Goal: Task Accomplishment & Management: Complete application form

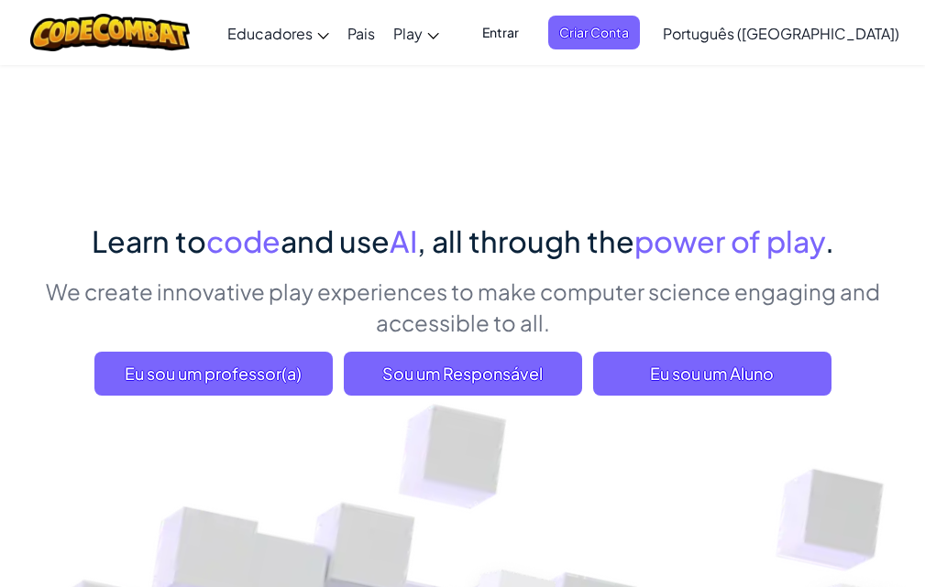
click at [530, 23] on span "Entrar" at bounding box center [500, 33] width 59 height 34
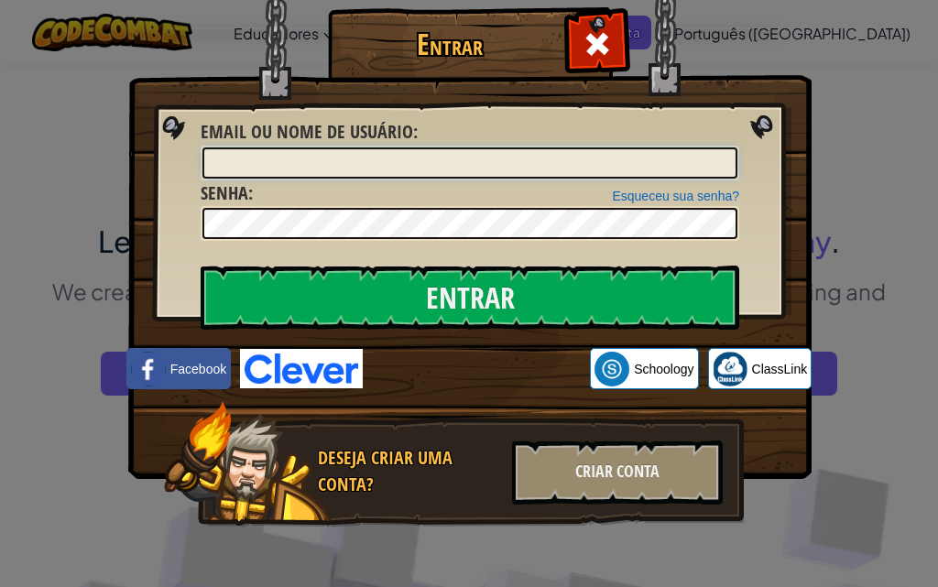
click at [449, 157] on input "Email ou nome de usuário :" at bounding box center [470, 163] width 535 height 31
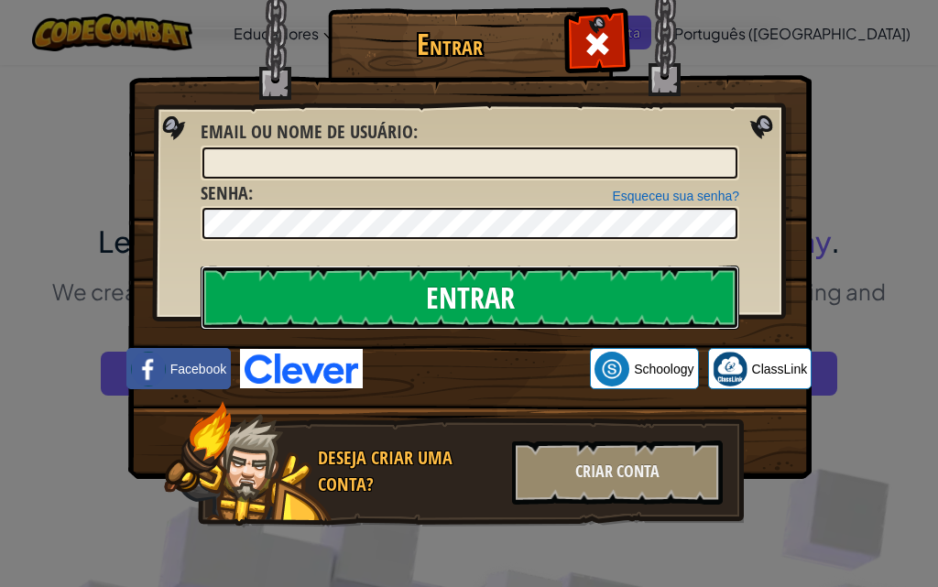
click at [448, 282] on input "Entrar" at bounding box center [470, 298] width 539 height 64
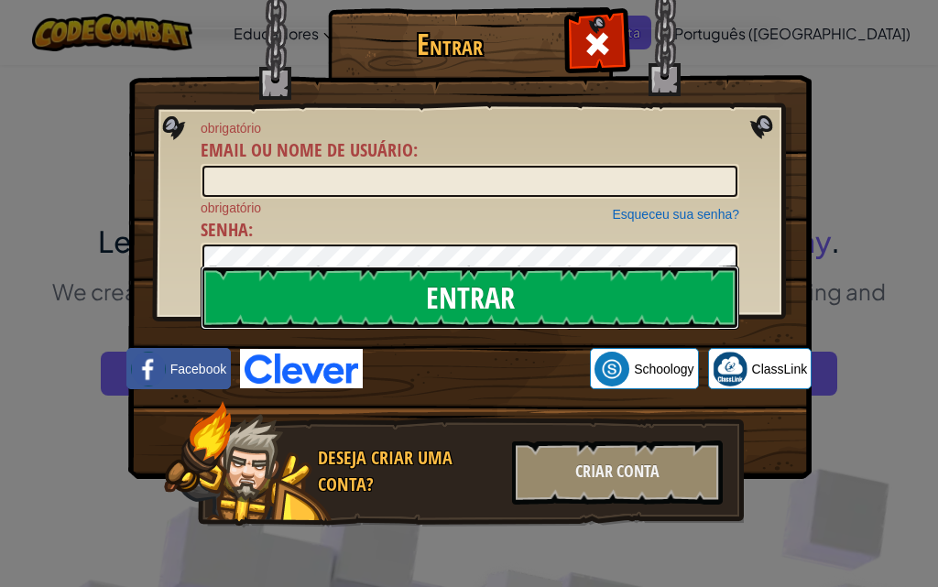
click at [448, 282] on input "Entrar" at bounding box center [470, 298] width 539 height 64
drag, startPoint x: 448, startPoint y: 282, endPoint x: 448, endPoint y: 295, distance: 12.8
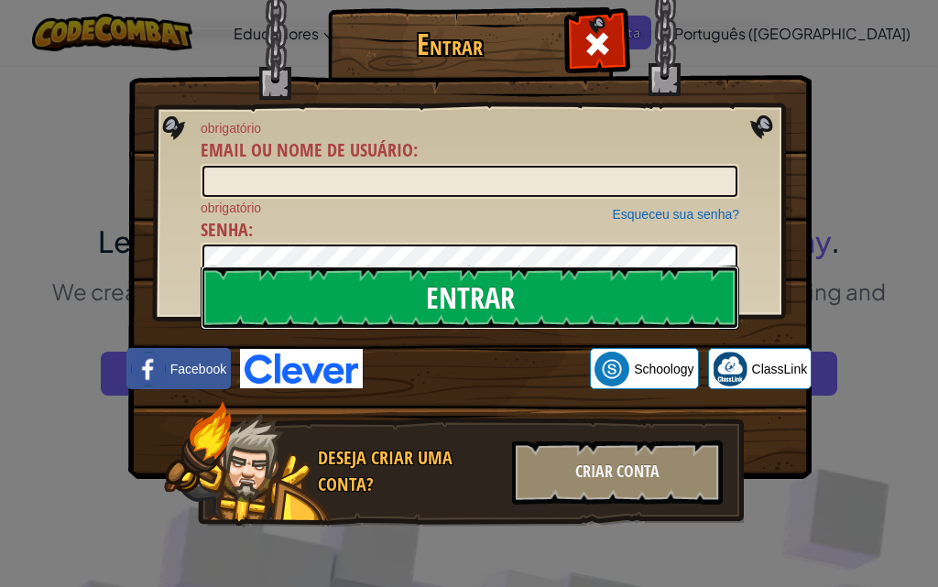
click at [448, 295] on input "Entrar" at bounding box center [470, 298] width 539 height 64
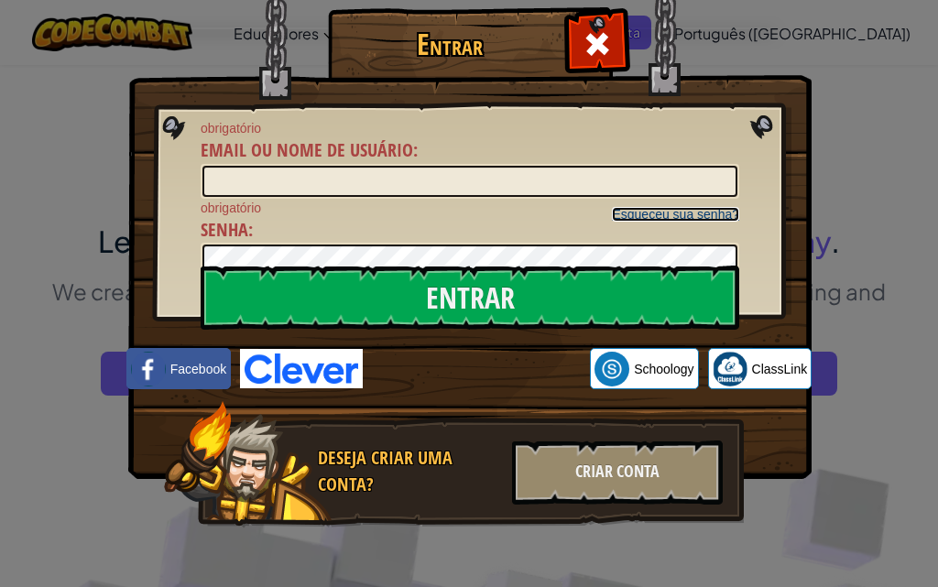
click at [696, 218] on link "Esqueceu sua senha?" at bounding box center [675, 214] width 127 height 15
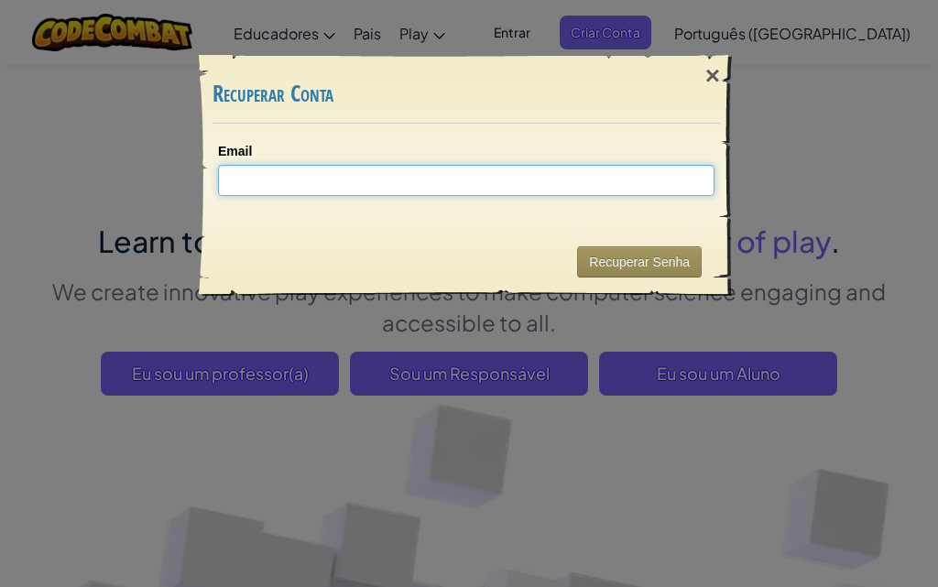
type input "y"
type input "Y"
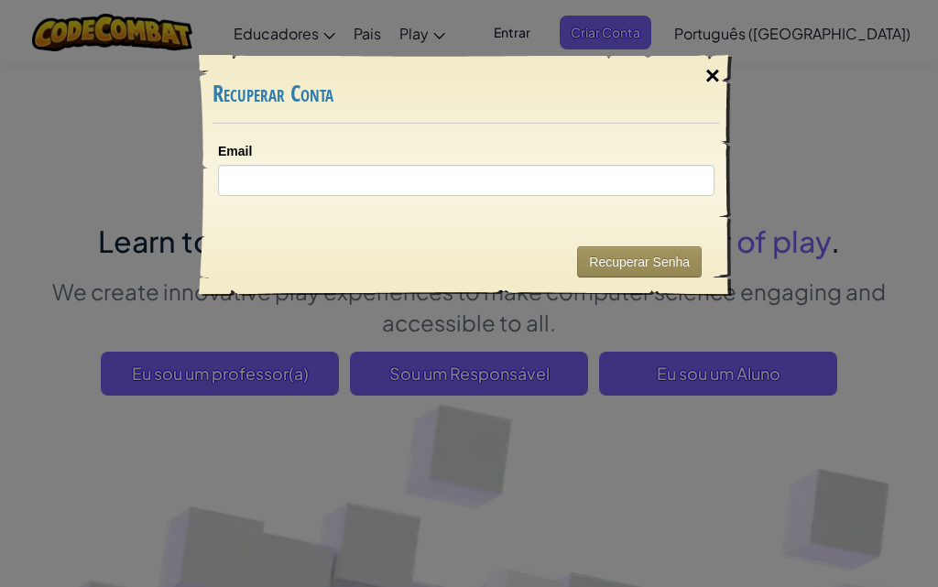
click at [714, 71] on div "×" at bounding box center [713, 75] width 42 height 53
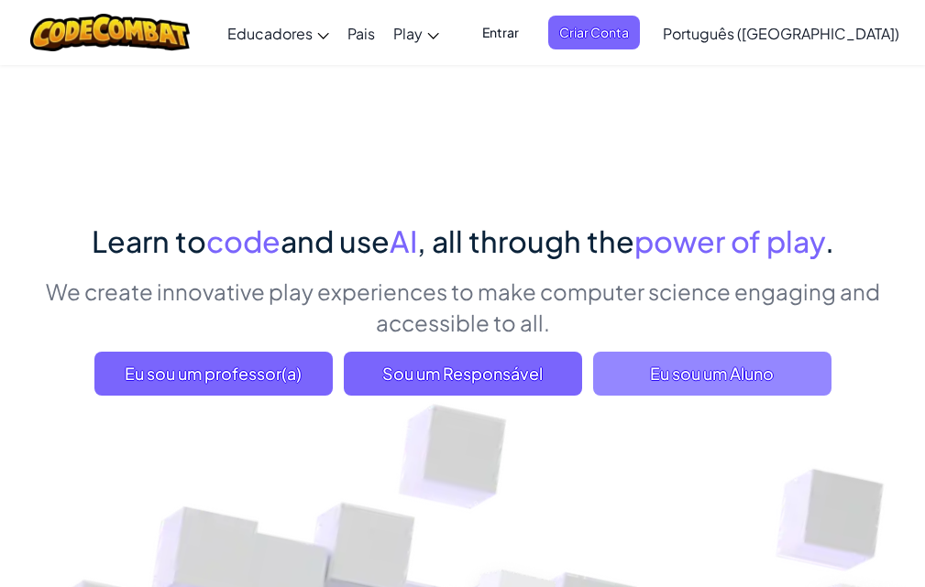
click at [767, 377] on span "Eu sou um Aluno" at bounding box center [712, 374] width 238 height 44
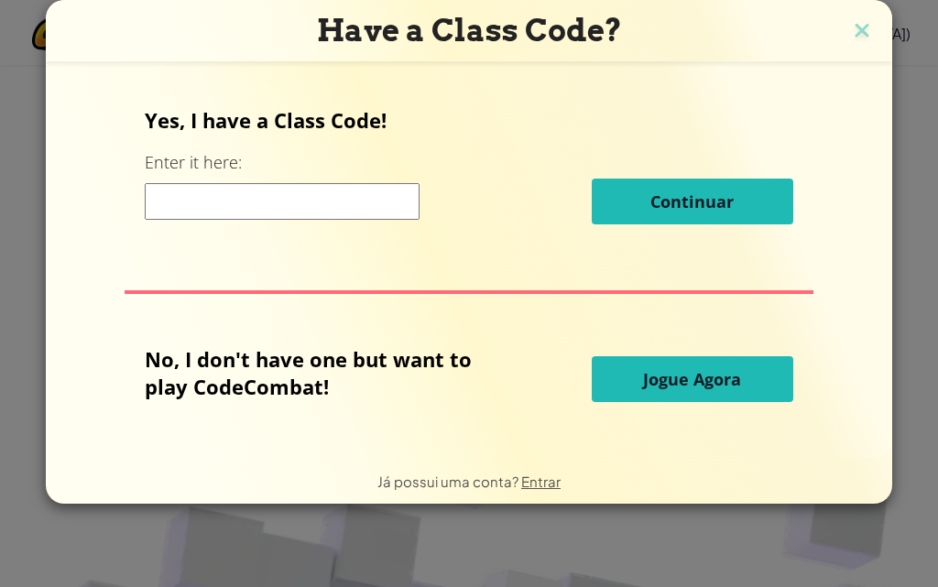
click at [236, 203] on input at bounding box center [282, 201] width 275 height 37
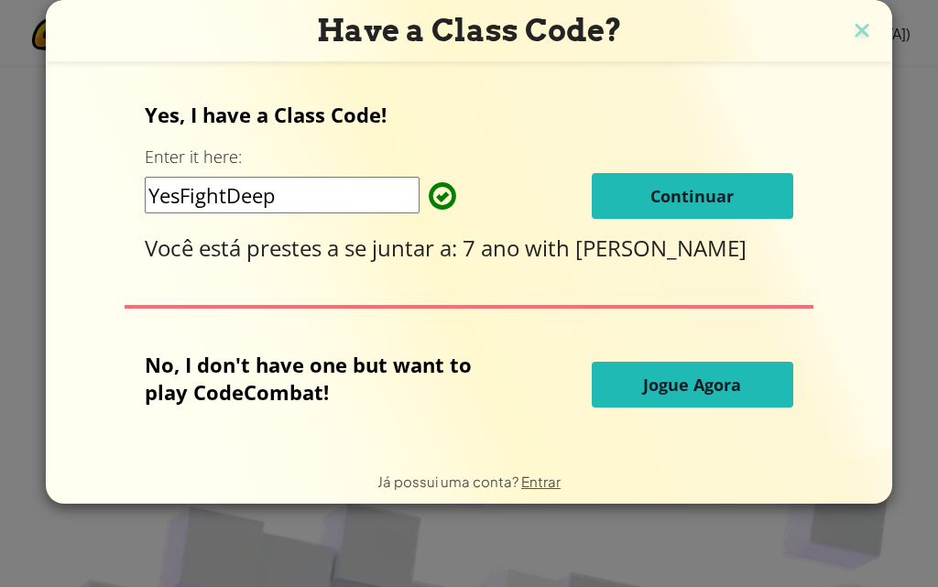
type input "YesFightDeep"
click at [668, 183] on button "Continuar" at bounding box center [693, 196] width 202 height 46
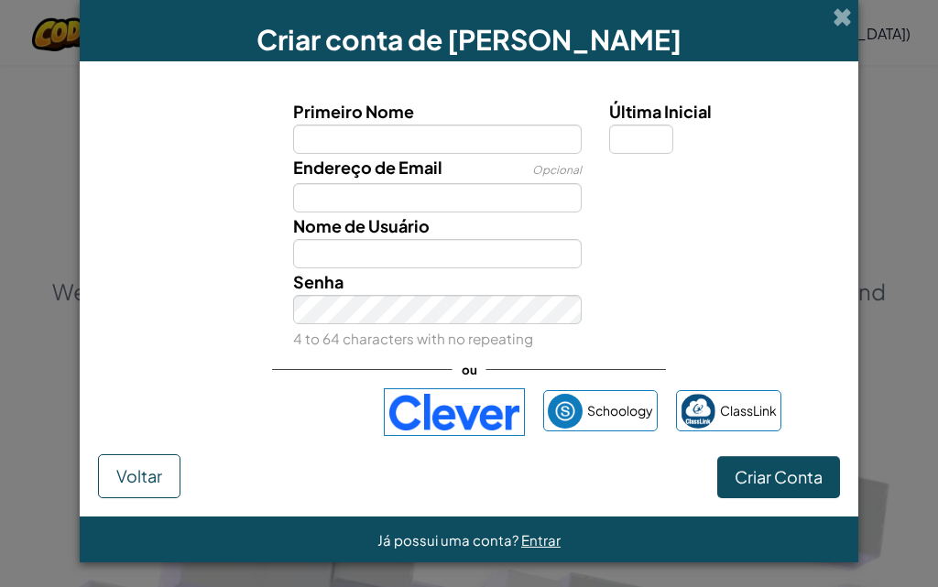
click at [418, 139] on input "Primeiro Nome" at bounding box center [438, 139] width 290 height 29
type input "iasmin"
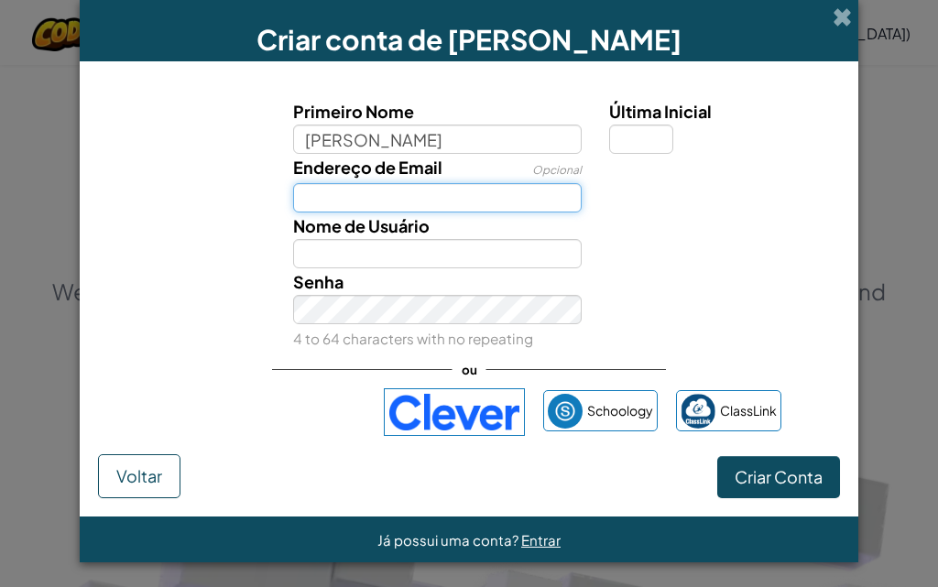
type input "Iasmin"
click at [374, 202] on input "Endereço de Email" at bounding box center [438, 197] width 290 height 29
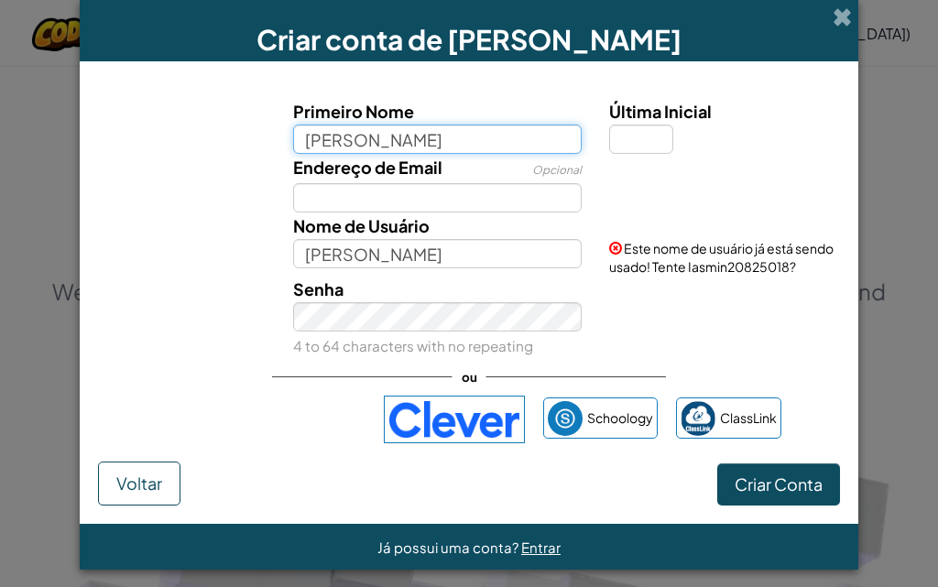
click at [384, 129] on input "iasmin" at bounding box center [438, 139] width 290 height 29
type input "iasmin1"
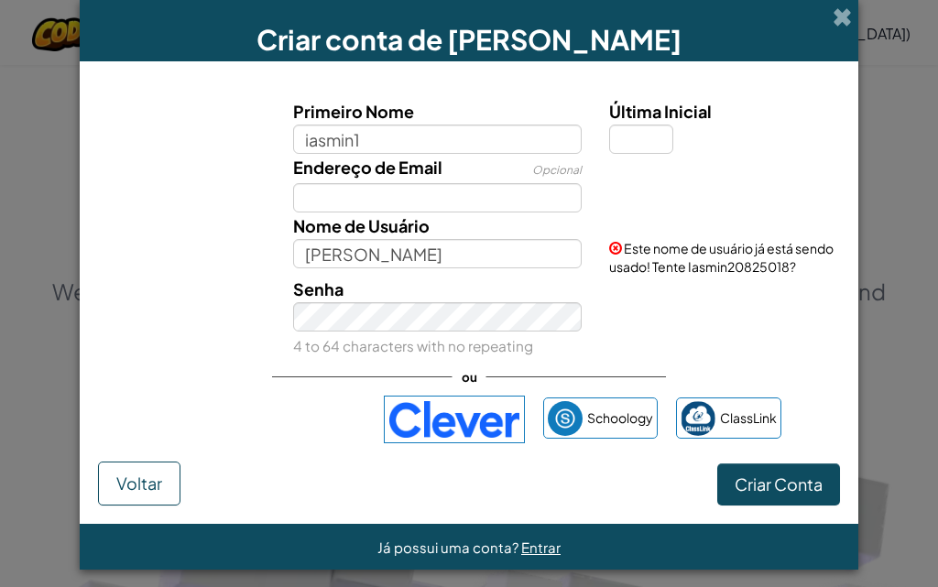
type input "Iasmin1"
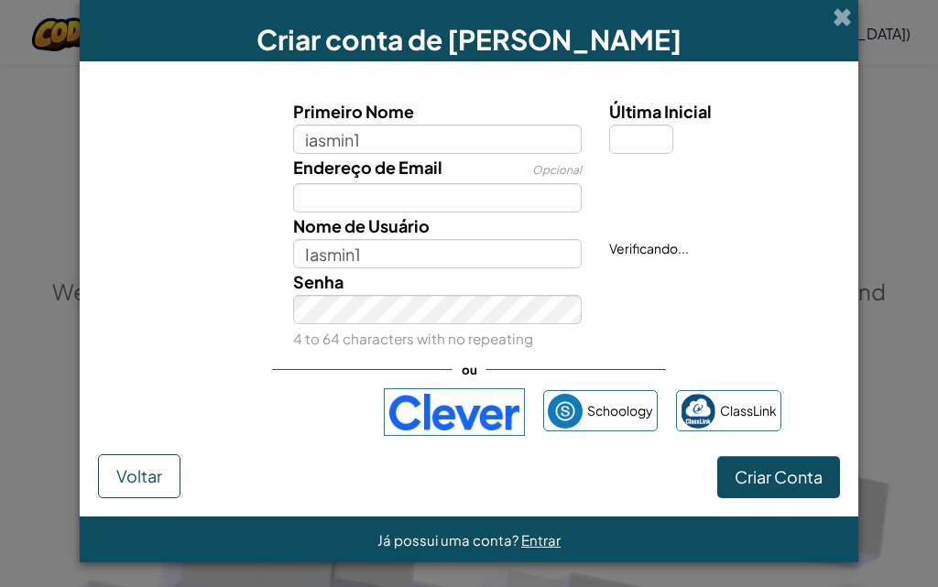
click at [394, 215] on span "Nome de Usuário" at bounding box center [361, 225] width 137 height 21
click at [394, 239] on input "Iasmin1" at bounding box center [438, 253] width 290 height 29
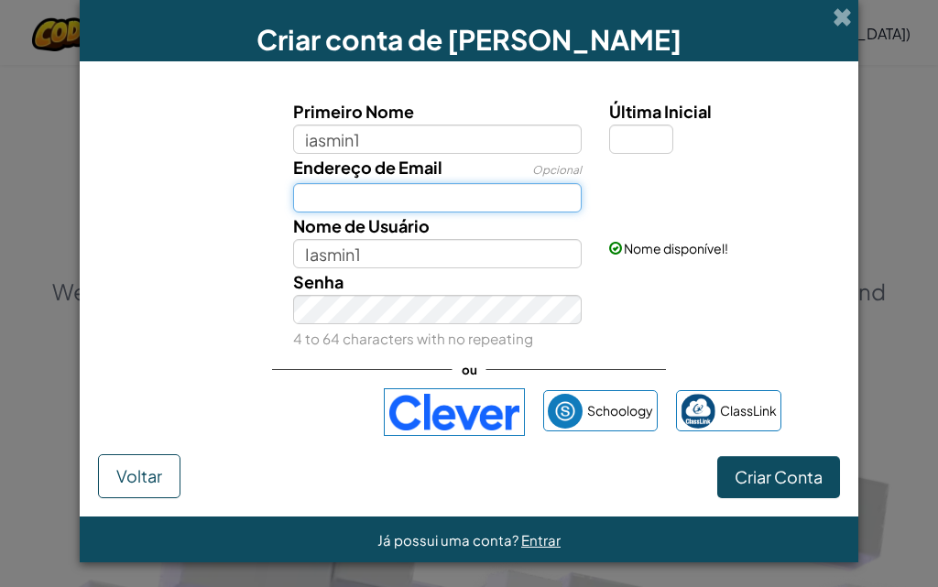
click at [393, 202] on input "Endereço de Email" at bounding box center [438, 197] width 290 height 29
type input "i"
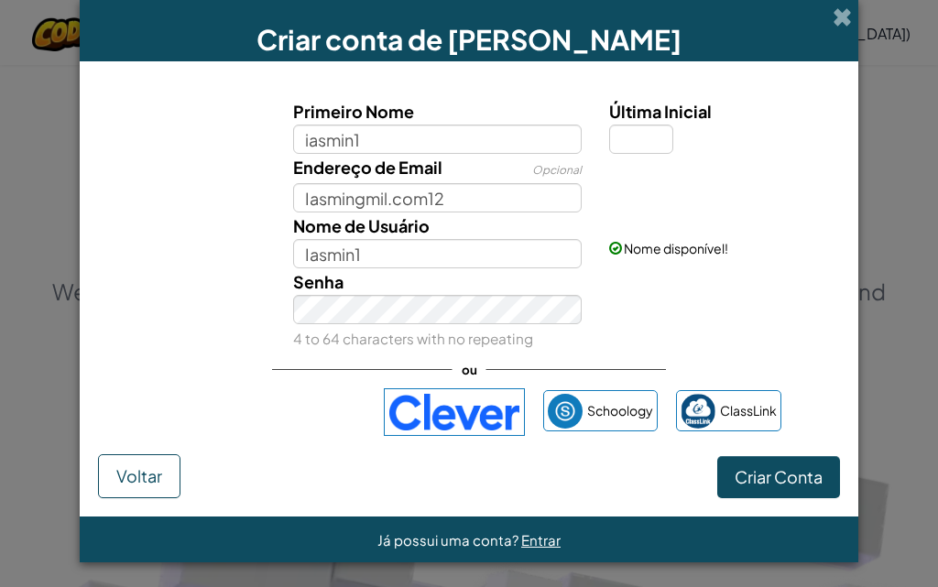
click at [396, 269] on div "Senha 4 to 64 characters with no repeating" at bounding box center [438, 310] width 317 height 83
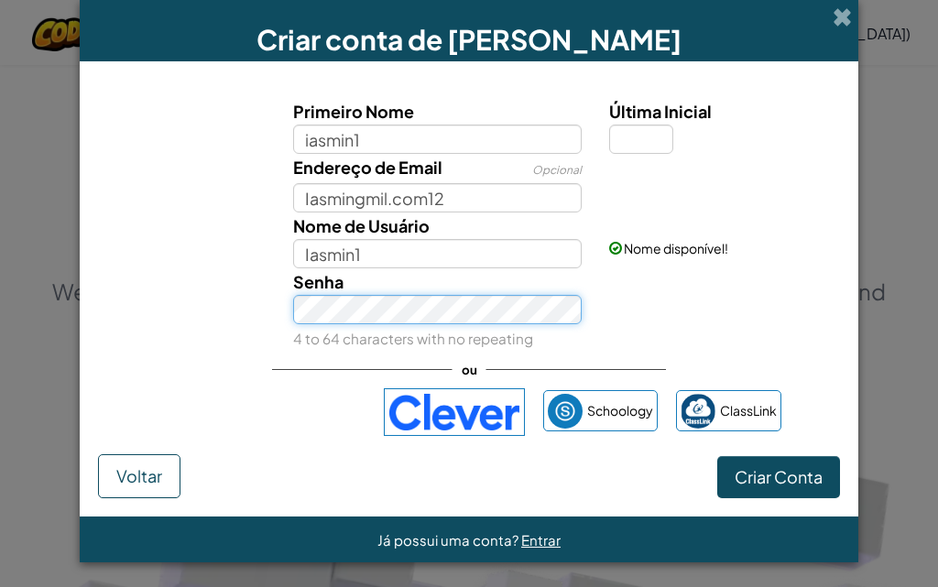
scroll to position [3, 0]
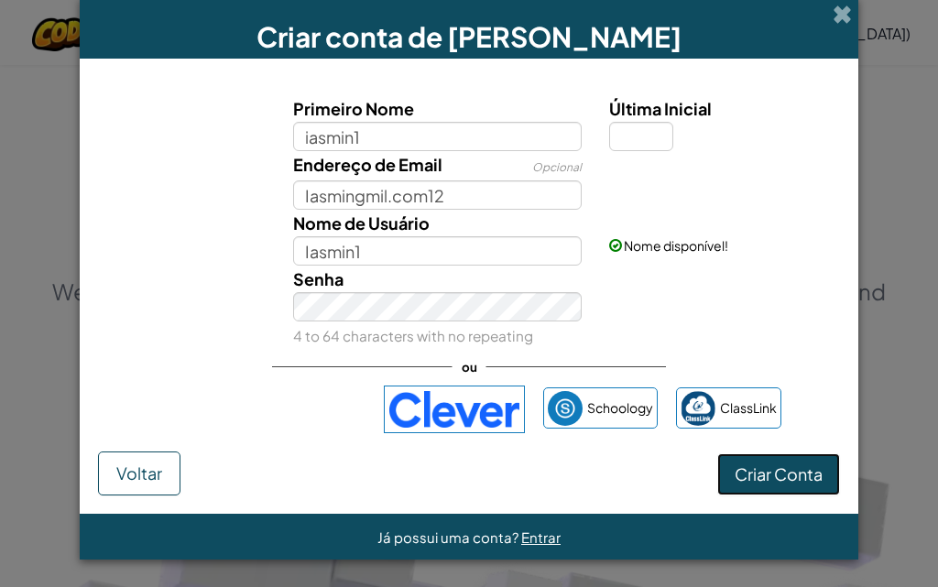
click at [803, 464] on span "Criar Conta" at bounding box center [779, 474] width 88 height 21
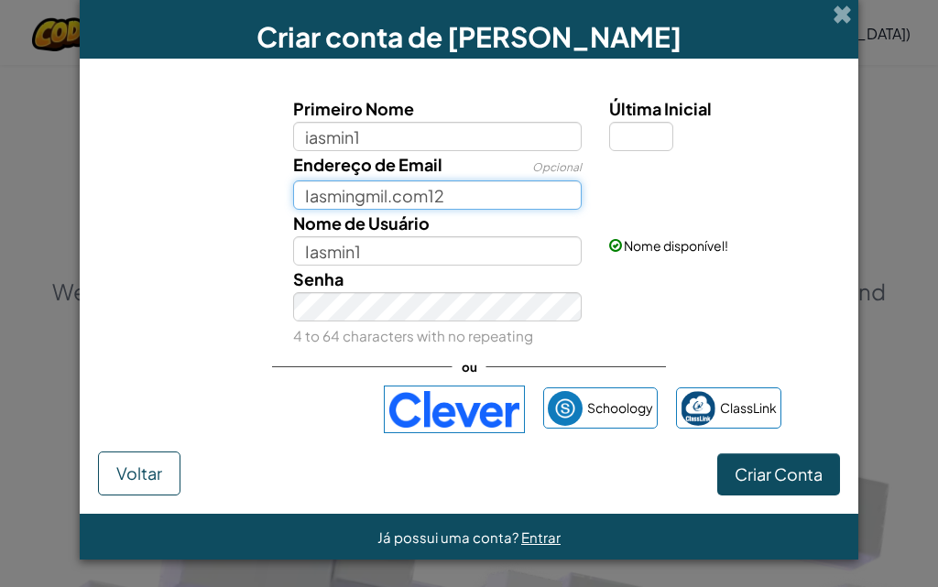
click at [293, 200] on input "Iasmingmil.com12" at bounding box center [438, 195] width 290 height 29
paste input "@"
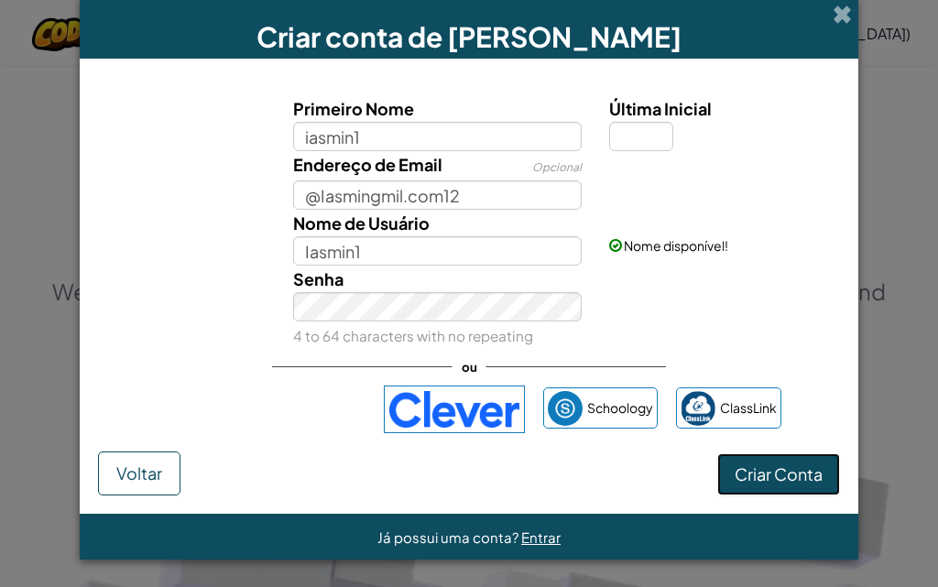
click at [796, 471] on span "Criar Conta" at bounding box center [779, 474] width 88 height 21
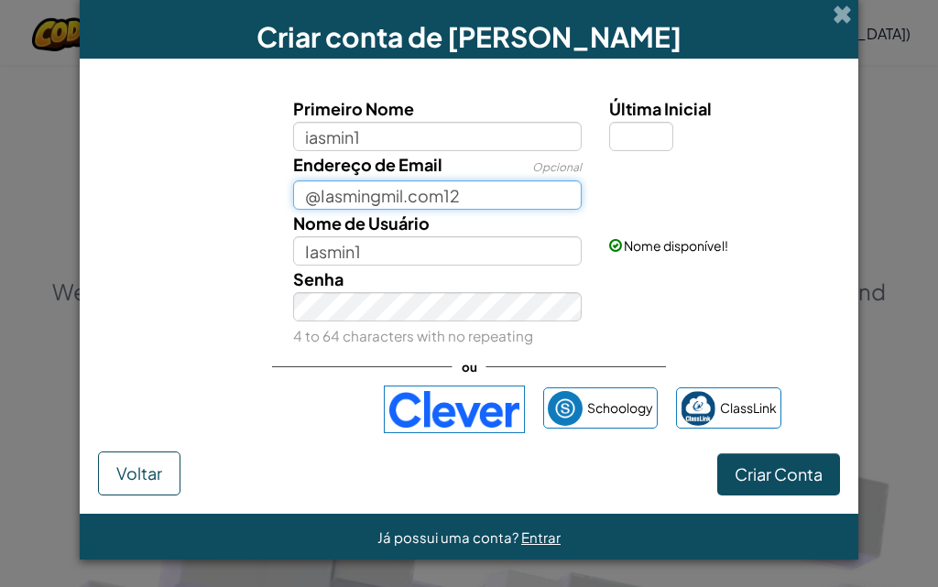
click at [363, 195] on input "@Iasmingmil.com12" at bounding box center [438, 195] width 290 height 29
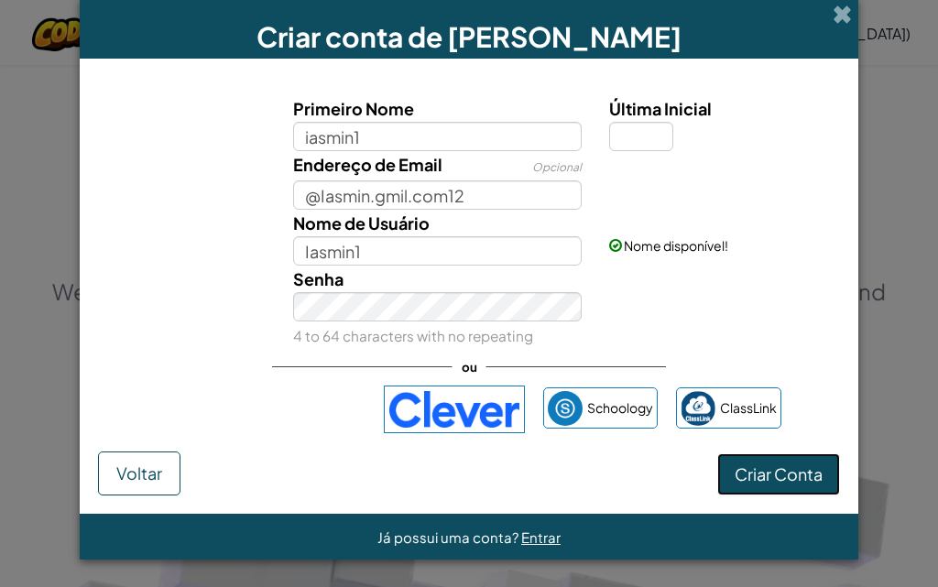
click at [794, 461] on button "Criar Conta" at bounding box center [779, 475] width 123 height 42
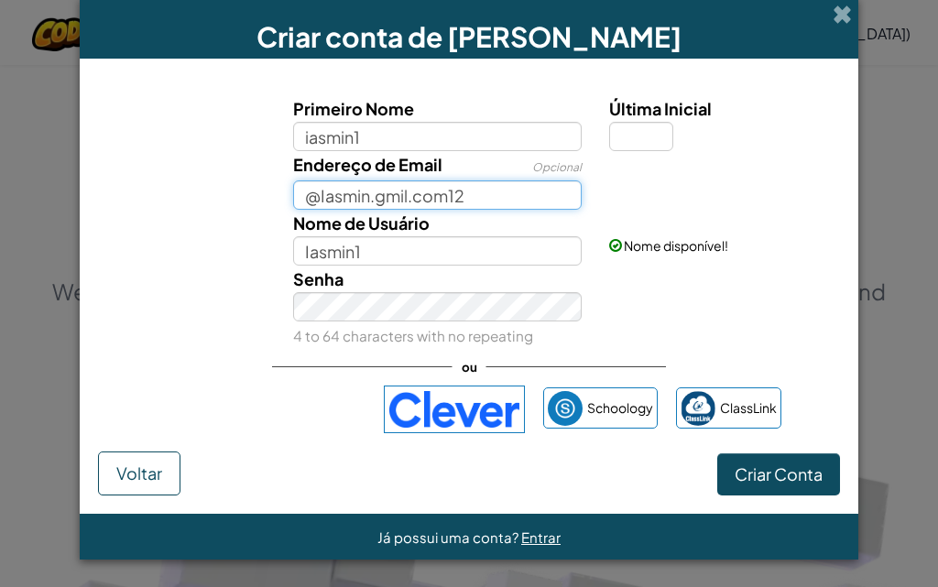
click at [311, 196] on input "@Iasmin.gmil.com12" at bounding box center [438, 195] width 290 height 29
click at [350, 197] on input "Iasmin.gmil.com12" at bounding box center [438, 195] width 290 height 29
click at [349, 199] on input "Iasmin.gmil.com12" at bounding box center [438, 195] width 290 height 29
click at [349, 199] on input "Iasmi.gmil.com12" at bounding box center [438, 195] width 290 height 29
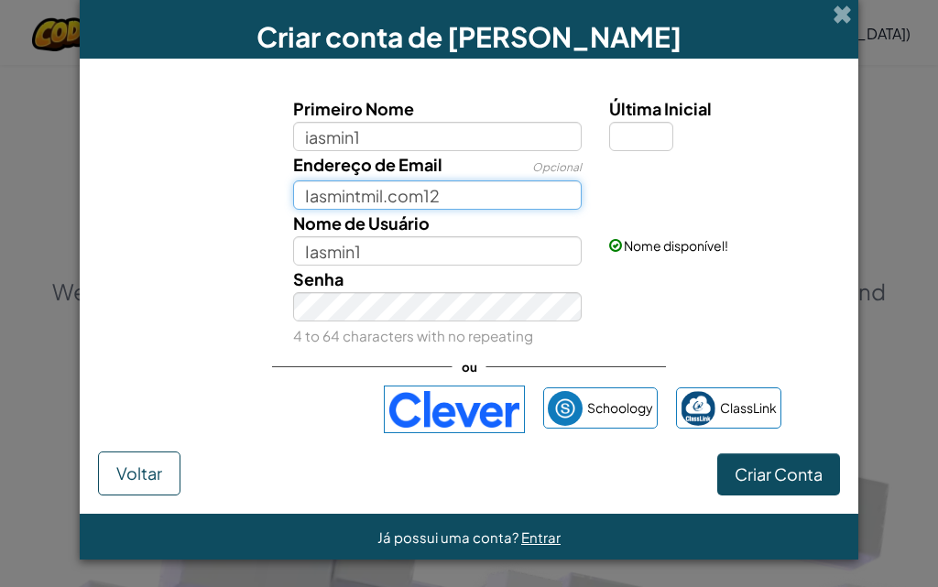
paste input "@"
type input "Iasmint@gmil.com12"
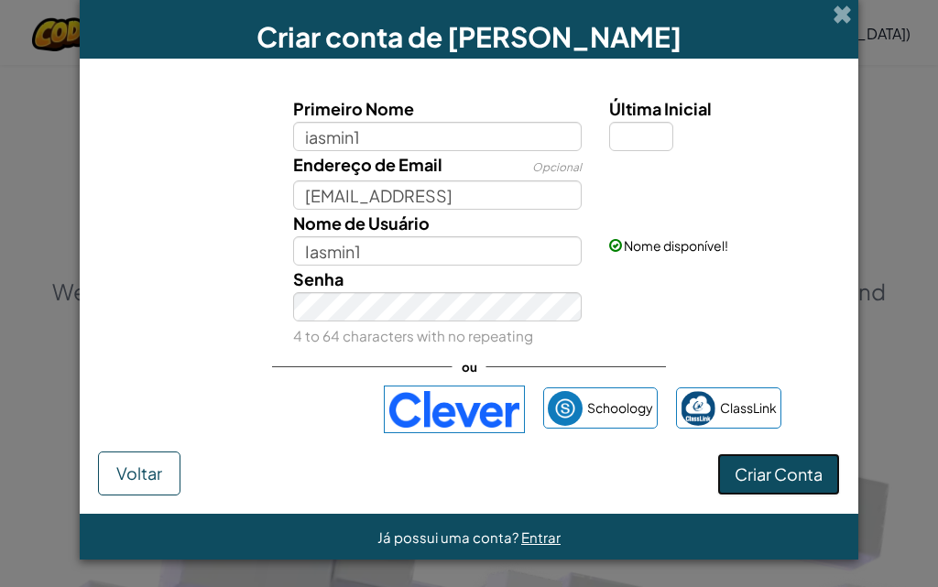
click at [760, 469] on span "Criar Conta" at bounding box center [779, 474] width 88 height 21
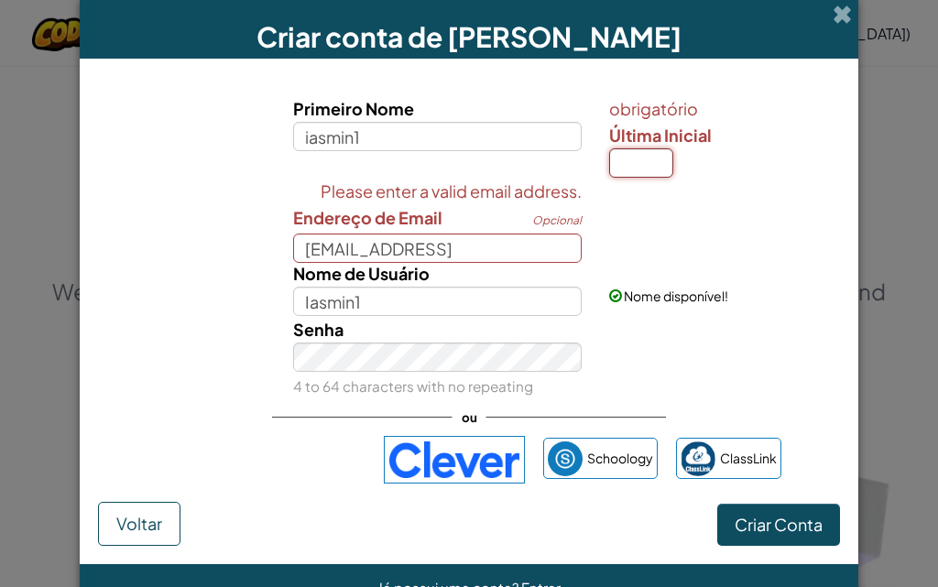
click at [664, 168] on input "Última Inicial" at bounding box center [641, 162] width 64 height 29
type input "n"
type input "Iasmin1N"
click at [759, 528] on span "Criar Conta" at bounding box center [779, 524] width 88 height 21
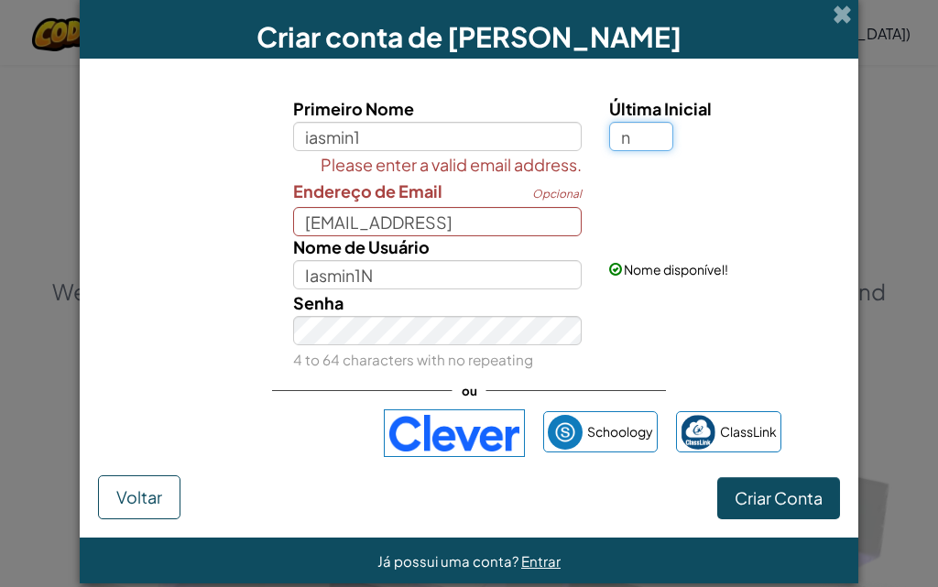
click at [639, 131] on input "n" at bounding box center [641, 136] width 64 height 29
type input "1"
type input "Iasmin11"
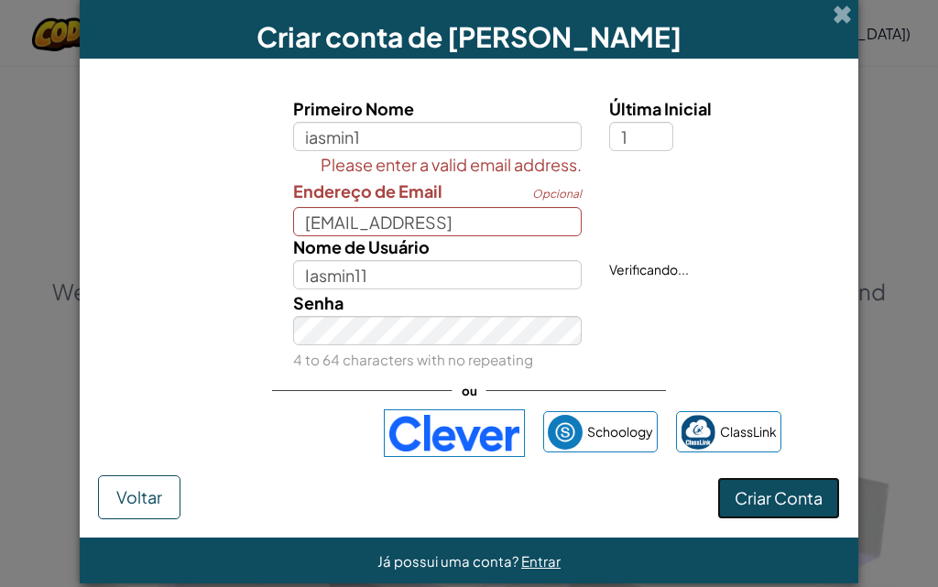
click at [740, 507] on span "Criar Conta" at bounding box center [779, 498] width 88 height 21
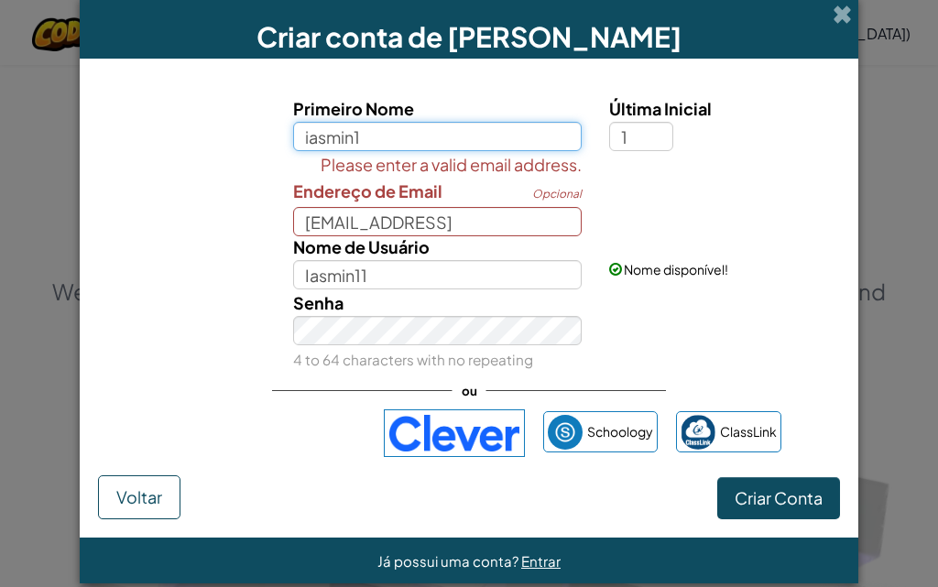
click at [390, 133] on input "iasmin1" at bounding box center [438, 136] width 290 height 29
type input "iasmin11"
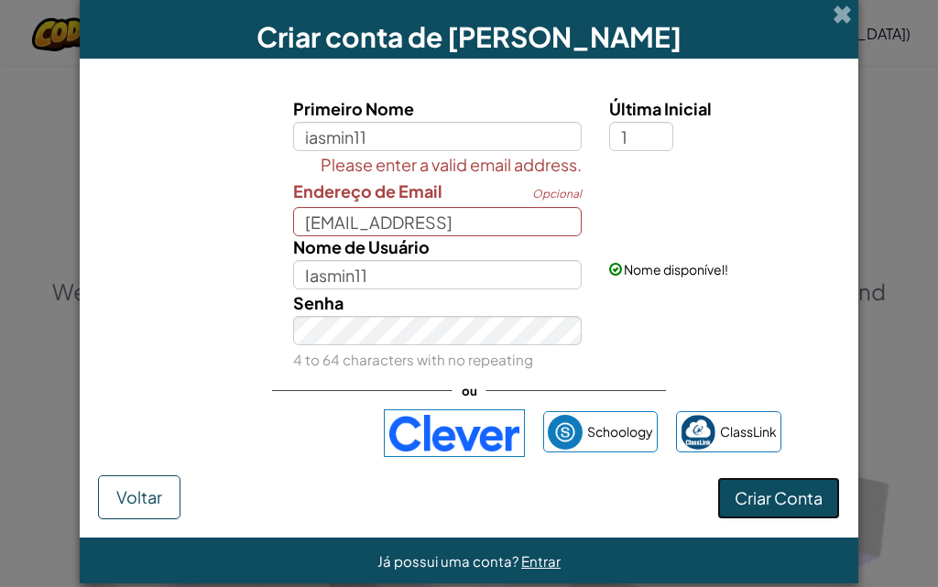
type input "Iasmin111"
click at [786, 504] on span "Criar Conta" at bounding box center [779, 498] width 88 height 21
click at [643, 137] on input "1" at bounding box center [641, 136] width 64 height 29
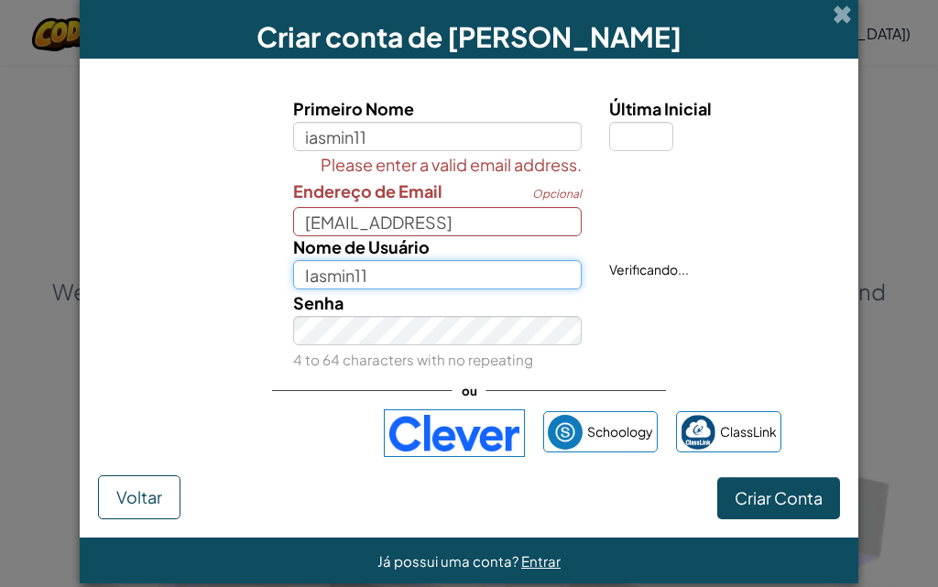
click at [392, 269] on input "Iasmin11" at bounding box center [438, 274] width 290 height 29
type input "Iasmin1"
click at [428, 120] on label "Primeiro Nome" at bounding box center [438, 108] width 290 height 27
click at [428, 122] on input "iasmin11" at bounding box center [438, 136] width 290 height 29
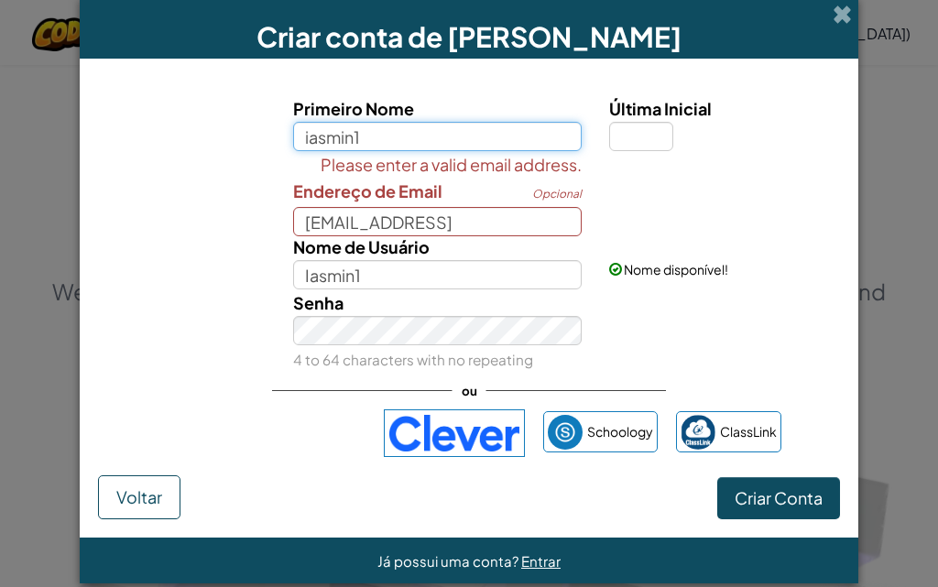
type input "iasmin1"
click at [637, 131] on input "Última Inicial" at bounding box center [641, 136] width 64 height 29
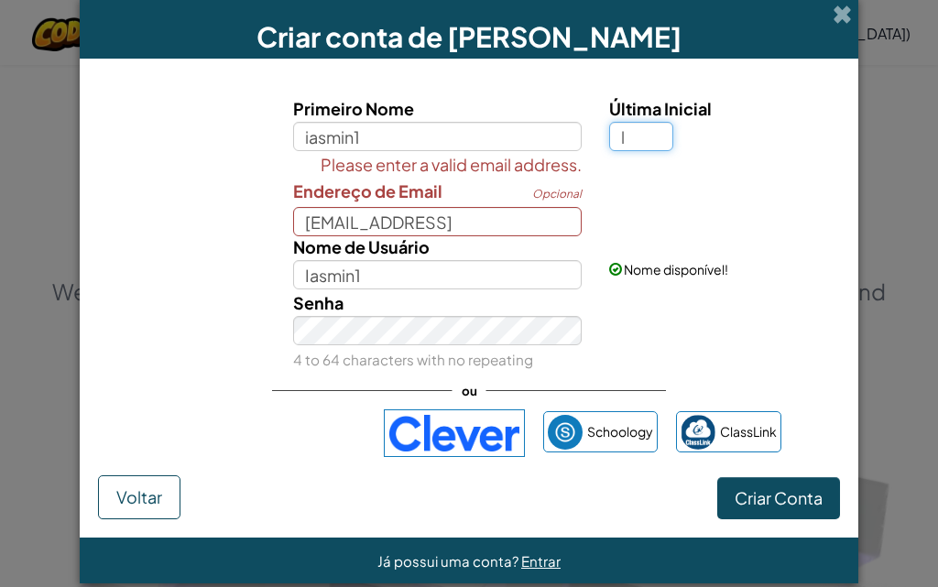
type input "l"
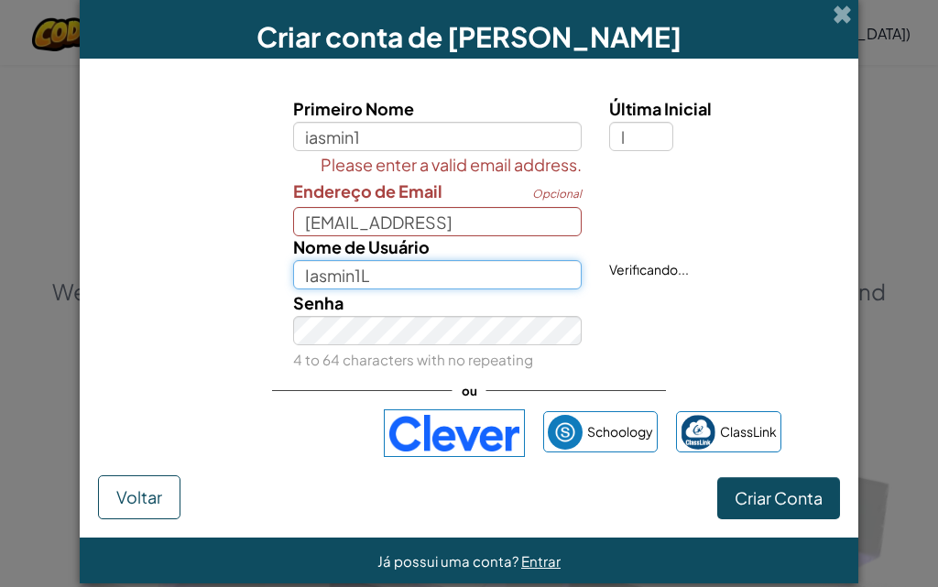
click at [388, 280] on input "Iasmin1L" at bounding box center [438, 274] width 290 height 29
type input "Iasmindivino"
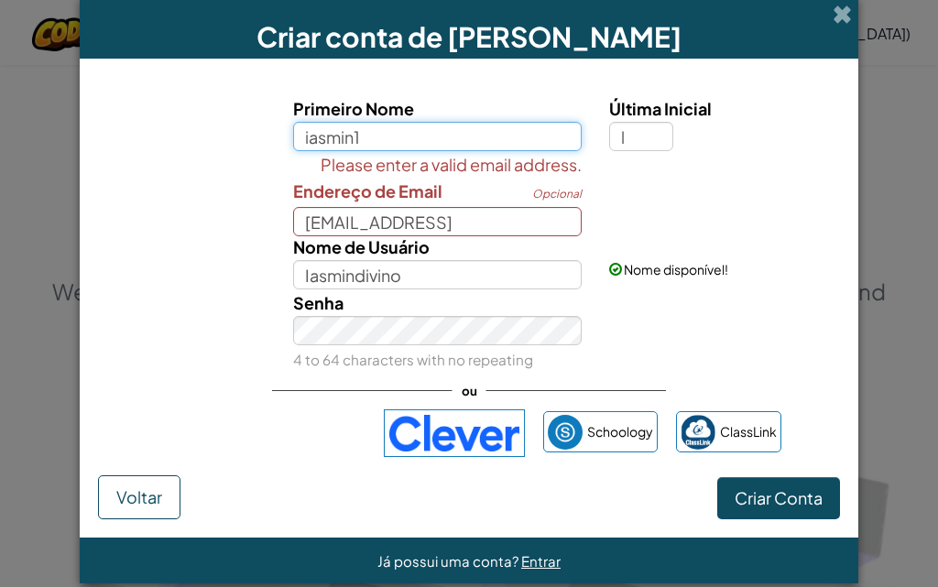
click at [364, 148] on input "iasmin1" at bounding box center [438, 136] width 290 height 29
type input "iasminnnn"
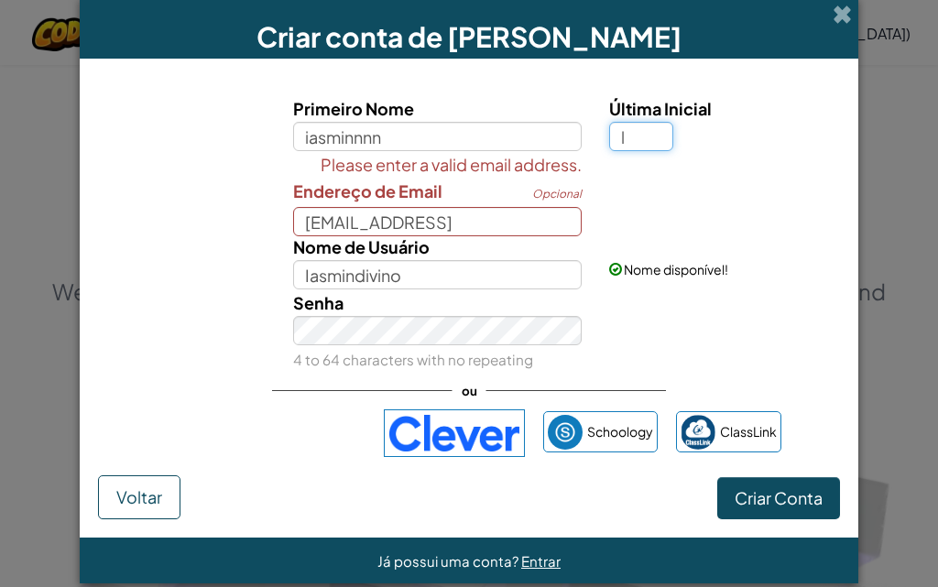
type input "IasminnnnL"
click at [631, 129] on input "l" at bounding box center [641, 136] width 64 height 29
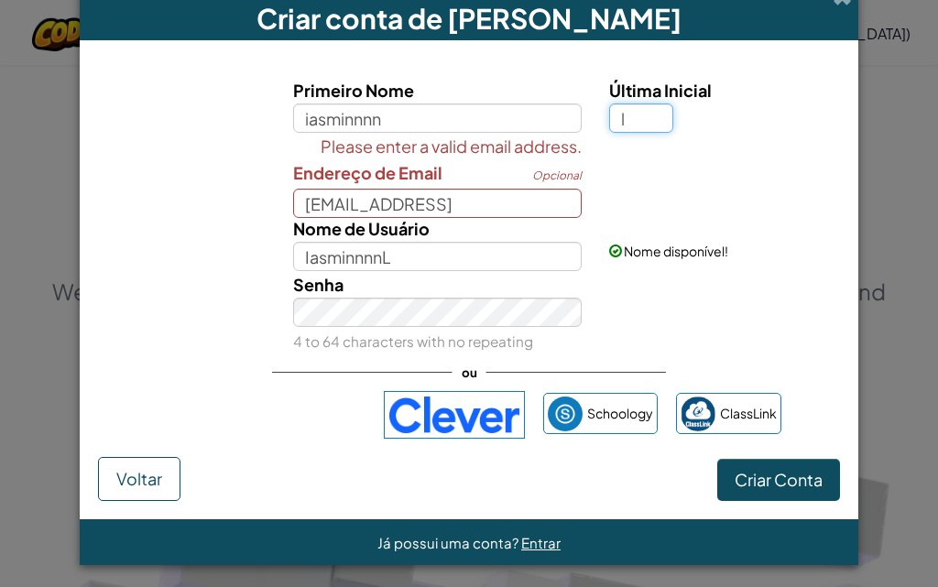
scroll to position [27, 0]
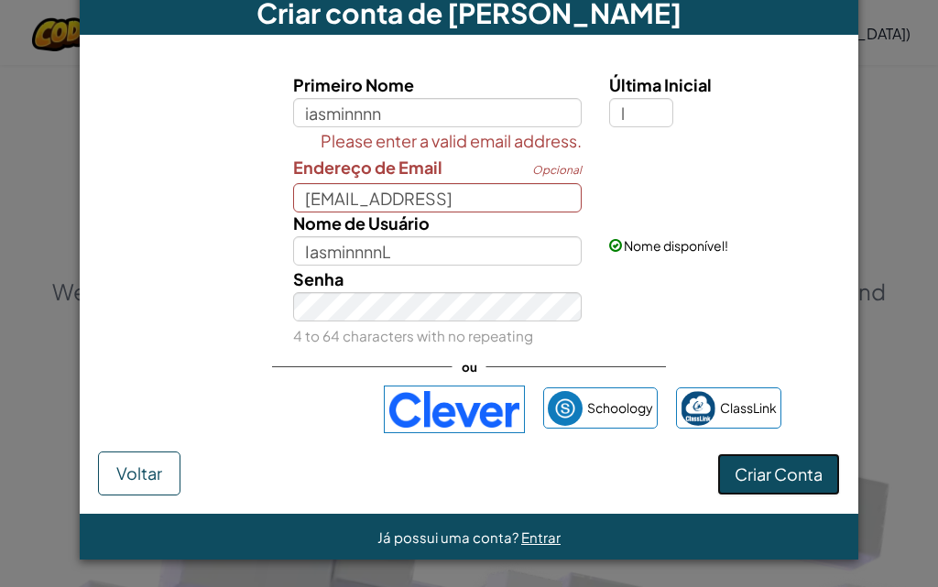
click at [785, 468] on span "Criar Conta" at bounding box center [779, 474] width 88 height 21
click at [480, 211] on div "Nome de Usuário IasminnnnL" at bounding box center [438, 238] width 317 height 56
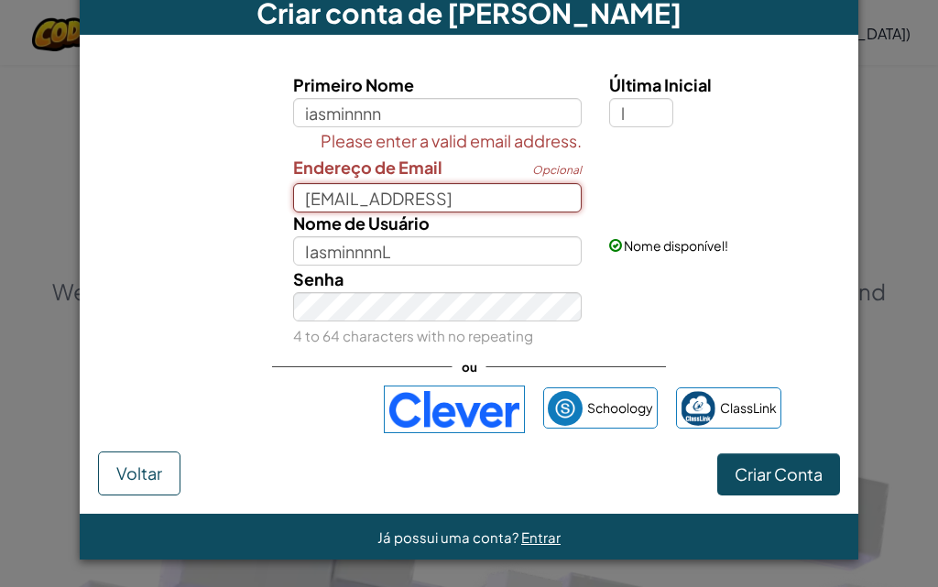
click at [480, 206] on input "Iasmint@gmil.com12" at bounding box center [438, 197] width 290 height 29
click at [397, 196] on input "Iasmint@gmil.com12" at bounding box center [438, 197] width 290 height 29
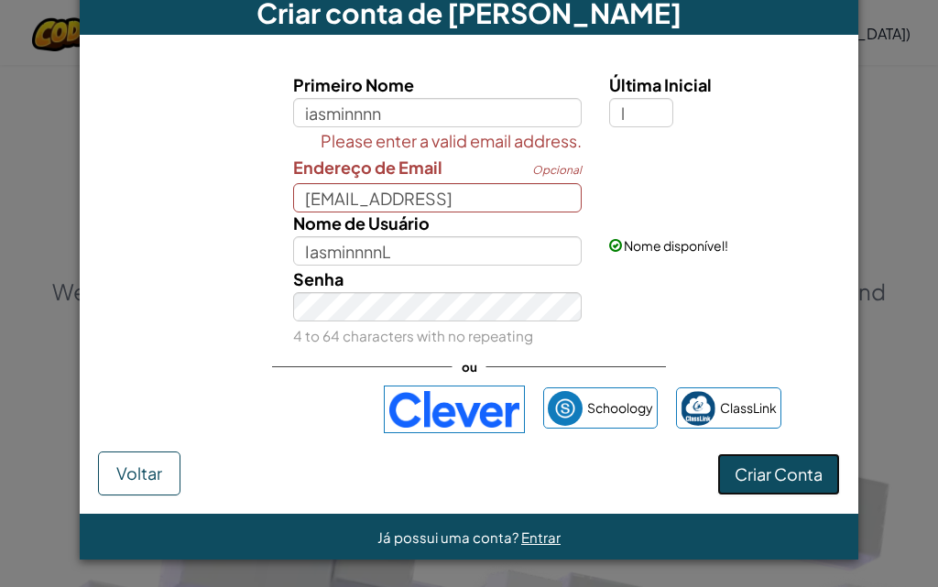
click at [768, 483] on span "Criar Conta" at bounding box center [779, 474] width 88 height 21
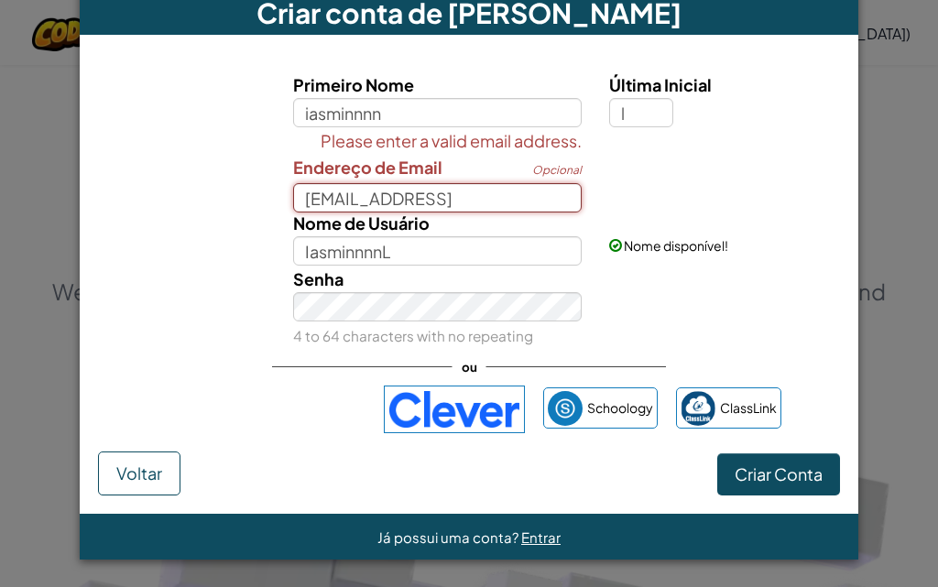
click at [355, 203] on input "Iasmint@gmail.com12" at bounding box center [438, 197] width 290 height 29
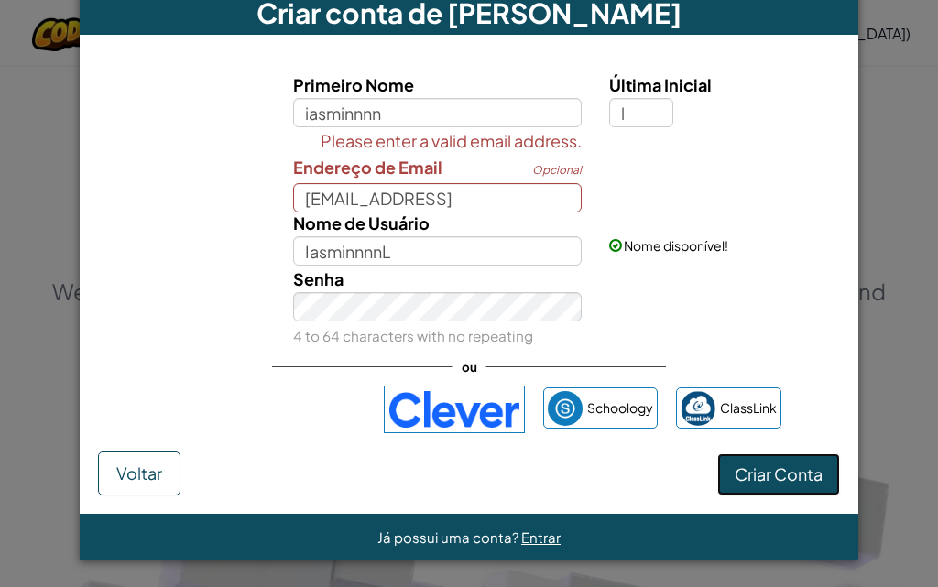
click at [759, 466] on span "Criar Conta" at bounding box center [779, 474] width 88 height 21
click at [631, 107] on input "l" at bounding box center [641, 112] width 64 height 29
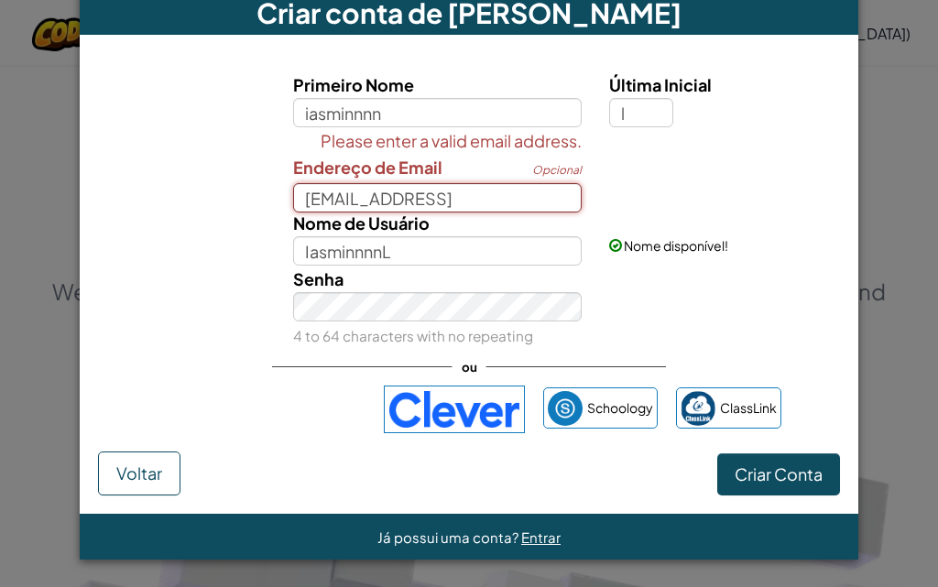
click at [477, 198] on input "Iasmin@gmail.com12" at bounding box center [438, 197] width 290 height 29
type input "Iasmin@gmail.com"
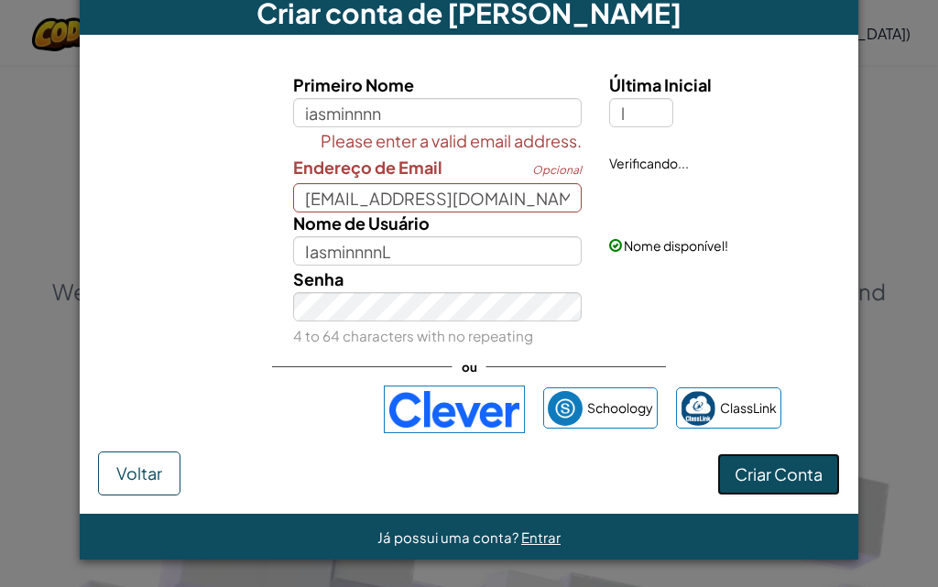
click at [764, 471] on span "Criar Conta" at bounding box center [779, 474] width 88 height 21
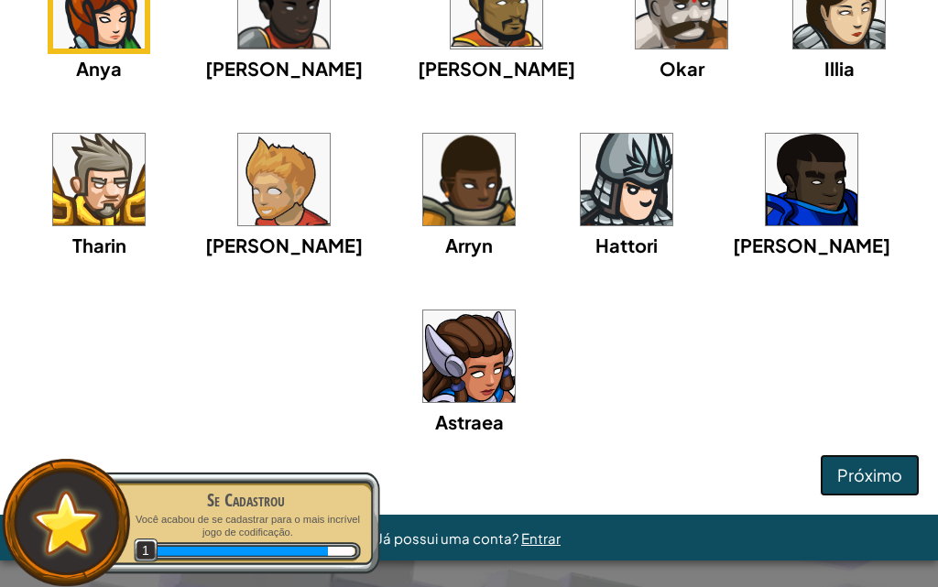
scroll to position [214, 0]
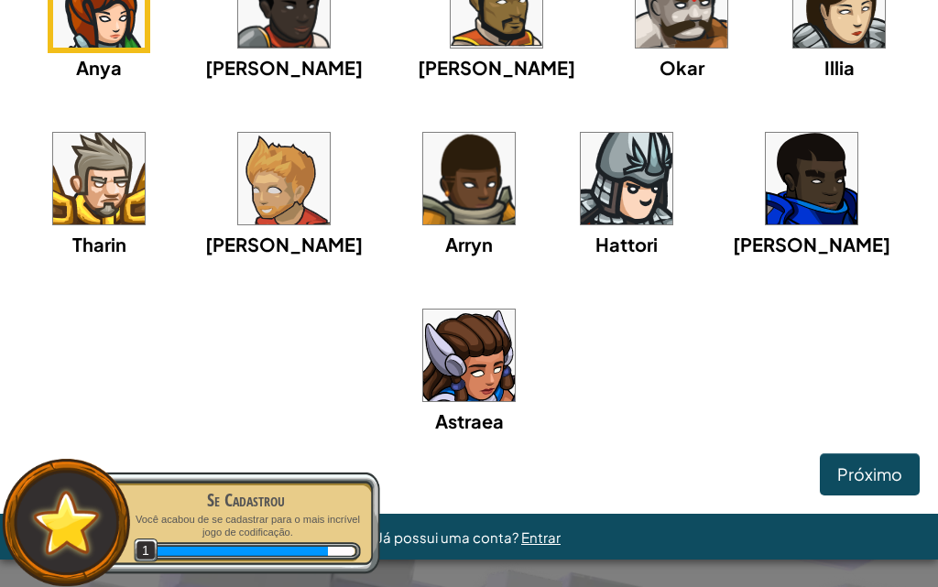
click at [466, 346] on img at bounding box center [469, 356] width 92 height 92
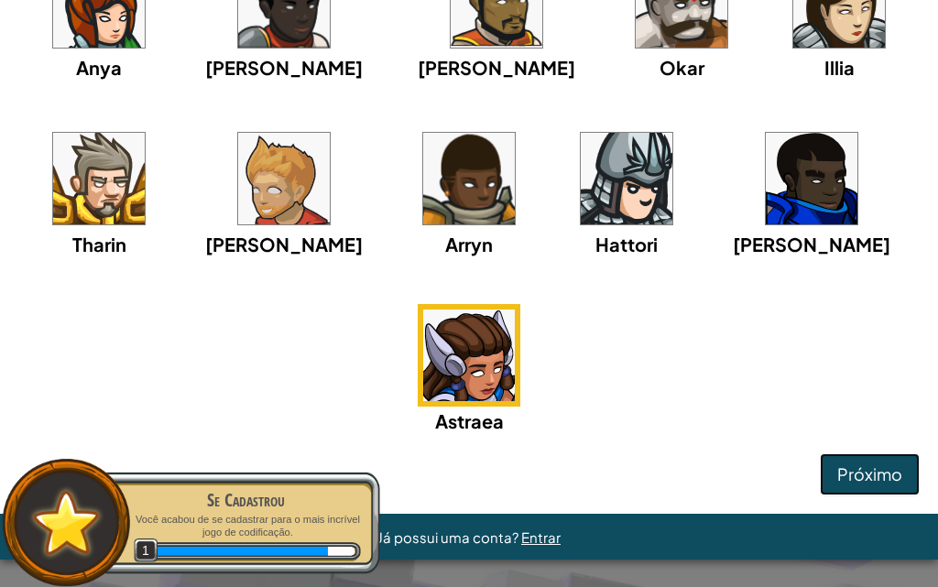
click at [869, 474] on span "Próximo" at bounding box center [870, 474] width 65 height 21
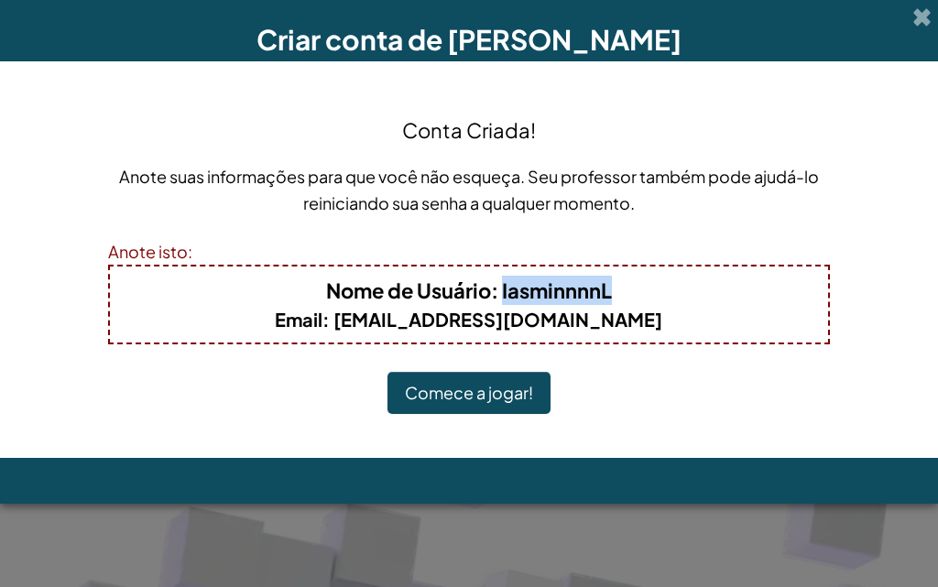
drag, startPoint x: 502, startPoint y: 294, endPoint x: 624, endPoint y: 284, distance: 122.3
click at [624, 284] on h4 "Nome de Usuário : IasminnnnL" at bounding box center [468, 290] width 681 height 29
click at [521, 402] on button "Comece a jogar!" at bounding box center [469, 393] width 163 height 42
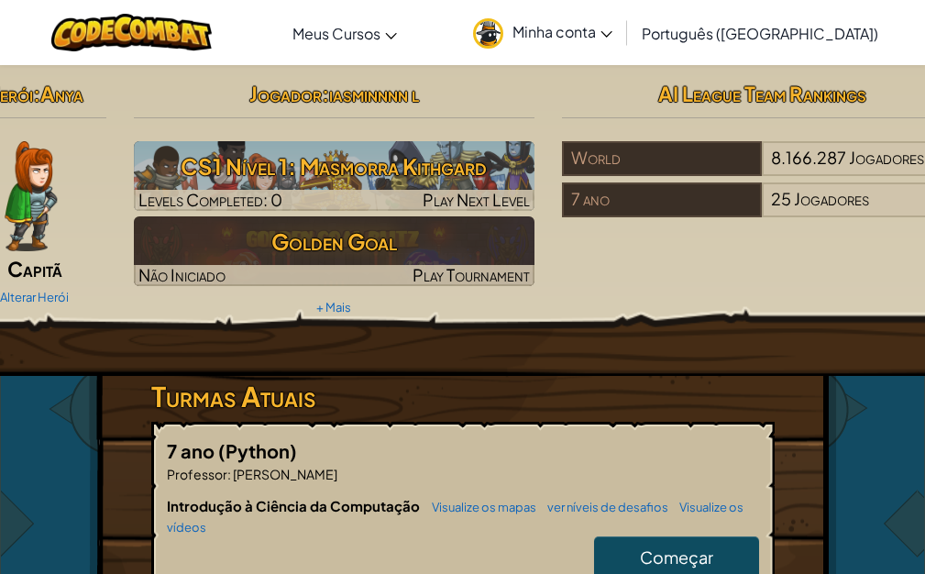
click at [340, 92] on span "iasminnnn l" at bounding box center [374, 94] width 90 height 26
click at [612, 38] on span "Minha conta" at bounding box center [562, 31] width 100 height 19
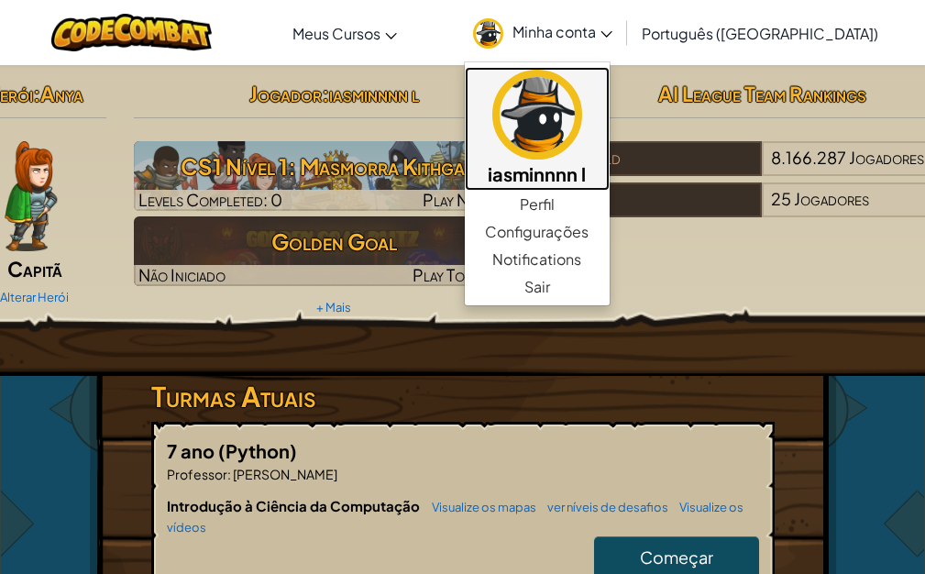
click at [591, 177] on h5 "iasminnnn l" at bounding box center [537, 173] width 108 height 28
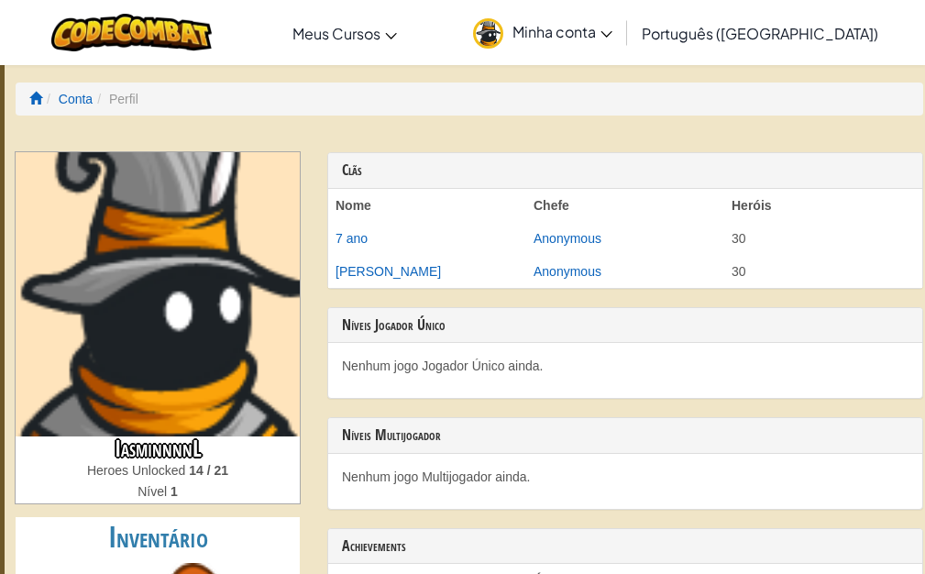
click at [621, 16] on link "Minha conta" at bounding box center [543, 33] width 158 height 58
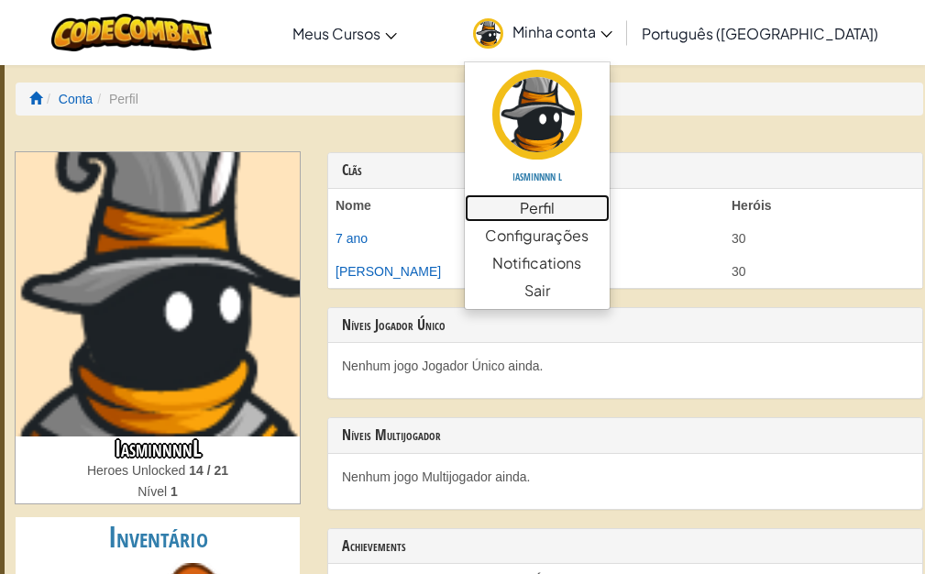
click at [609, 202] on link "Perfil" at bounding box center [537, 207] width 145 height 27
click at [802, 101] on ol "Conta Perfil" at bounding box center [469, 98] width 907 height 33
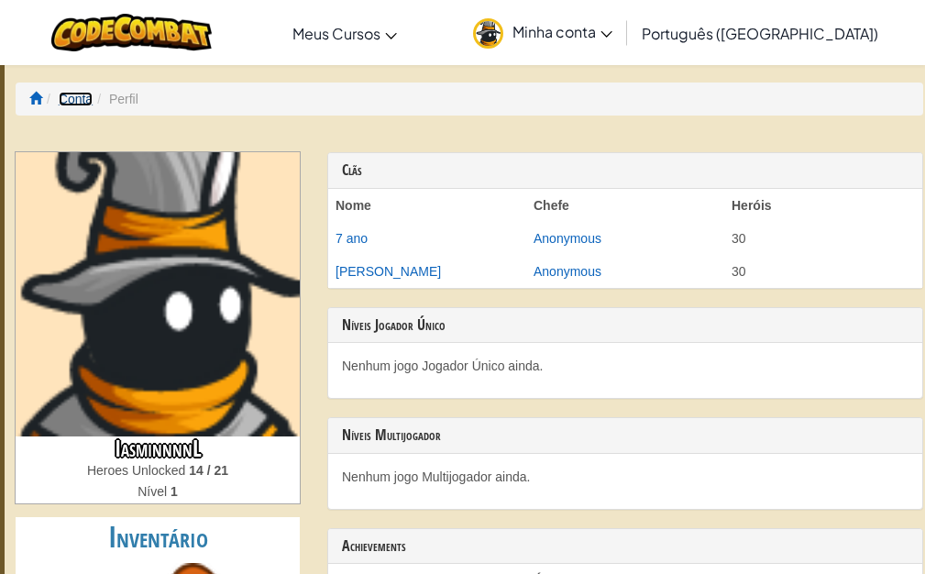
click at [81, 105] on link "Conta" at bounding box center [76, 99] width 34 height 15
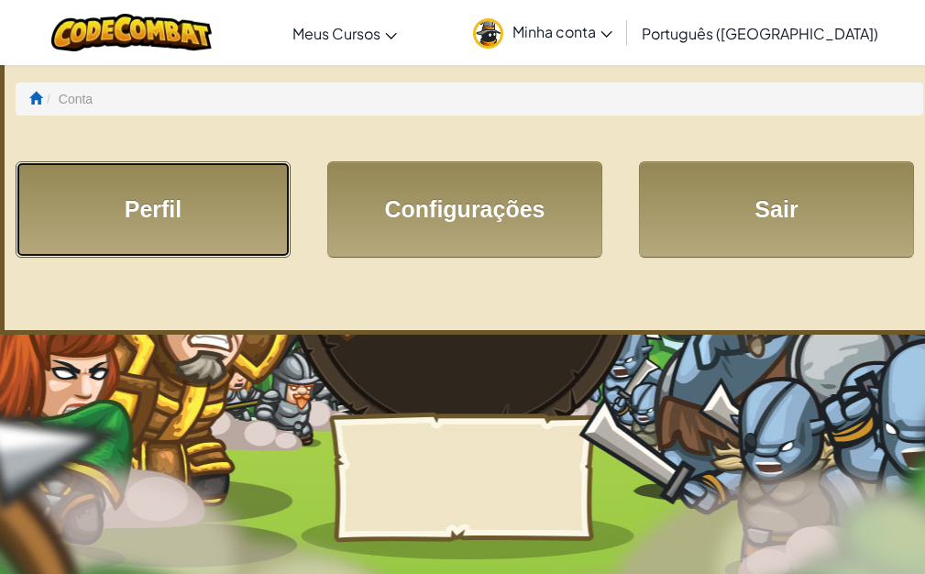
click at [132, 193] on link "Perfil" at bounding box center [153, 209] width 275 height 96
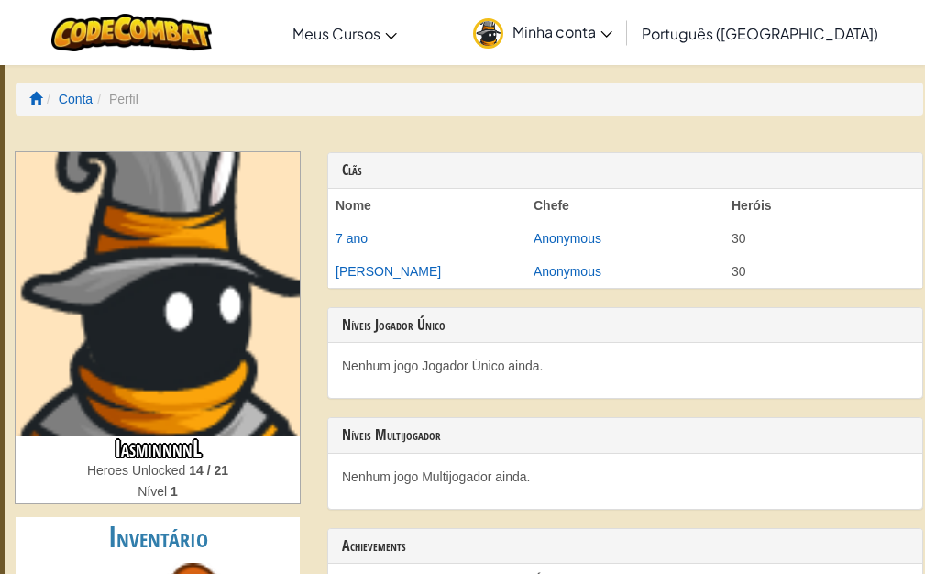
click at [26, 96] on ol "Conta Perfil" at bounding box center [469, 98] width 907 height 33
click at [34, 98] on span at bounding box center [35, 98] width 13 height 13
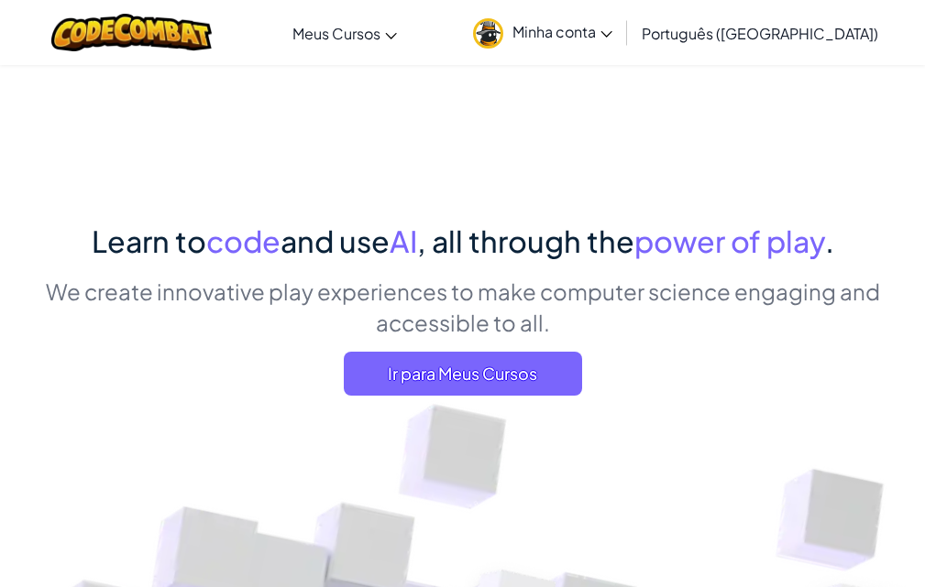
click at [621, 50] on link "Minha conta" at bounding box center [543, 33] width 158 height 58
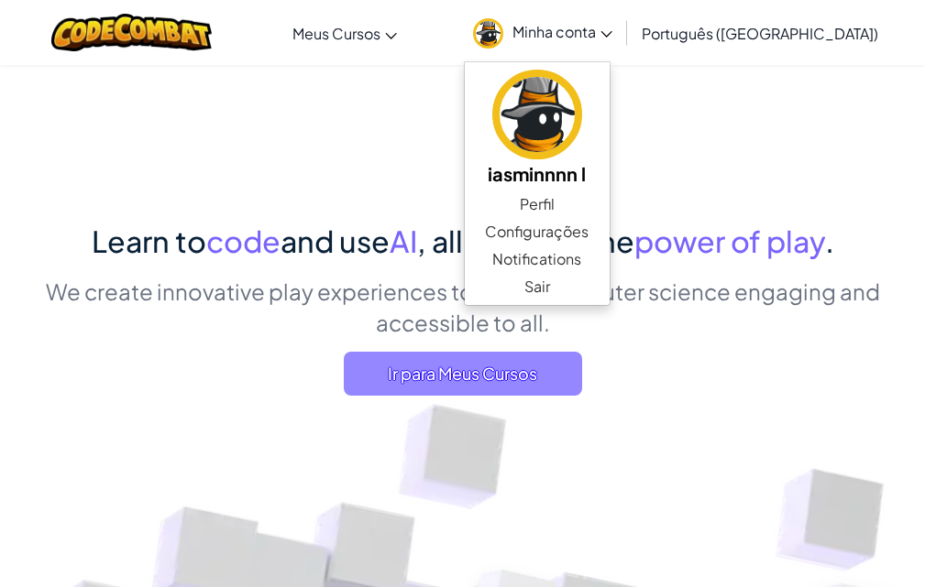
click at [473, 379] on span "Ir para Meus Cursos" at bounding box center [463, 374] width 238 height 44
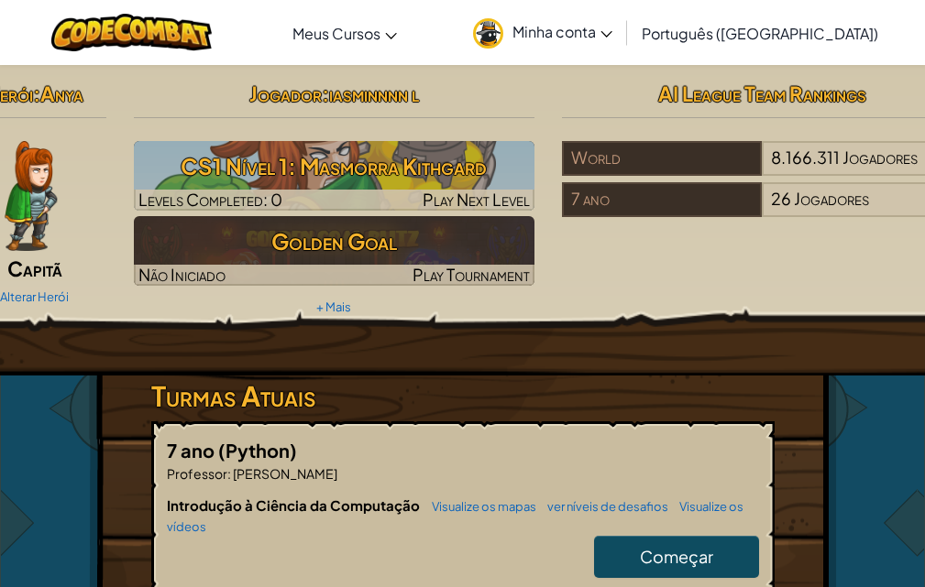
click at [629, 551] on link "Começar" at bounding box center [676, 557] width 165 height 42
select select "pt-BR"
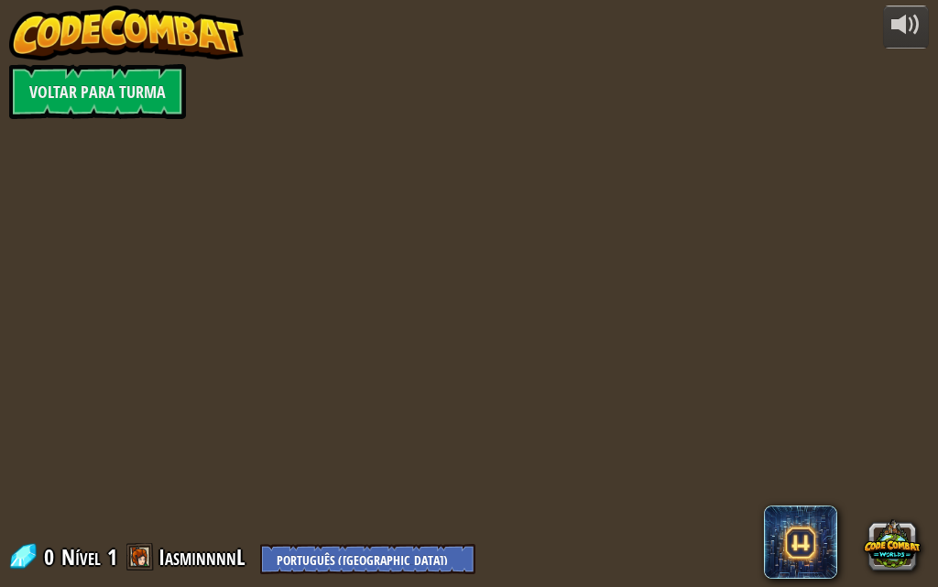
select select "pt-BR"
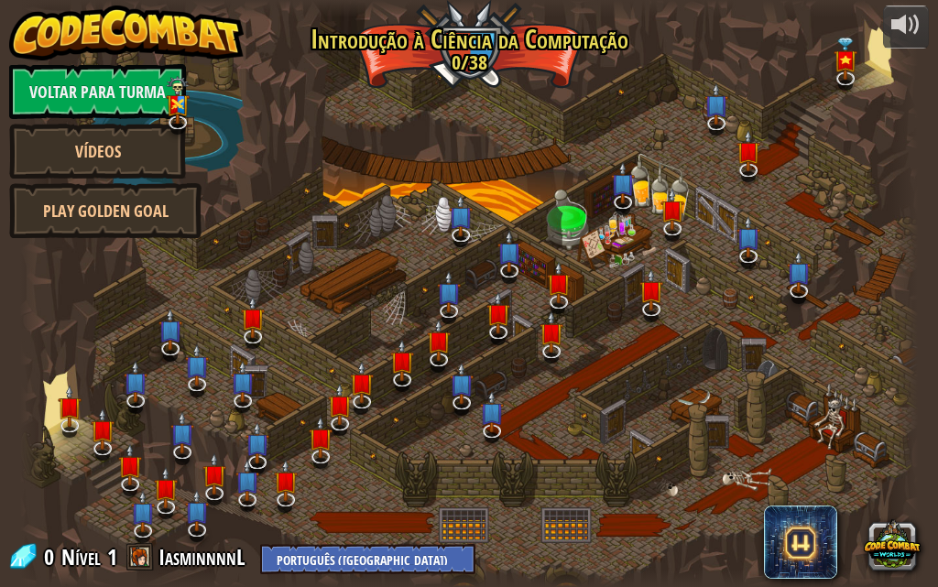
select select "pt-BR"
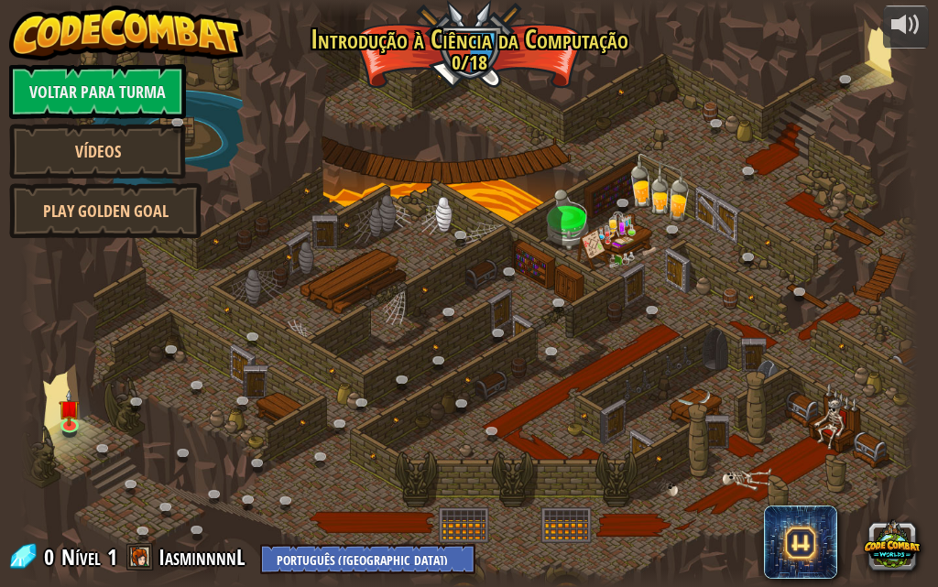
select select "pt-BR"
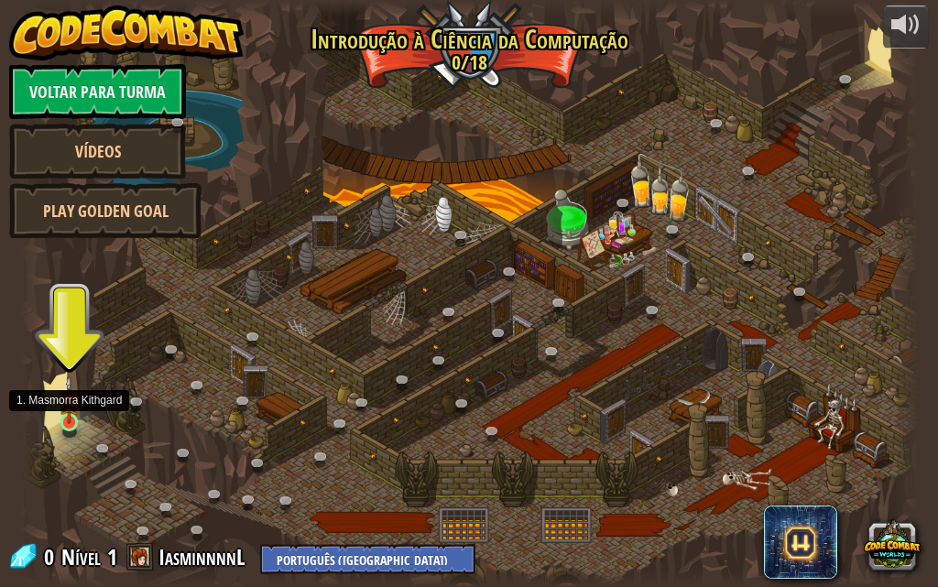
click at [78, 417] on img at bounding box center [69, 400] width 21 height 49
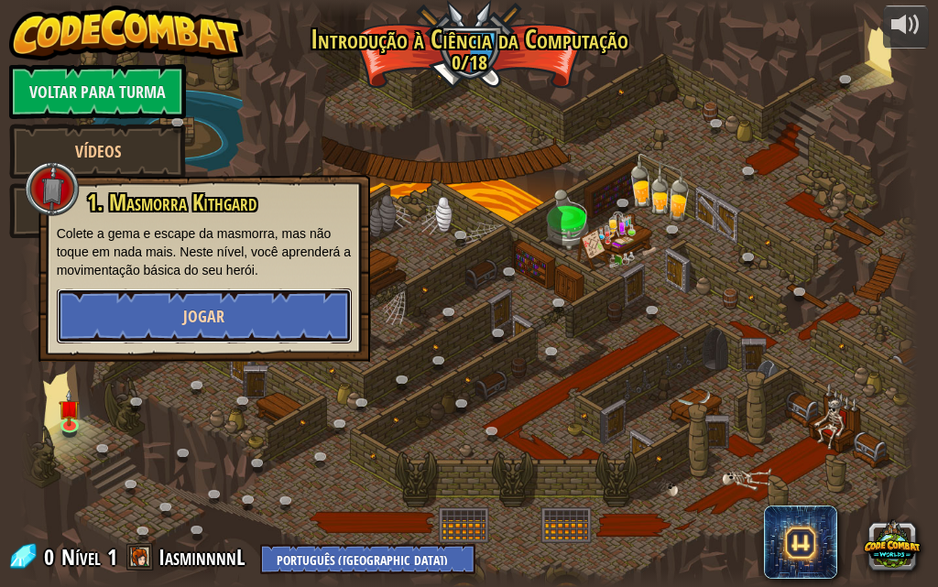
click at [310, 302] on button "Jogar" at bounding box center [204, 316] width 295 height 55
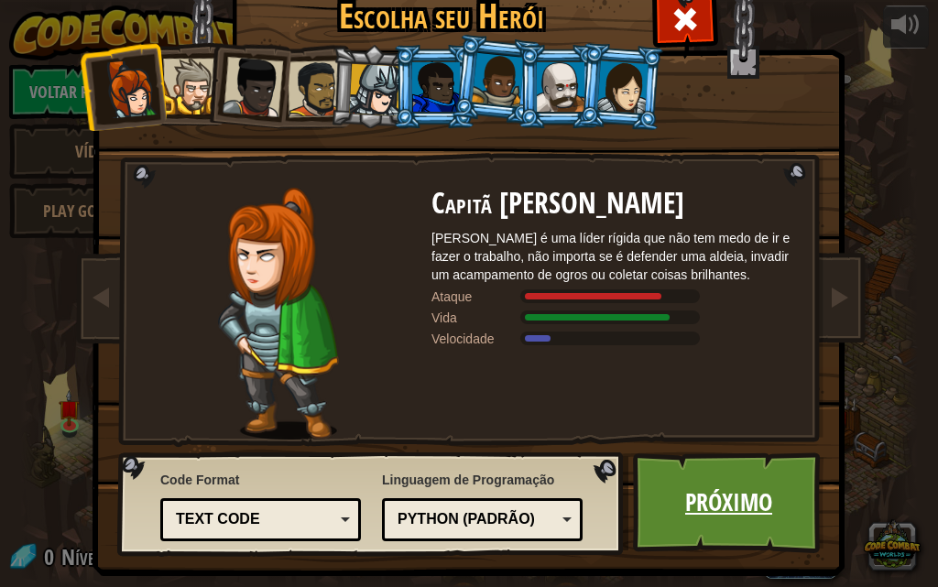
click at [746, 510] on link "Próximo" at bounding box center [729, 503] width 192 height 101
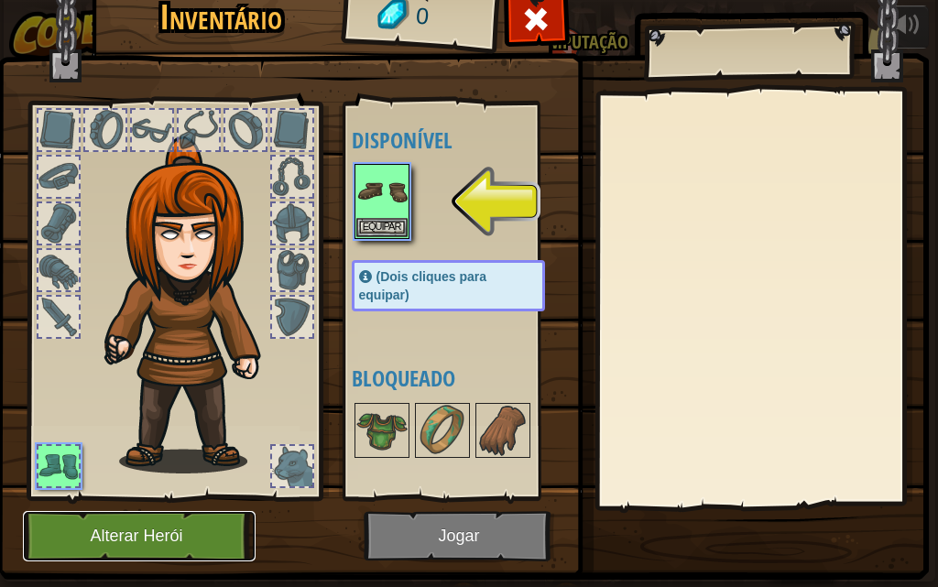
click at [56, 556] on button "Alterar Herói" at bounding box center [139, 536] width 233 height 50
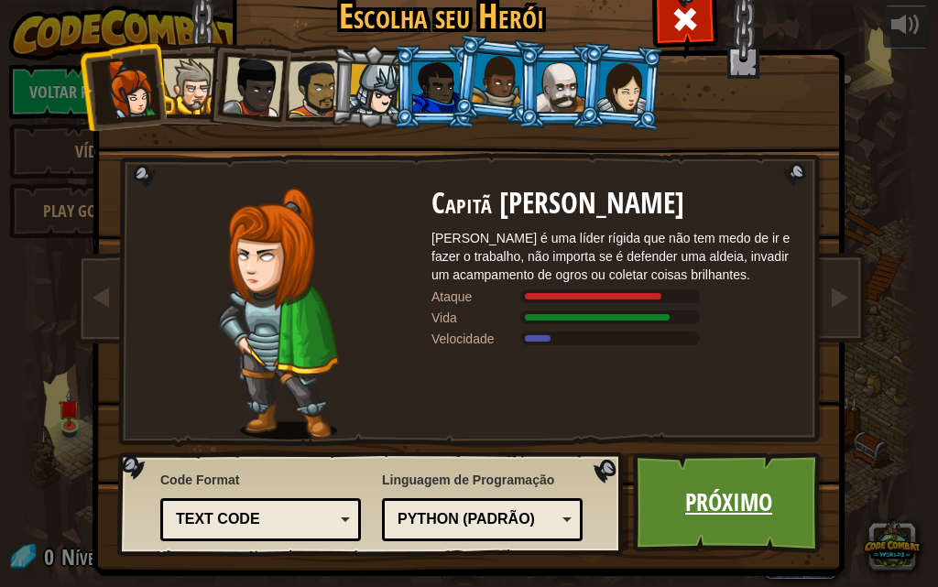
click at [761, 516] on link "Próximo" at bounding box center [729, 503] width 192 height 101
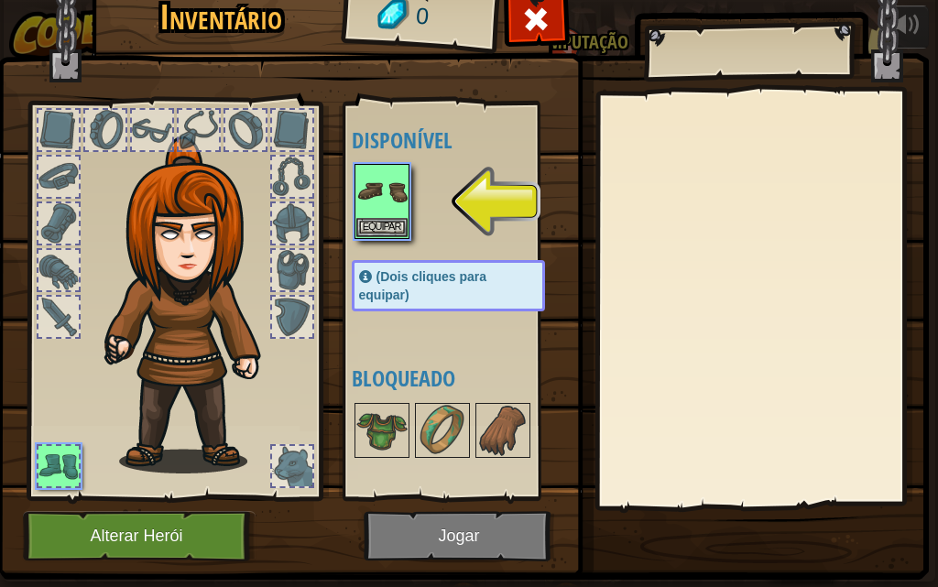
click at [476, 526] on img at bounding box center [463, 247] width 932 height 665
click at [401, 185] on img at bounding box center [382, 191] width 51 height 51
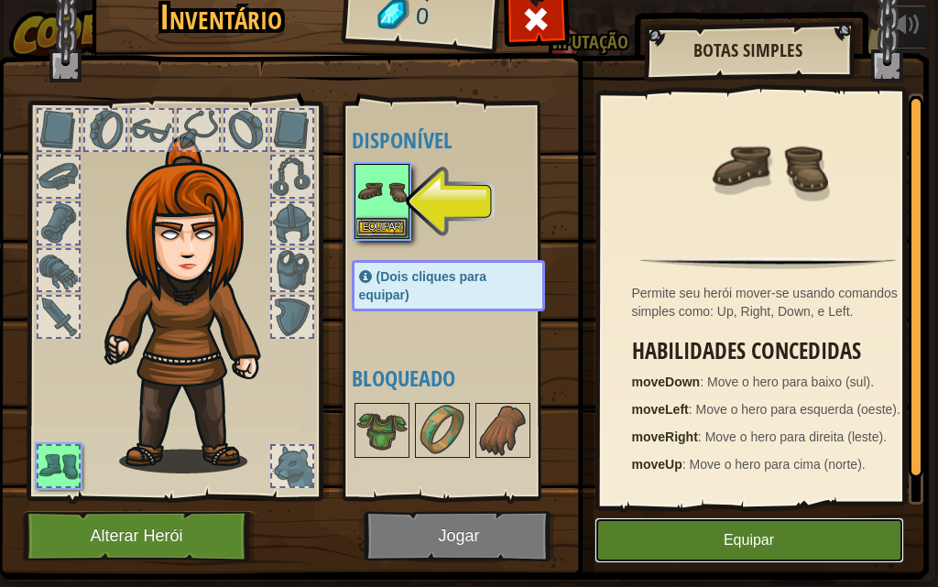
click at [661, 532] on button "Equipar" at bounding box center [750, 541] width 310 height 46
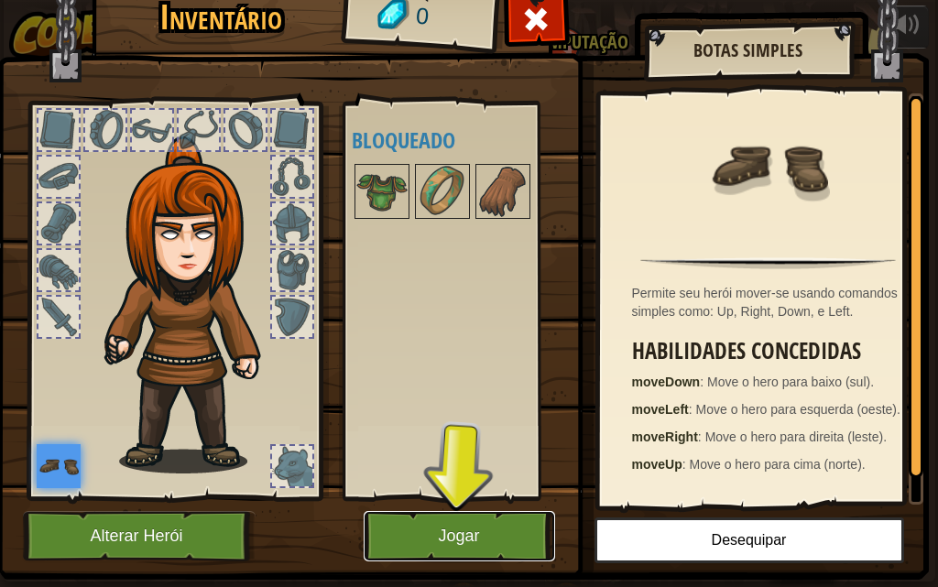
click at [400, 532] on button "Jogar" at bounding box center [460, 536] width 192 height 50
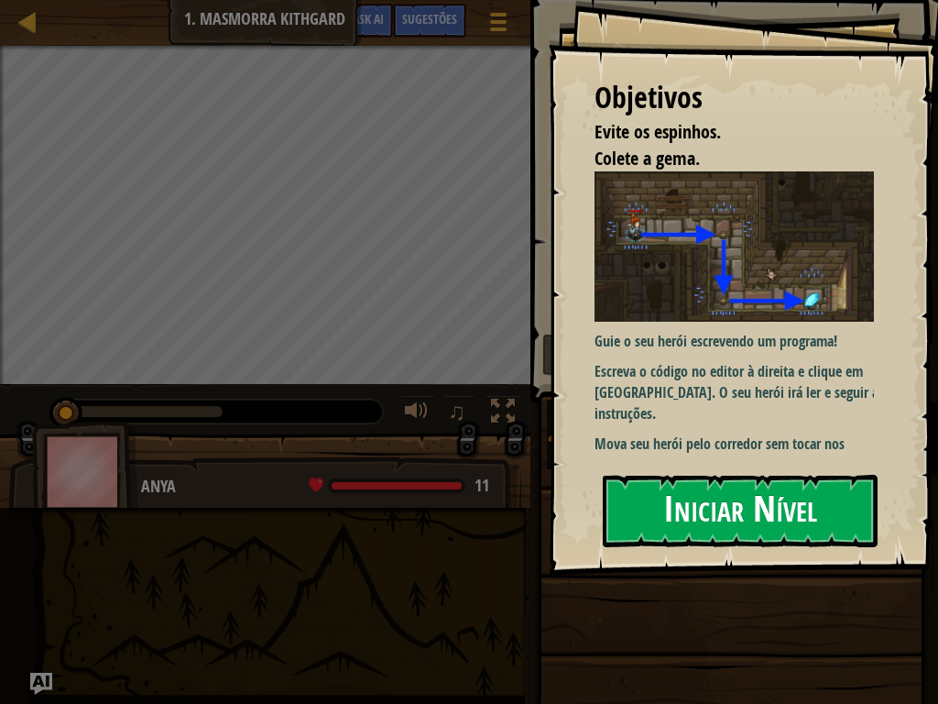
click at [679, 520] on button "Iniciar Nível" at bounding box center [740, 511] width 275 height 72
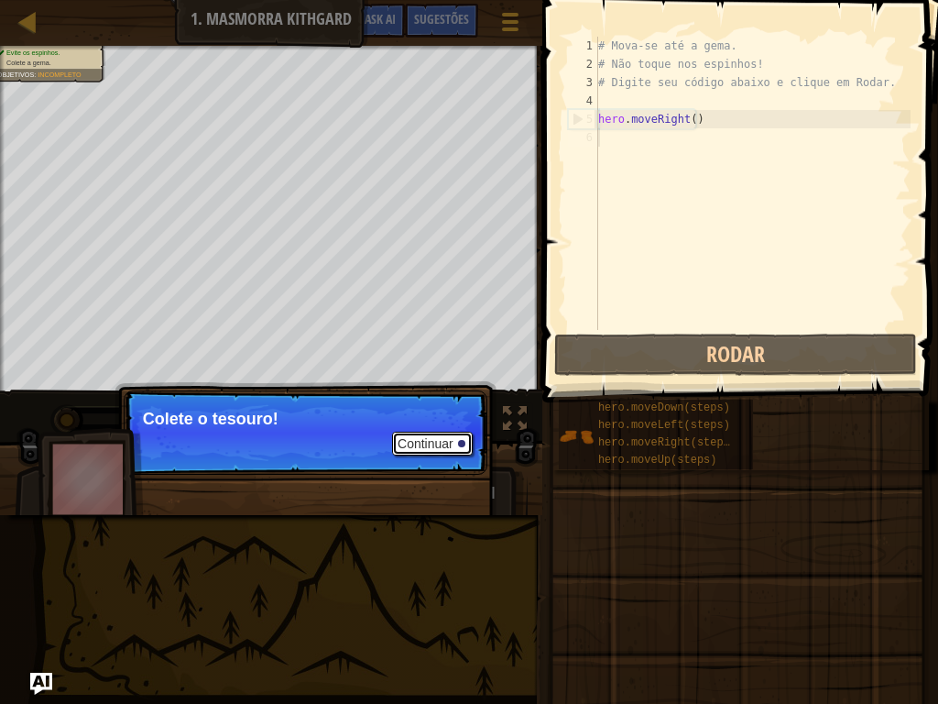
click at [430, 445] on button "Continuar" at bounding box center [432, 444] width 81 height 24
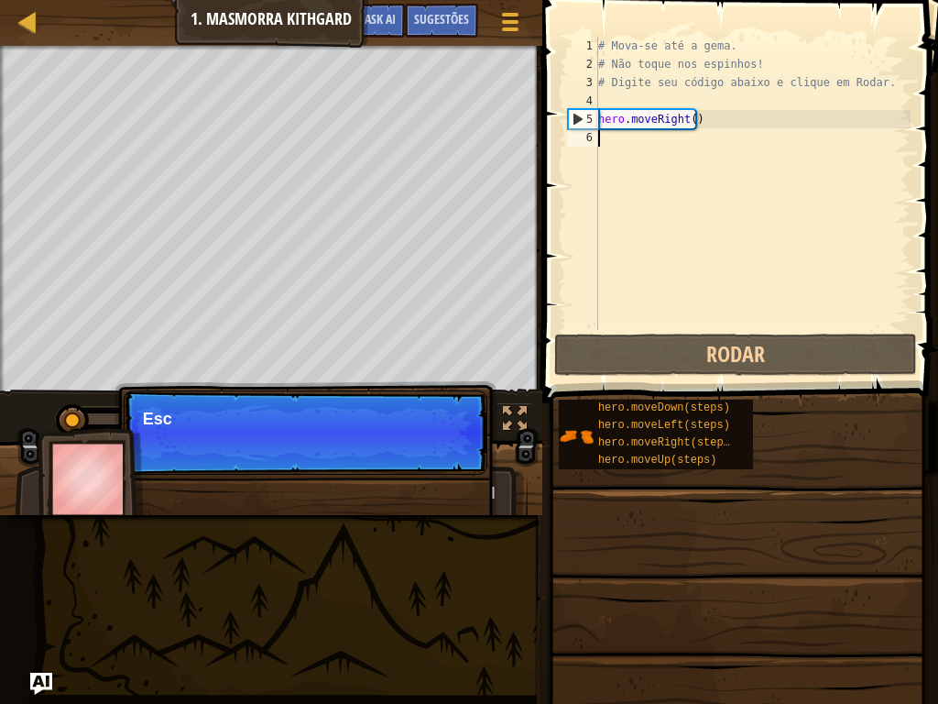
click at [424, 437] on p "Continuar Esc" at bounding box center [306, 432] width 364 height 84
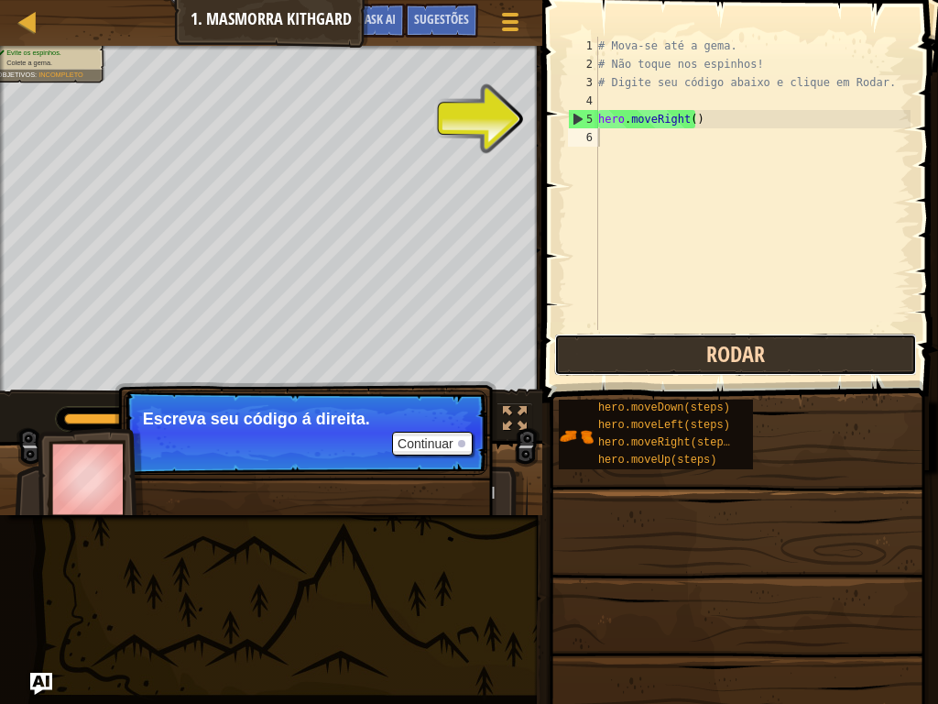
click at [710, 351] on button "Rodar" at bounding box center [735, 355] width 363 height 42
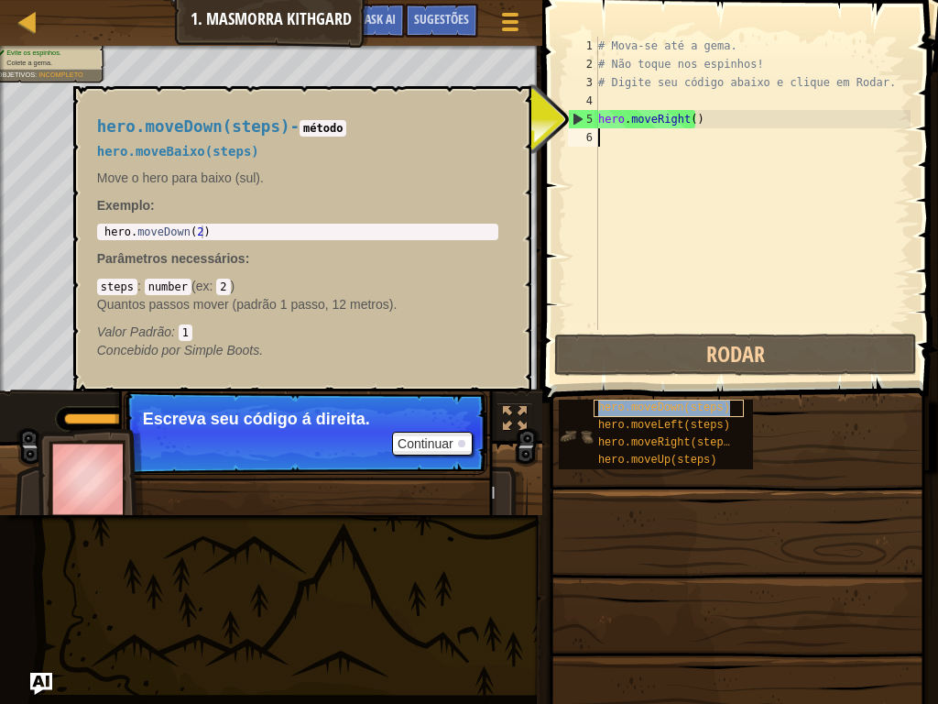
click at [676, 409] on span "hero.moveDown(steps)" at bounding box center [664, 407] width 132 height 13
drag, startPoint x: 676, startPoint y: 409, endPoint x: 660, endPoint y: 166, distance: 243.4
click at [660, 166] on div "Sugestões Vídeos 1 2 3 4 5 6 # Mova-se até a gema. # Não toque nos espinhos! # …" at bounding box center [737, 347] width 401 height 695
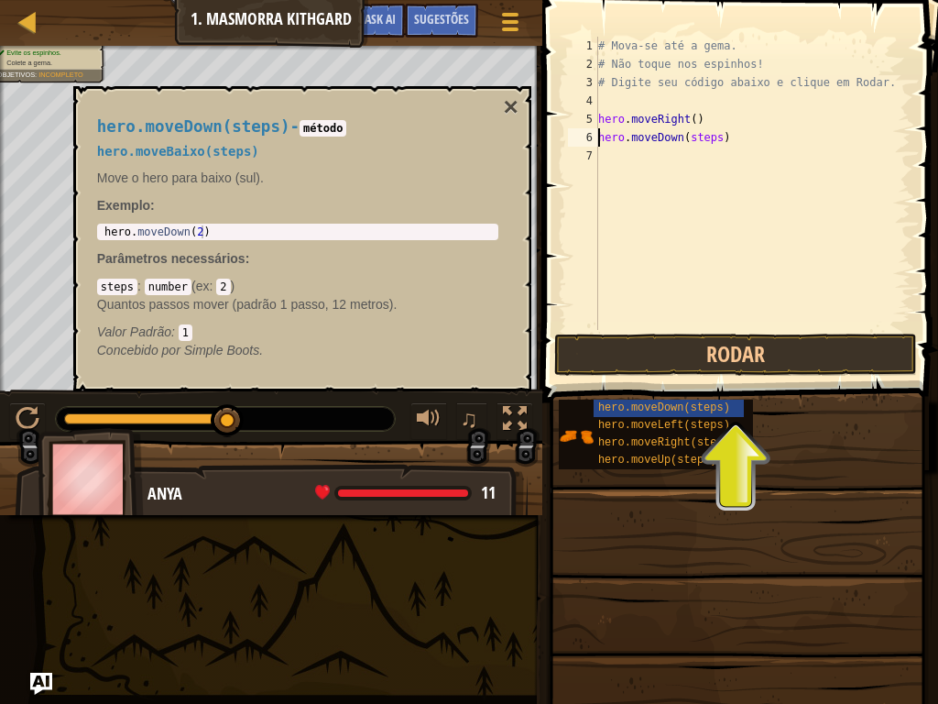
click at [712, 137] on div "# Mova-se até a gema. # Não toque nos espinhos! # Digite seu código abaixo e cl…" at bounding box center [753, 202] width 316 height 330
type textarea "hero.moveDown()"
click at [734, 352] on button "Rodar" at bounding box center [735, 355] width 363 height 42
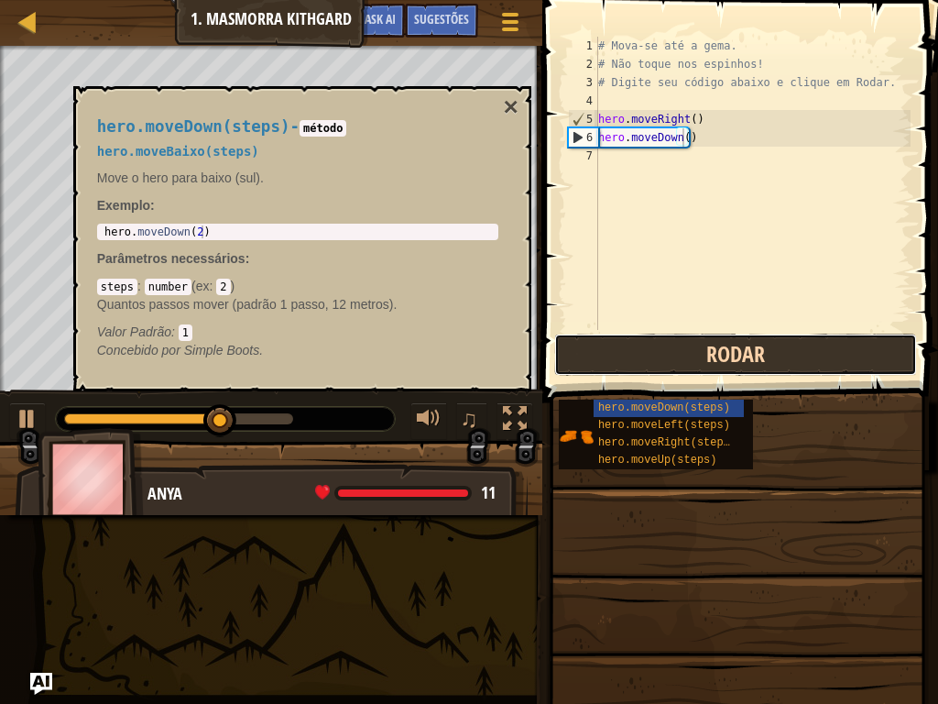
click at [626, 359] on button "Rodar" at bounding box center [735, 355] width 363 height 42
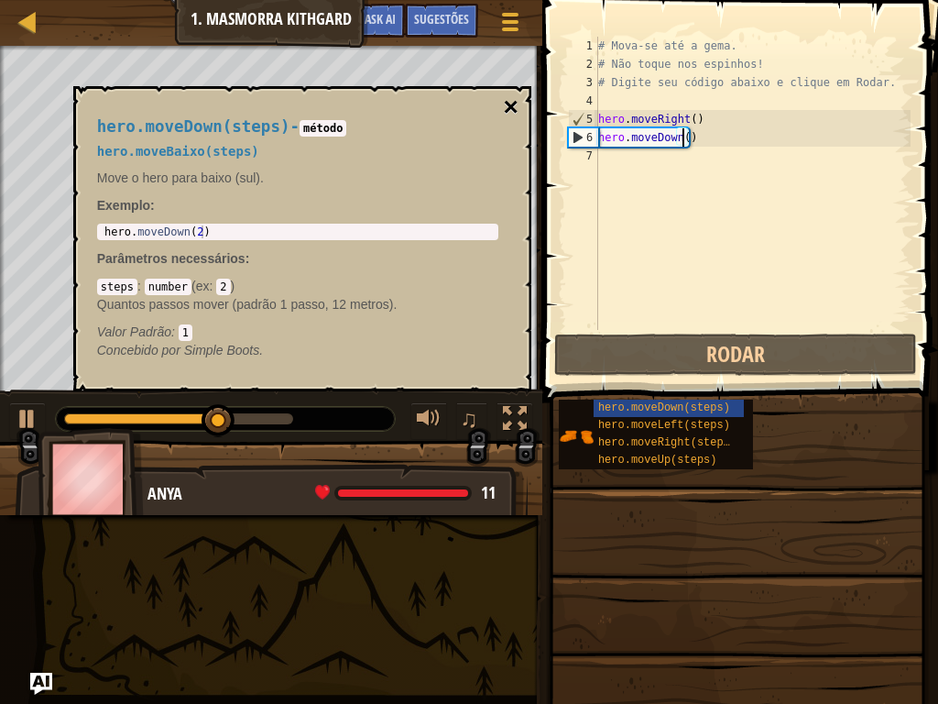
click at [512, 97] on button "×" at bounding box center [510, 107] width 15 height 26
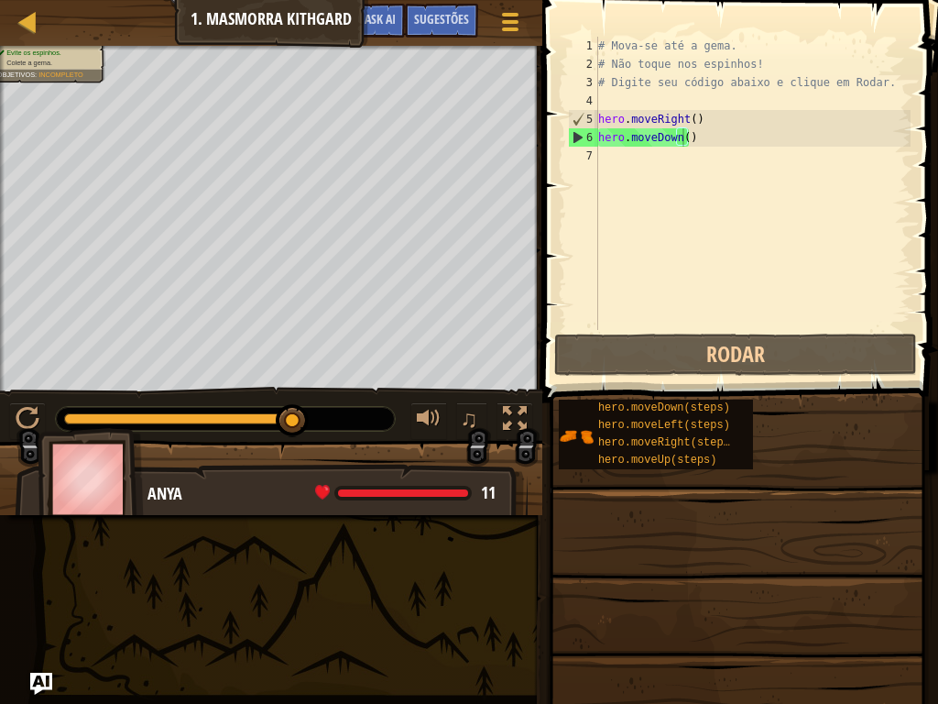
click at [603, 151] on div "# Mova-se até a gema. # Não toque nos espinhos! # Digite seu código abaixo e cl…" at bounding box center [753, 202] width 316 height 330
type textarea "h"
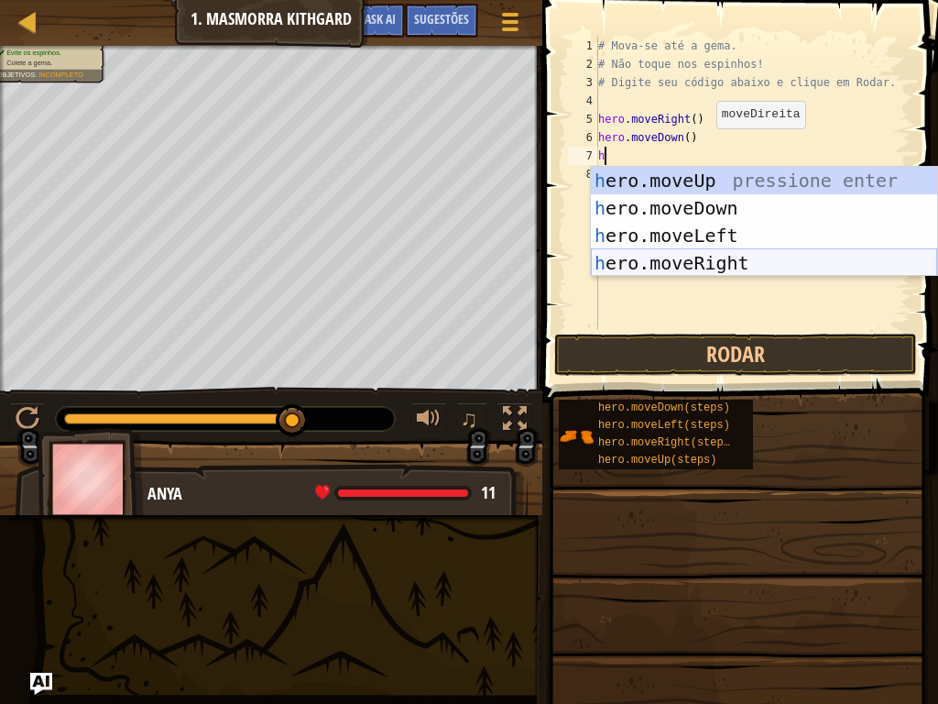
click at [688, 267] on div "h ero.moveUp pressione enter h ero.moveDown pressione enter h ero.moveLeft pres…" at bounding box center [764, 249] width 346 height 165
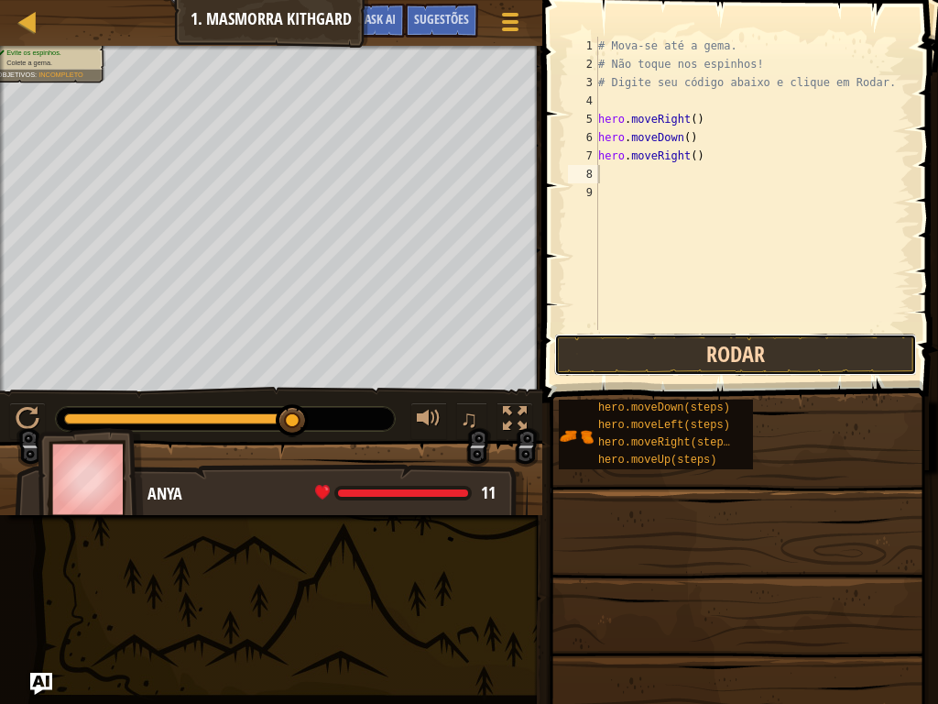
click at [676, 356] on button "Rodar" at bounding box center [735, 355] width 363 height 42
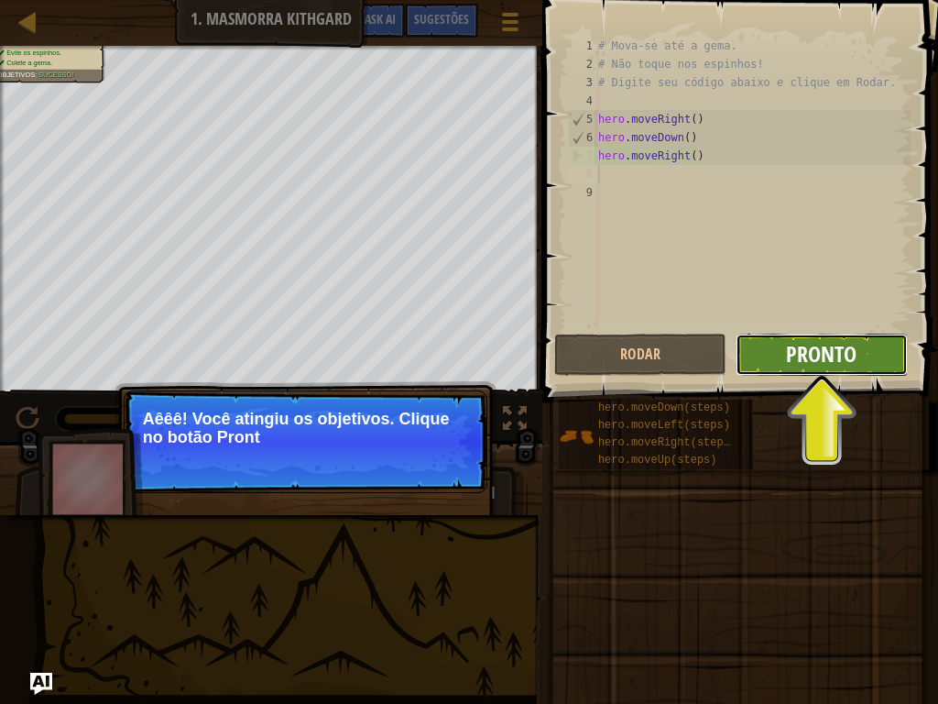
click at [848, 355] on span "Pronto" at bounding box center [821, 353] width 71 height 29
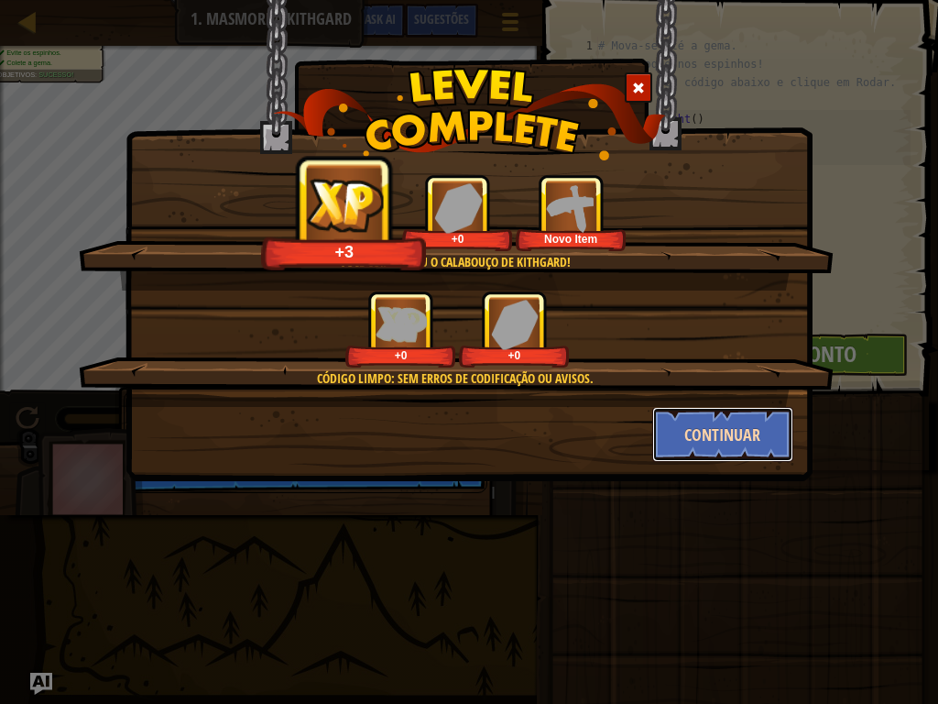
click at [736, 429] on button "Continuar" at bounding box center [724, 434] width 142 height 55
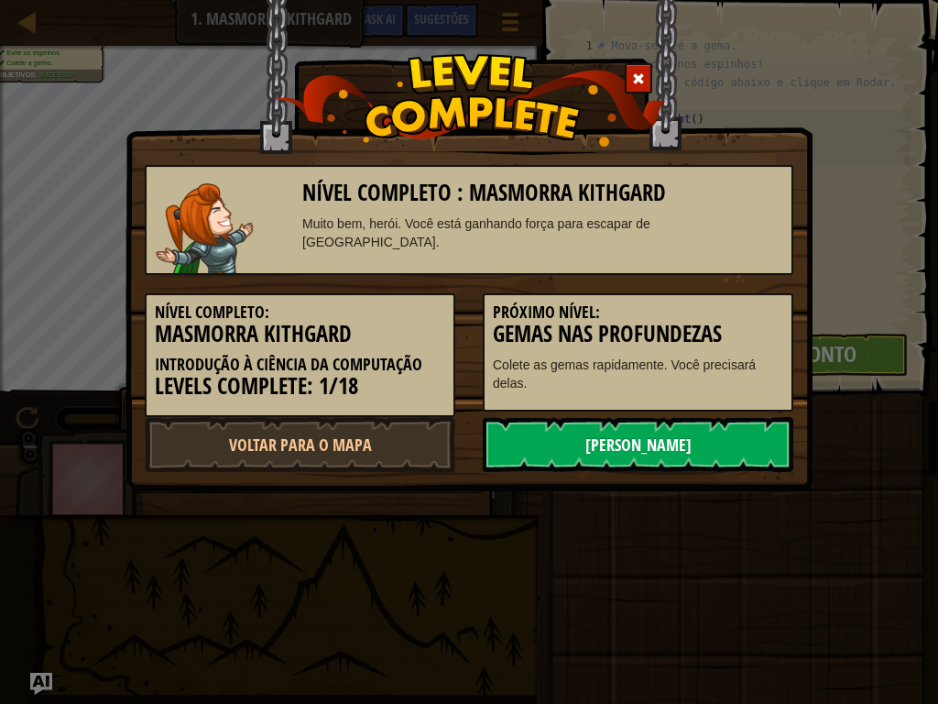
click at [722, 437] on link "[PERSON_NAME]" at bounding box center [638, 444] width 311 height 55
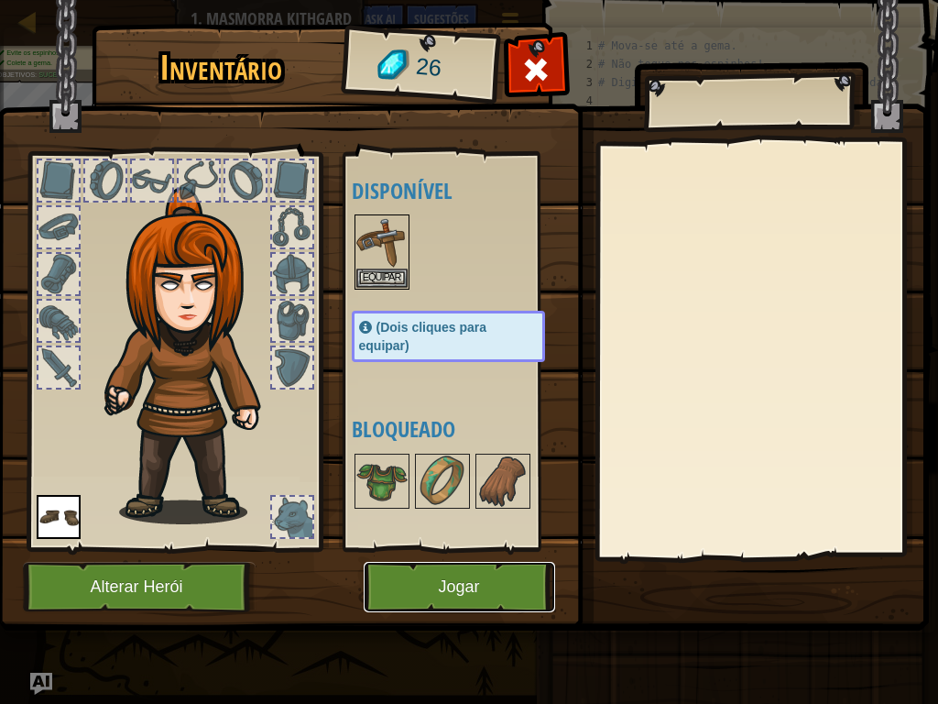
click at [445, 587] on button "Jogar" at bounding box center [460, 587] width 192 height 50
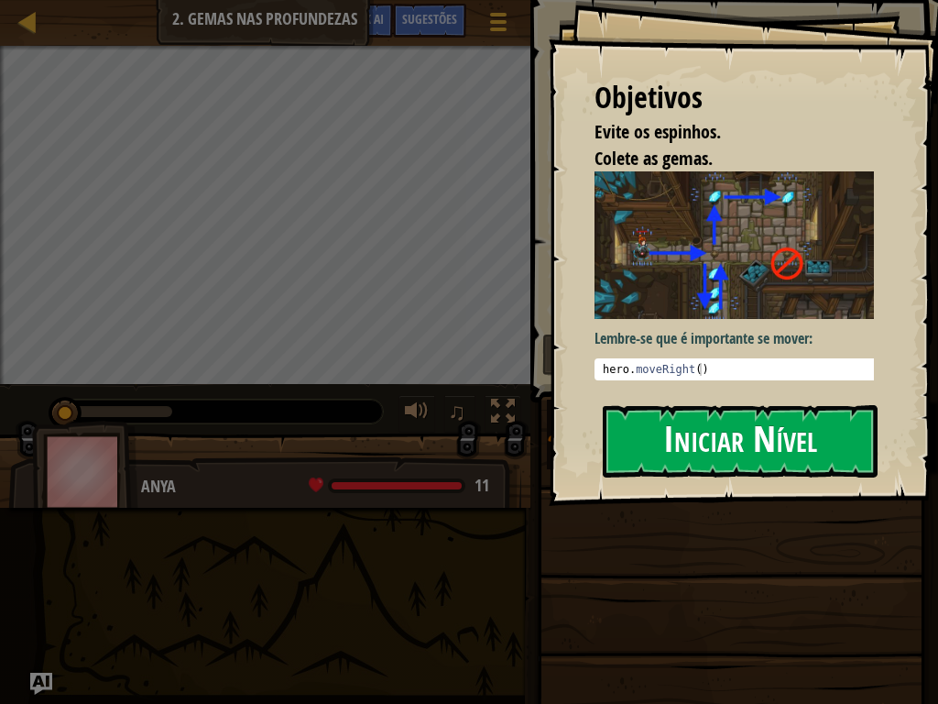
click at [716, 443] on button "Iniciar Nível" at bounding box center [740, 441] width 275 height 72
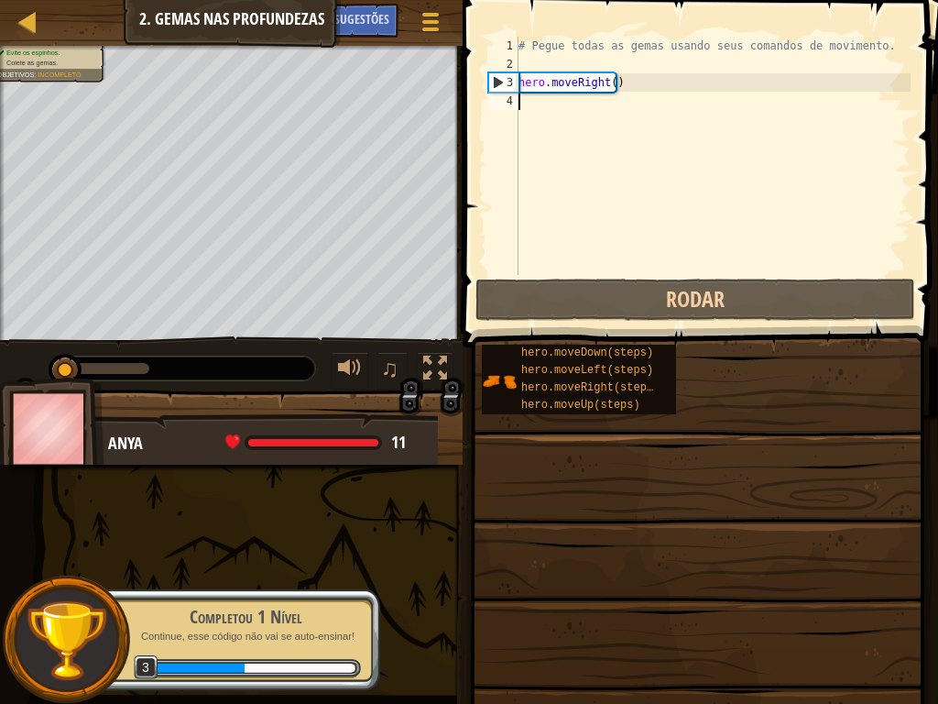
type textarea "h"
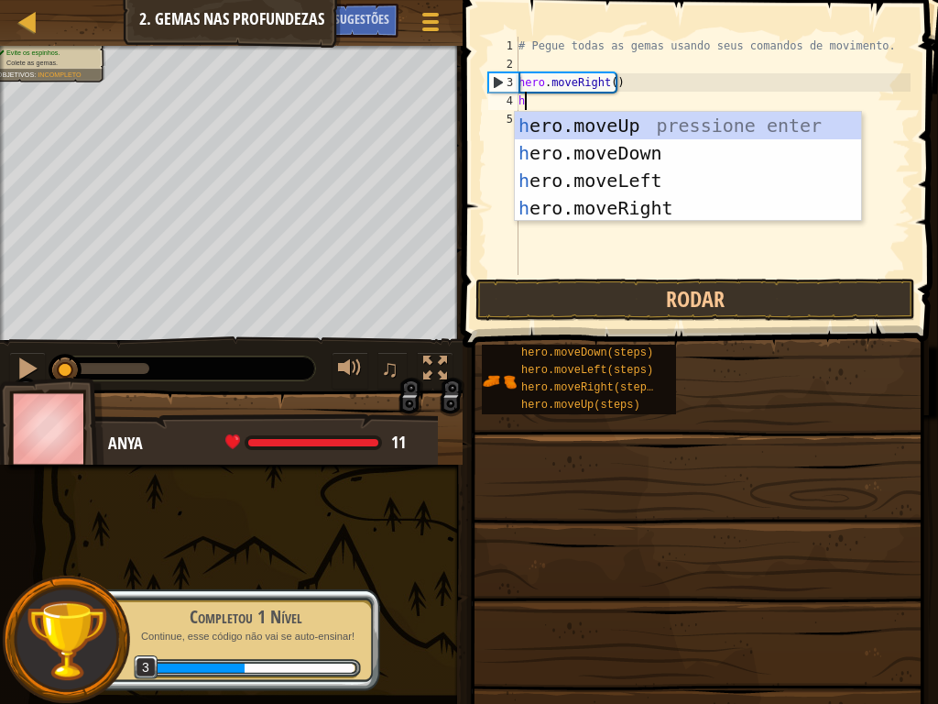
scroll to position [8, 0]
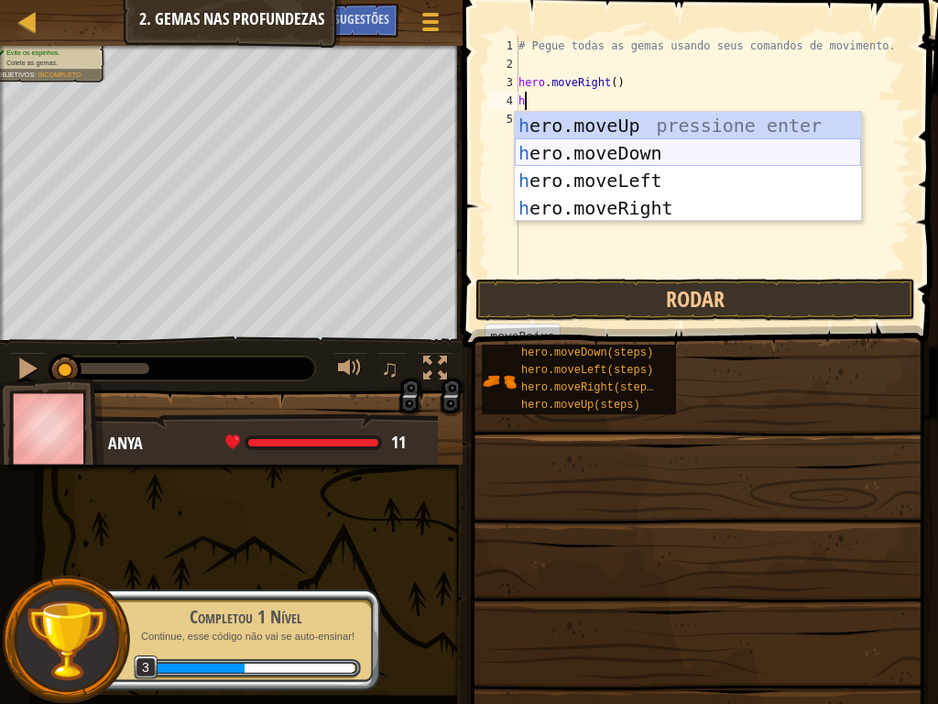
click at [620, 158] on div "h ero.moveUp pressione enter h ero.moveDown pressione enter h ero.moveLeft pres…" at bounding box center [688, 194] width 346 height 165
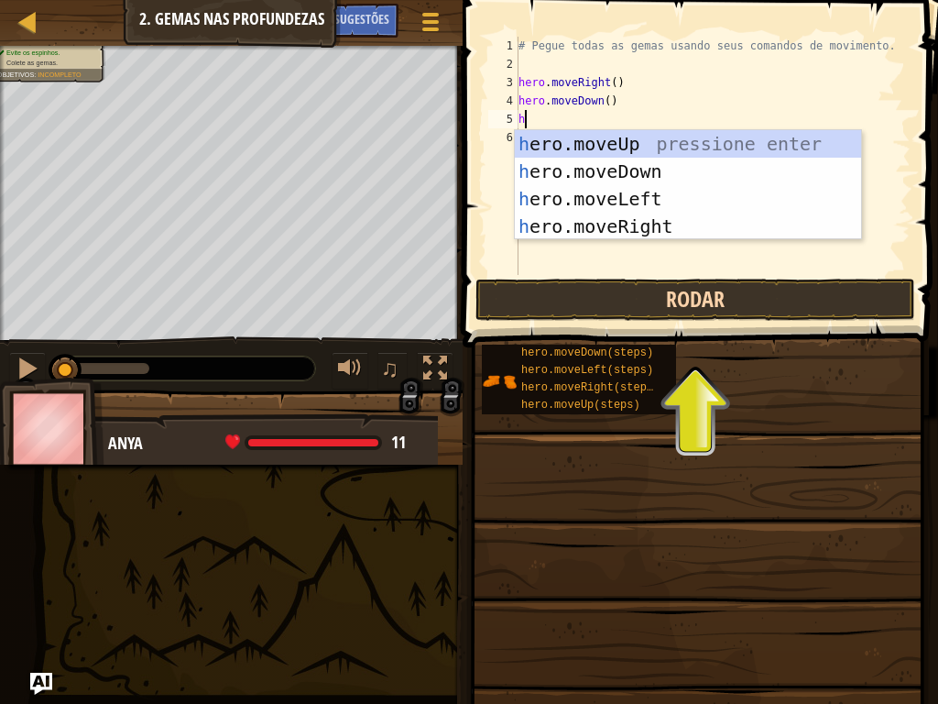
type textarea "h"
click at [591, 293] on button "Rodar" at bounding box center [696, 300] width 440 height 42
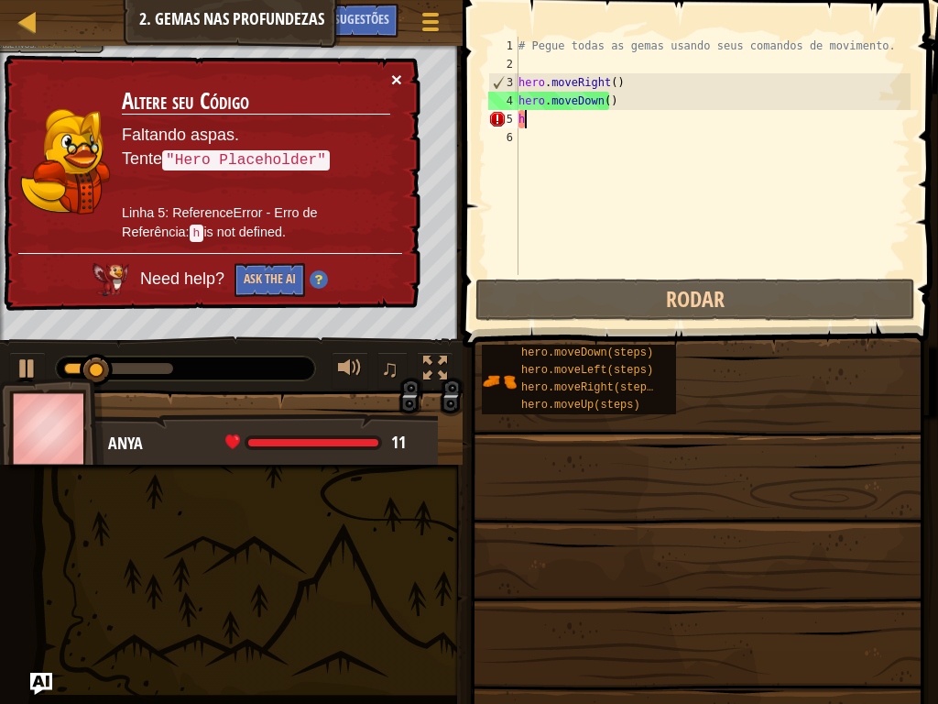
click at [394, 78] on button "×" at bounding box center [396, 79] width 11 height 19
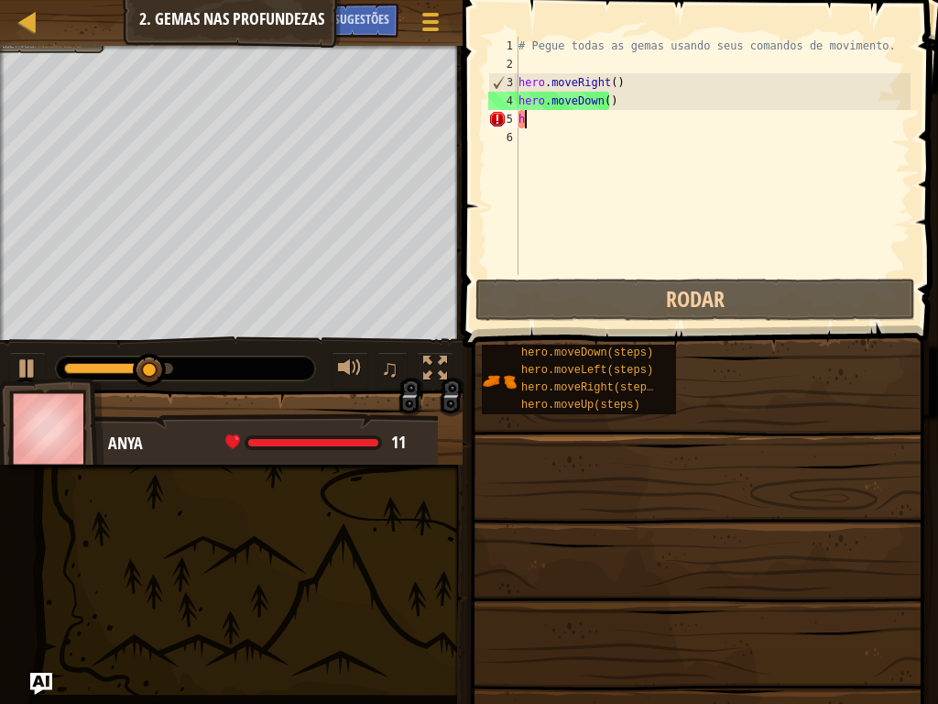
click at [528, 124] on div "# Pegue todas as gemas usando seus comandos de movimento. hero . moveRight ( ) …" at bounding box center [713, 174] width 396 height 275
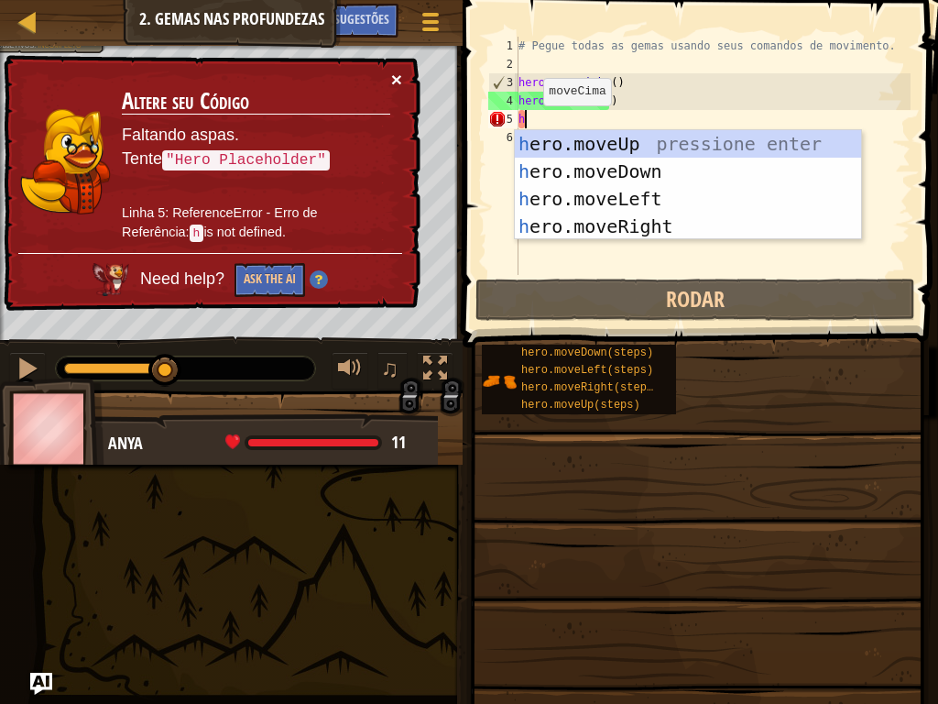
type textarea "h"
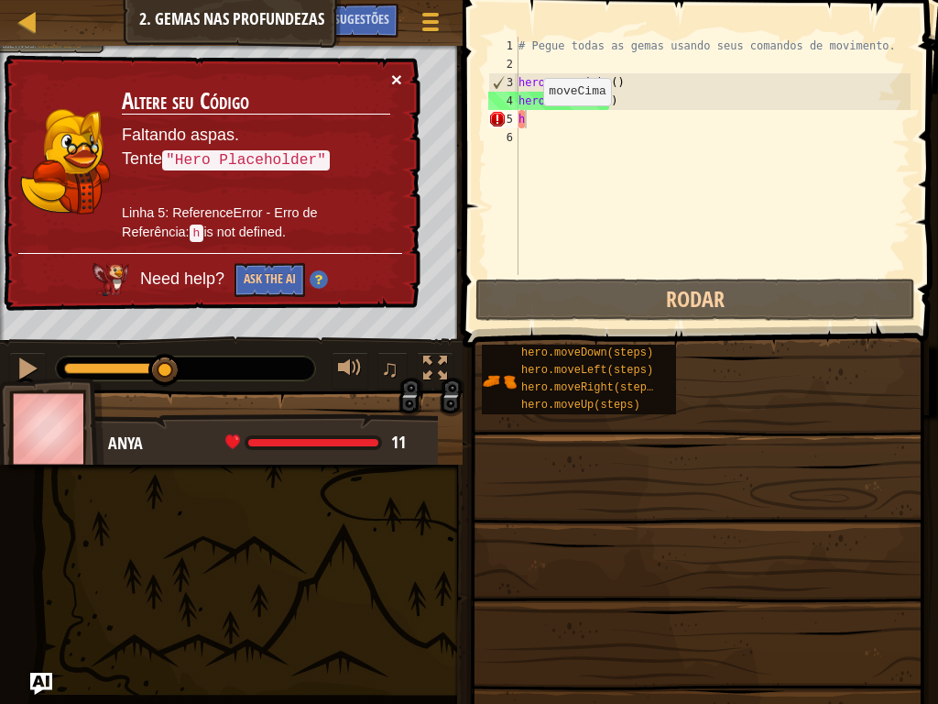
click at [394, 75] on button "×" at bounding box center [396, 79] width 11 height 19
click at [573, 123] on div "# Pegue todas as gemas usando seus comandos de movimento. hero . moveRight ( ) …" at bounding box center [713, 174] width 396 height 275
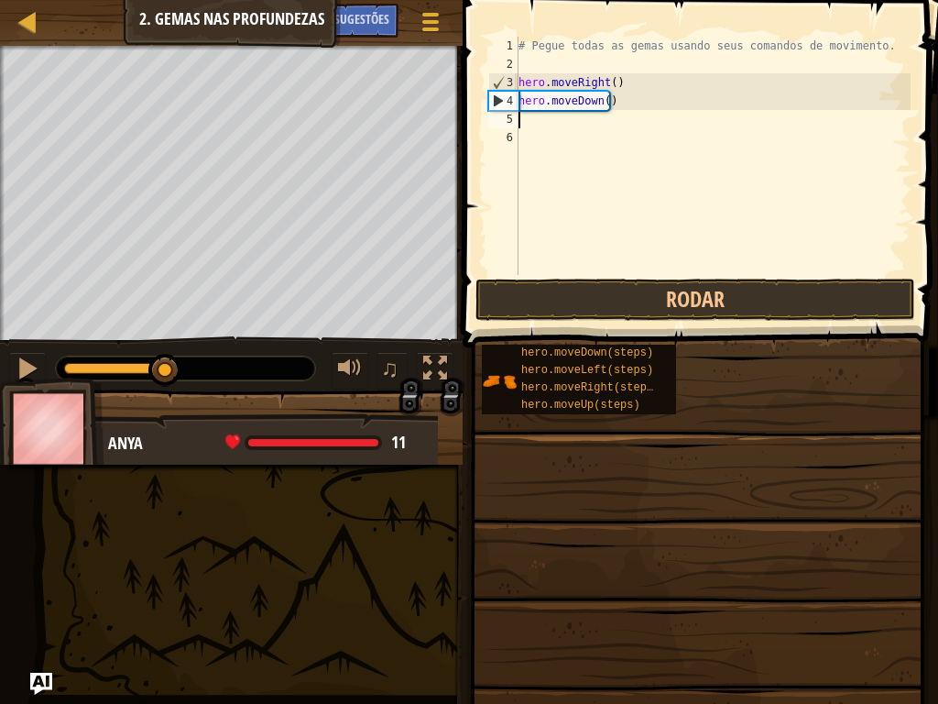
click at [537, 121] on div "# Pegue todas as gemas usando seus comandos de movimento. hero . moveRight ( ) …" at bounding box center [713, 174] width 396 height 275
type textarea "h"
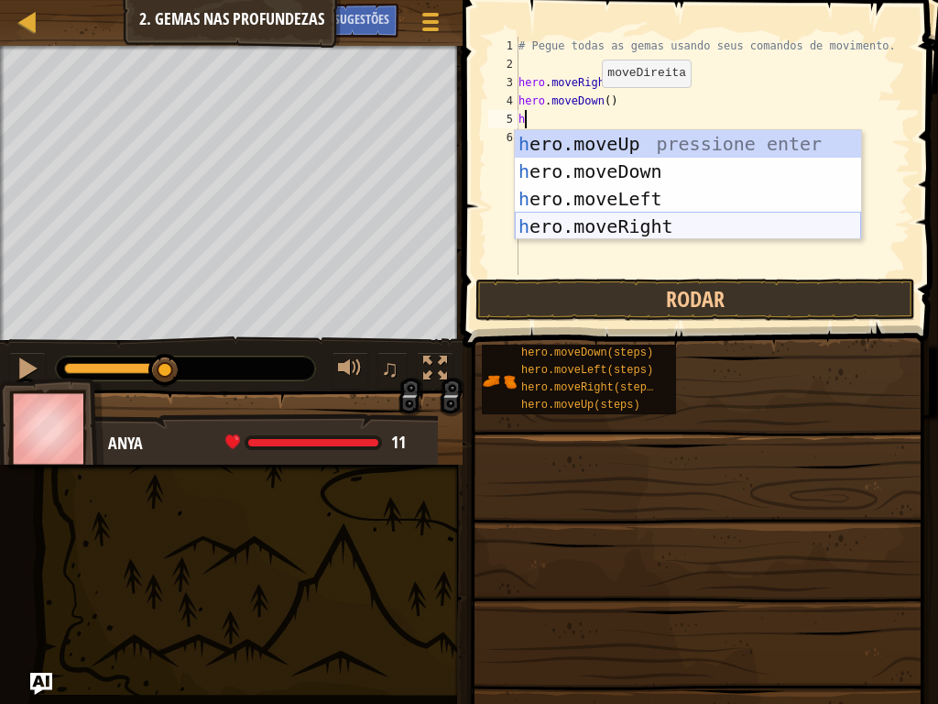
click at [573, 226] on div "h ero.moveUp pressione enter h ero.moveDown pressione enter h ero.moveLeft pres…" at bounding box center [688, 212] width 346 height 165
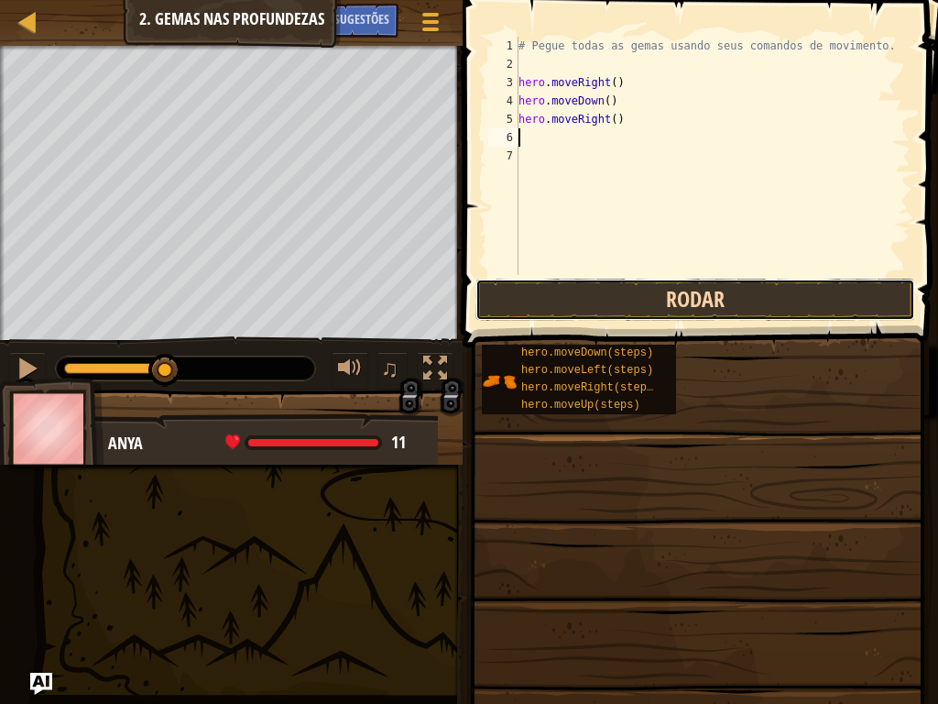
click at [560, 284] on button "Rodar" at bounding box center [696, 300] width 440 height 42
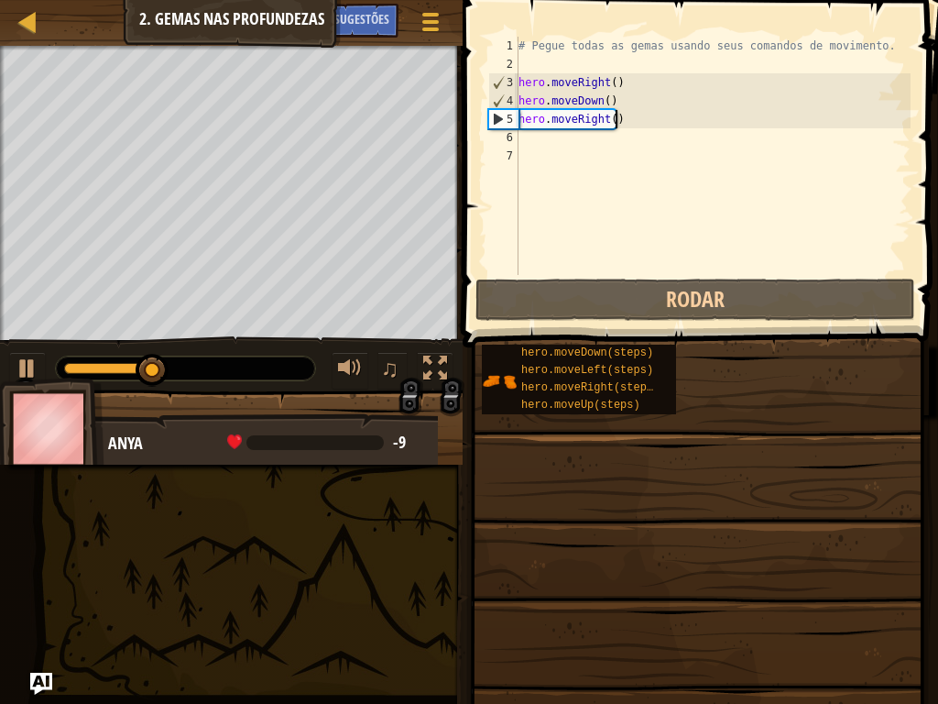
click at [613, 111] on div "# Pegue todas as gemas usando seus comandos de movimento. hero . moveRight ( ) …" at bounding box center [713, 174] width 396 height 275
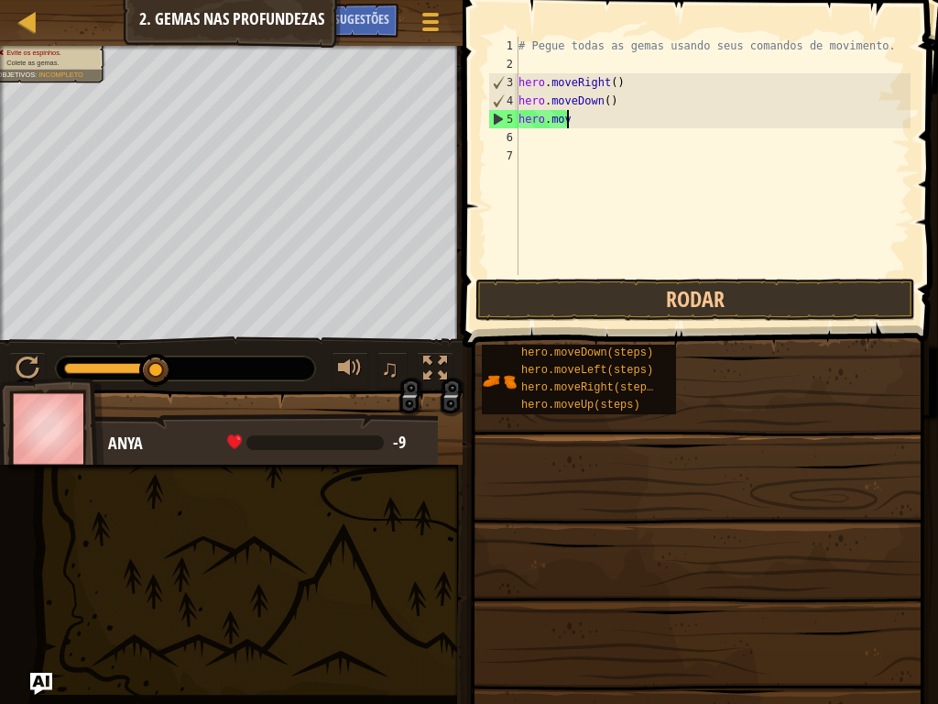
type textarea "h"
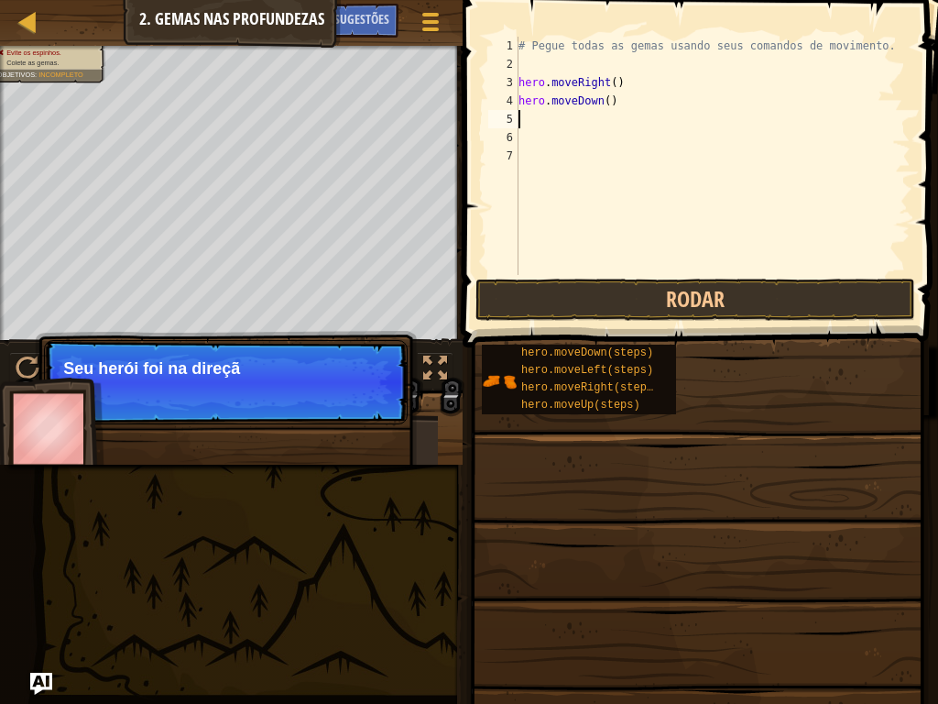
type textarea "h"
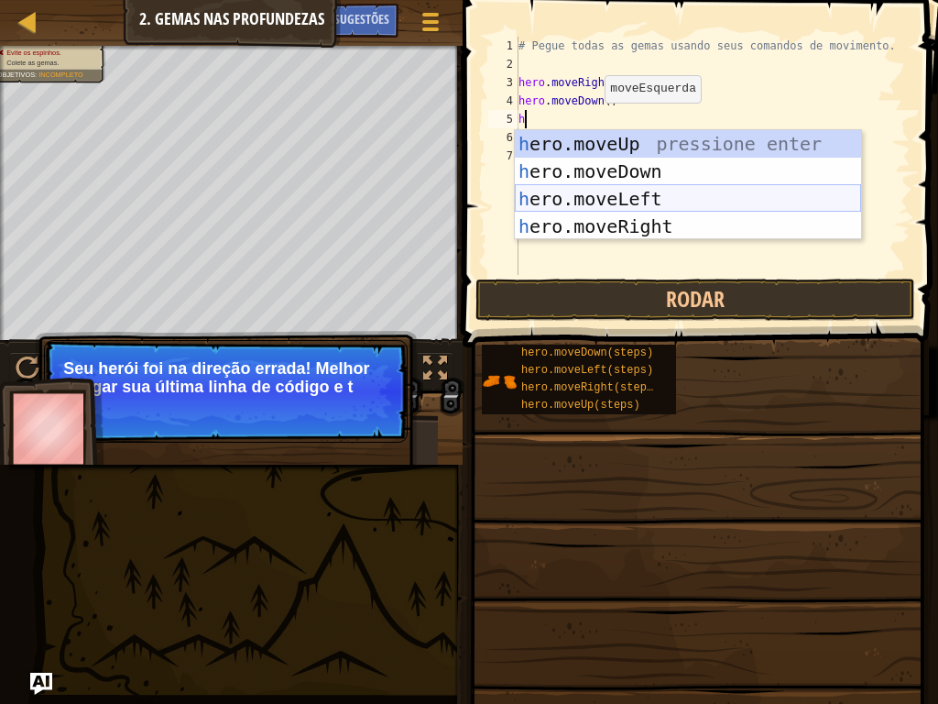
click at [619, 202] on div "h ero.moveUp pressione enter h ero.moveDown pressione enter h ero.moveLeft pres…" at bounding box center [688, 212] width 346 height 165
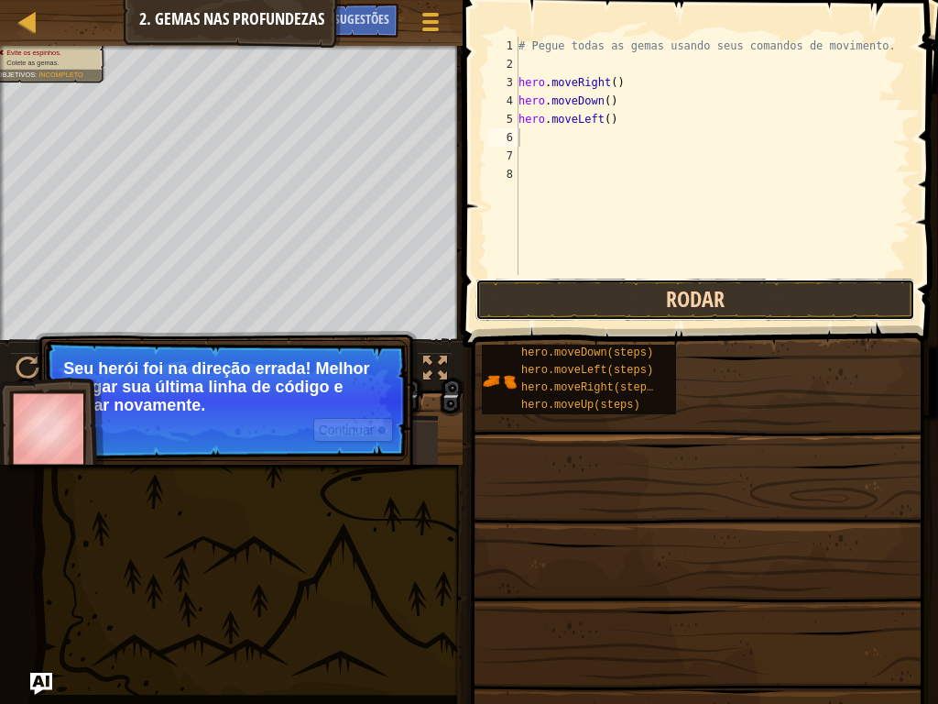
click at [609, 286] on button "Rodar" at bounding box center [696, 300] width 440 height 42
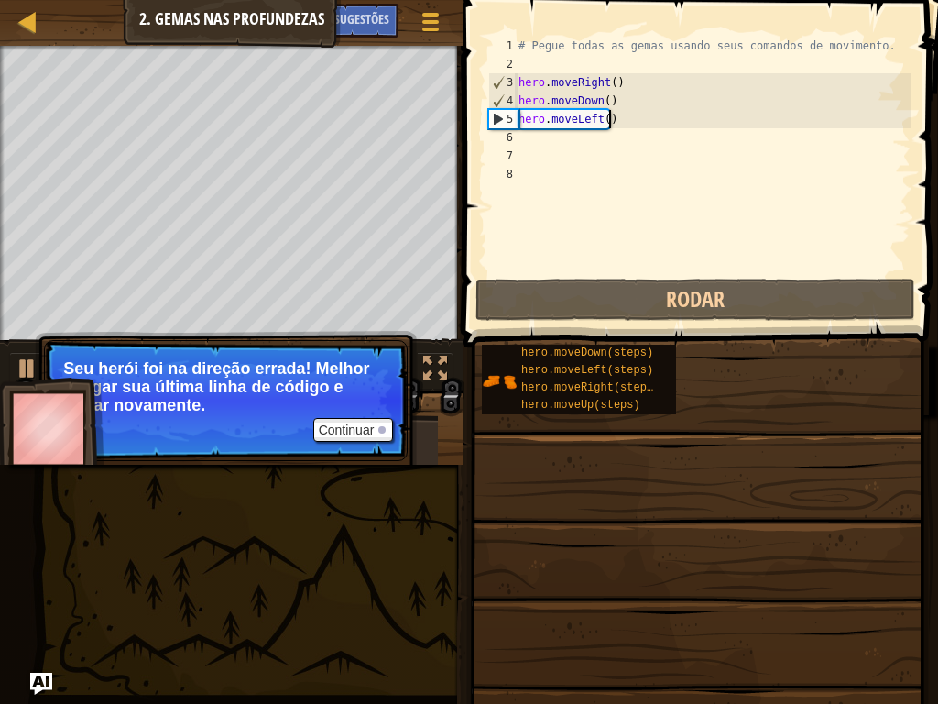
click at [609, 116] on div "# Pegue todas as gemas usando seus comandos de movimento. hero . moveRight ( ) …" at bounding box center [713, 174] width 396 height 275
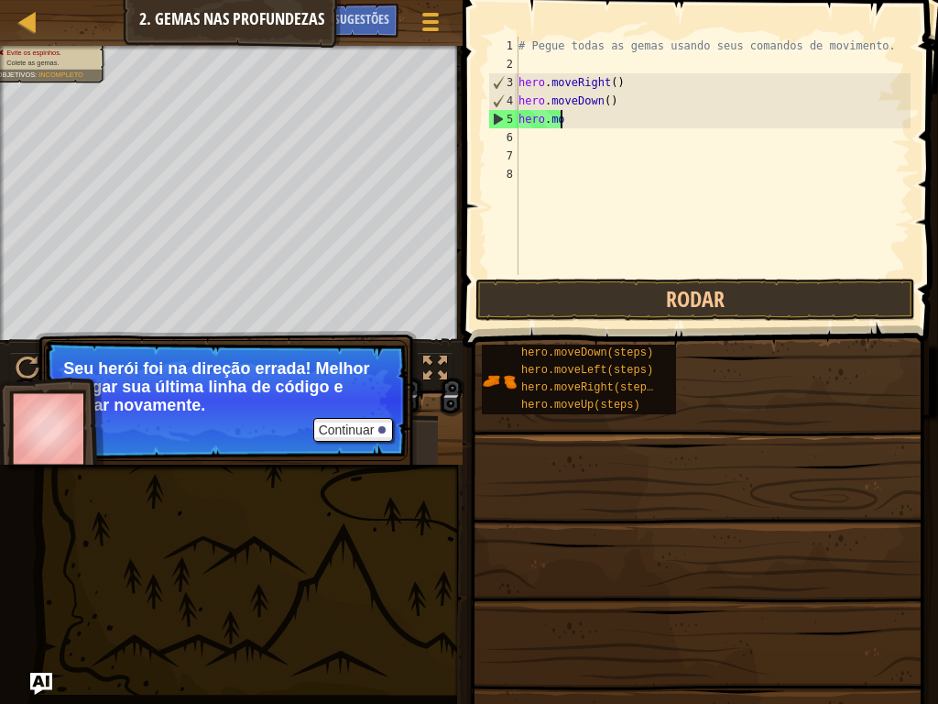
type textarea "h"
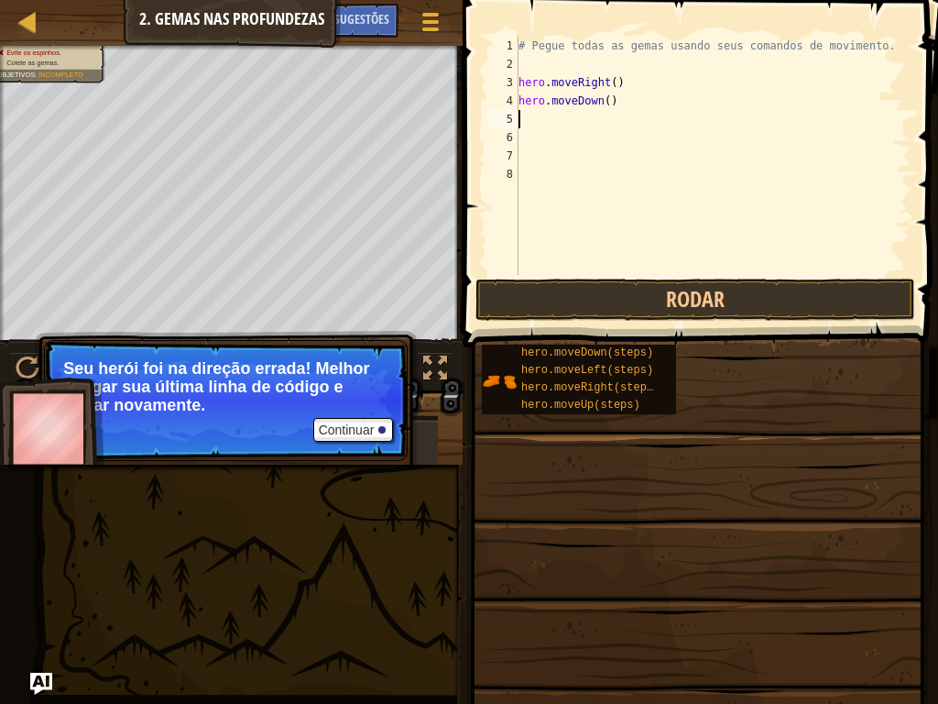
type textarea "h"
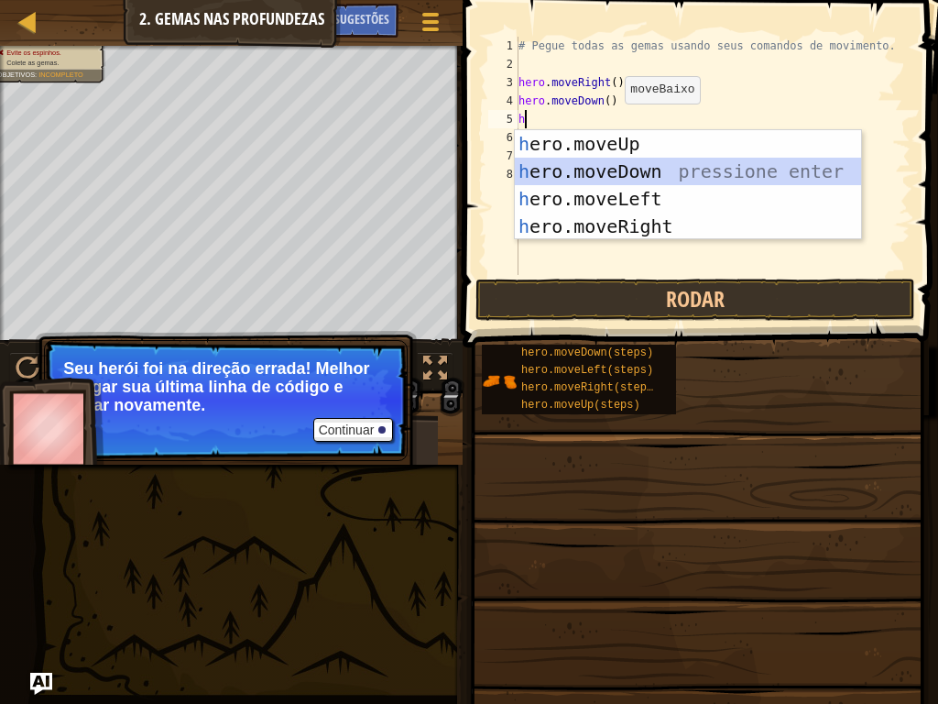
click at [648, 165] on div "h ero.moveUp pressione enter h ero.moveDown pressione enter h ero.moveLeft pres…" at bounding box center [688, 212] width 346 height 165
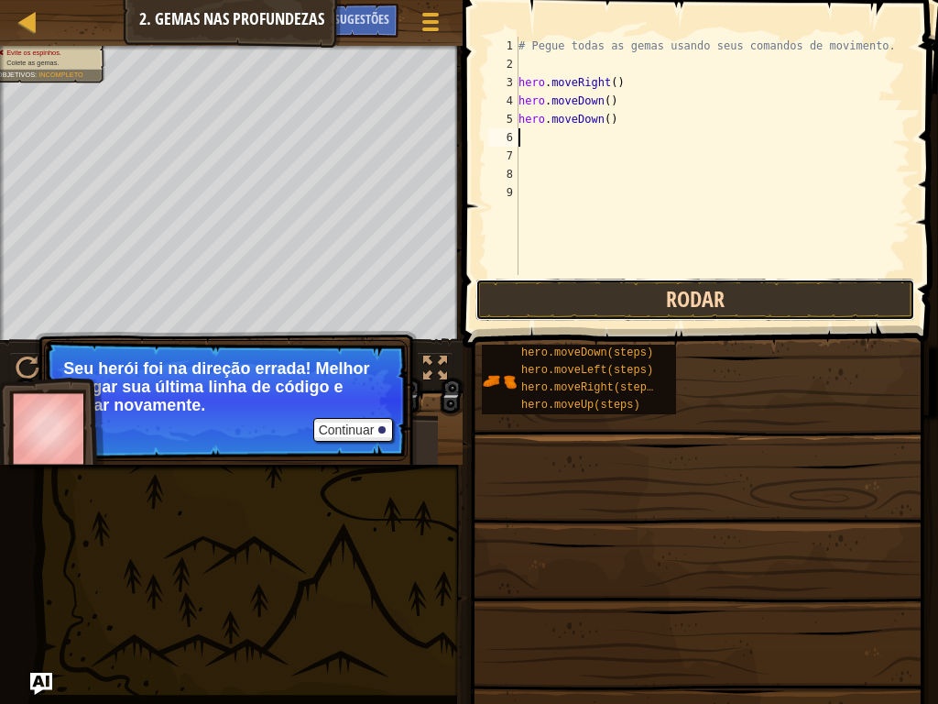
click at [642, 309] on button "Rodar" at bounding box center [696, 300] width 440 height 42
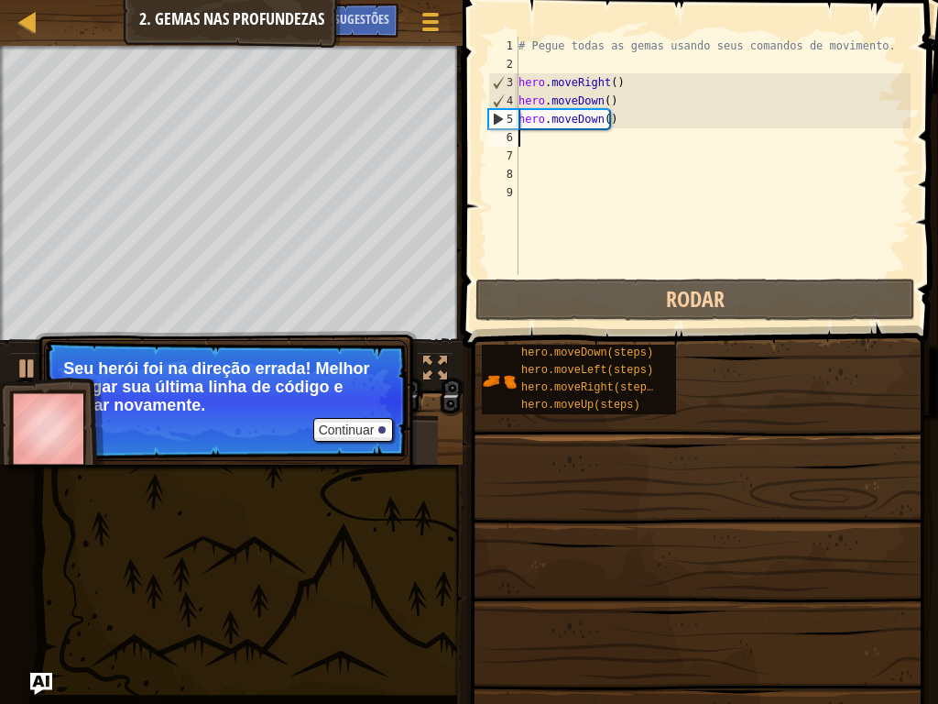
click at [618, 123] on div "# Pegue todas as gemas usando seus comandos de movimento. hero . moveRight ( ) …" at bounding box center [713, 174] width 396 height 275
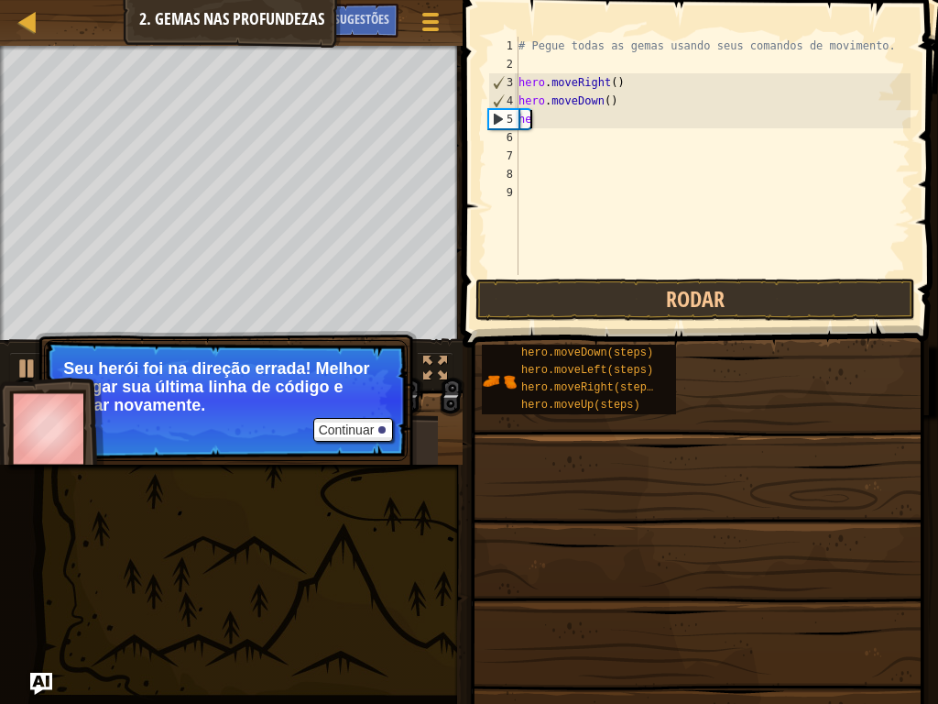
type textarea "h"
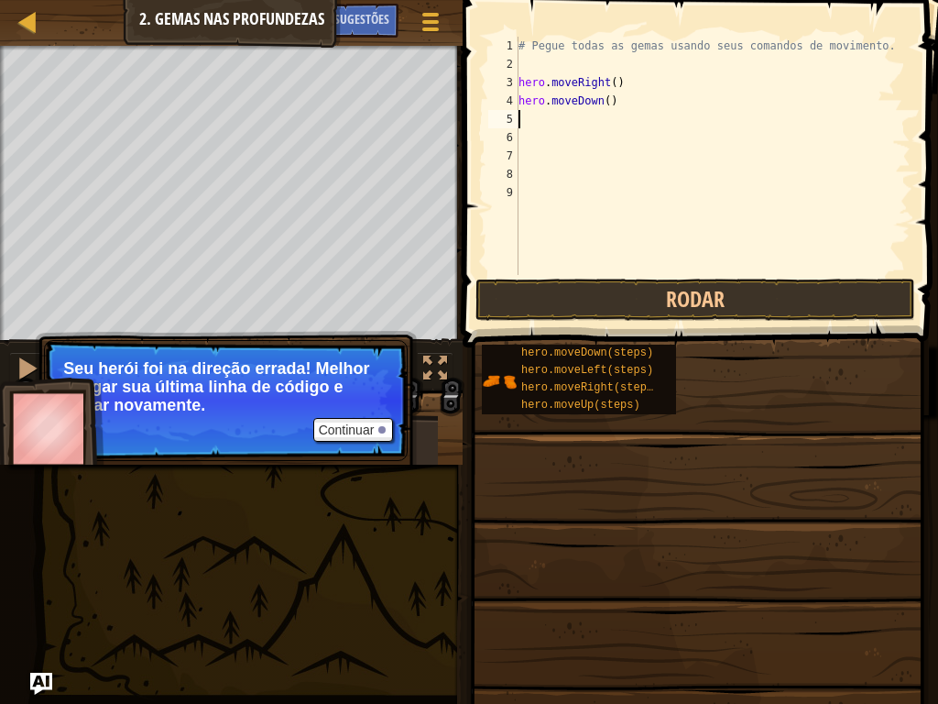
type textarea "h"
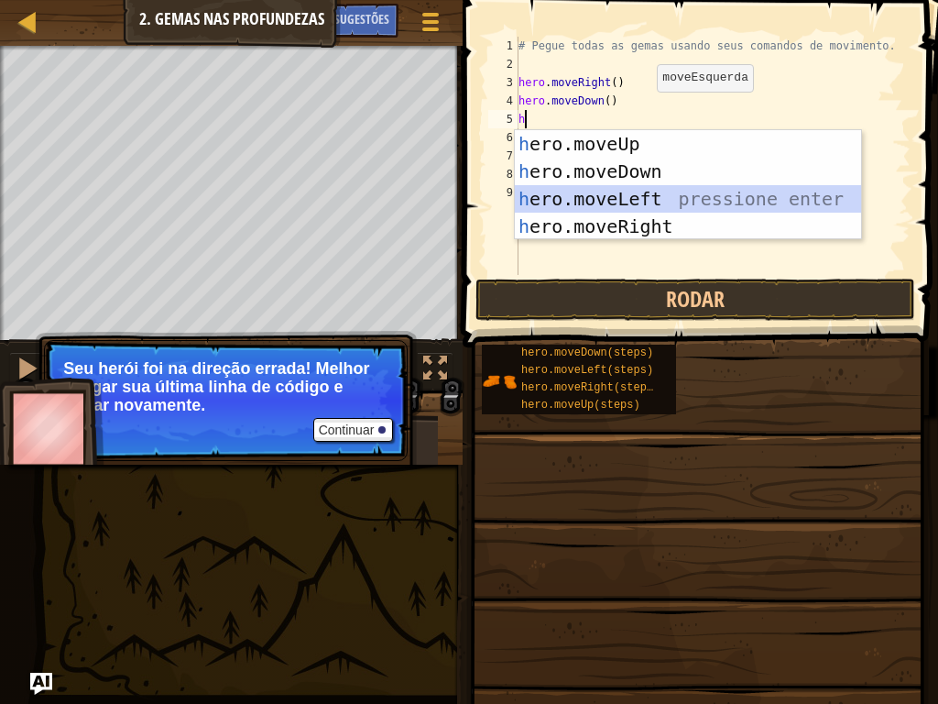
click at [641, 201] on div "h ero.moveUp pressione enter h ero.moveDown pressione enter h ero.moveLeft pres…" at bounding box center [688, 212] width 346 height 165
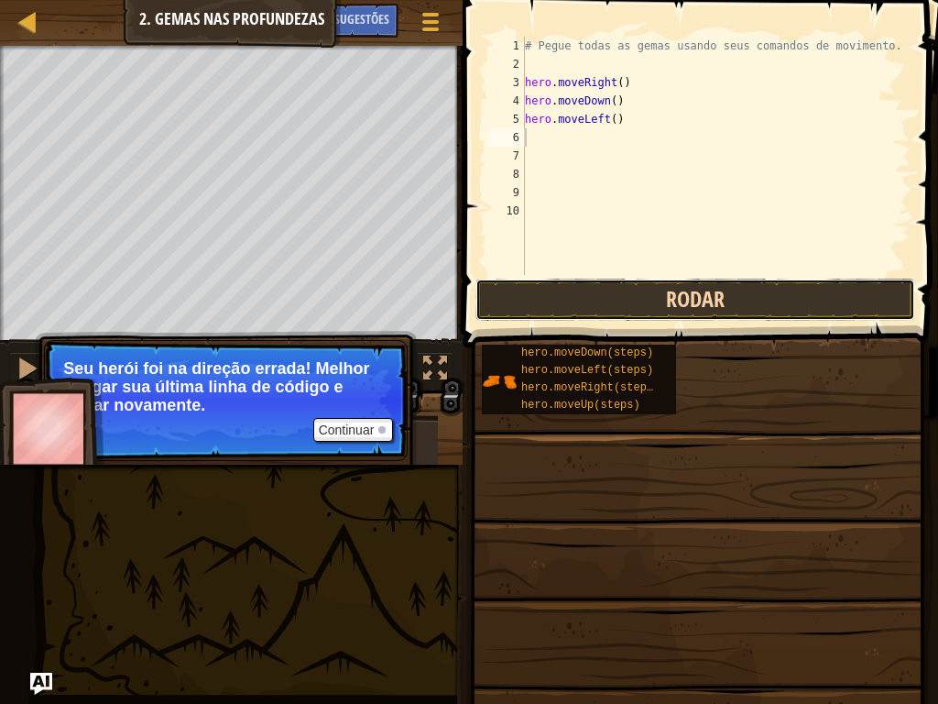
click at [670, 305] on button "Rodar" at bounding box center [696, 300] width 440 height 42
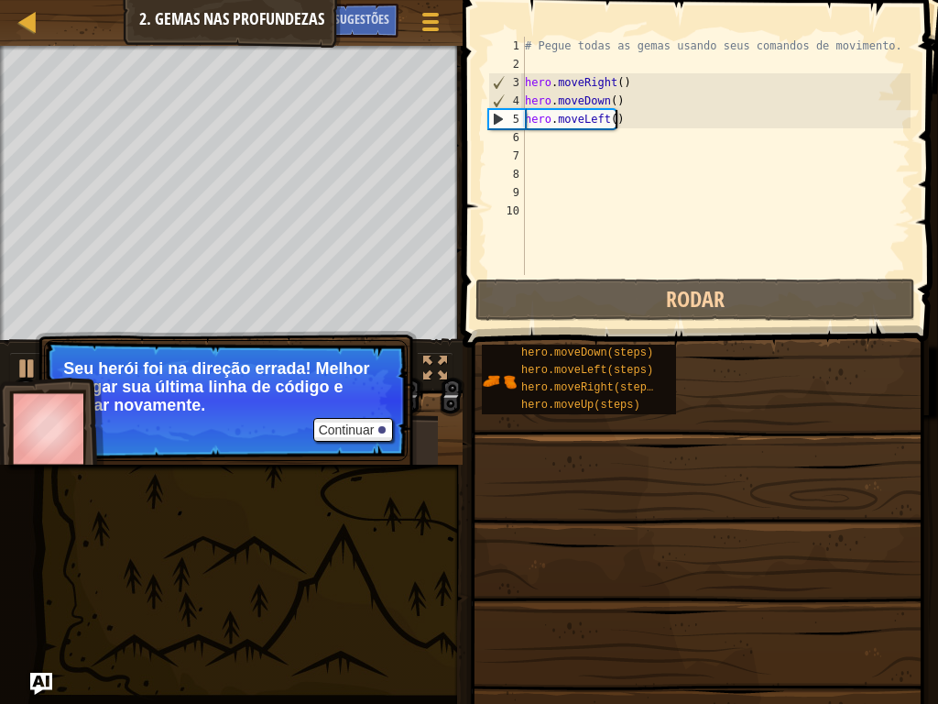
click at [614, 121] on div "# Pegue todas as gemas usando seus comandos de movimento. hero . moveRight ( ) …" at bounding box center [716, 174] width 390 height 275
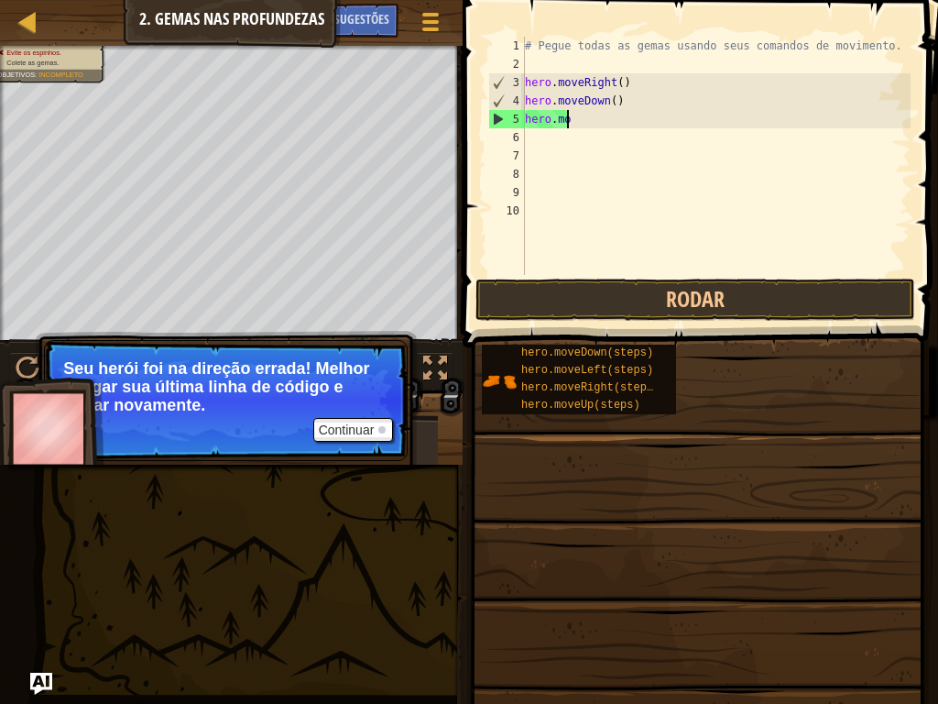
type textarea "h"
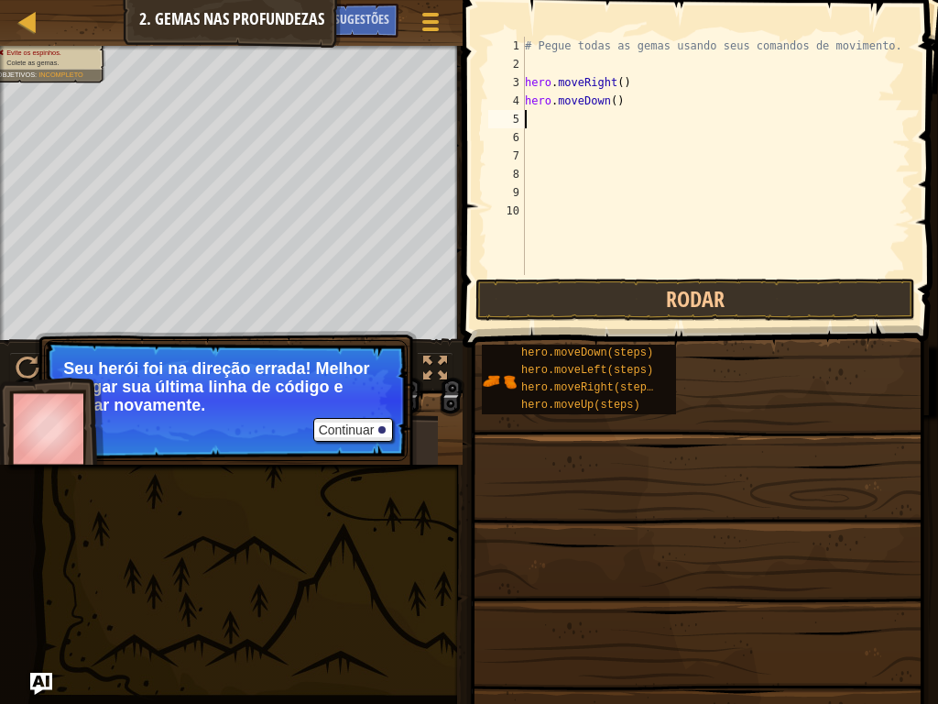
type textarea "h"
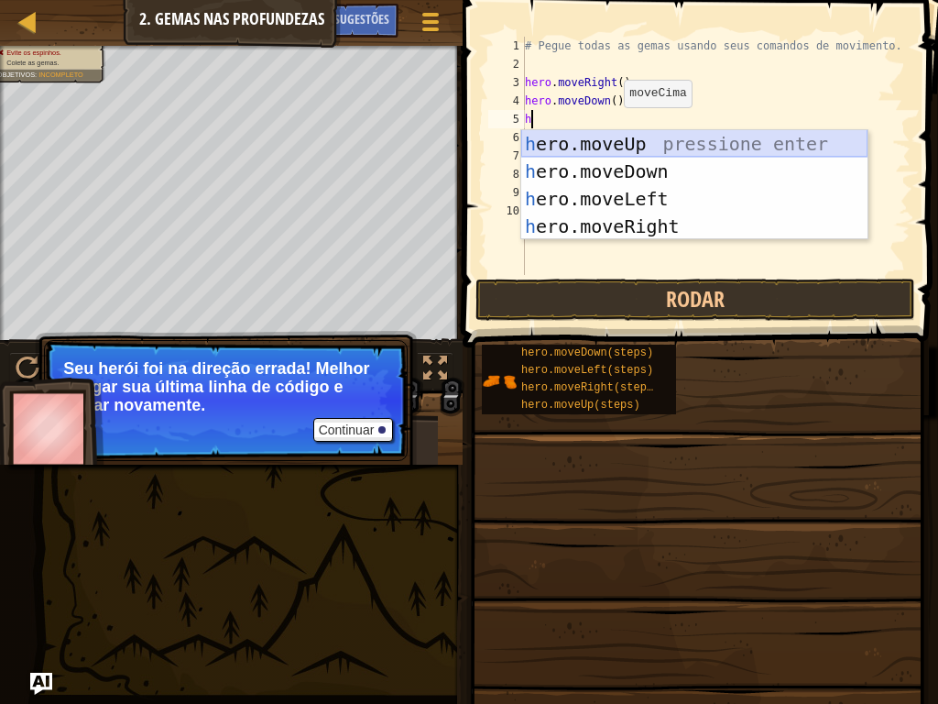
click at [732, 133] on div "h ero.moveUp pressione enter h ero.moveDown pressione enter h ero.moveLeft pres…" at bounding box center [694, 212] width 346 height 165
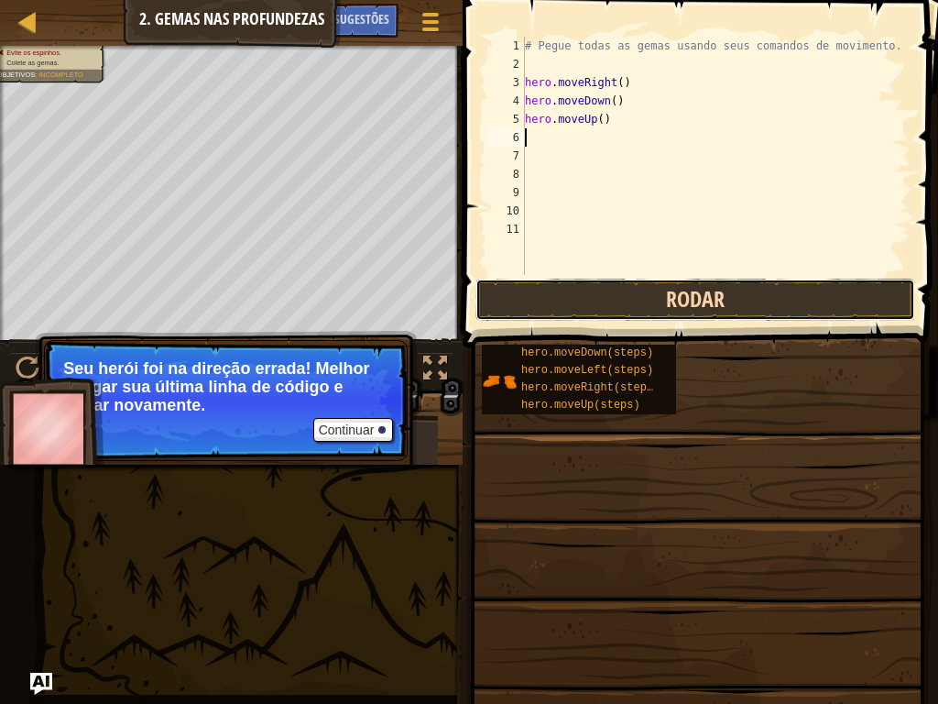
click at [713, 295] on button "Rodar" at bounding box center [696, 300] width 440 height 42
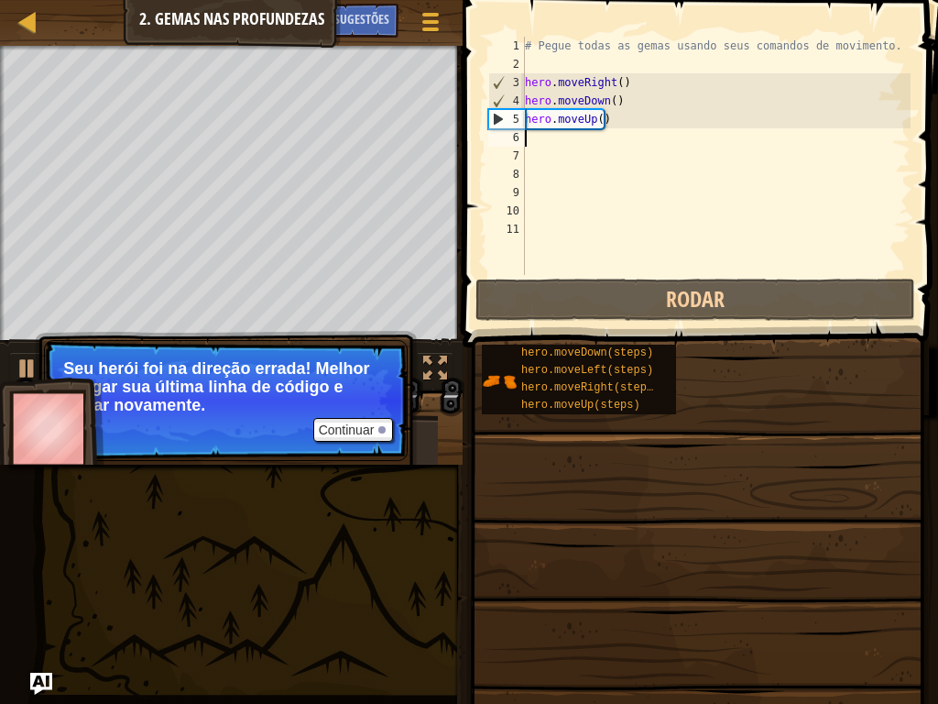
type textarea "h"
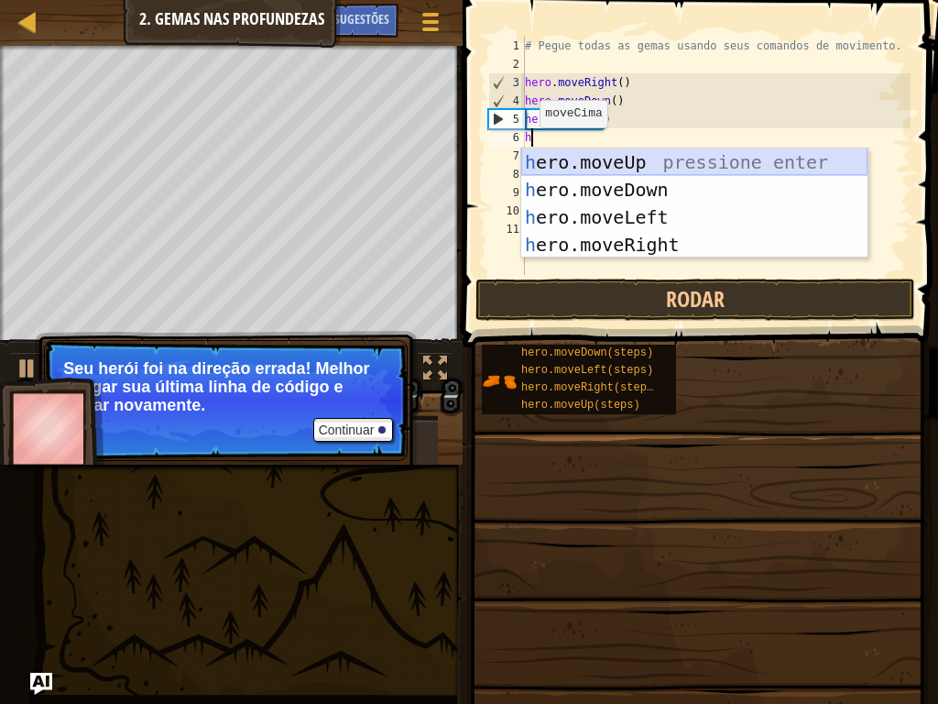
click at [532, 152] on div "h ero.moveUp pressione enter h ero.moveDown pressione enter h ero.moveLeft pres…" at bounding box center [694, 230] width 346 height 165
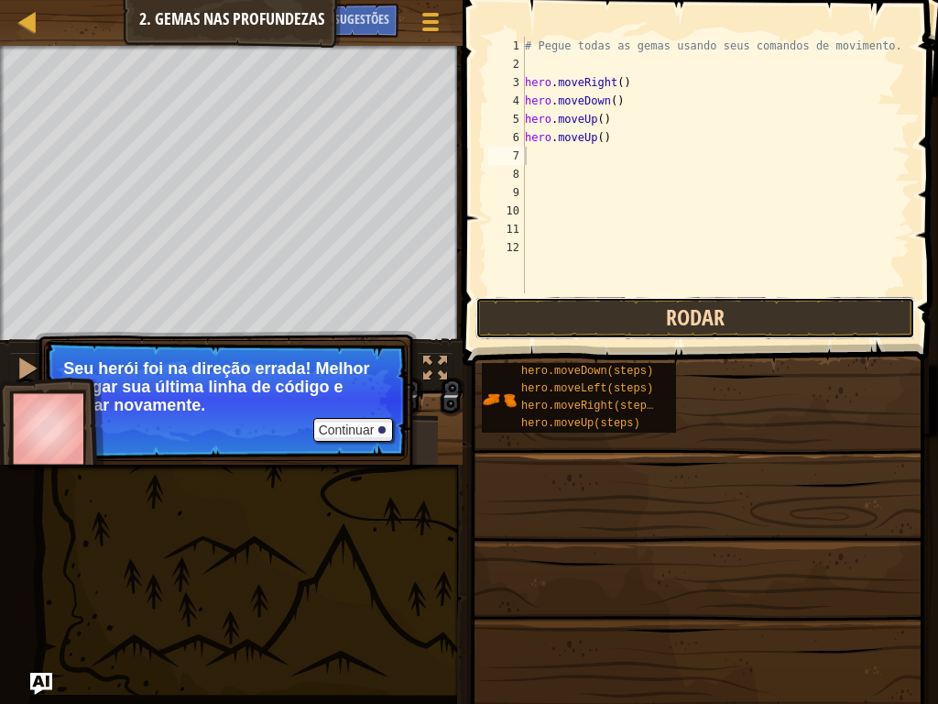
click at [547, 300] on button "Rodar" at bounding box center [696, 318] width 440 height 42
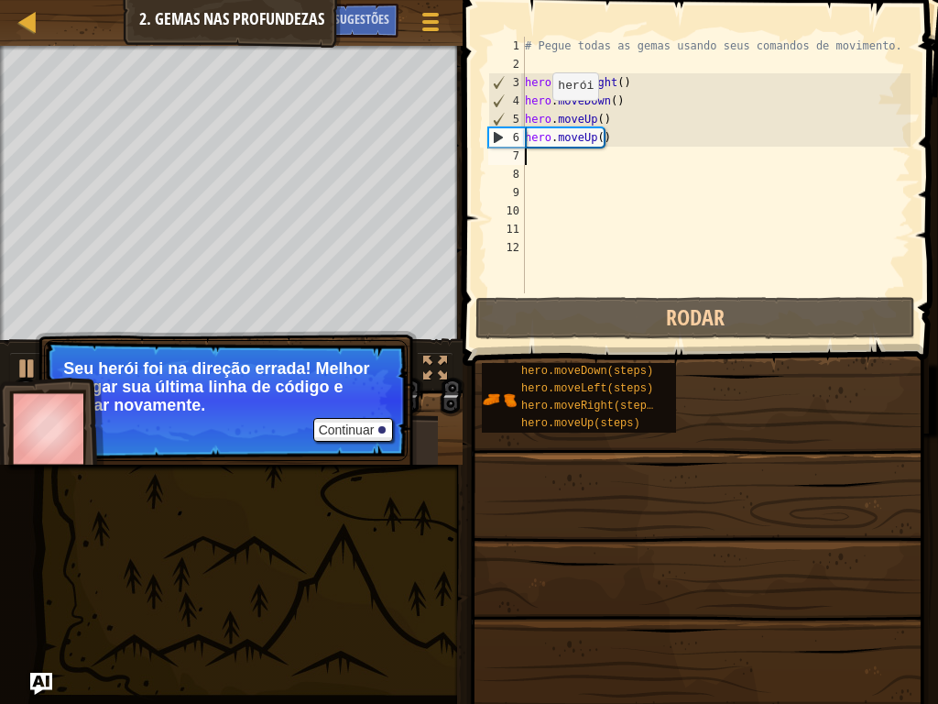
type textarea "h"
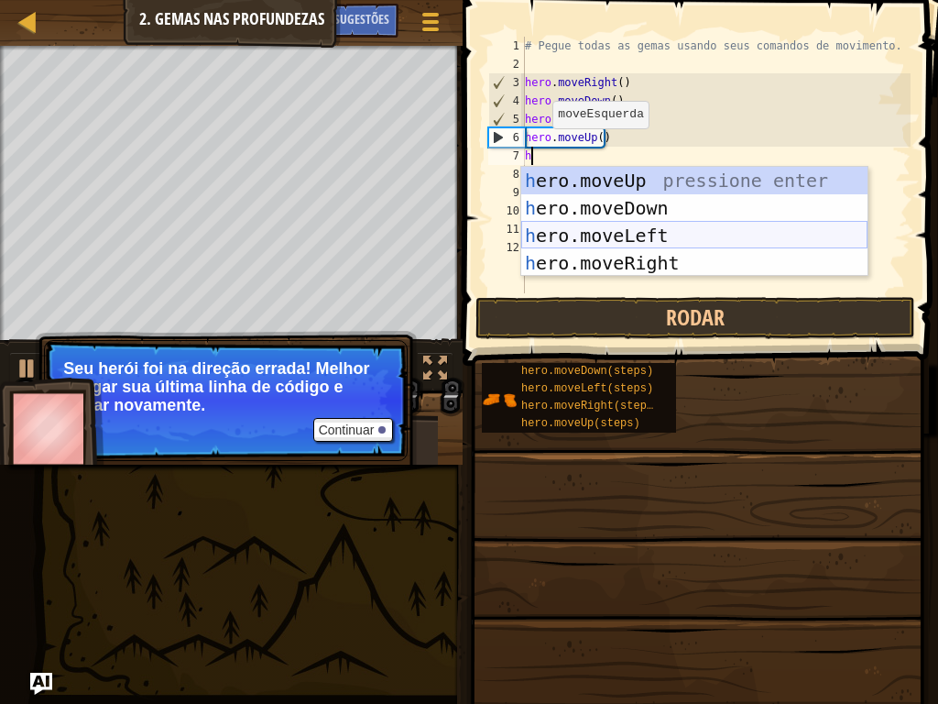
click at [717, 229] on div "h ero.moveUp pressione enter h ero.moveDown pressione enter h ero.moveLeft pres…" at bounding box center [694, 249] width 346 height 165
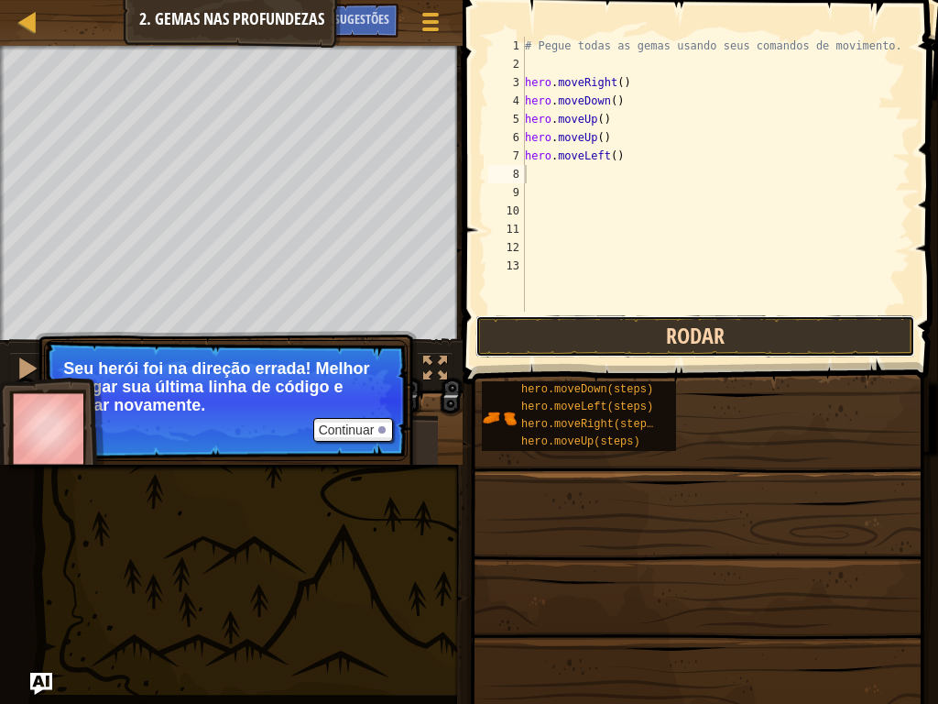
click at [687, 339] on button "Rodar" at bounding box center [696, 336] width 440 height 42
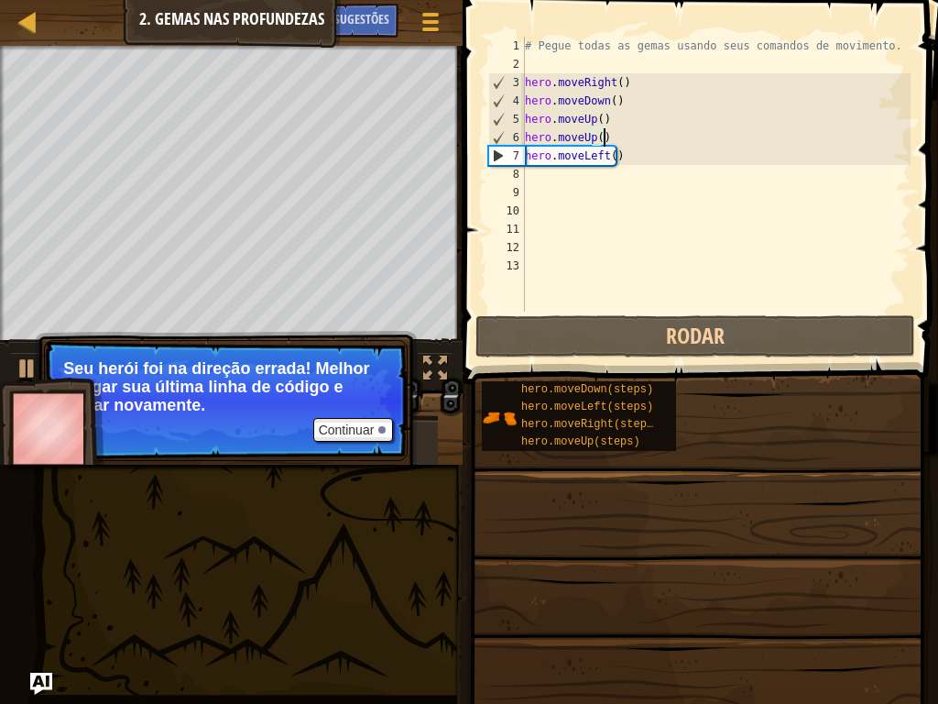
click at [618, 144] on div "# Pegue todas as gemas usando seus comandos de movimento. hero . moveRight ( ) …" at bounding box center [716, 193] width 390 height 312
click at [617, 156] on div "# Pegue todas as gemas usando seus comandos de movimento. hero . moveRight ( ) …" at bounding box center [716, 193] width 390 height 312
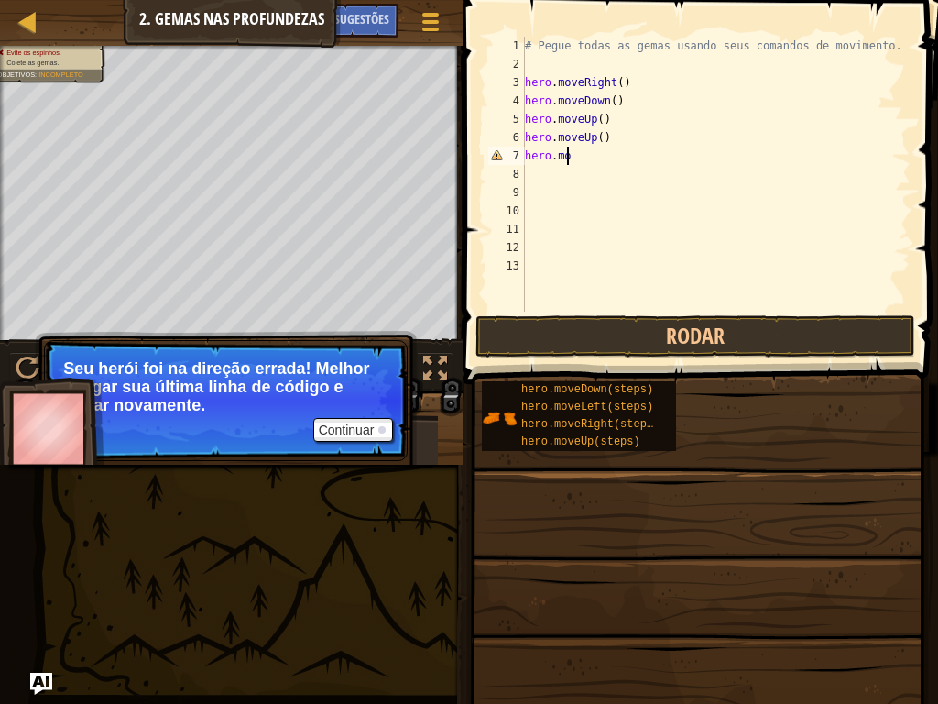
click at [570, 154] on div "# Pegue todas as gemas usando seus comandos de movimento. hero . moveRight ( ) …" at bounding box center [716, 193] width 390 height 312
type textarea "h"
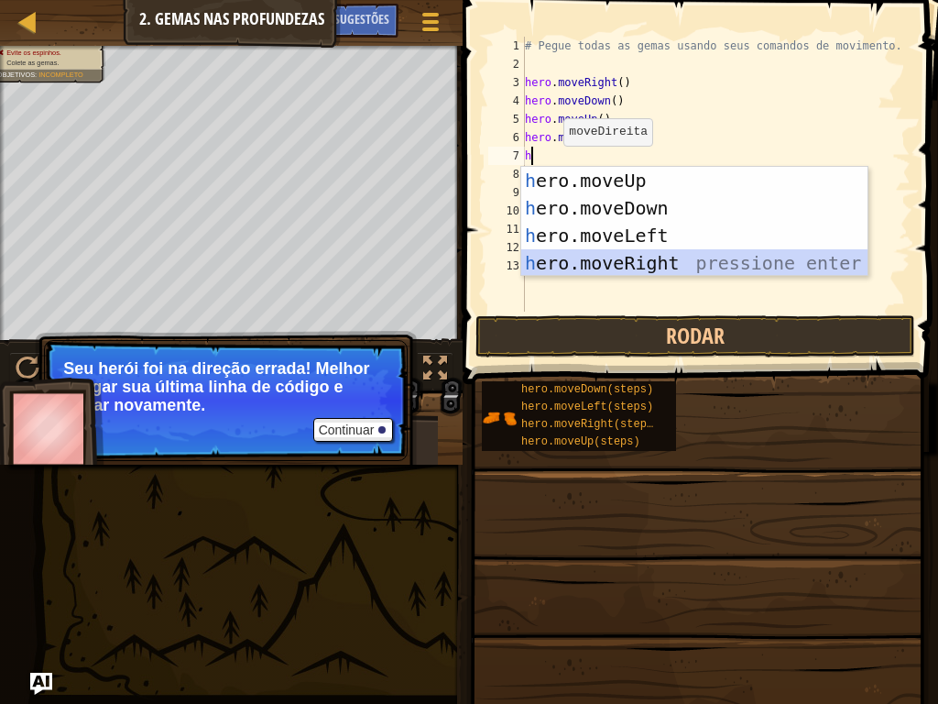
click at [548, 266] on div "h ero.moveUp pressione enter h ero.moveDown pressione enter h ero.moveLeft pres…" at bounding box center [694, 249] width 346 height 165
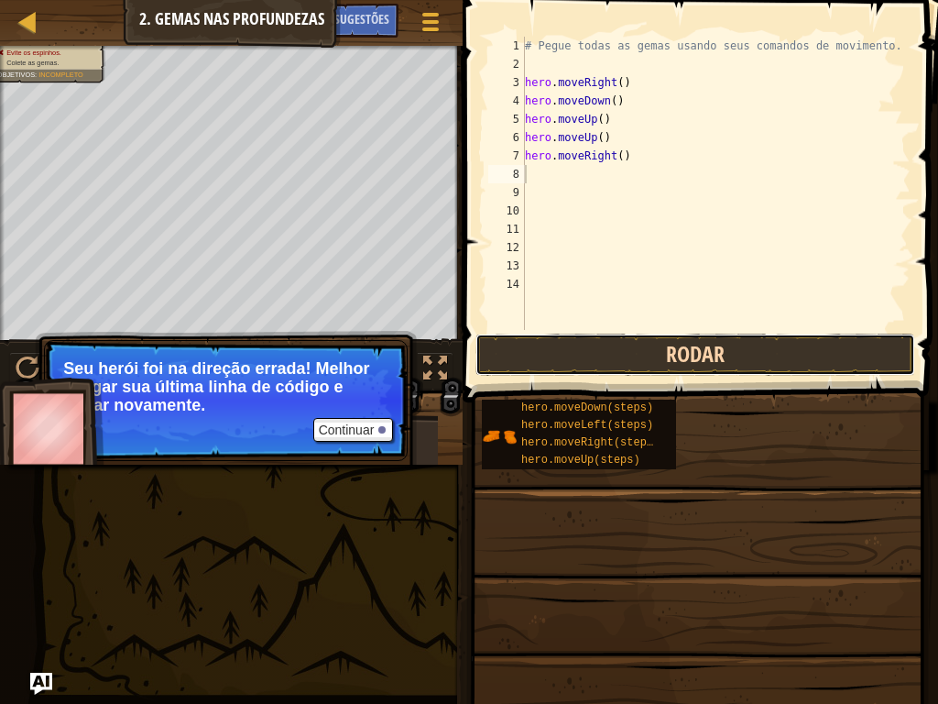
click at [554, 353] on button "Rodar" at bounding box center [696, 355] width 440 height 42
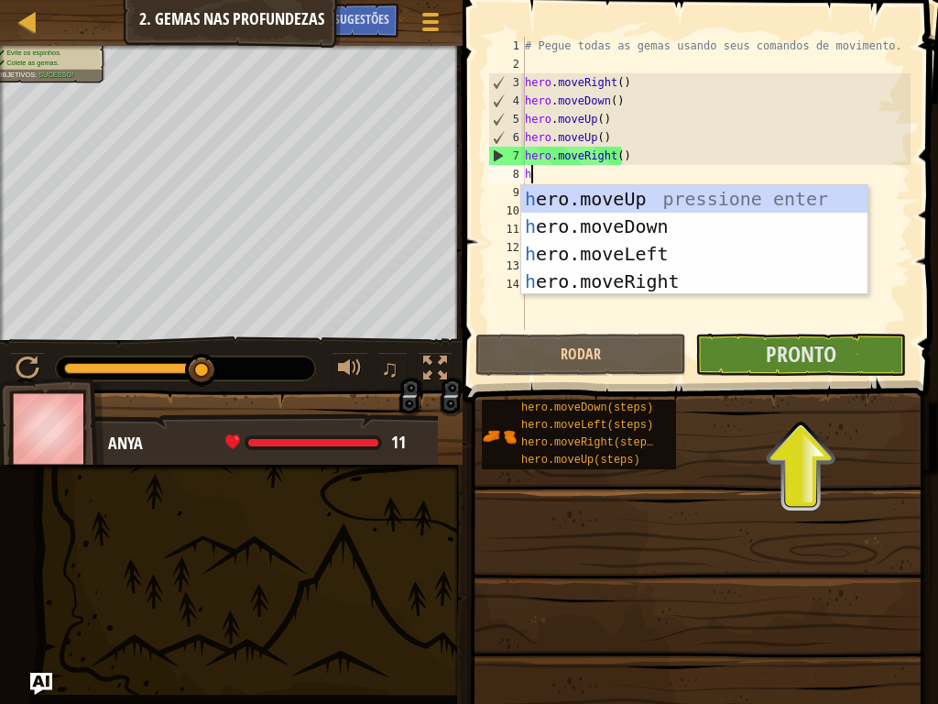
type textarea "h"
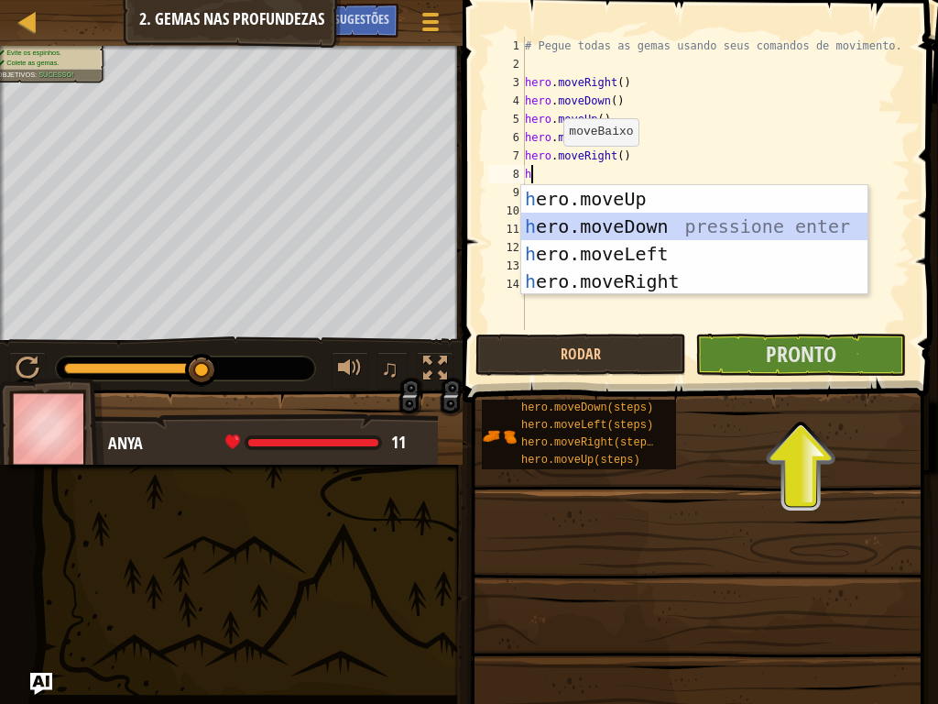
click at [561, 223] on div "h ero.moveUp pressione enter h ero.moveDown pressione enter h ero.moveLeft pres…" at bounding box center [694, 267] width 346 height 165
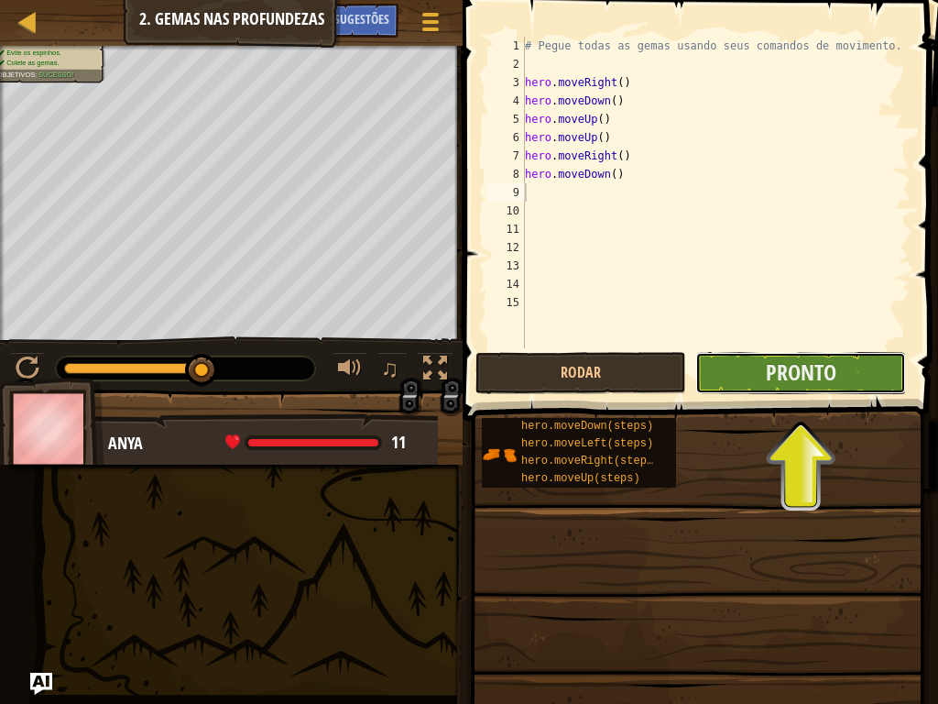
click at [716, 388] on button "Pronto" at bounding box center [801, 373] width 211 height 42
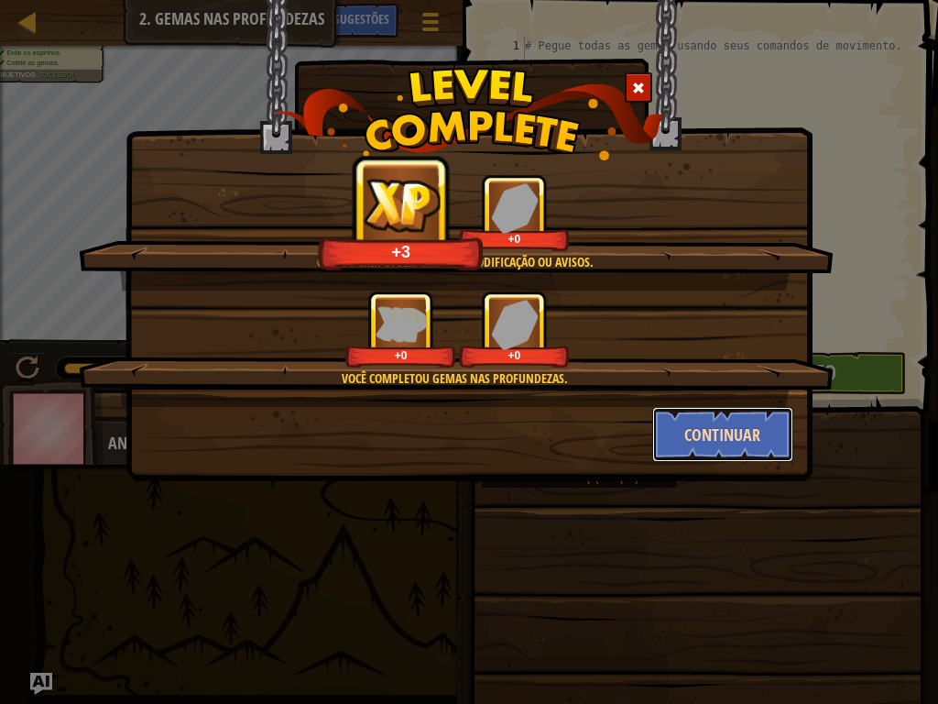
click at [670, 424] on button "Continuar" at bounding box center [724, 434] width 142 height 55
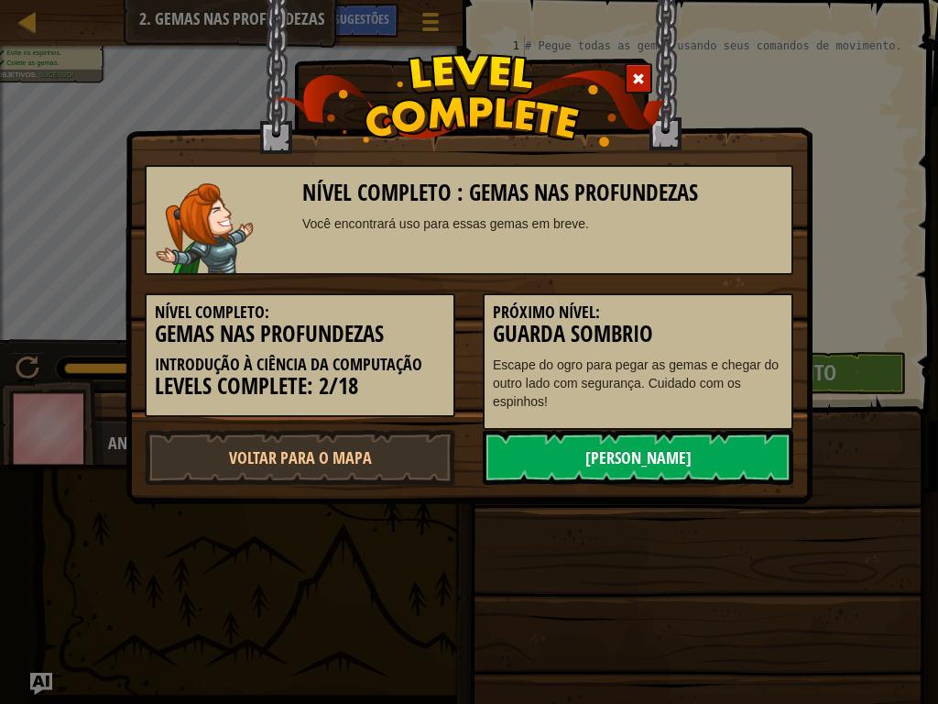
click at [735, 461] on link "[PERSON_NAME]" at bounding box center [638, 457] width 311 height 55
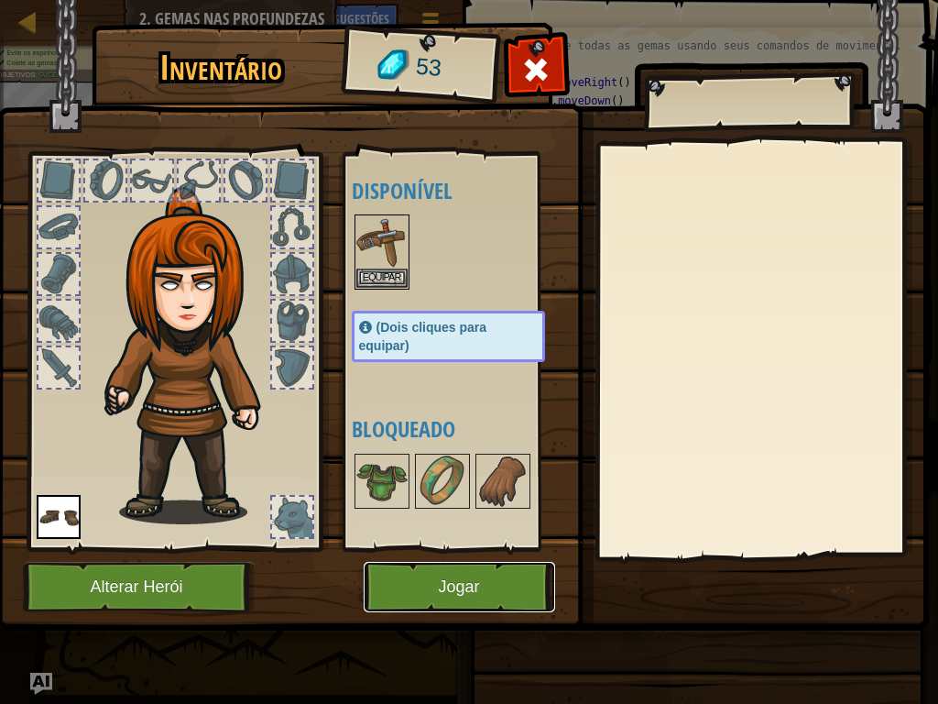
click at [422, 587] on button "Jogar" at bounding box center [460, 587] width 192 height 50
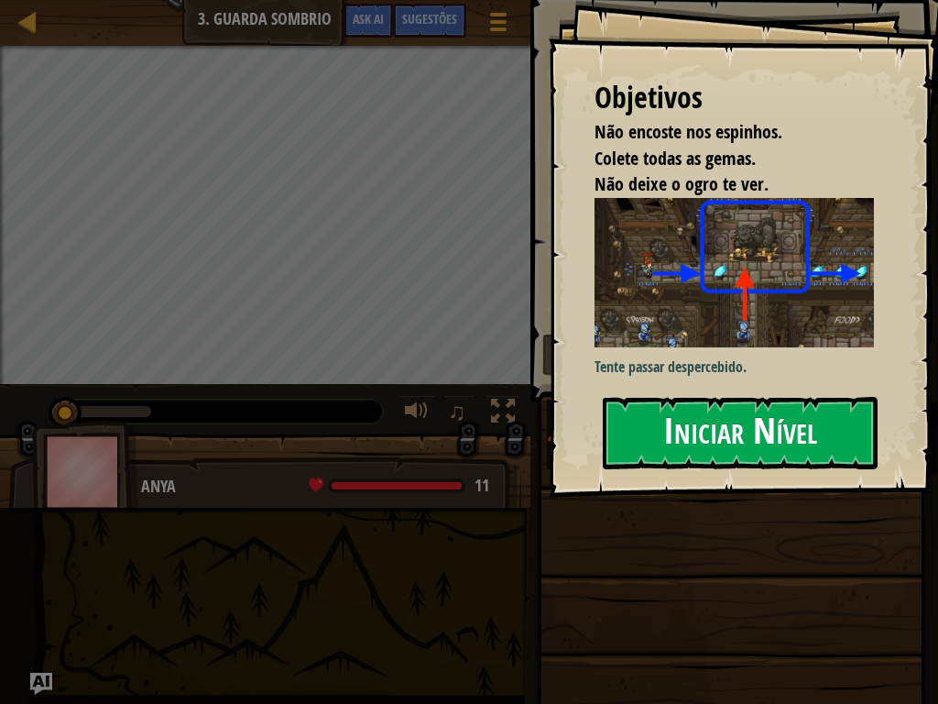
click at [783, 429] on button "Iniciar Nível" at bounding box center [740, 433] width 275 height 72
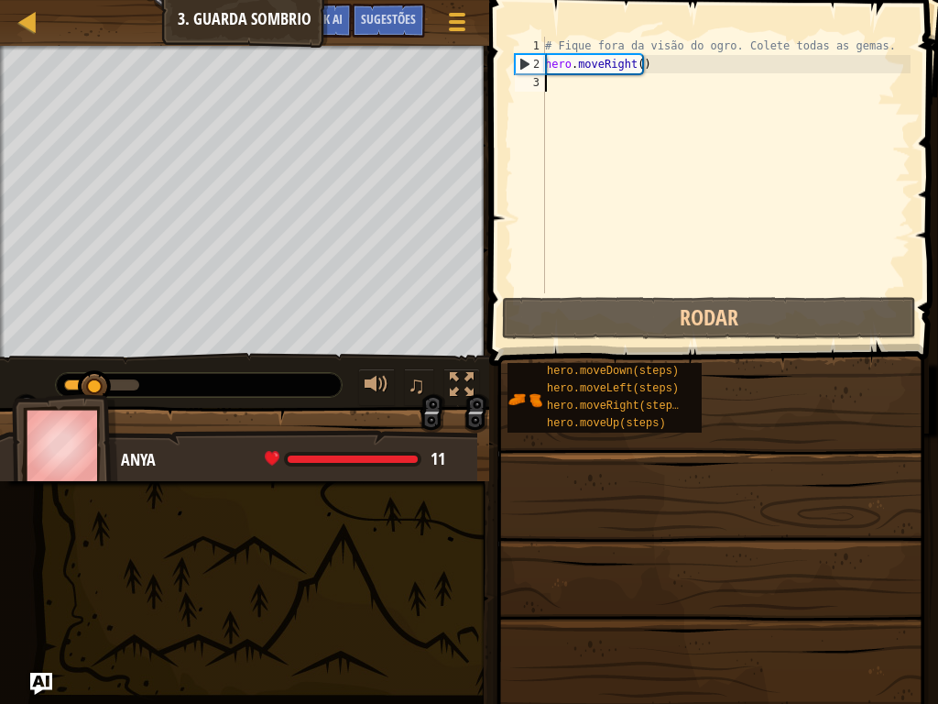
type textarea "h"
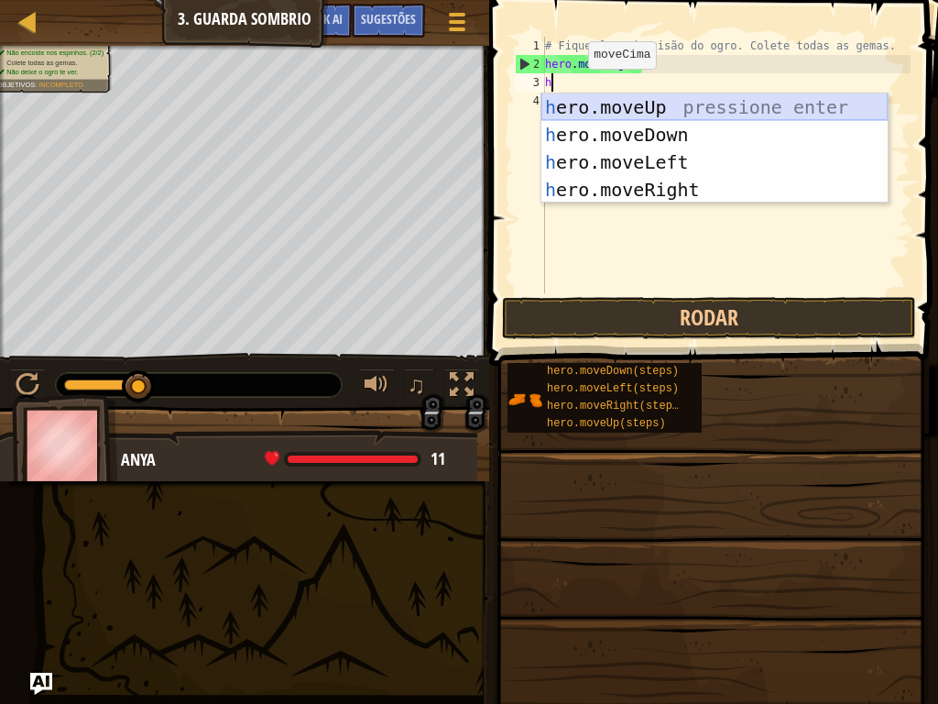
click at [577, 100] on div "h ero.moveUp pressione enter h ero.moveDown pressione enter h ero.moveLeft pres…" at bounding box center [715, 175] width 346 height 165
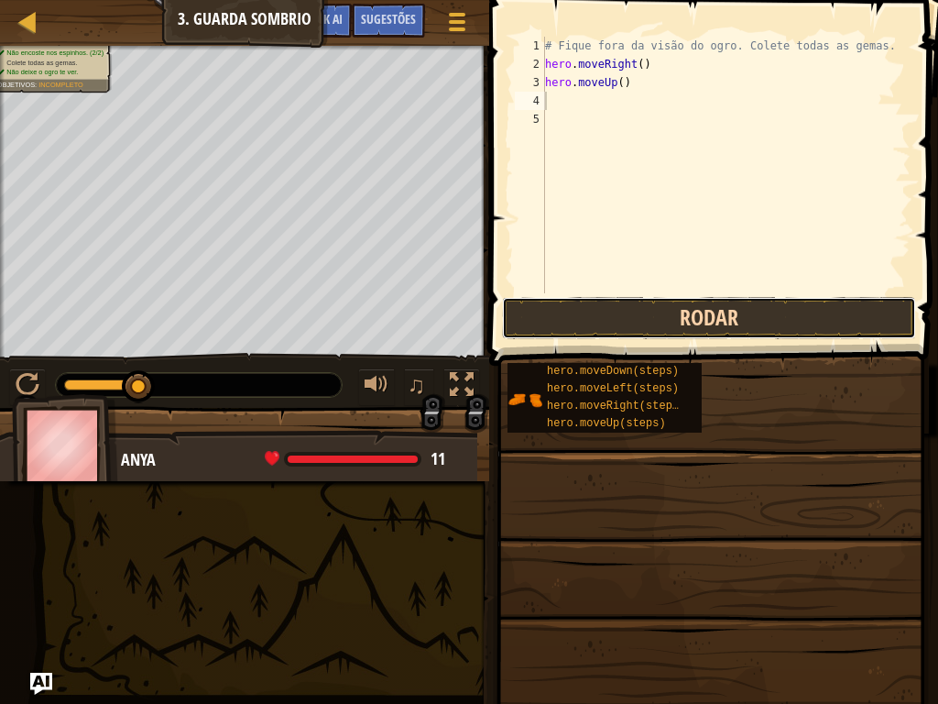
click at [583, 309] on button "Rodar" at bounding box center [709, 318] width 414 height 42
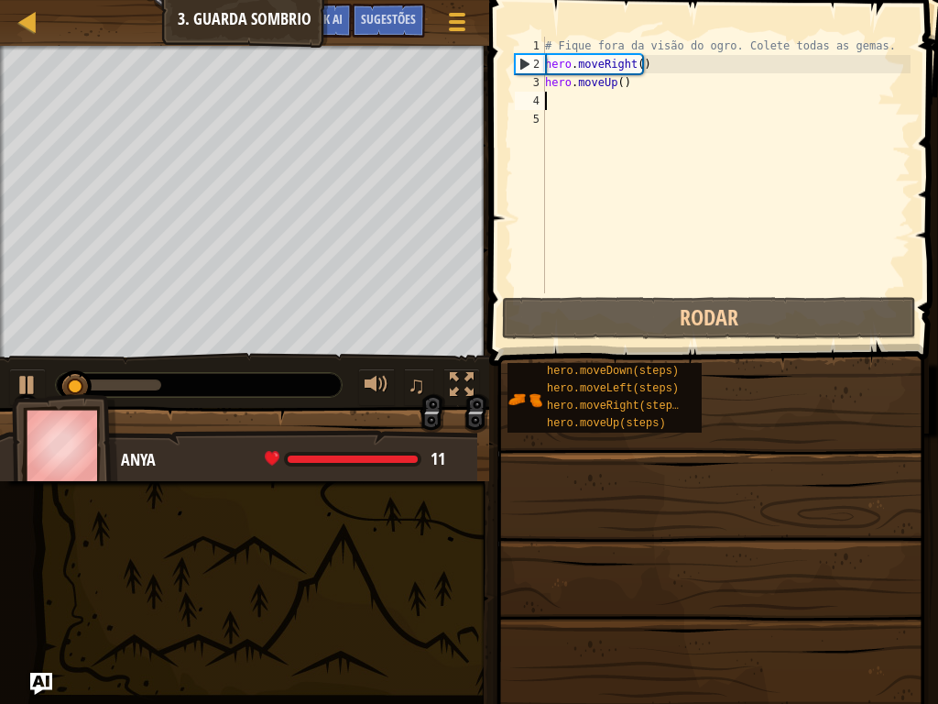
type textarea "h"
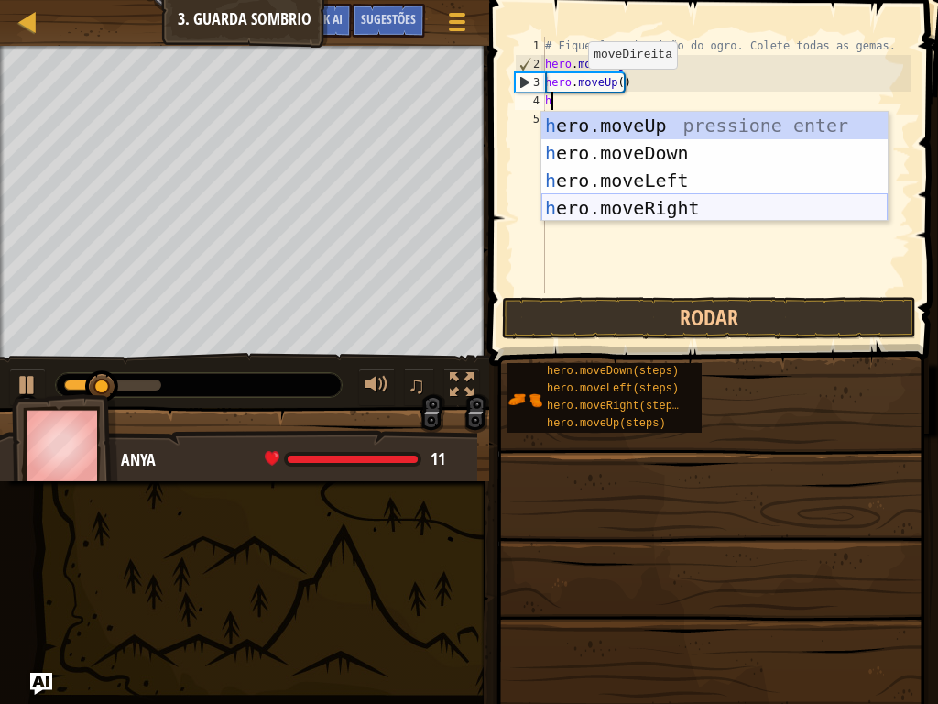
click at [594, 198] on div "h ero.moveUp pressione enter h ero.moveDown pressione enter h ero.moveLeft pres…" at bounding box center [715, 194] width 346 height 165
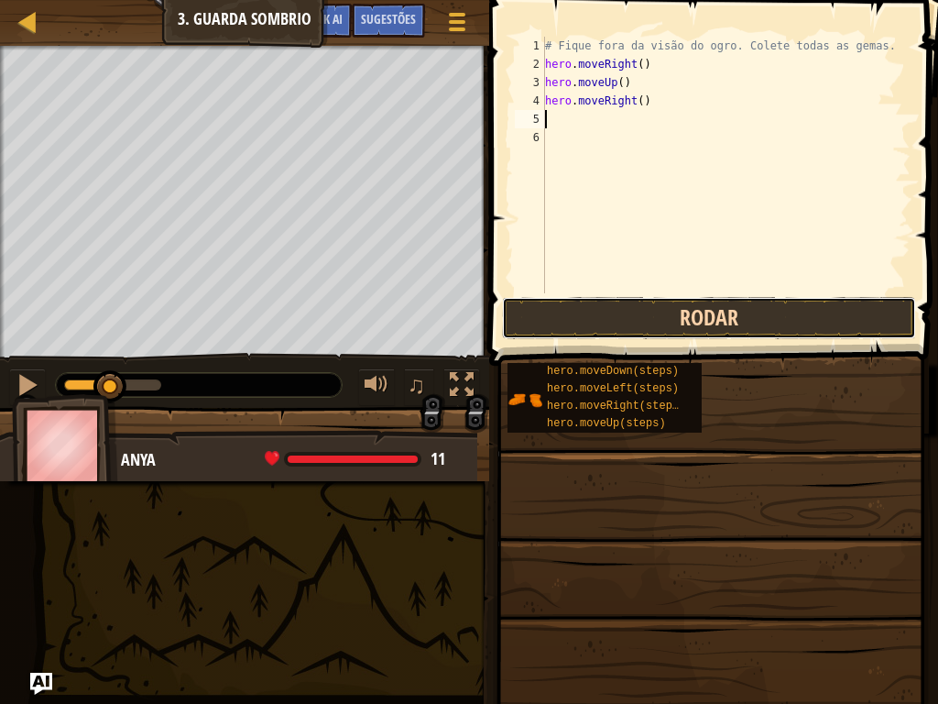
click at [577, 313] on button "Rodar" at bounding box center [709, 318] width 414 height 42
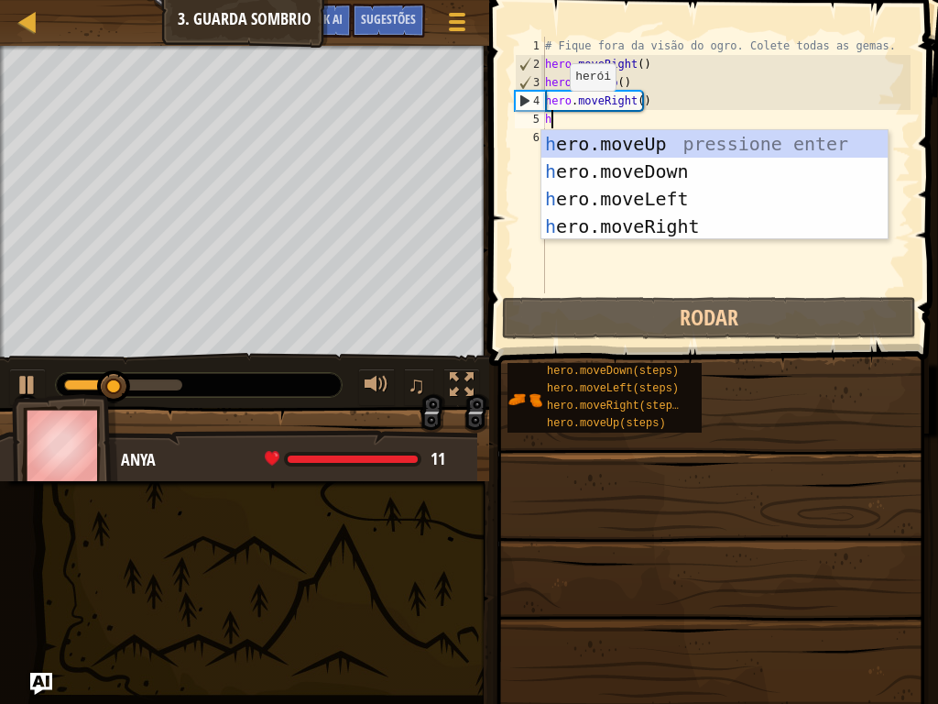
type textarea "h"
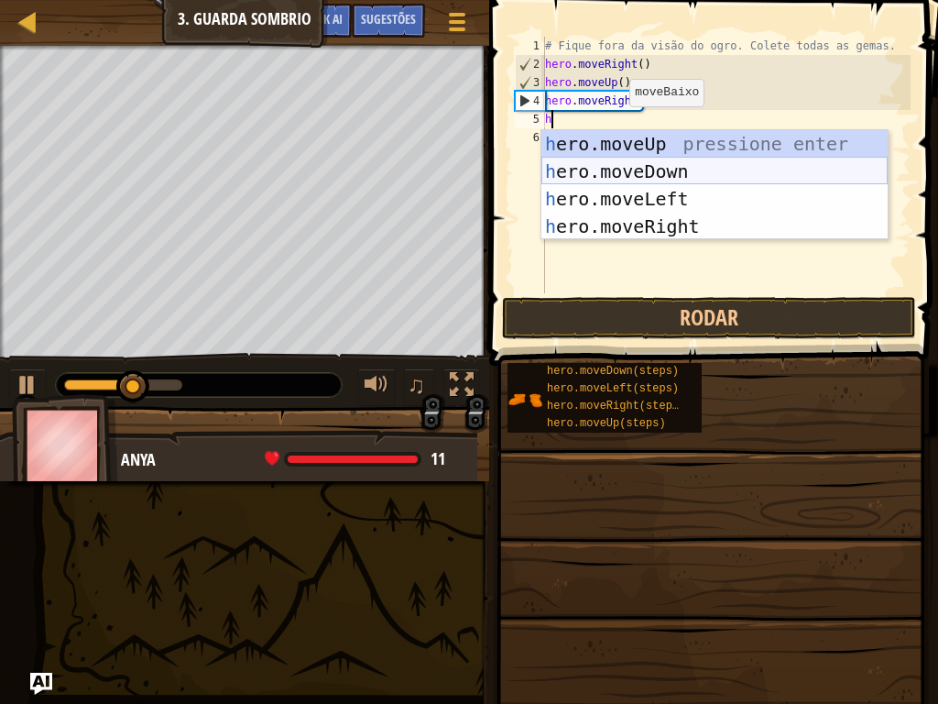
click at [622, 165] on div "h ero.moveUp pressione enter h ero.moveDown pressione enter h ero.moveLeft pres…" at bounding box center [715, 212] width 346 height 165
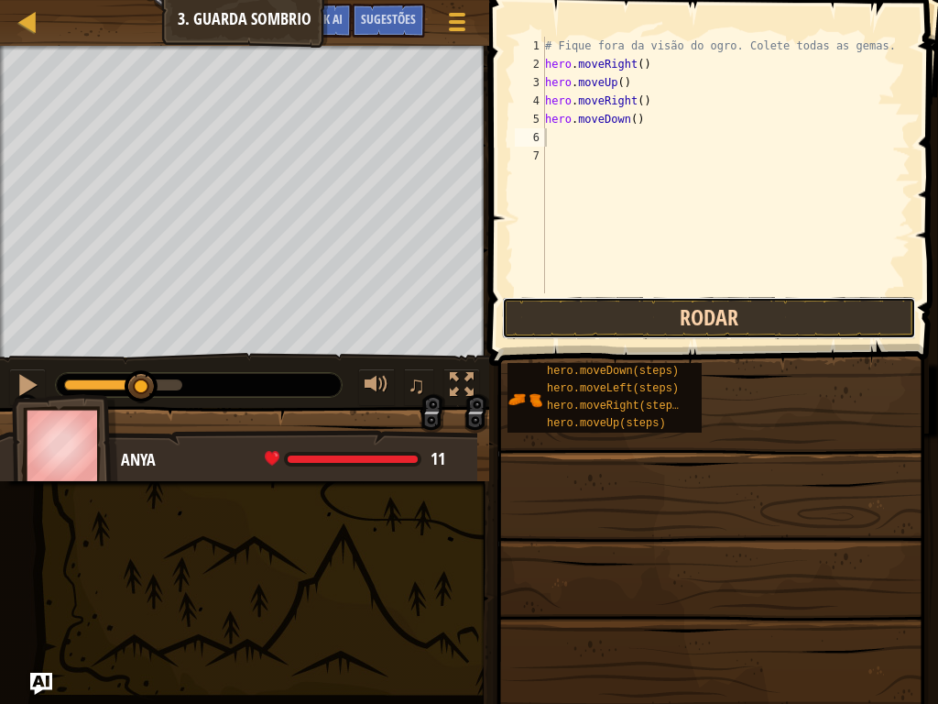
drag, startPoint x: 593, startPoint y: 305, endPoint x: 565, endPoint y: 293, distance: 30.8
click at [578, 301] on button "Rodar" at bounding box center [709, 318] width 414 height 42
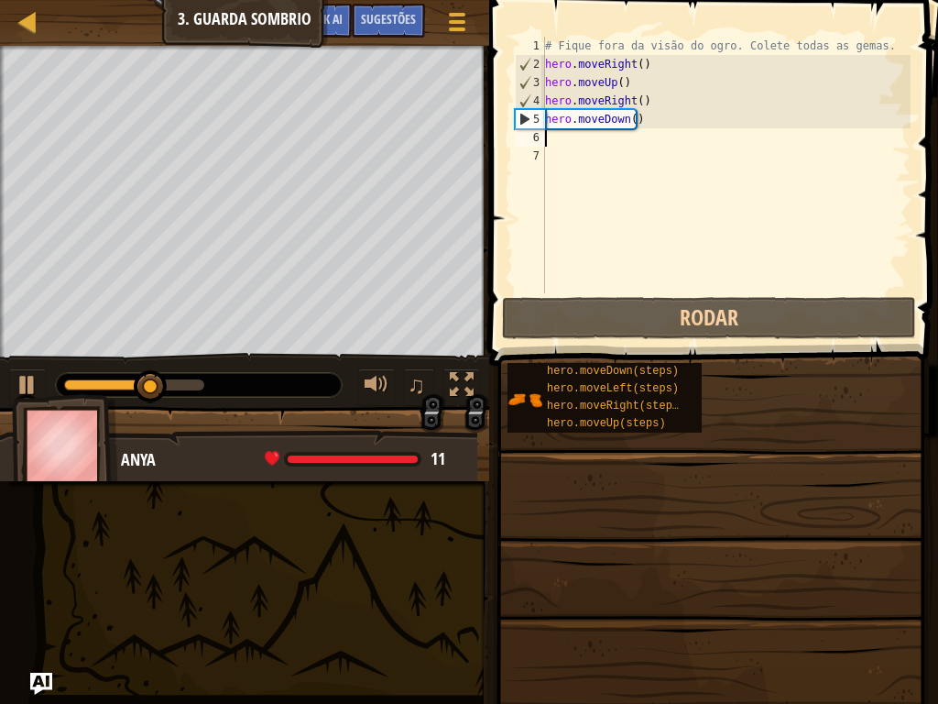
type textarea "h"
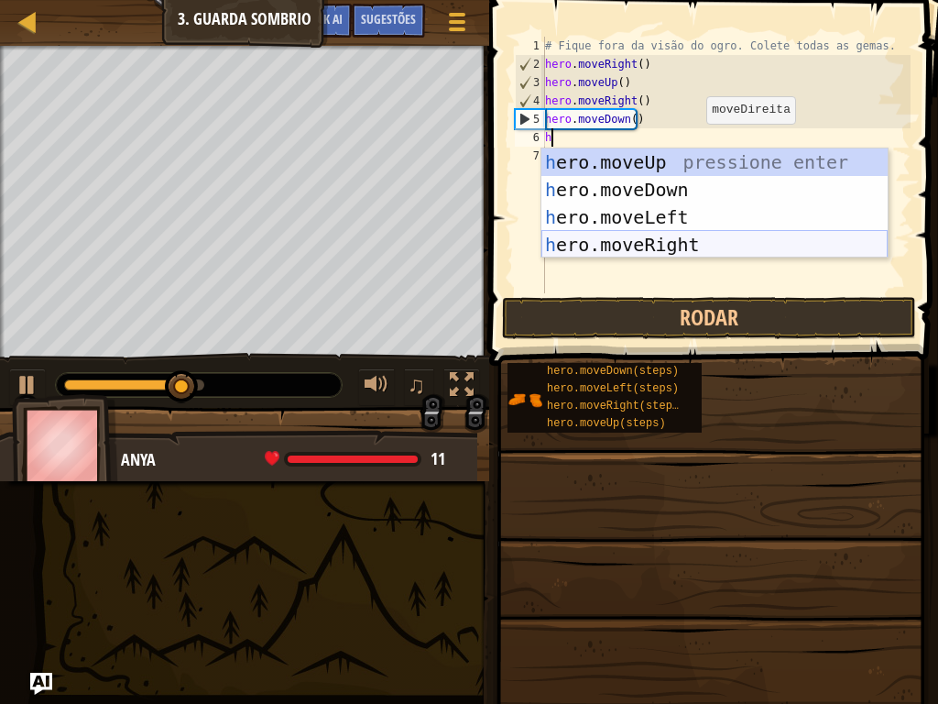
click at [711, 237] on div "h ero.moveUp pressione enter h ero.moveDown pressione enter h ero.moveLeft pres…" at bounding box center [715, 230] width 346 height 165
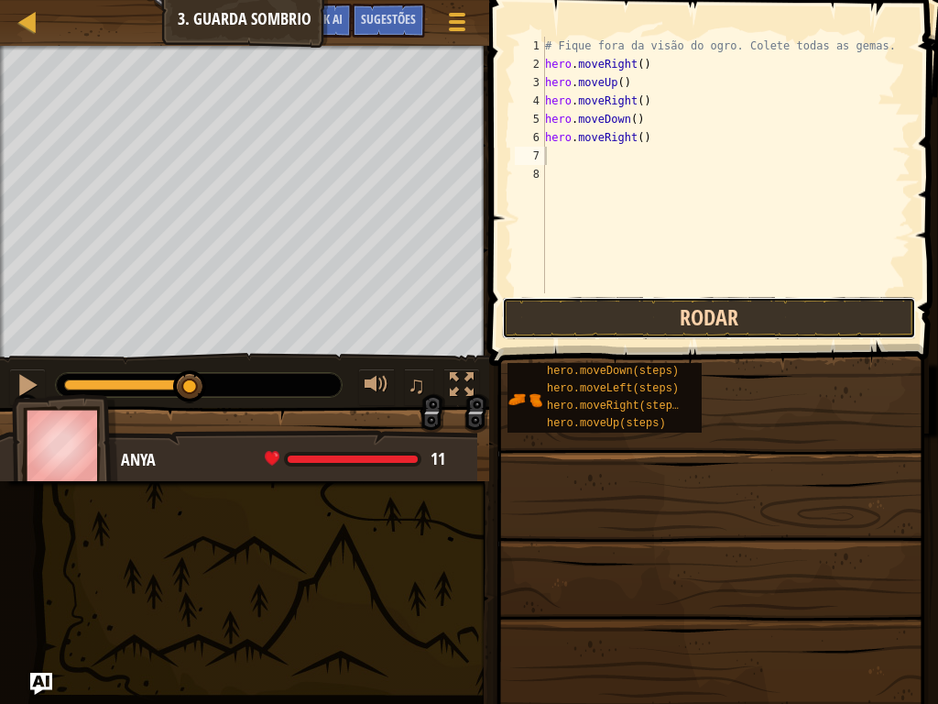
click at [714, 316] on button "Rodar" at bounding box center [709, 318] width 414 height 42
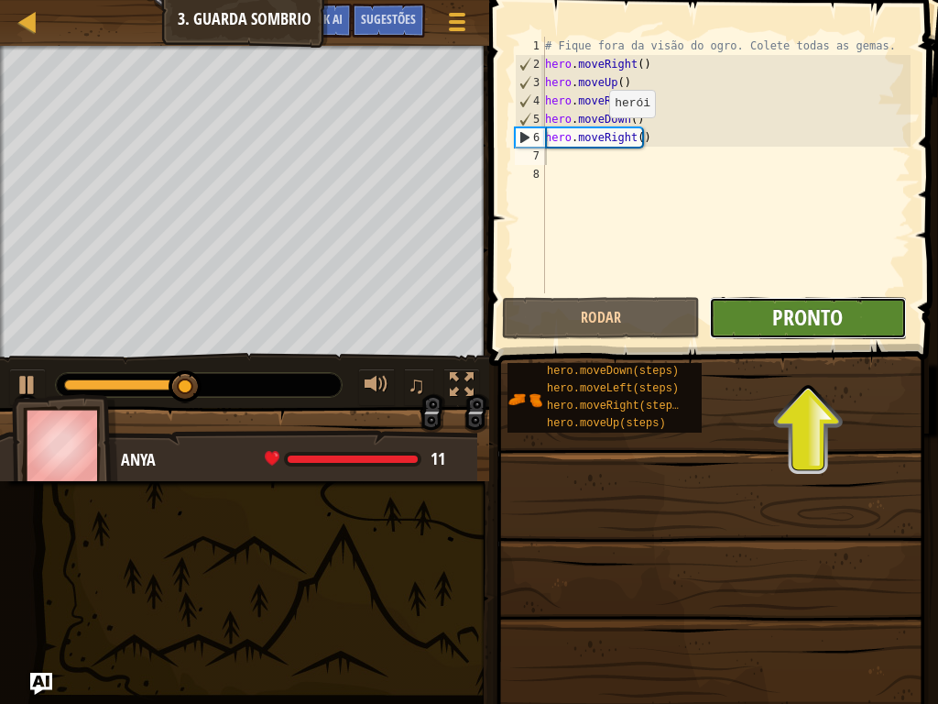
click at [832, 316] on span "Pronto" at bounding box center [808, 316] width 71 height 29
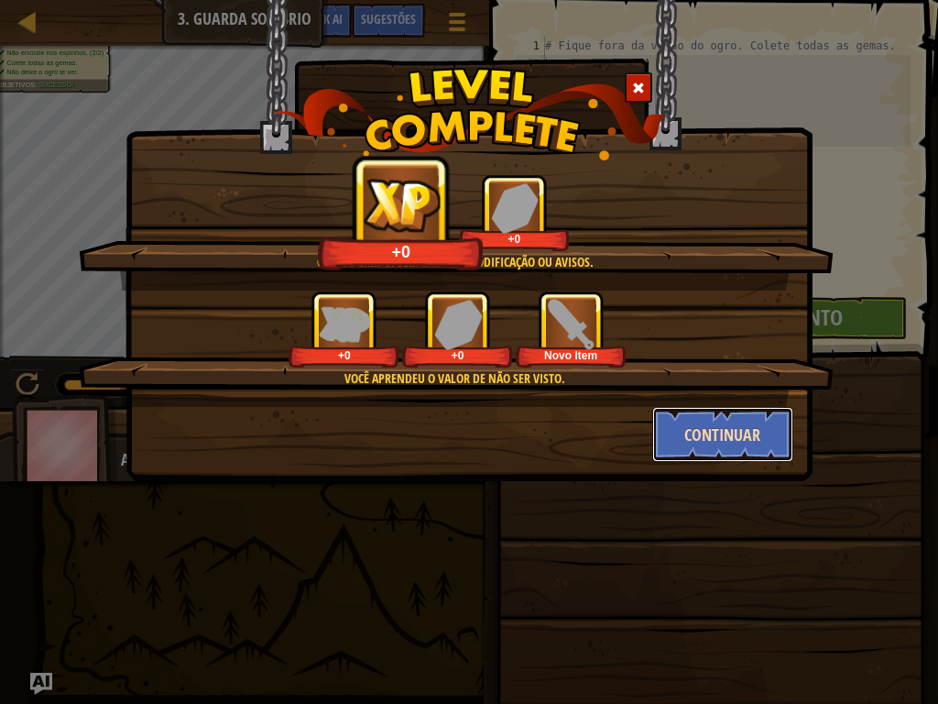
click at [707, 425] on button "Continuar" at bounding box center [724, 434] width 142 height 55
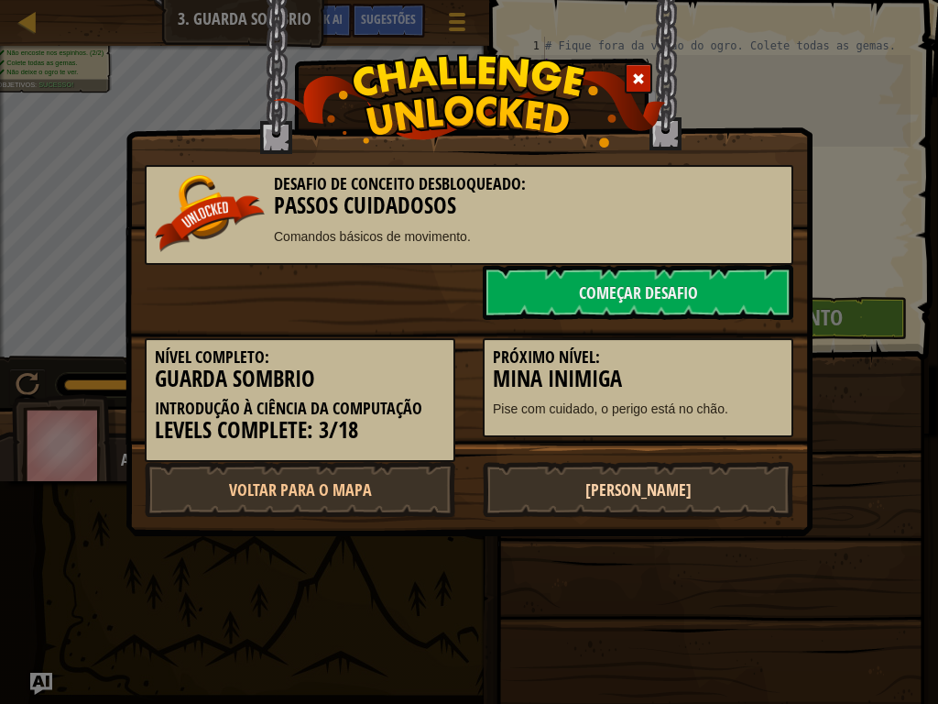
click at [631, 488] on link "[PERSON_NAME]" at bounding box center [638, 489] width 311 height 55
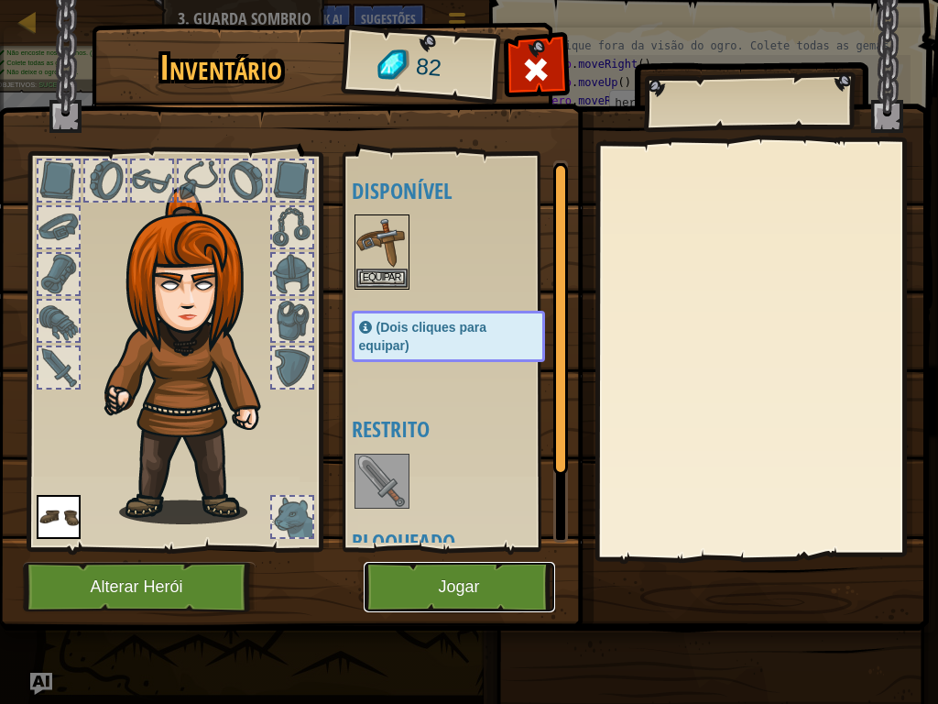
click at [509, 584] on button "Jogar" at bounding box center [460, 587] width 192 height 50
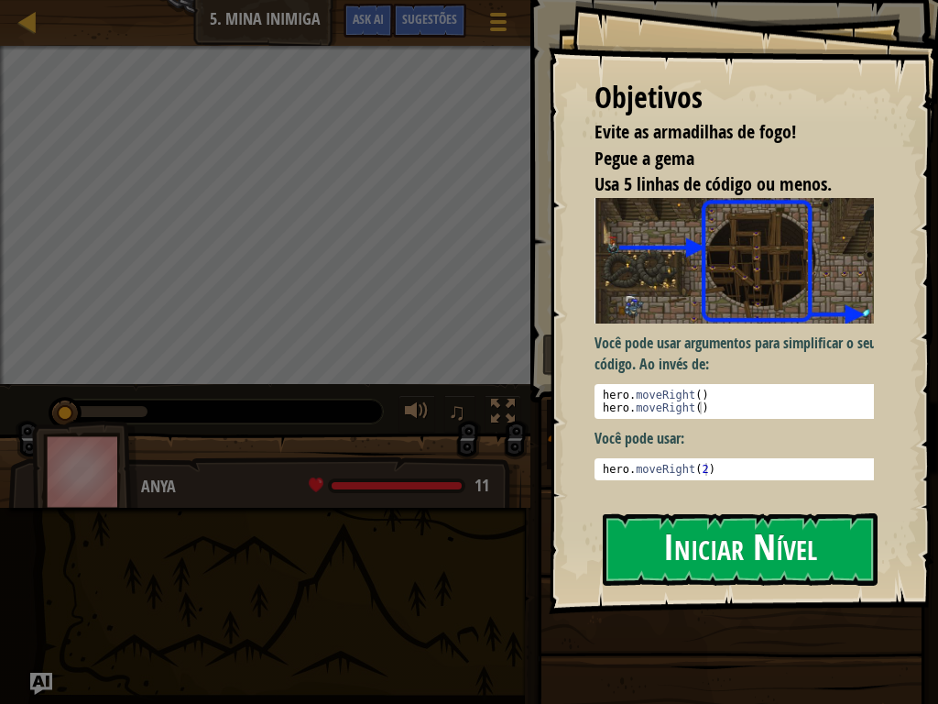
click at [807, 564] on button "Iniciar Nível" at bounding box center [740, 549] width 275 height 72
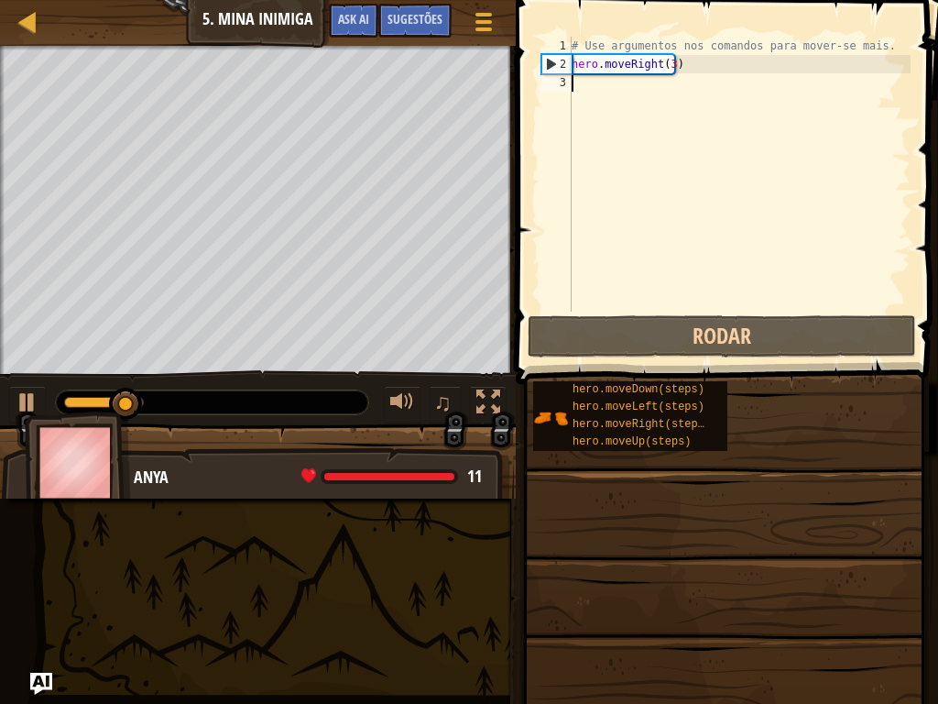
type textarea "h"
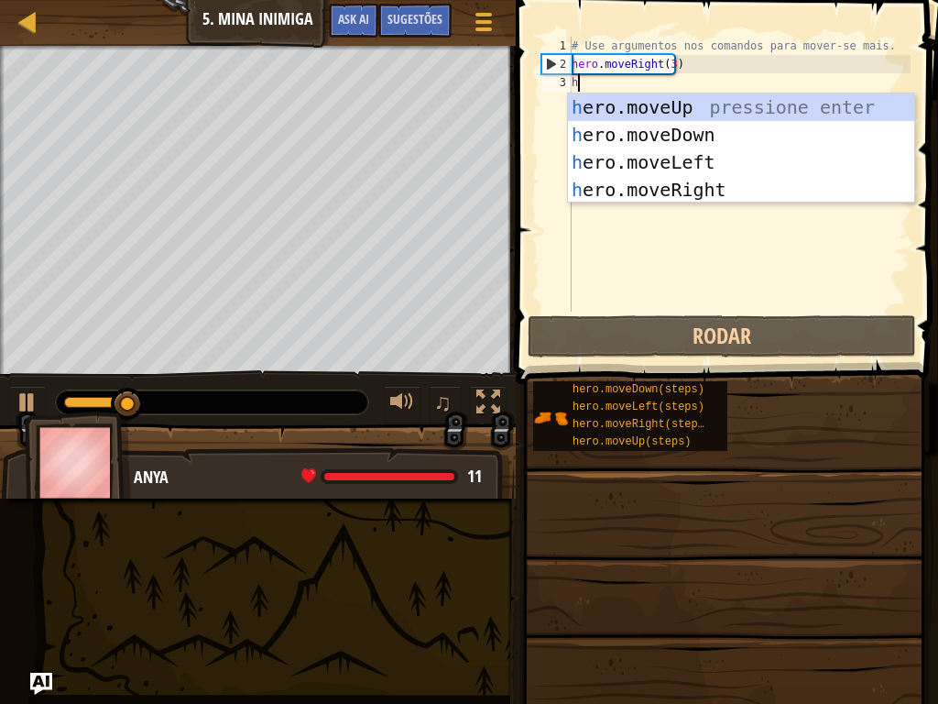
scroll to position [8, 0]
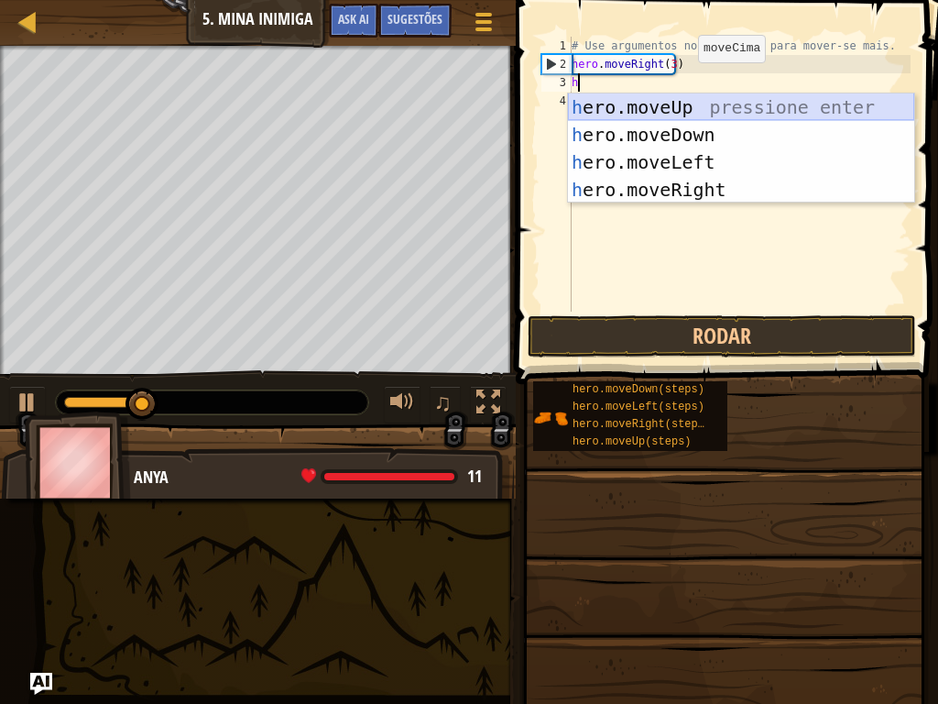
click at [686, 105] on div "h ero.moveUp pressione enter h ero.moveDown pressione enter h ero.moveLeft pres…" at bounding box center [741, 175] width 346 height 165
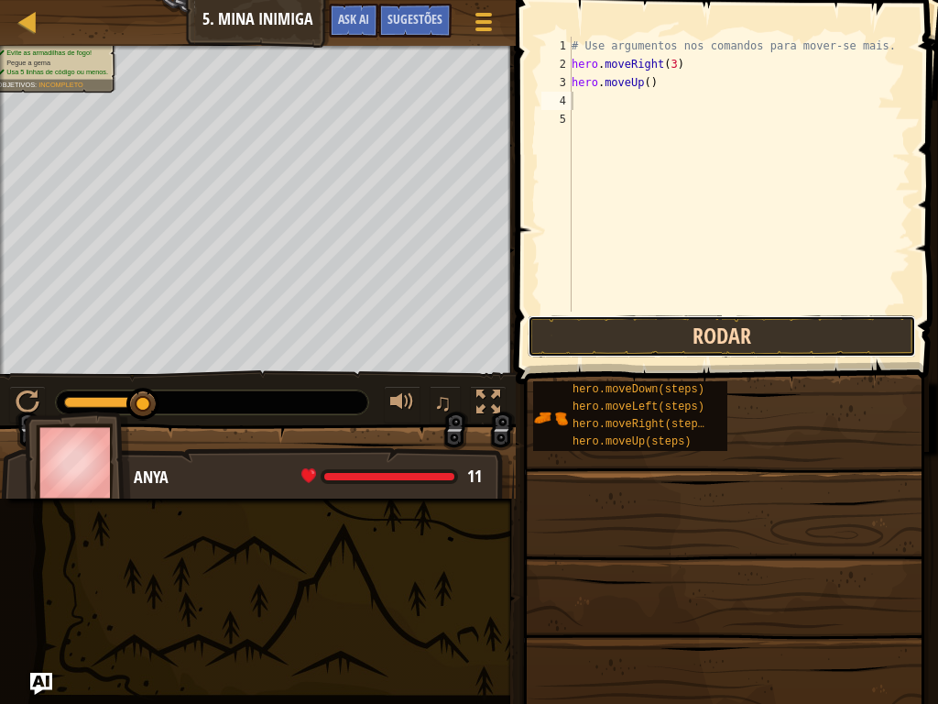
click at [697, 328] on button "Rodar" at bounding box center [722, 336] width 389 height 42
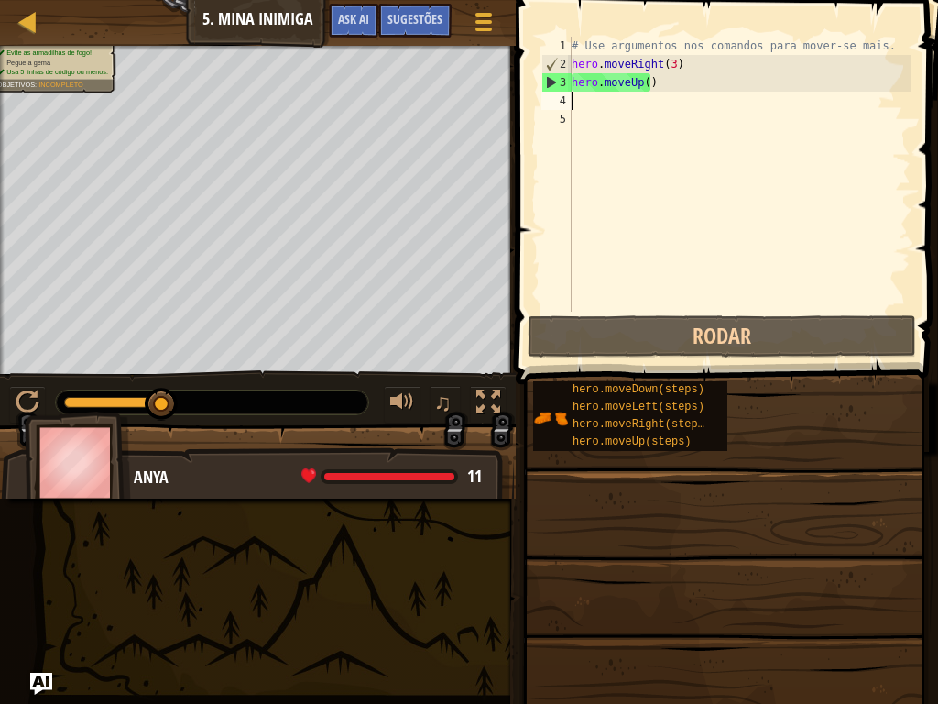
click at [578, 104] on div "# Use argumentos nos comandos para mover-se mais. hero . moveRight ( 3 ) hero .…" at bounding box center [739, 193] width 343 height 312
type textarea "h"
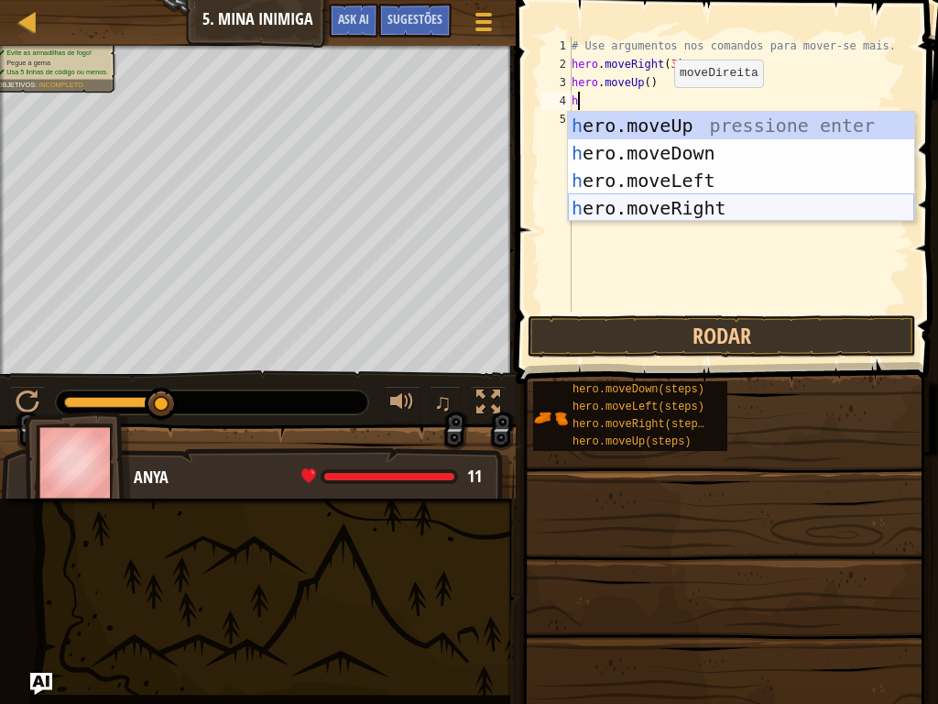
click at [696, 206] on div "h ero.moveUp pressione enter h ero.moveDown pressione enter h ero.moveLeft pres…" at bounding box center [741, 194] width 346 height 165
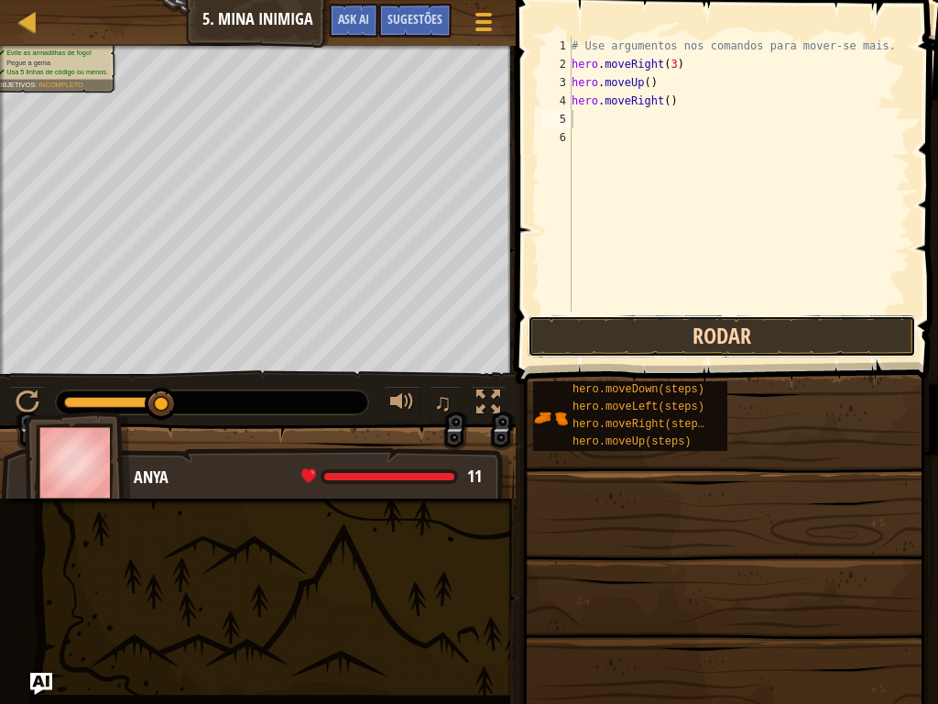
click at [700, 335] on button "Rodar" at bounding box center [722, 336] width 389 height 42
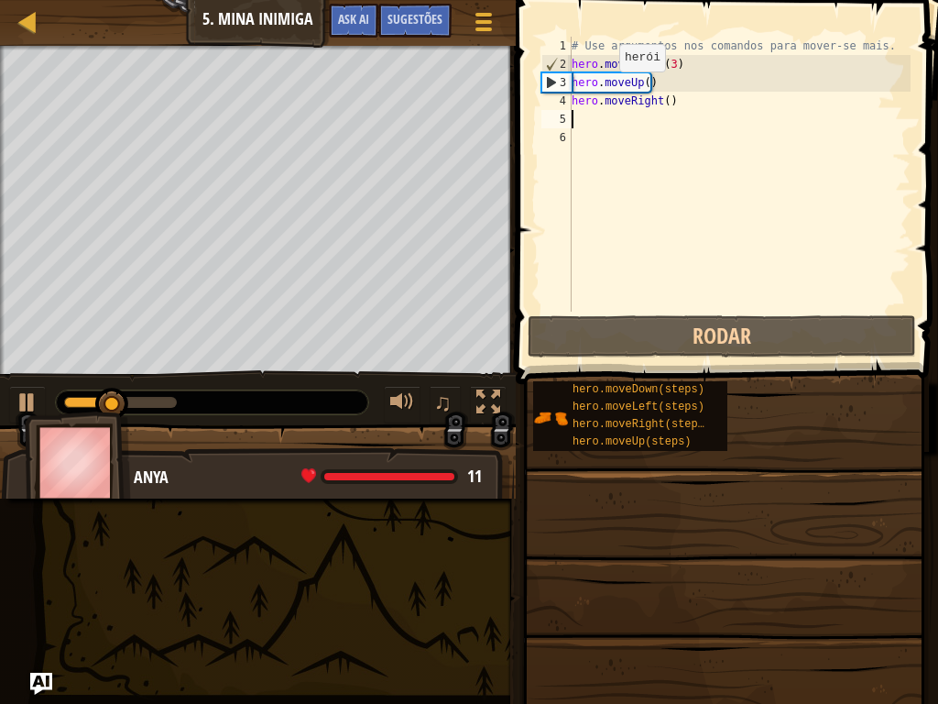
type textarea "h"
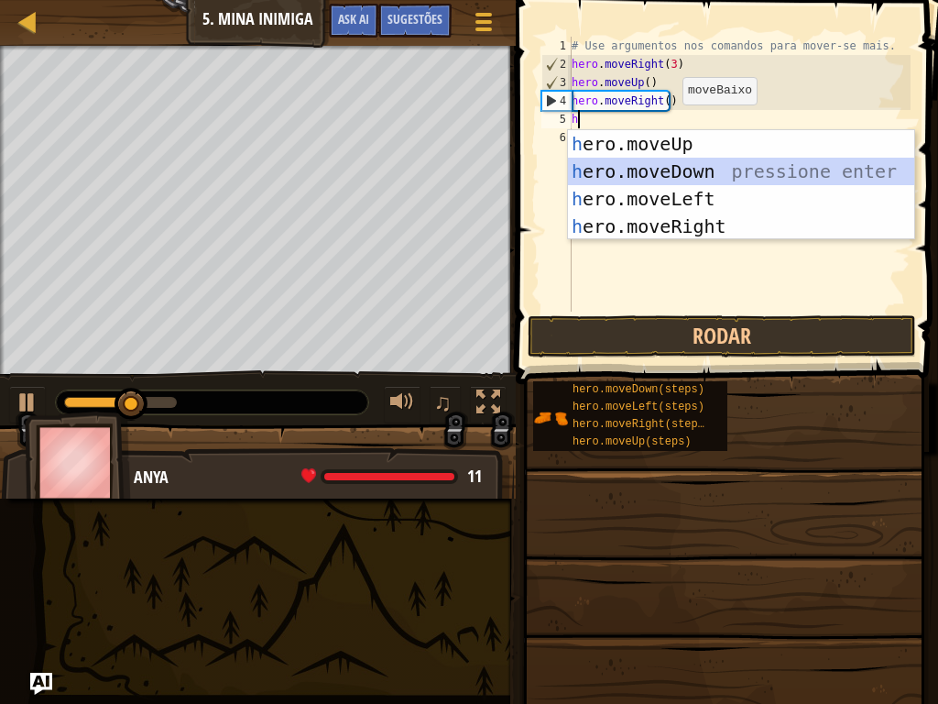
click at [692, 171] on div "h ero.moveUp pressione enter h ero.moveDown pressione enter h ero.moveLeft pres…" at bounding box center [741, 212] width 346 height 165
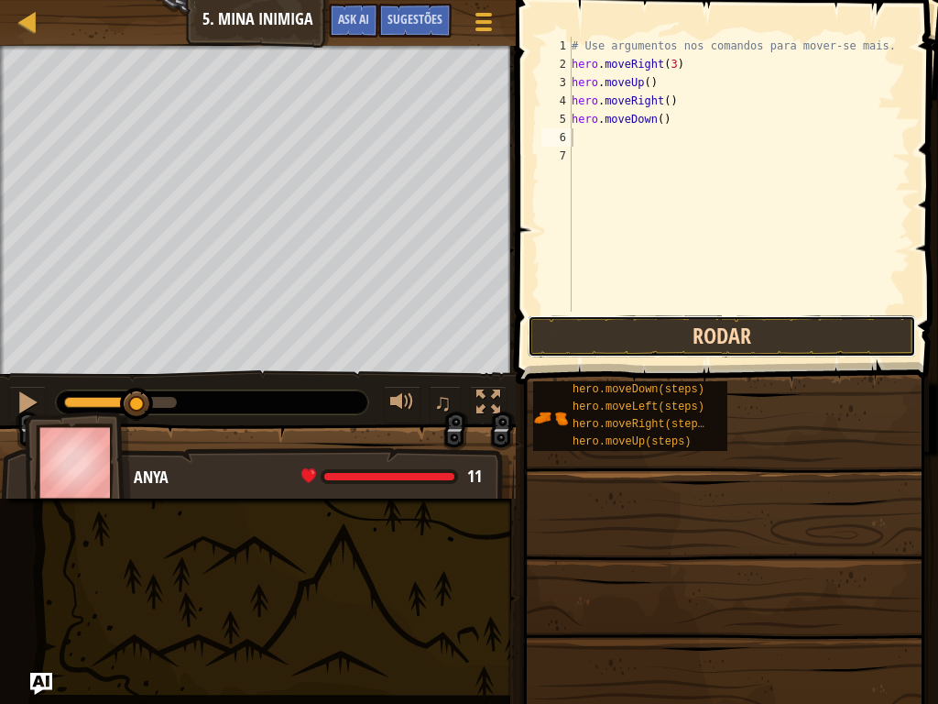
click at [716, 332] on button "Rodar" at bounding box center [722, 336] width 389 height 42
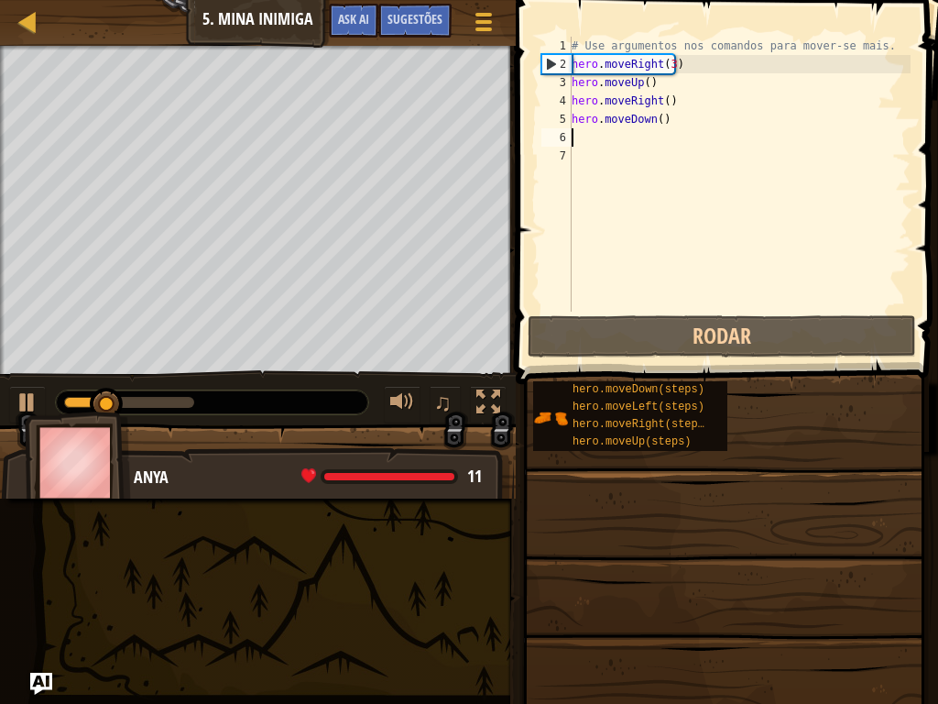
type textarea "h"
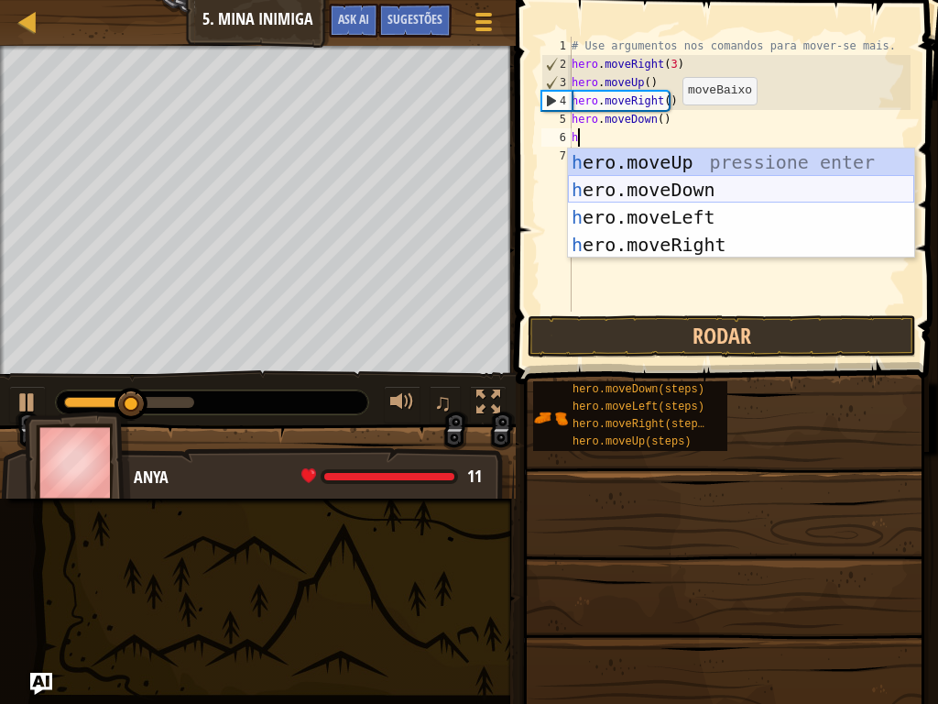
click at [631, 189] on div "h ero.moveUp pressione enter h ero.moveDown pressione enter h ero.moveLeft pres…" at bounding box center [741, 230] width 346 height 165
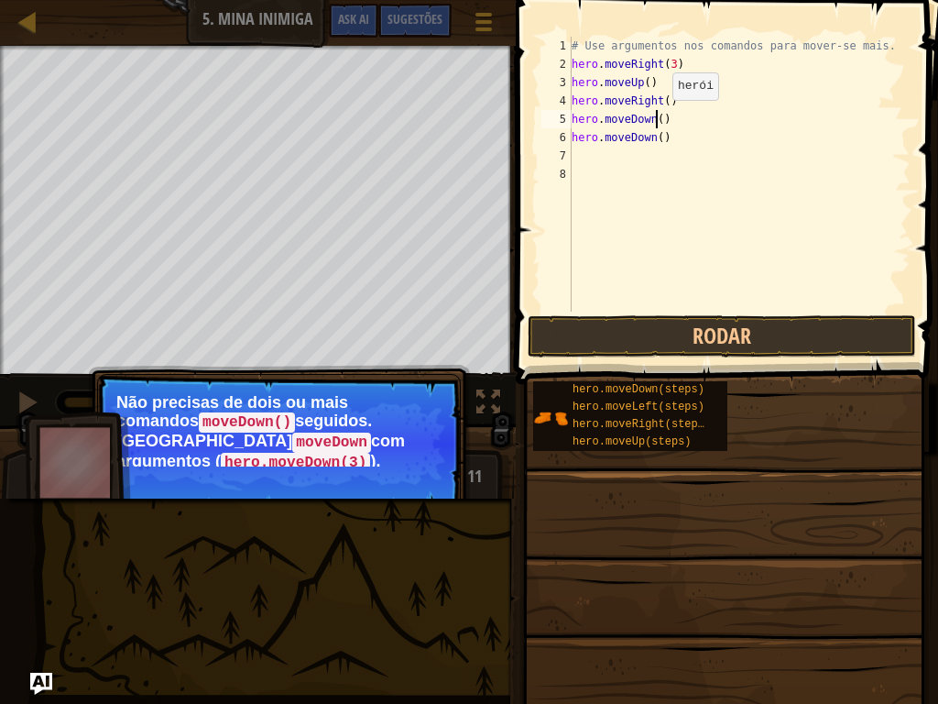
click at [657, 118] on div "# Use argumentos nos comandos para mover-se mais. hero . moveRight ( 3 ) hero .…" at bounding box center [739, 193] width 343 height 312
click at [666, 136] on div "# Use argumentos nos comandos para mover-se mais. hero . moveRight ( 3 ) hero .…" at bounding box center [739, 193] width 343 height 312
type textarea "h"
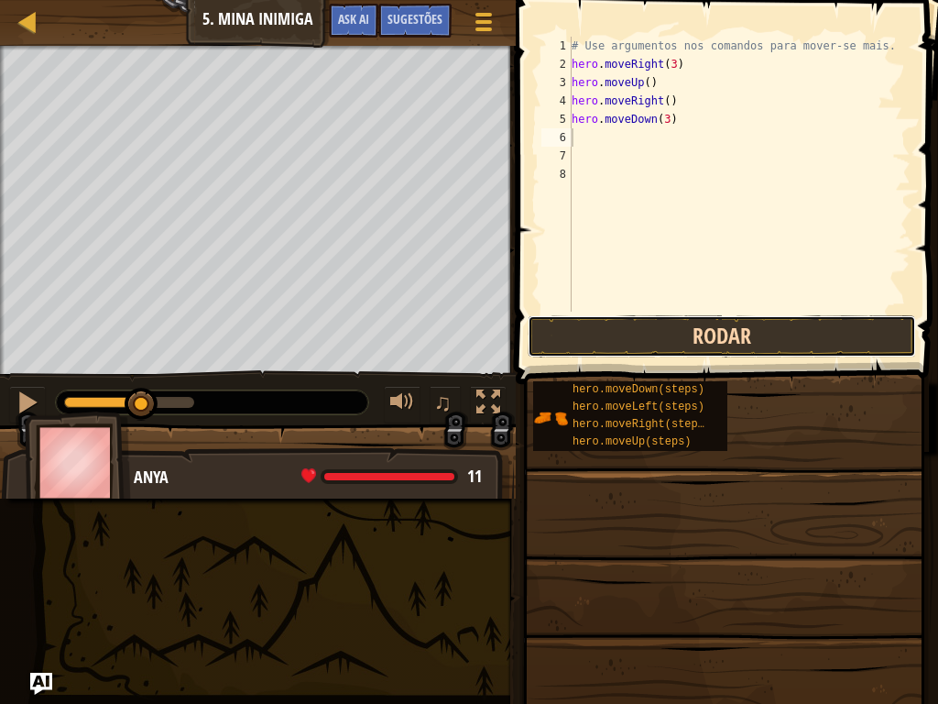
click at [882, 334] on button "Rodar" at bounding box center [722, 336] width 389 height 42
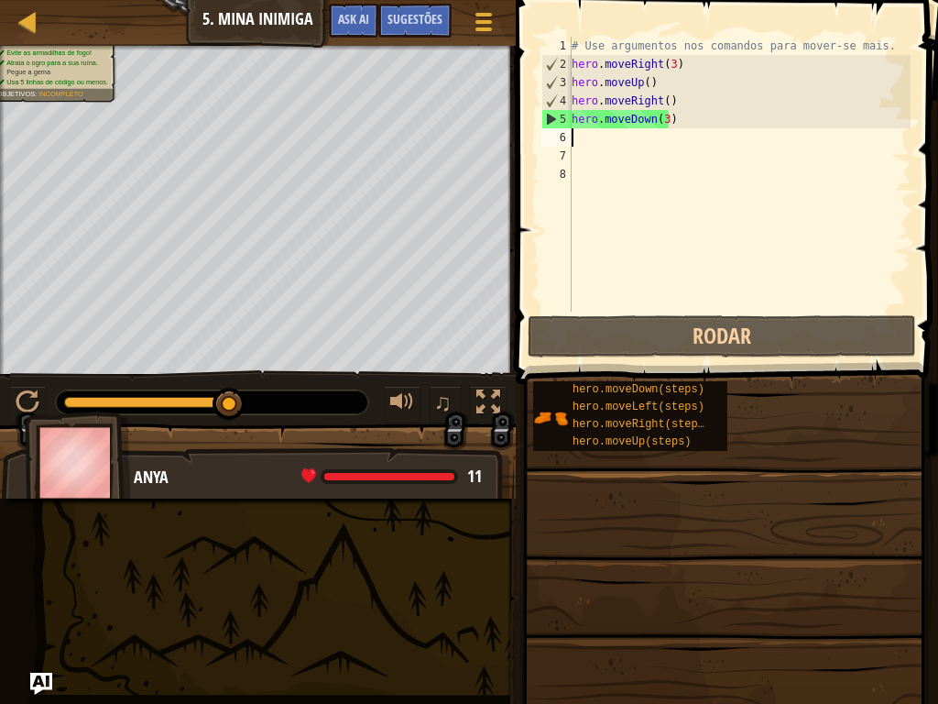
type textarea "h"
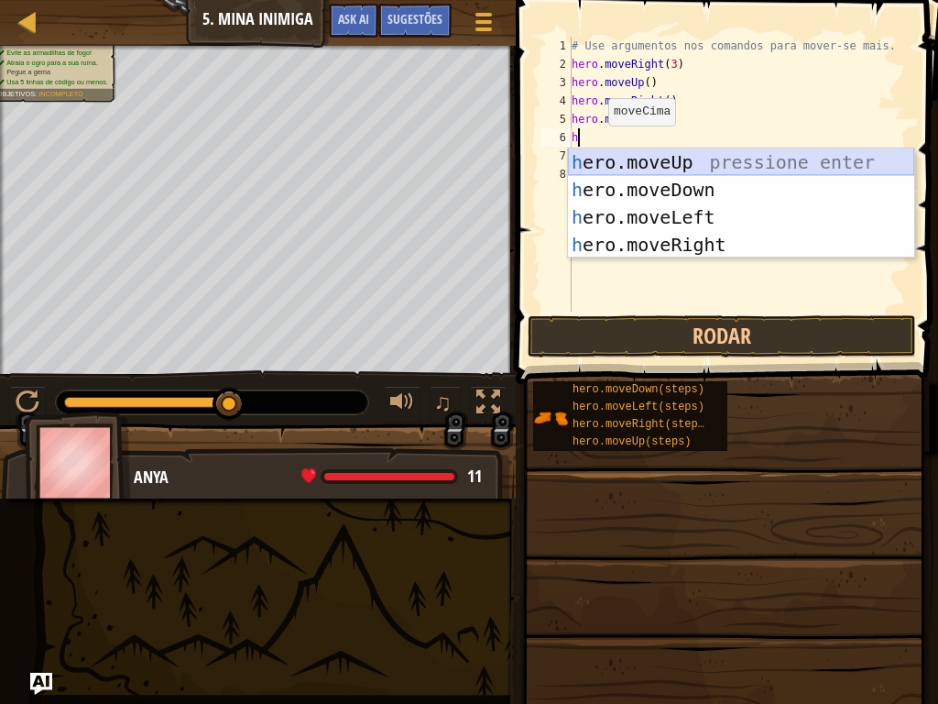
click at [646, 158] on div "h ero.moveUp pressione enter h ero.moveDown pressione enter h ero.moveLeft pres…" at bounding box center [741, 230] width 346 height 165
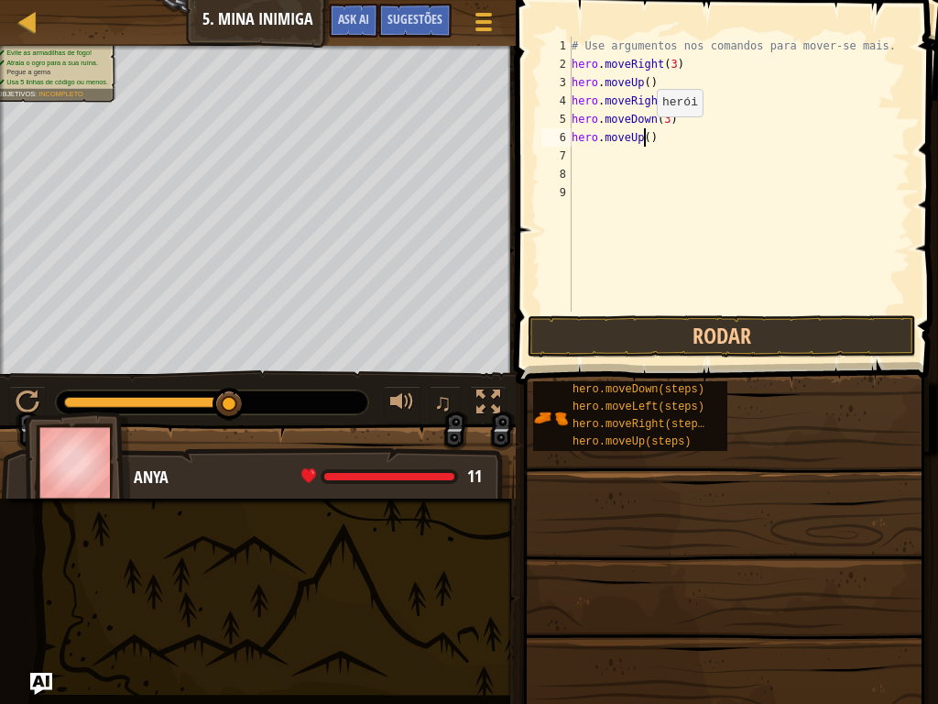
click at [642, 135] on div "# Use argumentos nos comandos para mover-se mais. hero . moveRight ( 3 ) hero .…" at bounding box center [739, 193] width 343 height 312
click at [724, 329] on button "Rodar" at bounding box center [722, 336] width 389 height 42
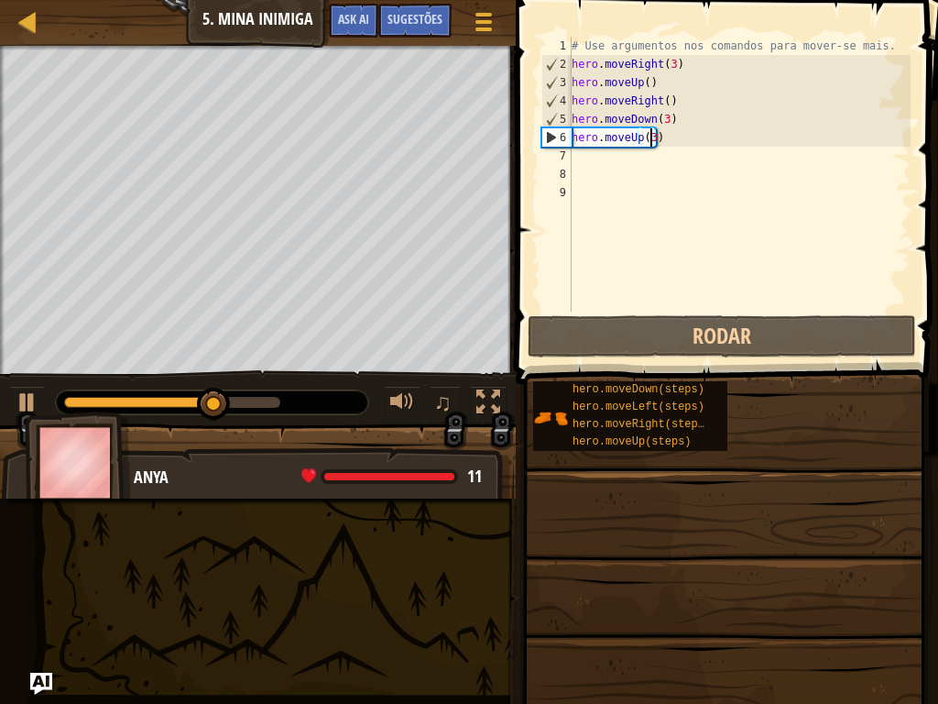
click at [666, 133] on div "# Use argumentos nos comandos para mover-se mais. hero . moveRight ( 3 ) hero .…" at bounding box center [739, 193] width 343 height 312
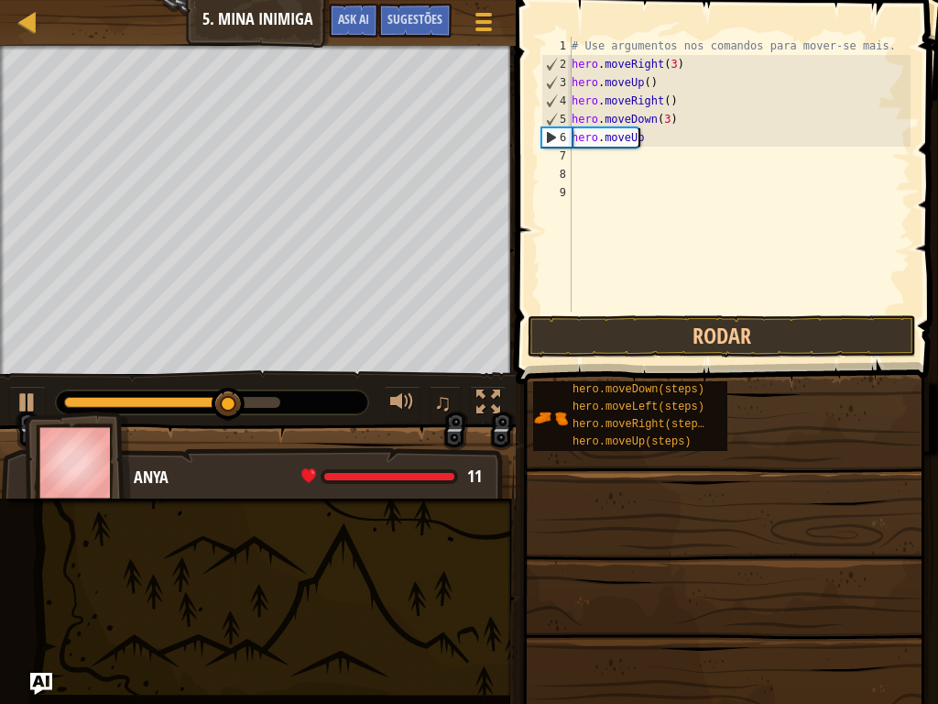
scroll to position [8, 1]
type textarea "h"
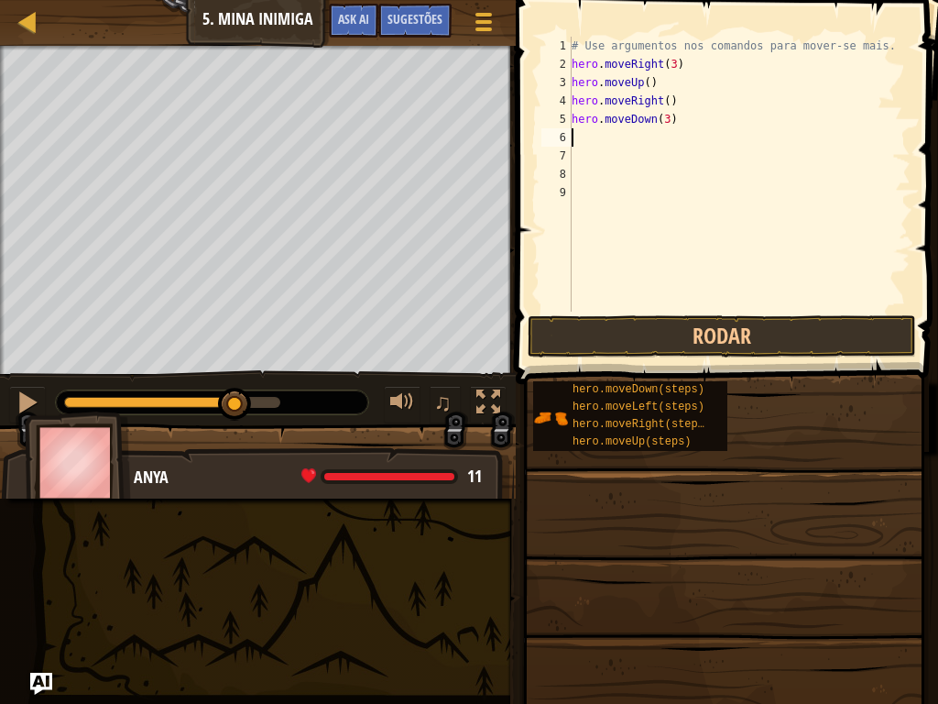
type textarea "h"
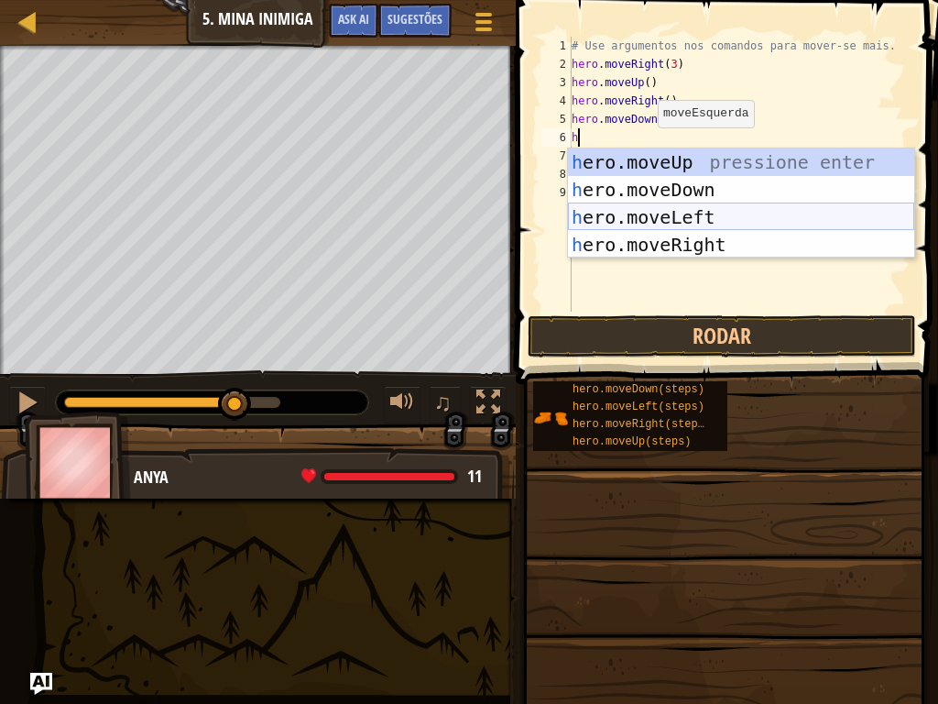
click at [666, 221] on div "h ero.moveUp pressione enter h ero.moveDown pressione enter h ero.moveLeft pres…" at bounding box center [741, 230] width 346 height 165
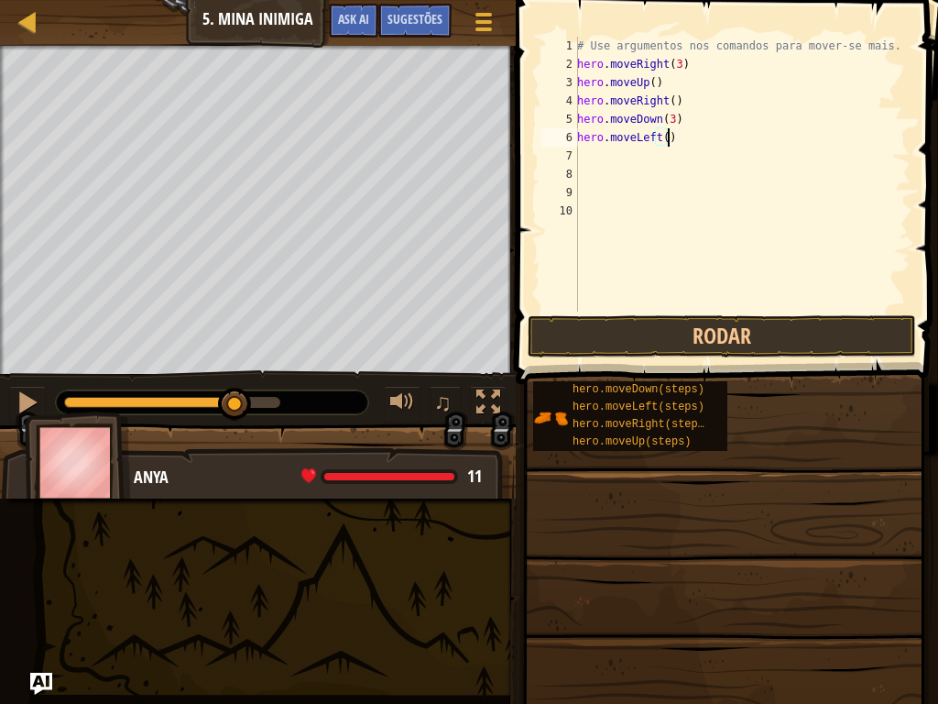
click at [670, 135] on div "# Use argumentos nos comandos para mover-se mais. hero . moveRight ( 3 ) hero .…" at bounding box center [742, 193] width 337 height 312
type textarea "h"
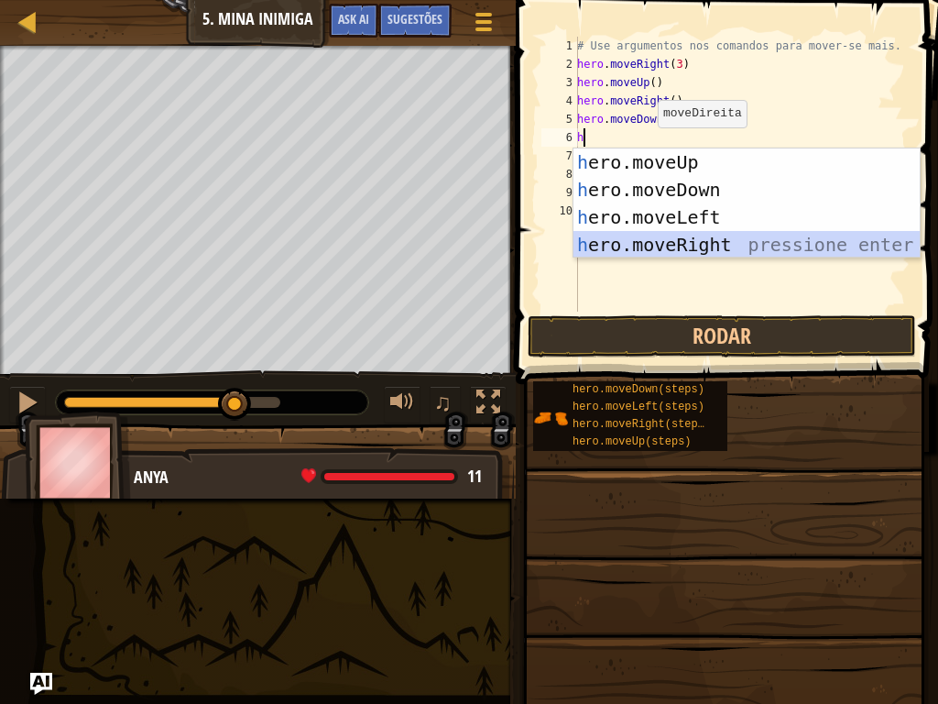
click at [747, 235] on div "h ero.moveUp pressione enter h ero.moveDown pressione enter h ero.moveLeft pres…" at bounding box center [747, 230] width 346 height 165
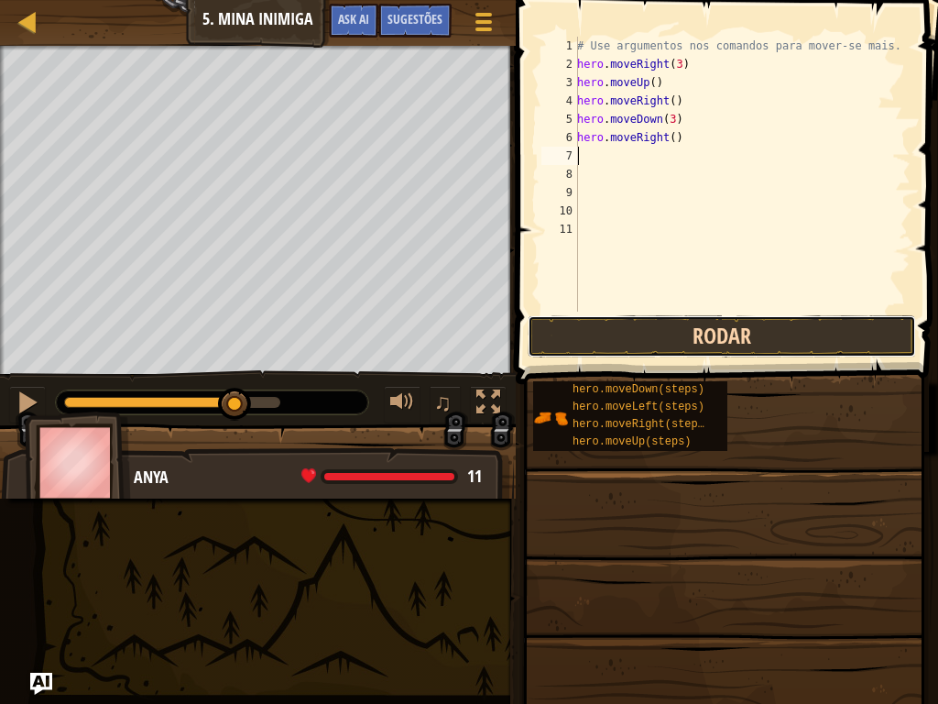
click at [755, 332] on button "Rodar" at bounding box center [722, 336] width 389 height 42
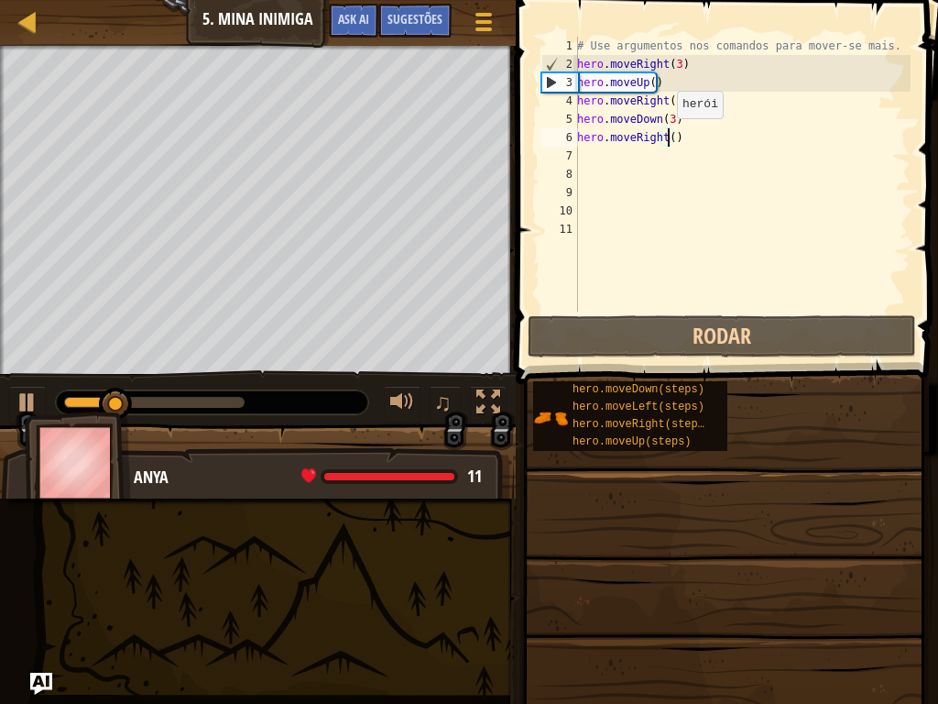
click at [667, 137] on div "# Use argumentos nos comandos para mover-se mais. hero . moveRight ( 3 ) hero .…" at bounding box center [742, 193] width 337 height 312
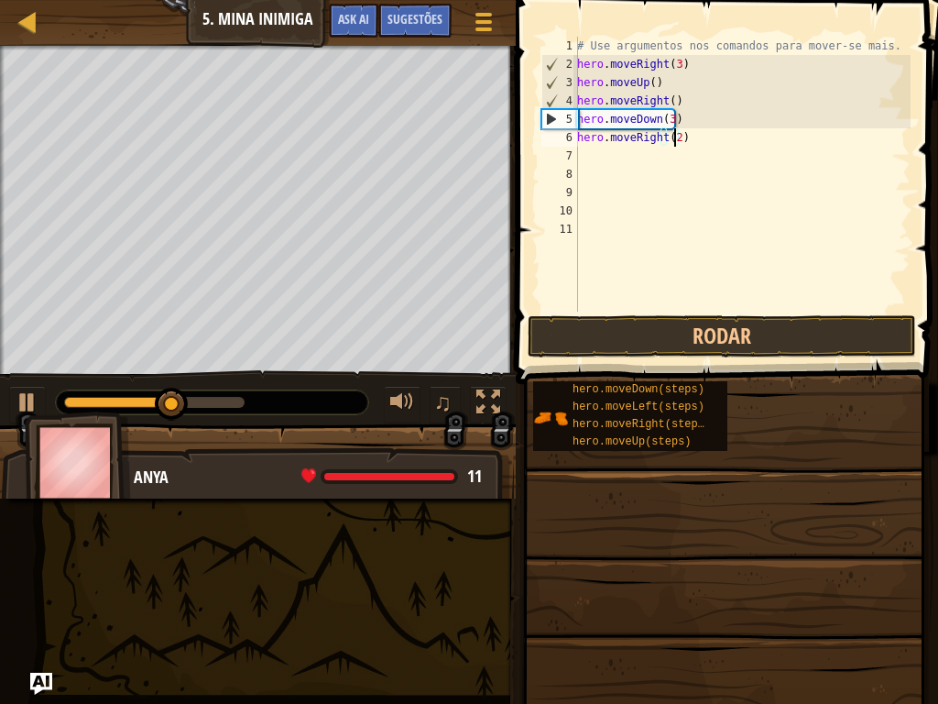
scroll to position [8, 7]
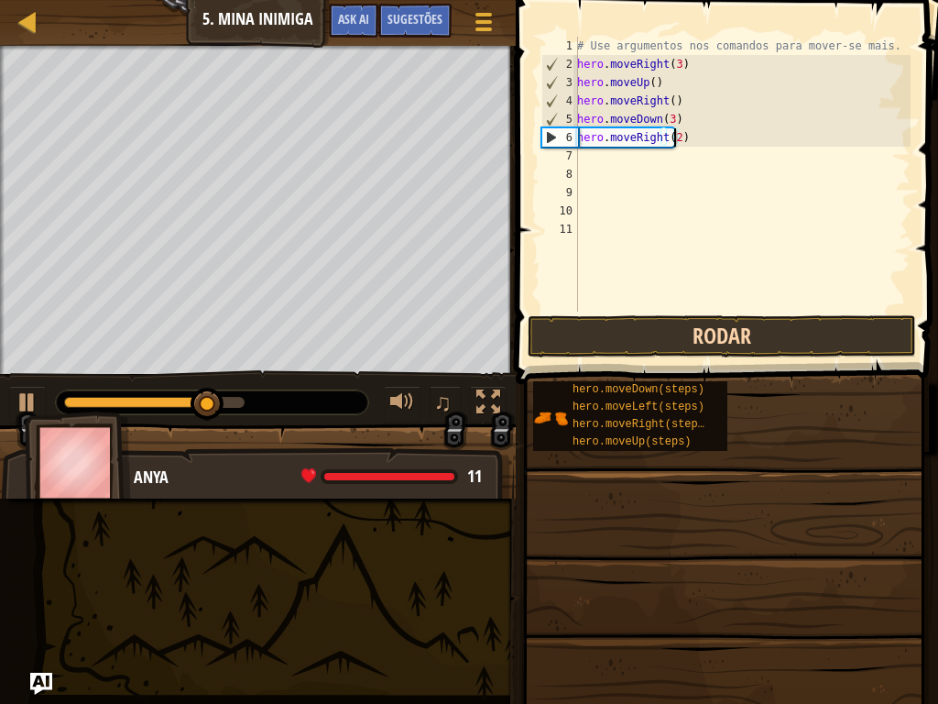
type textarea "hero.moveRight(2)"
click at [711, 334] on button "Rodar" at bounding box center [722, 336] width 389 height 42
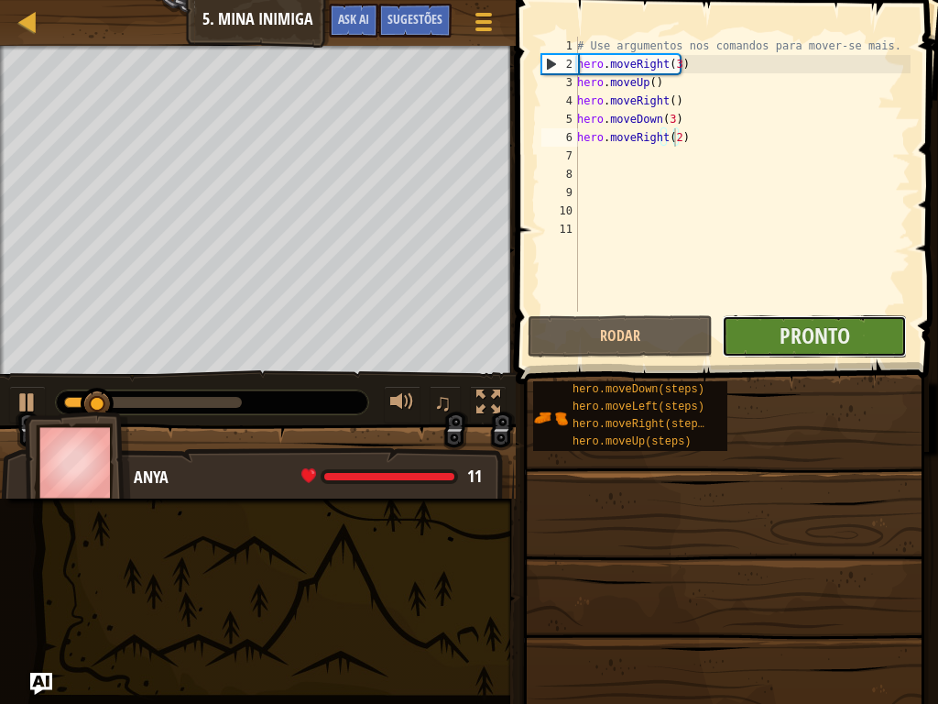
click at [737, 323] on button "Pronto" at bounding box center [814, 336] width 185 height 42
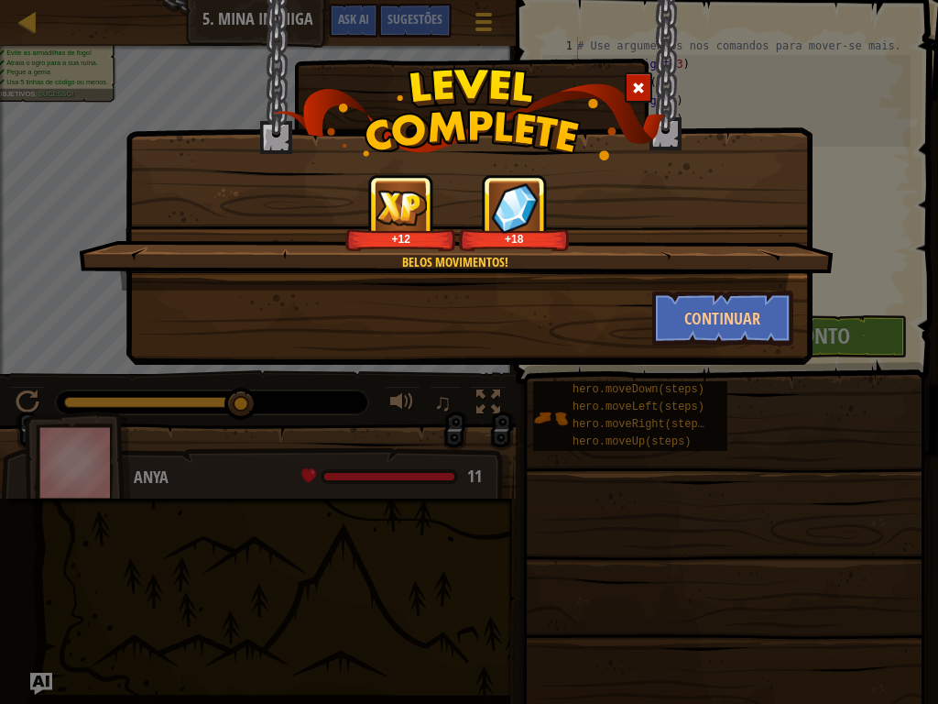
drag, startPoint x: 785, startPoint y: 300, endPoint x: 839, endPoint y: 185, distance: 126.3
click at [839, 185] on div "Belos movimentos! +12 +18 Continuar" at bounding box center [469, 352] width 938 height 704
click at [735, 291] on button "Continuar" at bounding box center [724, 318] width 142 height 55
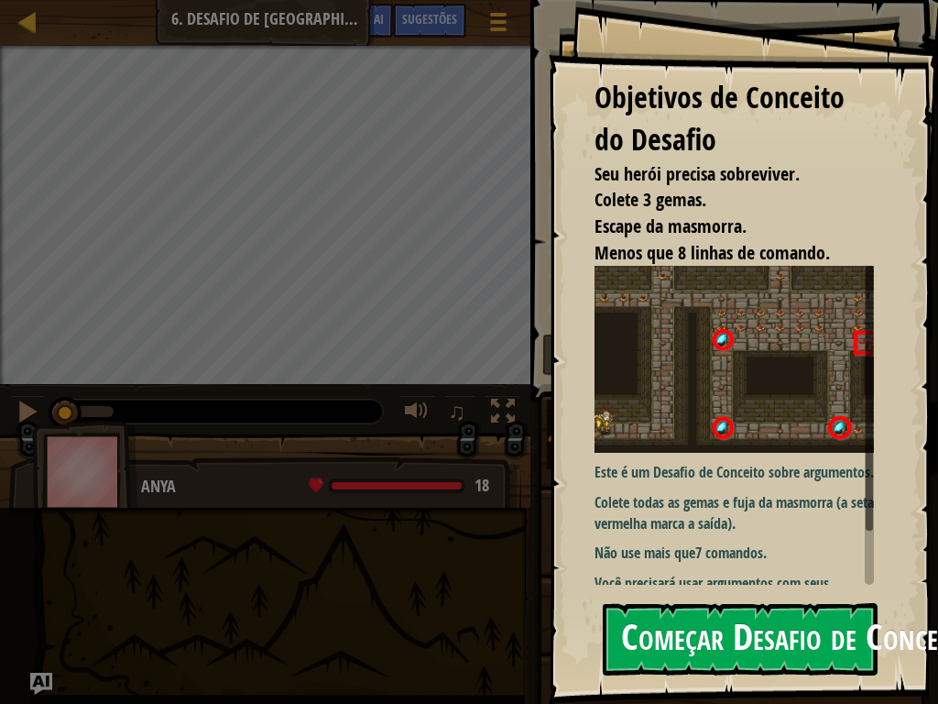
click at [763, 587] on button "Começar Desafio de Conceitos" at bounding box center [740, 639] width 275 height 72
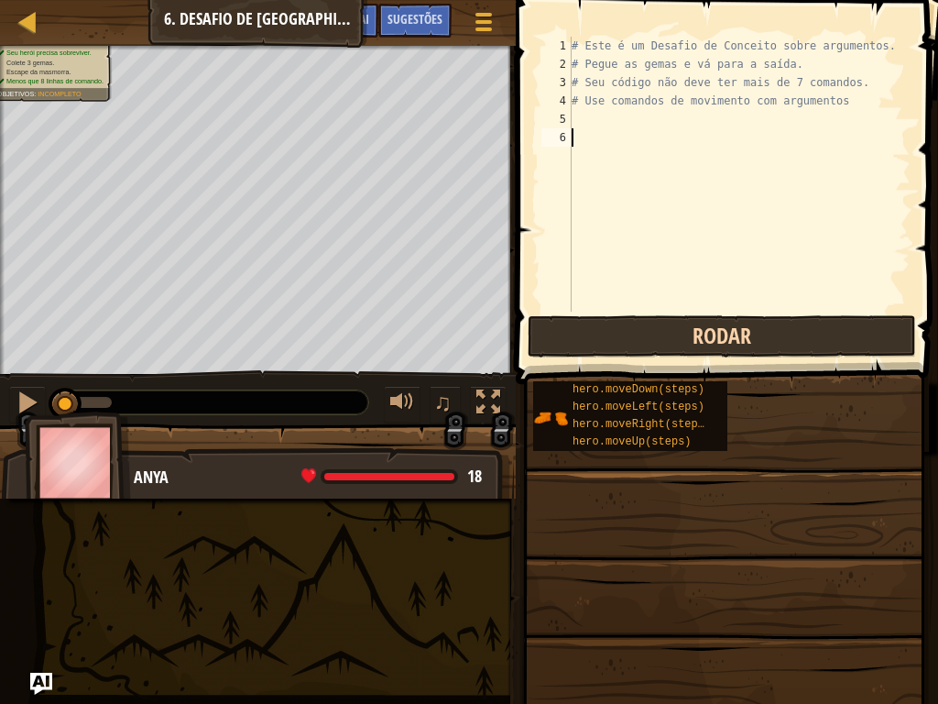
type textarea "h"
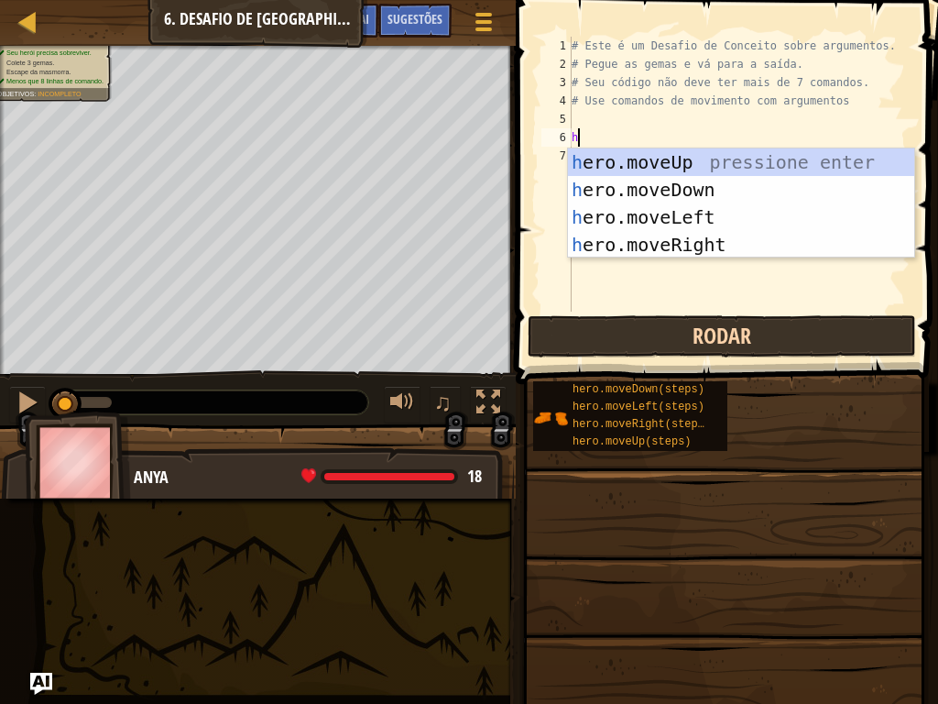
scroll to position [8, 0]
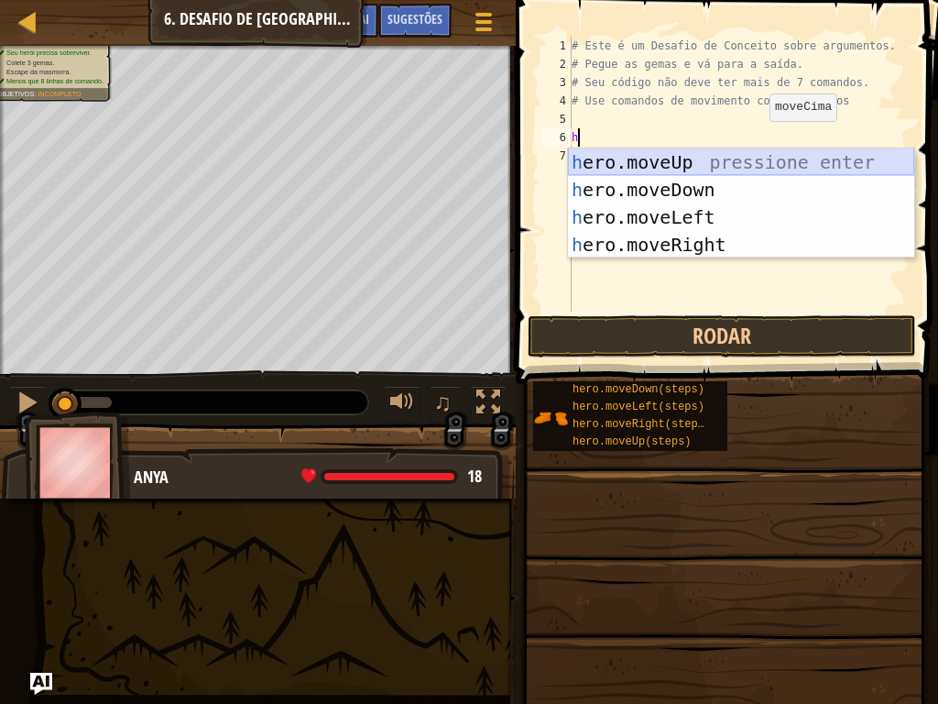
click at [708, 163] on div "h ero.moveUp pressione enter h ero.moveDown pressione enter h ero.moveLeft pres…" at bounding box center [741, 230] width 346 height 165
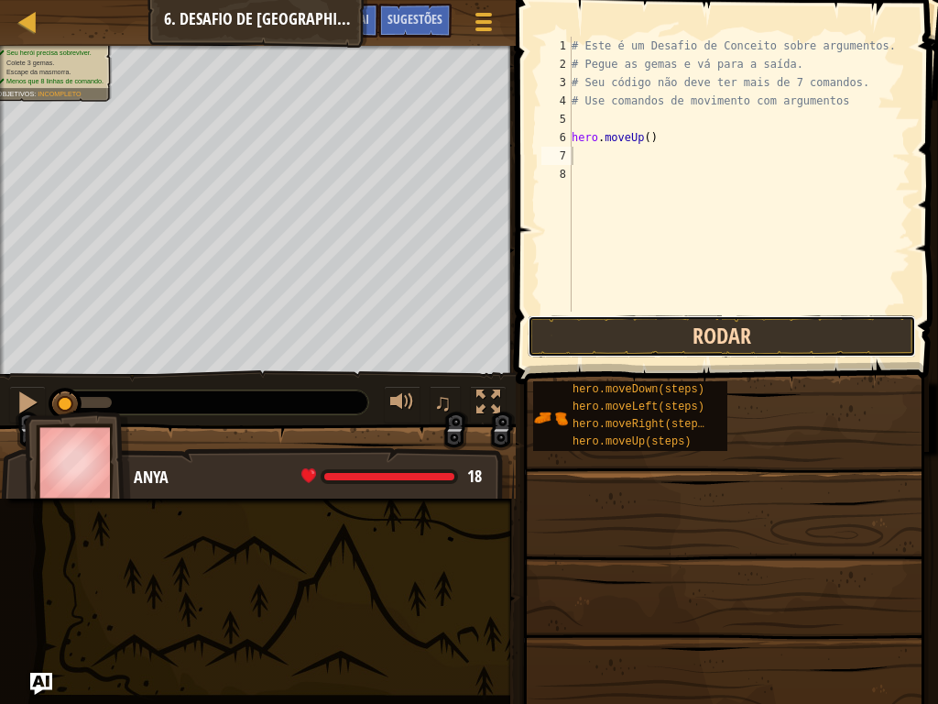
click at [673, 334] on button "Rodar" at bounding box center [722, 336] width 389 height 42
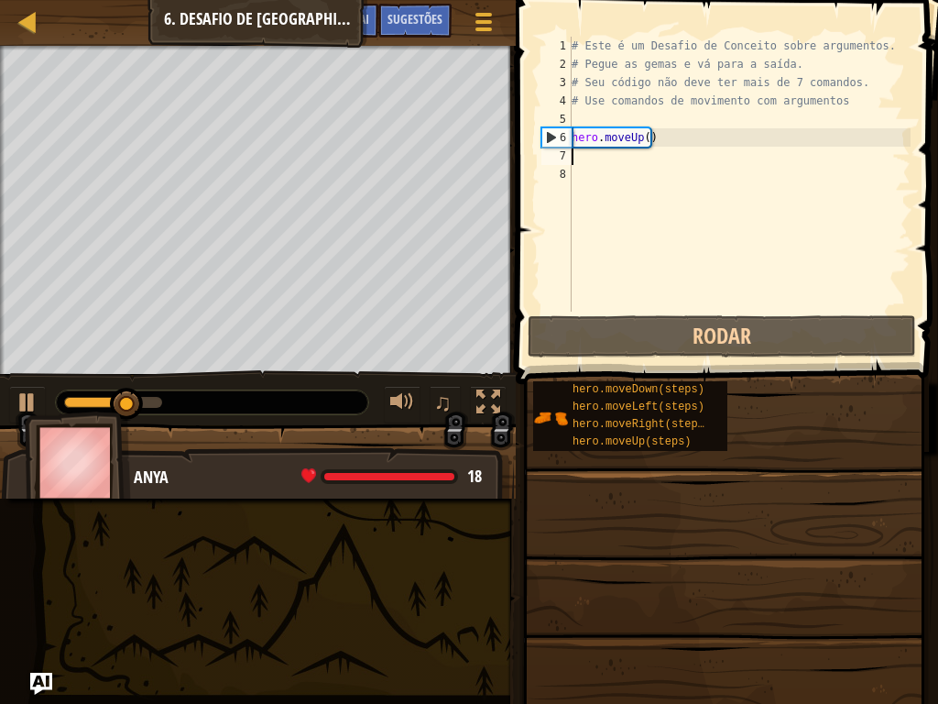
click at [620, 171] on div "# Este é um Desafio de Conceito sobre argumentos. # Pegue as gemas e vá para a …" at bounding box center [739, 193] width 343 height 312
click at [609, 138] on div "# Este é um Desafio de Conceito sobre argumentos. # Pegue as gemas e vá para a …" at bounding box center [739, 193] width 343 height 312
type textarea "hero.moveUp()"
click at [598, 161] on div "# Este é um Desafio de Conceito sobre argumentos. # Pegue as gemas e vá para a …" at bounding box center [739, 193] width 343 height 312
type textarea "h"
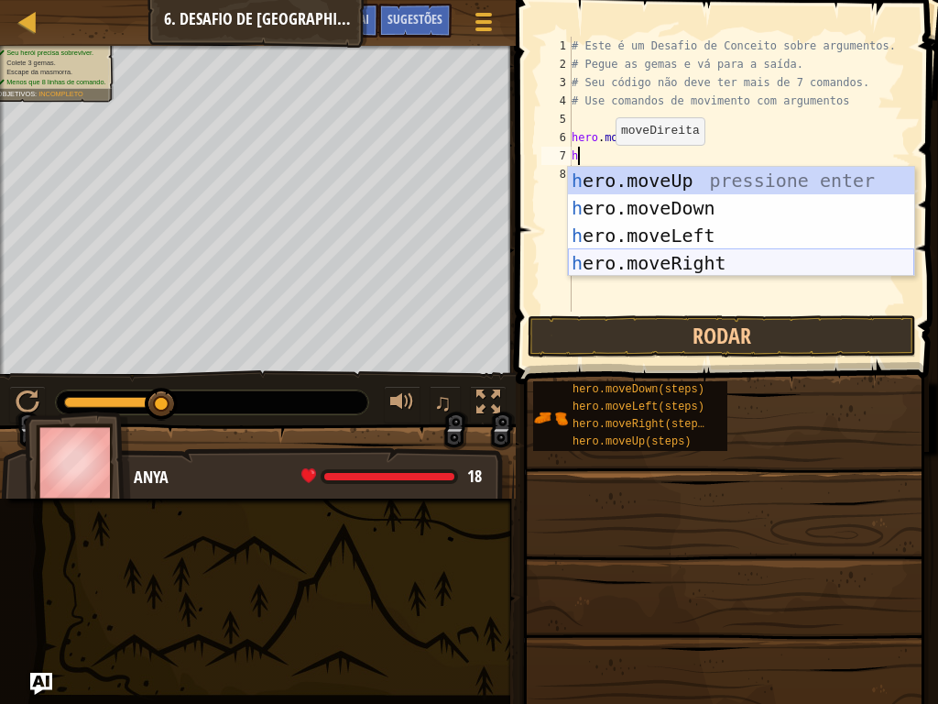
click at [682, 267] on div "h ero.moveUp pressione enter h ero.moveDown pressione enter h ero.moveLeft pres…" at bounding box center [741, 249] width 346 height 165
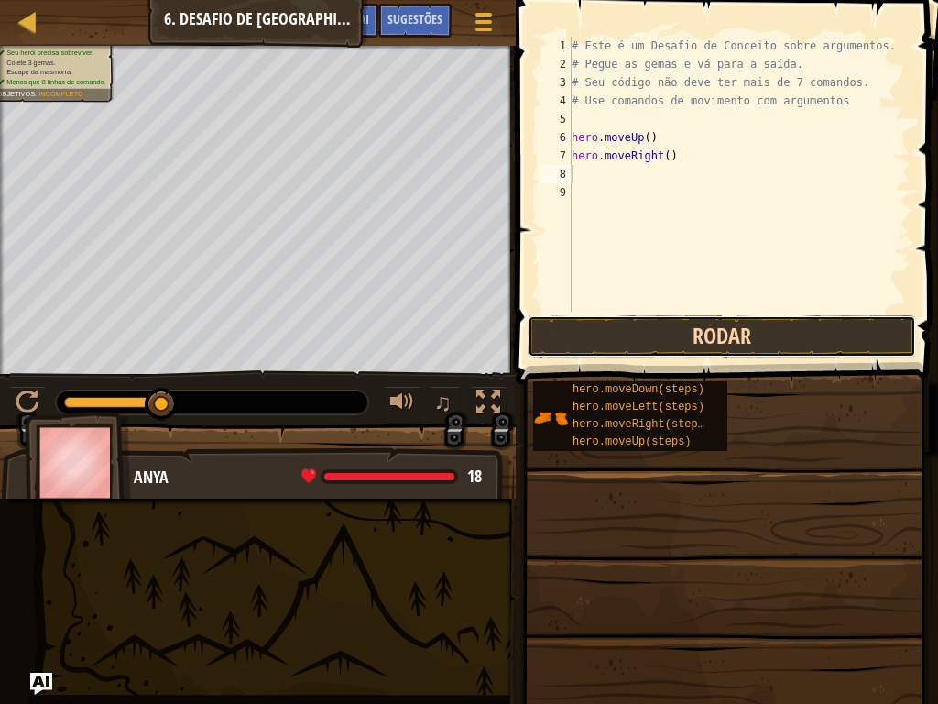
click at [679, 340] on button "Rodar" at bounding box center [722, 336] width 389 height 42
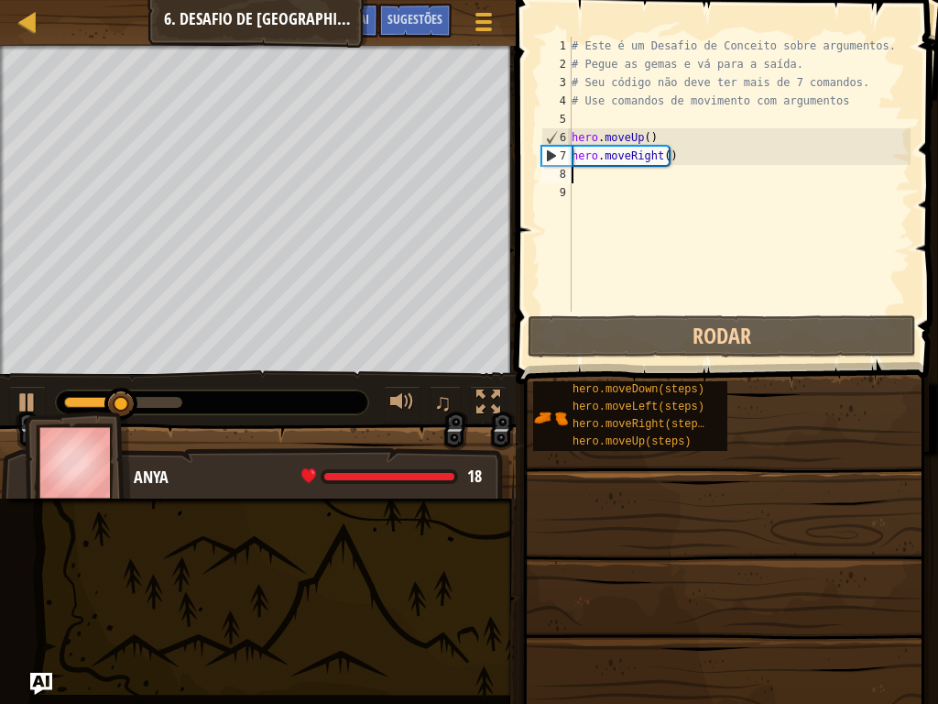
click at [676, 160] on div "# Este é um Desafio de Conceito sobre argumentos. # Pegue as gemas e vá para a …" at bounding box center [739, 193] width 343 height 312
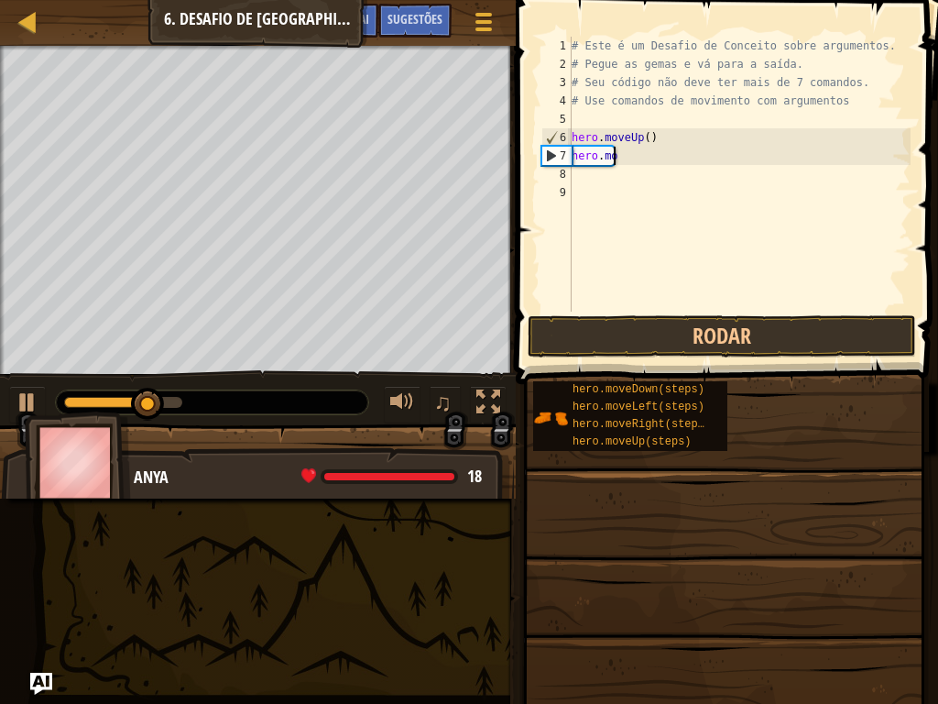
type textarea "h"
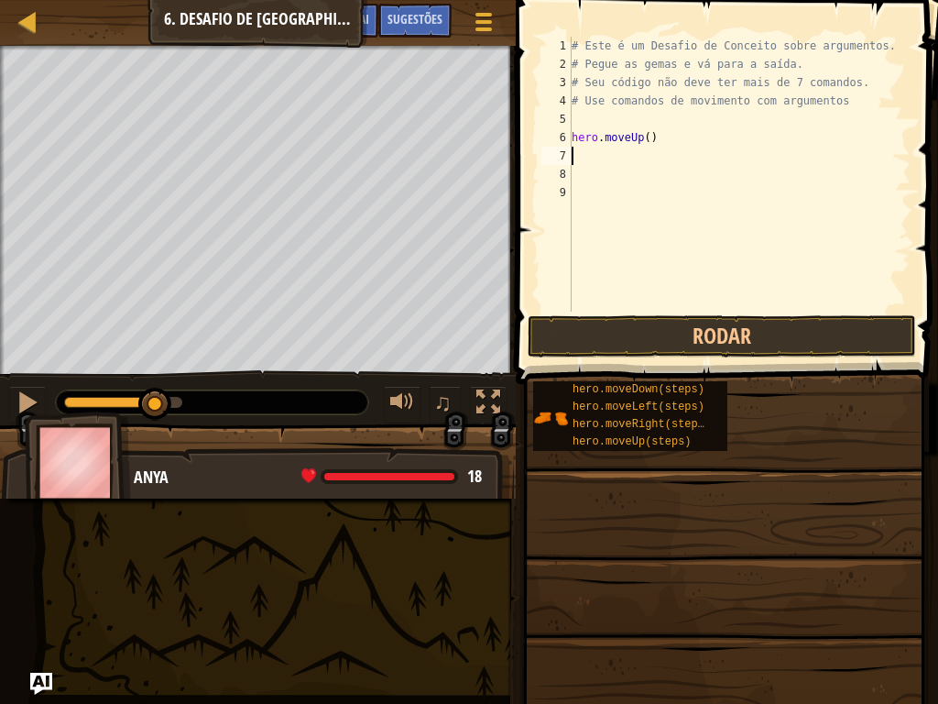
type textarea "h"
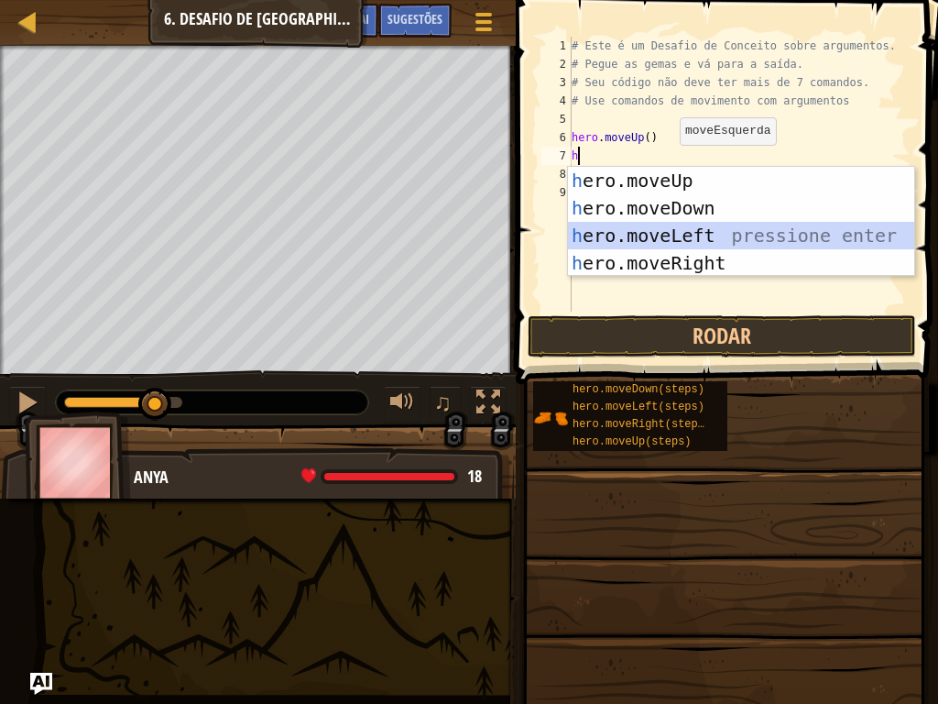
click at [644, 236] on div "h ero.moveUp pressione enter h ero.moveDown pressione enter h ero.moveLeft pres…" at bounding box center [741, 249] width 346 height 165
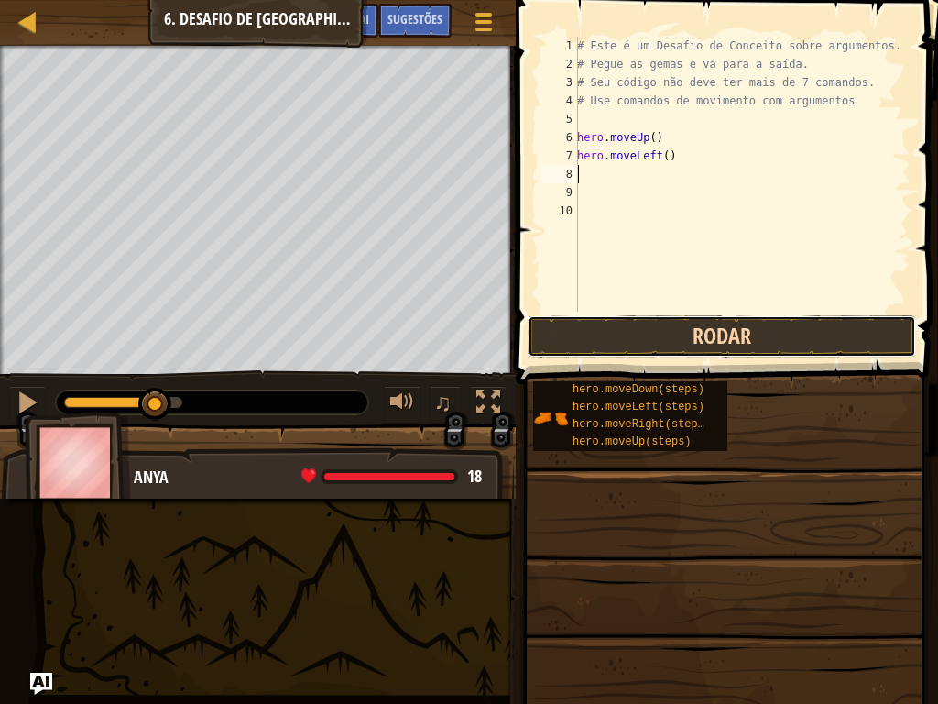
click at [598, 336] on button "Rodar" at bounding box center [722, 336] width 389 height 42
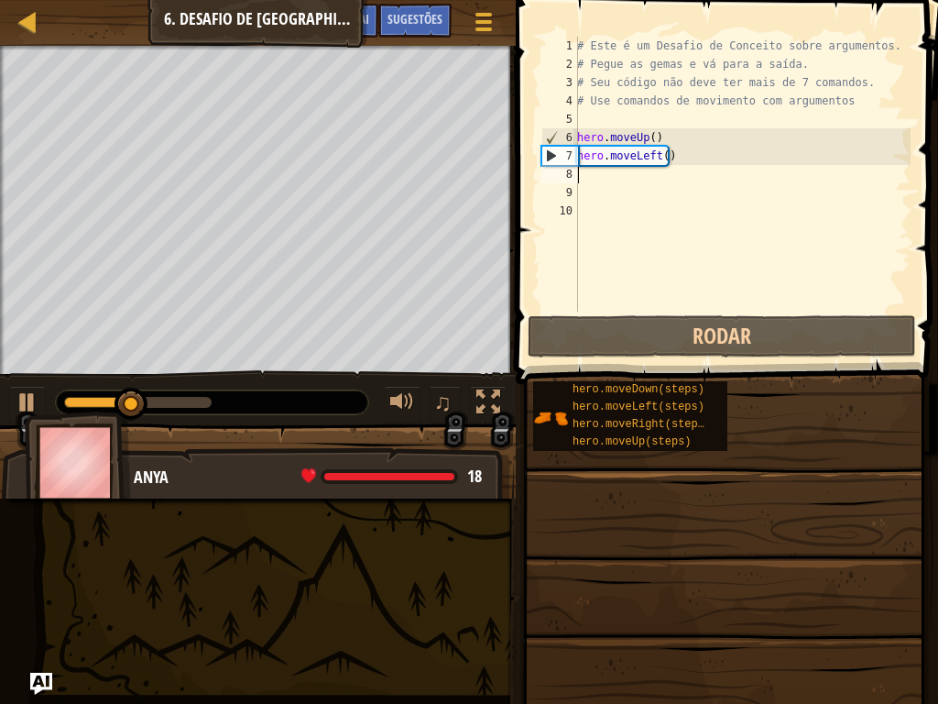
click at [680, 161] on div "# Este é um Desafio de Conceito sobre argumentos. # Pegue as gemas e vá para a …" at bounding box center [742, 193] width 337 height 312
type textarea "hero.moveLeft()"
click at [675, 188] on div "# Este é um Desafio de Conceito sobre argumentos. # Pegue as gemas e vá para a …" at bounding box center [742, 193] width 337 height 312
click at [672, 158] on div "# Este é um Desafio de Conceito sobre argumentos. # Pegue as gemas e vá para a …" at bounding box center [742, 193] width 337 height 312
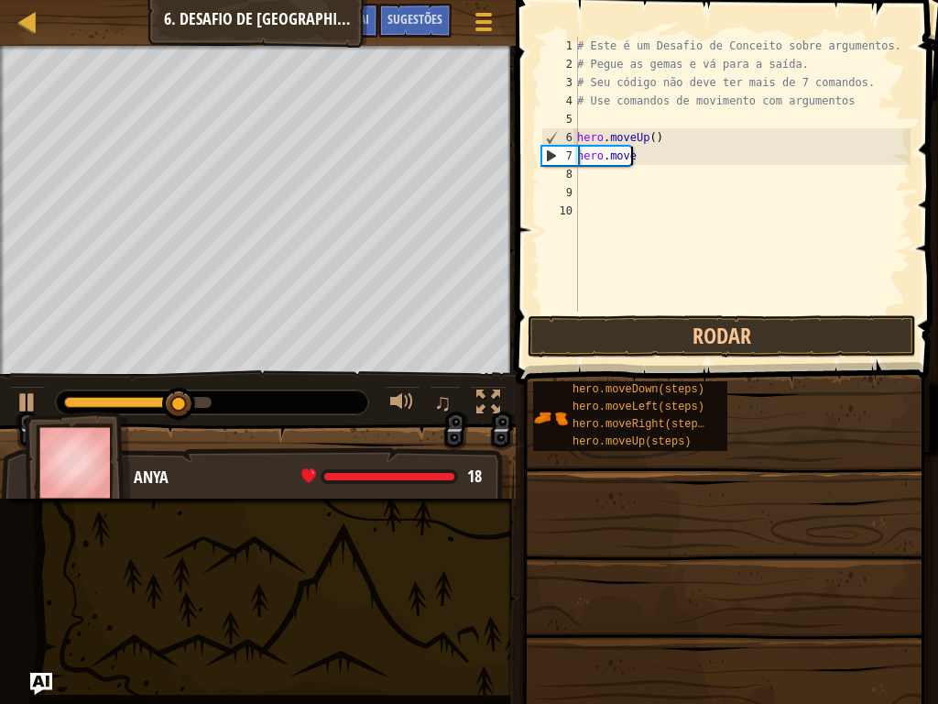
type textarea "h"
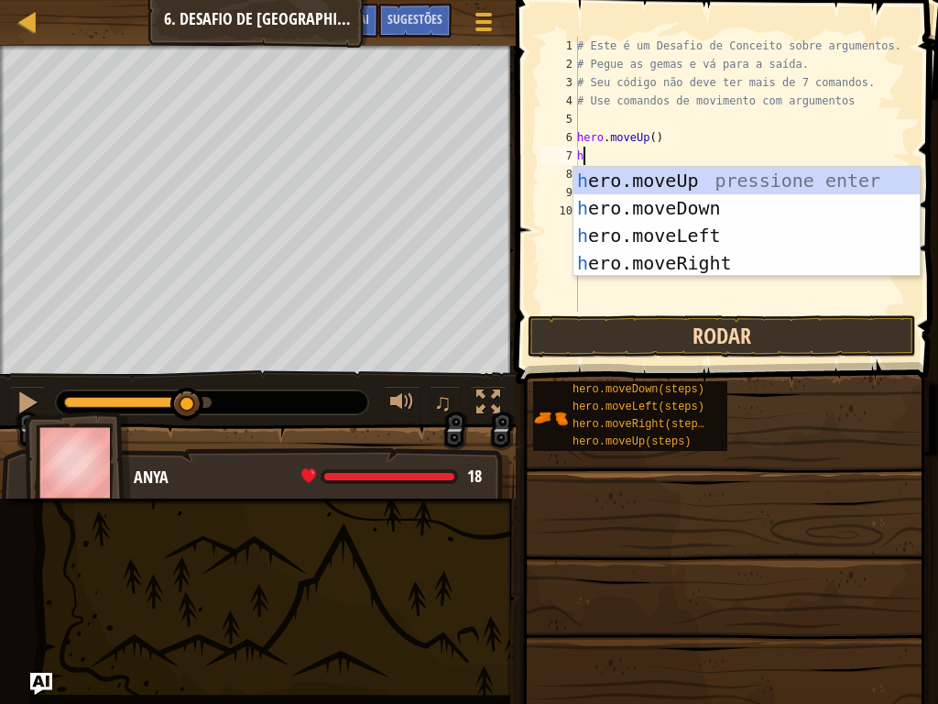
drag, startPoint x: 643, startPoint y: 386, endPoint x: 640, endPoint y: 343, distance: 43.2
click at [640, 0] on body "Mapa Introdução à Ciência da Computação 6. Desafio de [GEOGRAPHIC_DATA]. Passos…" at bounding box center [469, 0] width 938 height 0
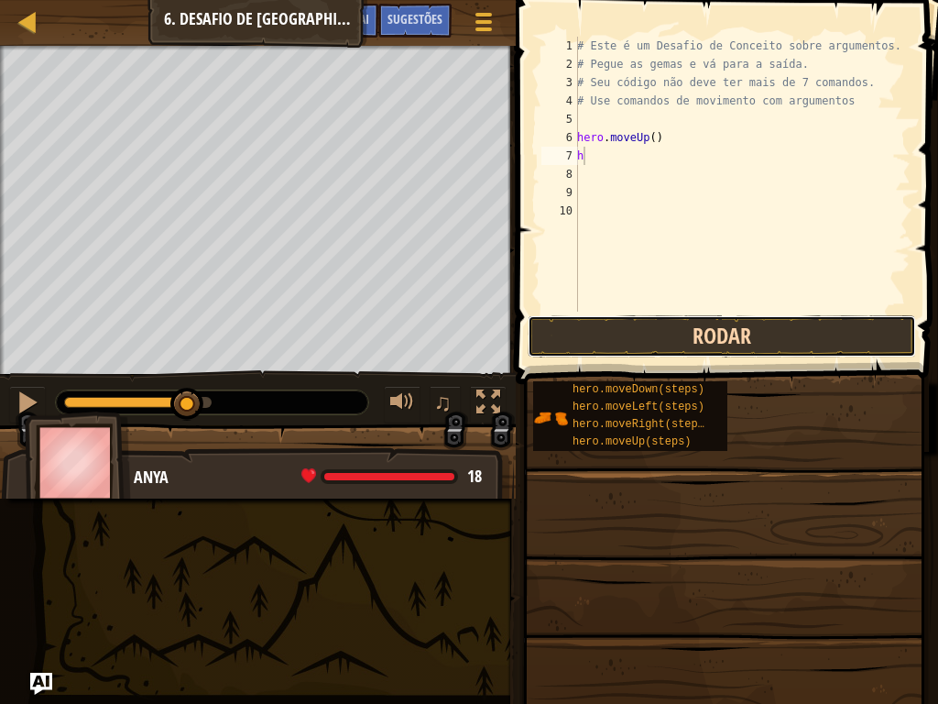
click at [620, 337] on button "Rodar" at bounding box center [722, 336] width 389 height 42
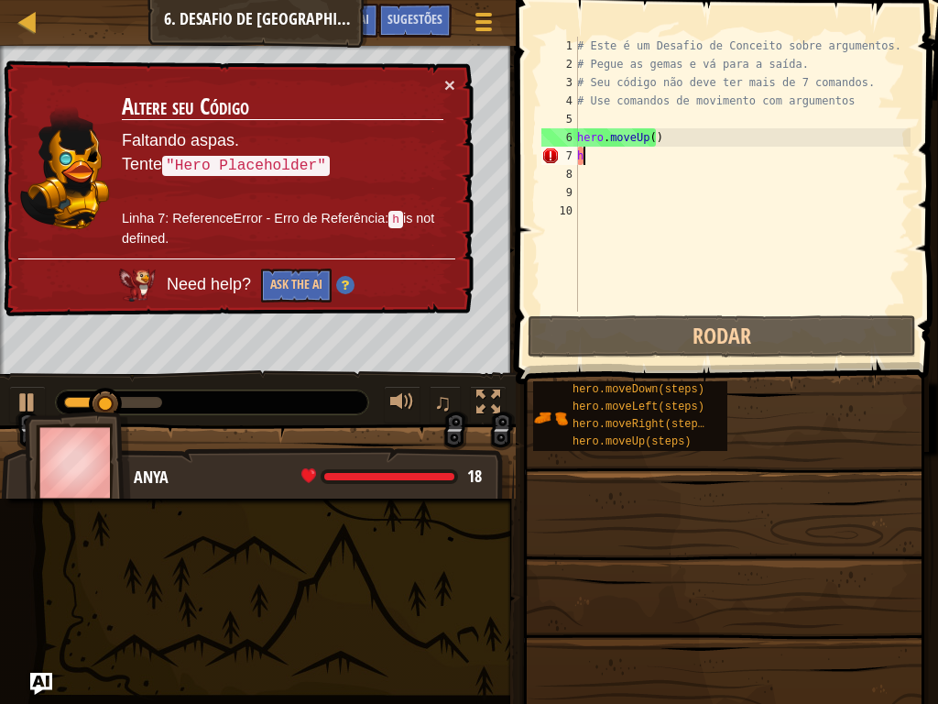
click at [670, 129] on div "# Este é um Desafio de Conceito sobre argumentos. # Pegue as gemas e vá para a …" at bounding box center [742, 193] width 337 height 312
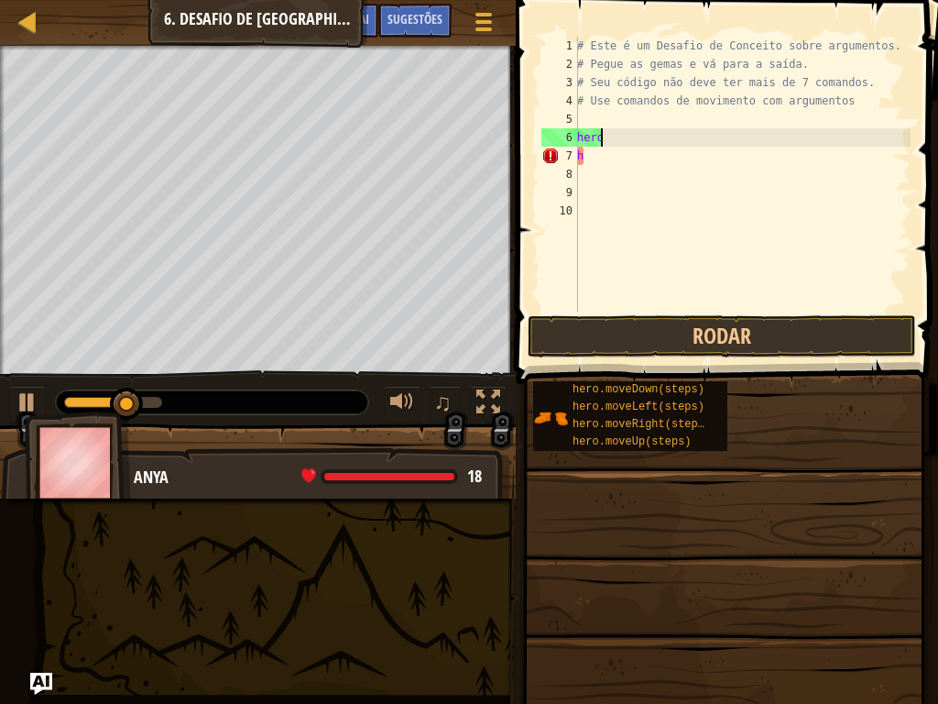
type textarea "h"
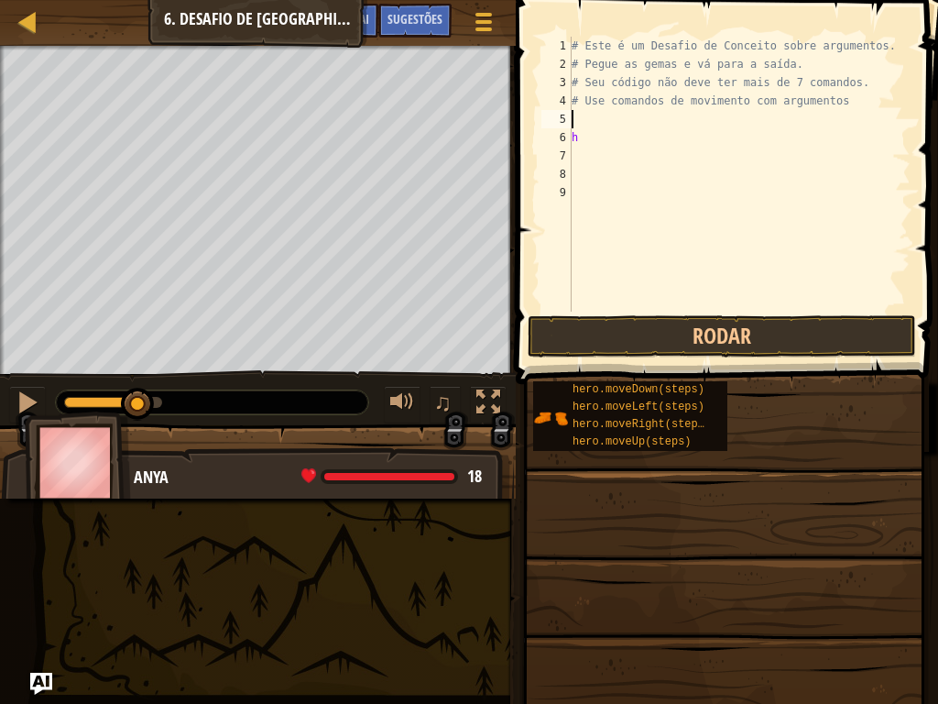
type textarea "h"
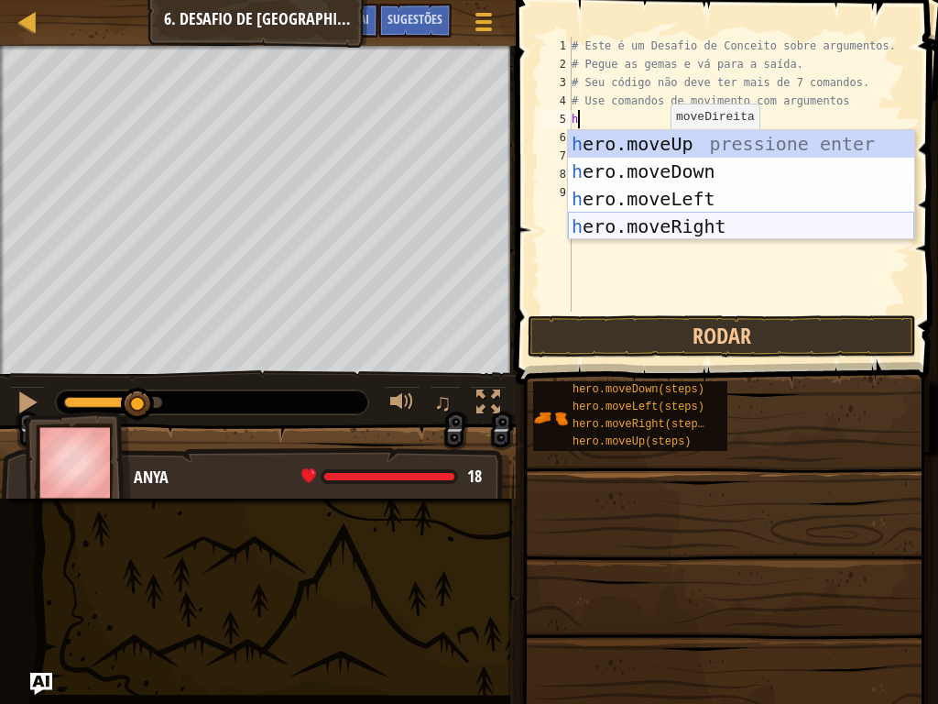
click at [673, 219] on div "h ero.moveUp pressione enter h ero.moveDown pressione enter h ero.moveLeft pres…" at bounding box center [741, 212] width 346 height 165
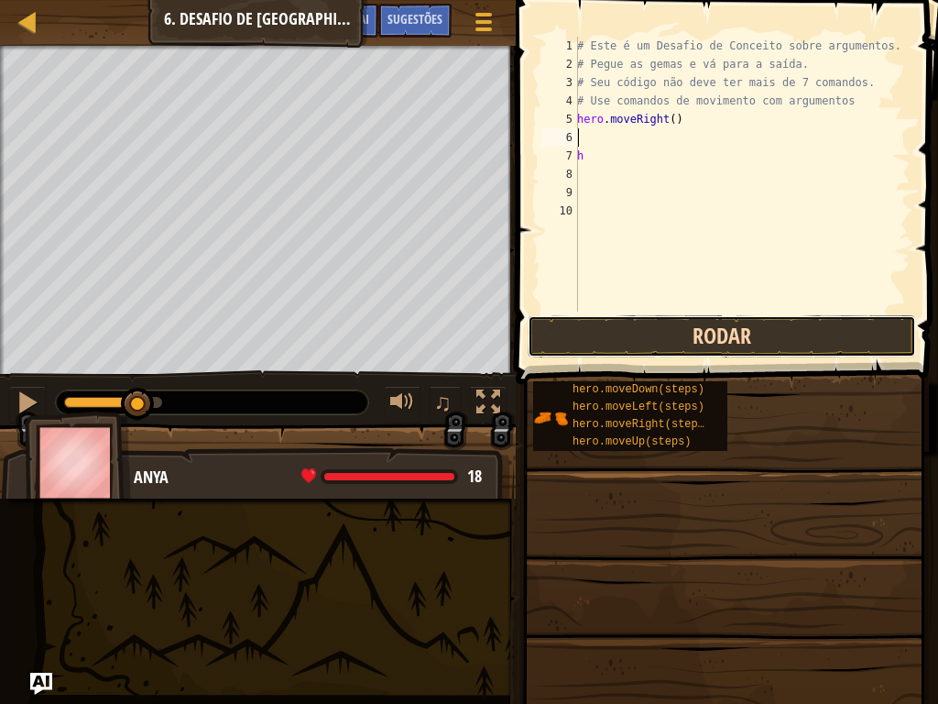
click at [664, 329] on button "Rodar" at bounding box center [722, 336] width 389 height 42
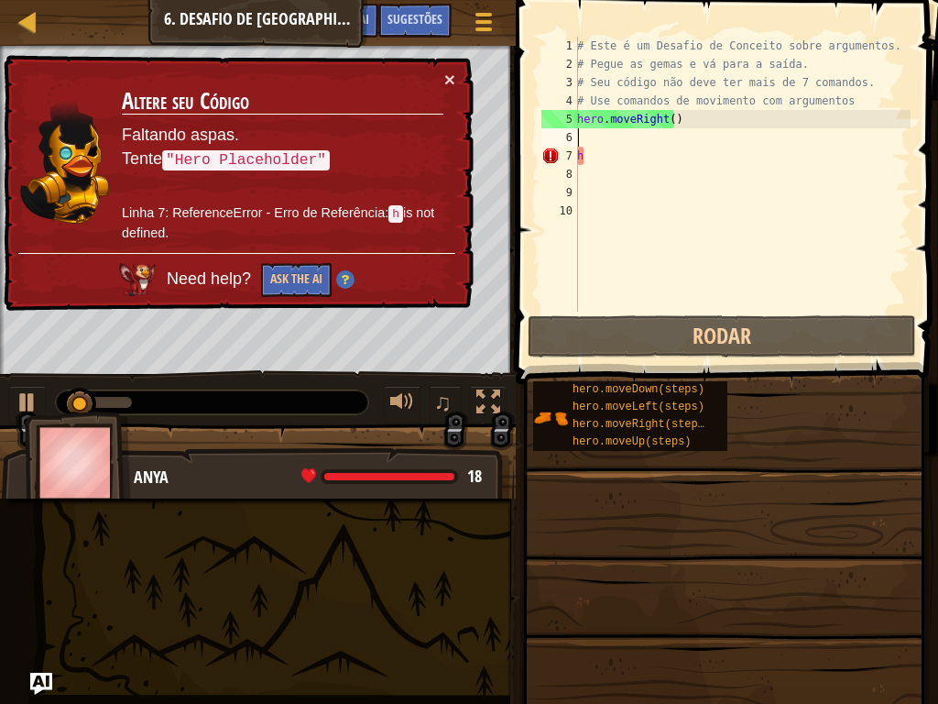
click at [597, 151] on div "# Este é um Desafio de Conceito sobre argumentos. # Pegue as gemas e vá para a …" at bounding box center [742, 193] width 337 height 312
type textarea "h"
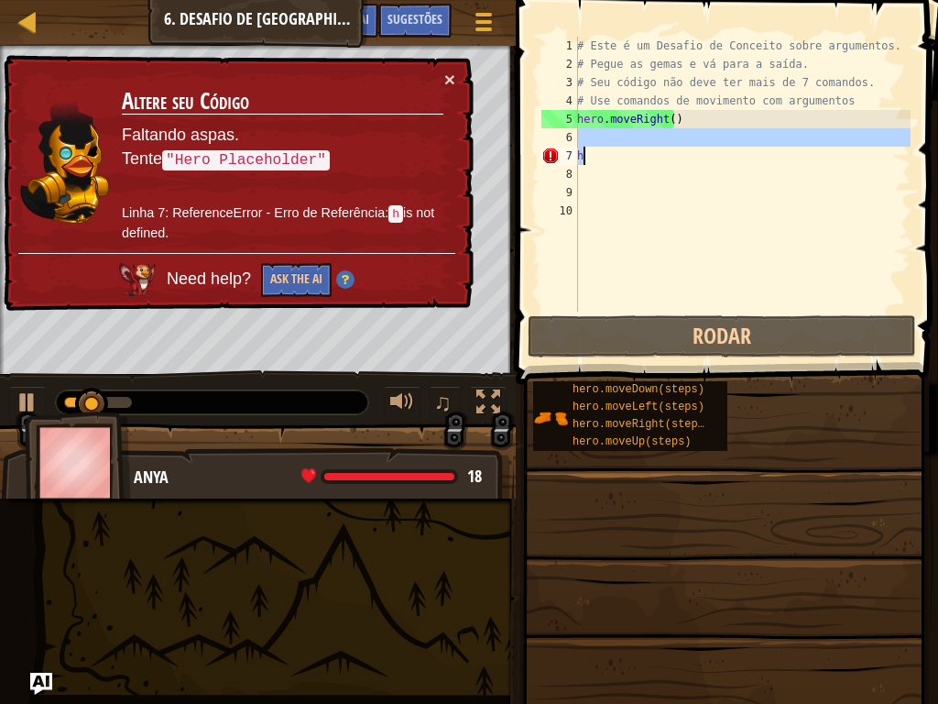
click at [597, 141] on div "# Este é um Desafio de Conceito sobre argumentos. # Pegue as gemas e vá para a …" at bounding box center [742, 174] width 337 height 275
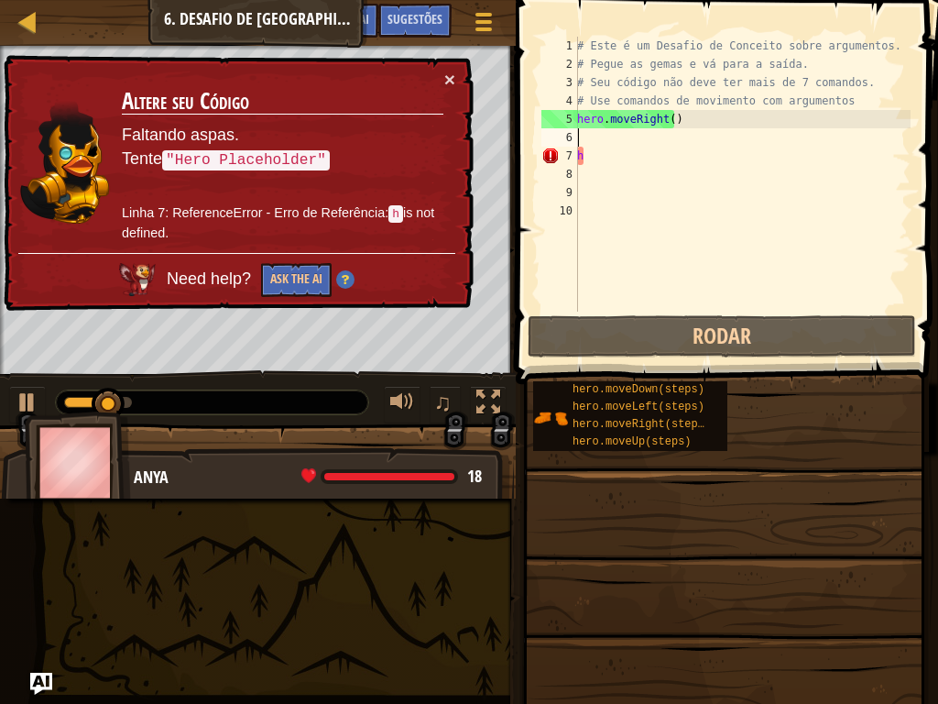
type textarea "h"
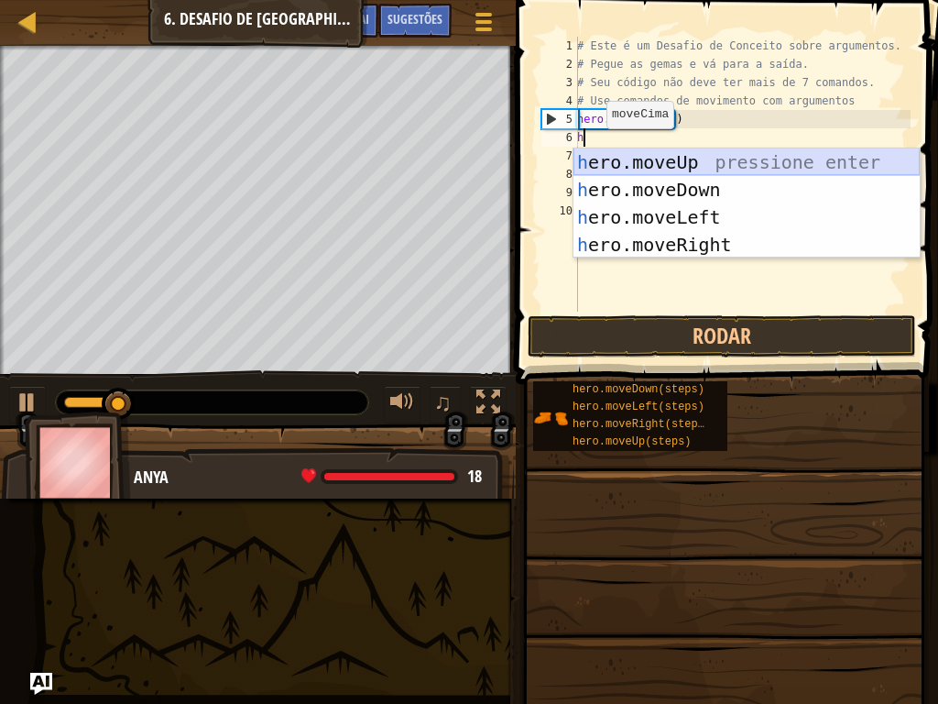
click at [598, 160] on div "h ero.moveUp pressione enter h ero.moveDown pressione enter h ero.moveLeft pres…" at bounding box center [747, 230] width 346 height 165
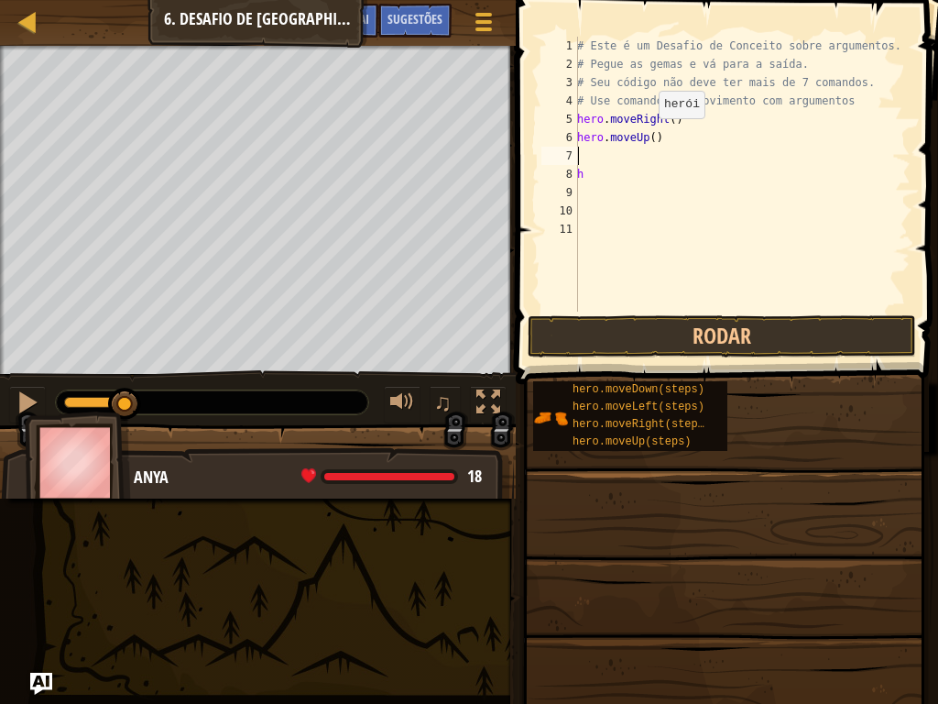
click at [649, 137] on div "# Este é um Desafio de Conceito sobre argumentos. # Pegue as gemas e vá para a …" at bounding box center [742, 193] width 337 height 312
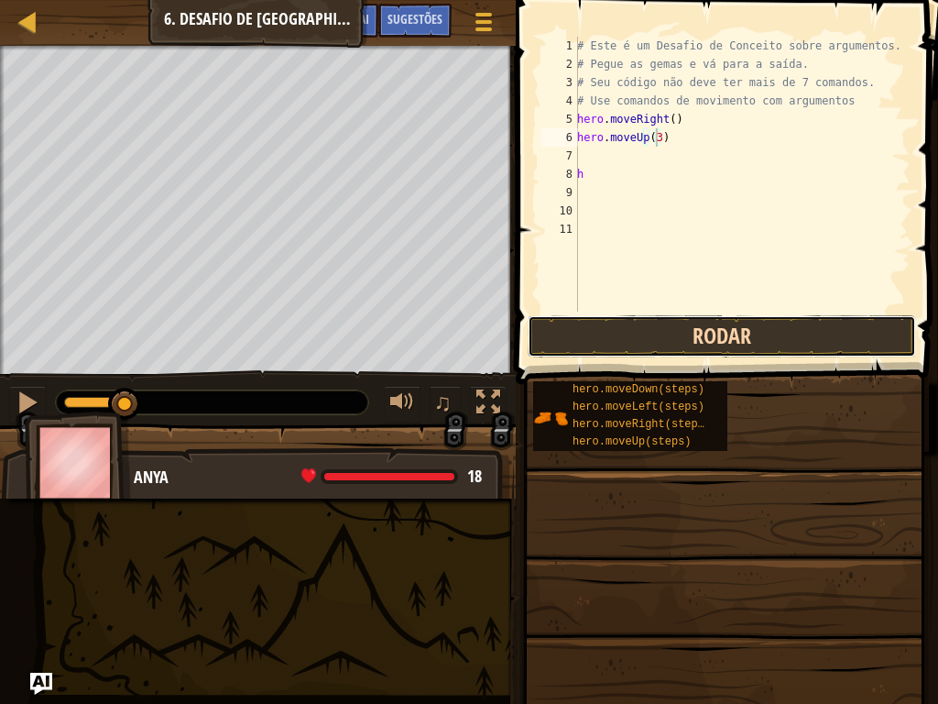
click at [666, 328] on button "Rodar" at bounding box center [722, 336] width 389 height 42
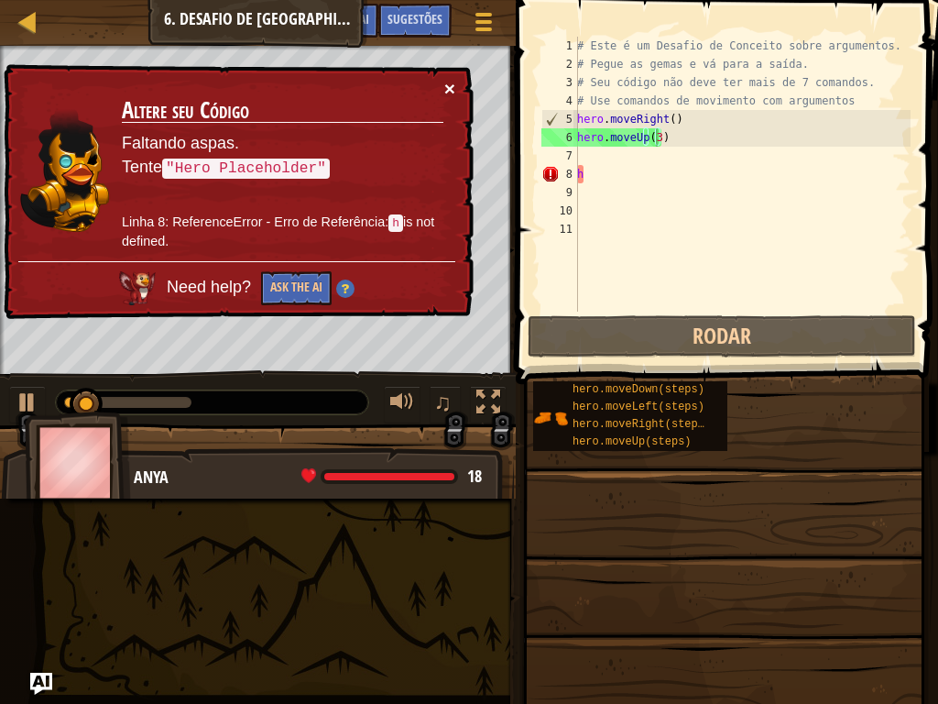
click at [445, 90] on button "×" at bounding box center [450, 88] width 11 height 19
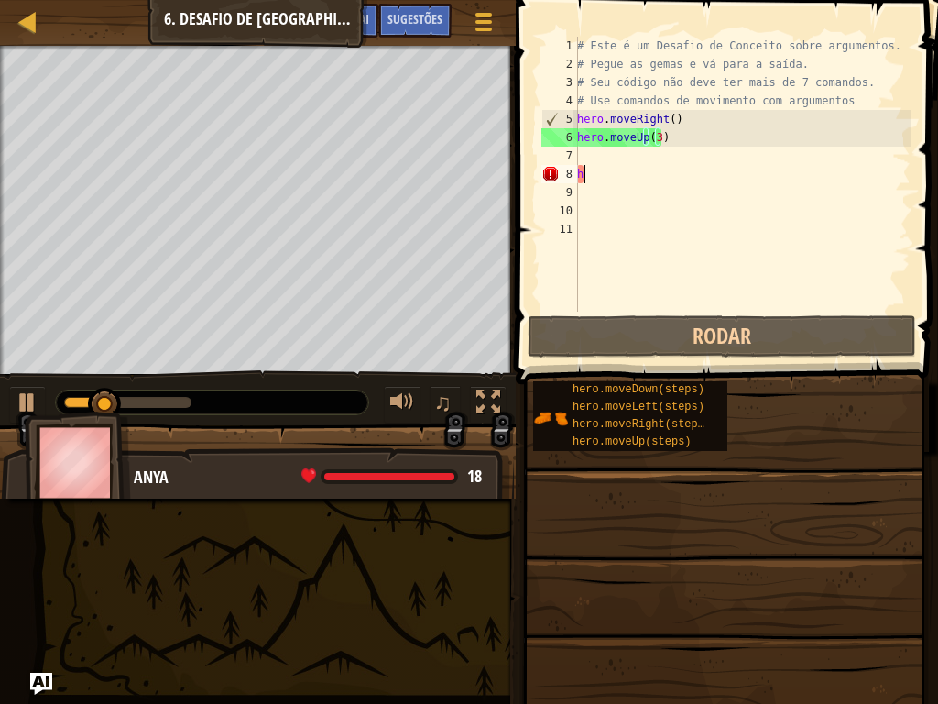
click at [598, 170] on div "# Este é um Desafio de Conceito sobre argumentos. # Pegue as gemas e vá para a …" at bounding box center [742, 193] width 337 height 312
type textarea "h"
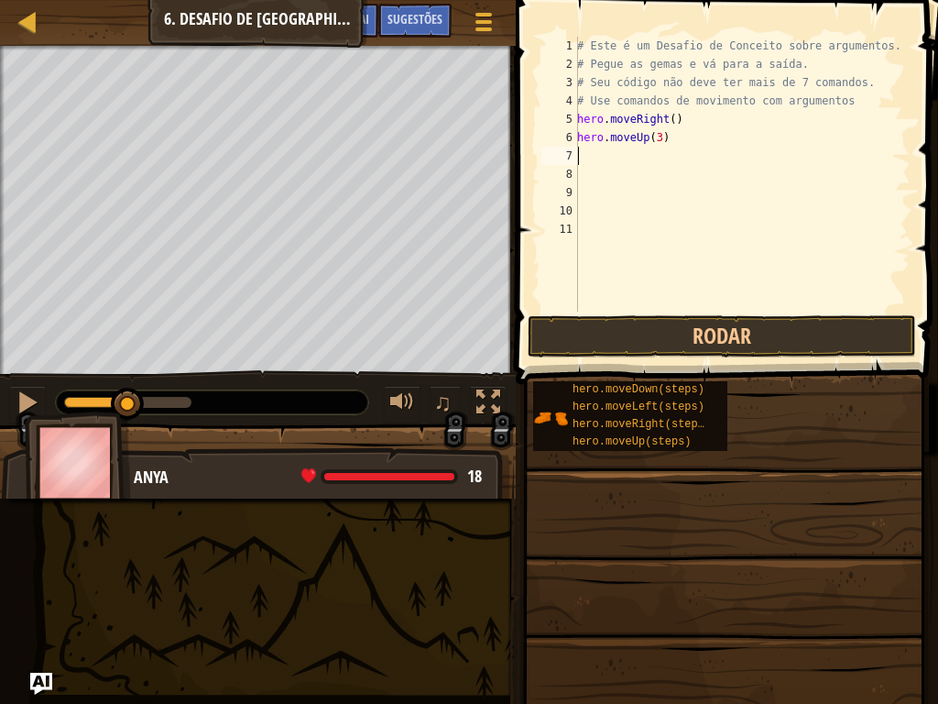
click at [589, 161] on div "# Este é um Desafio de Conceito sobre argumentos. # Pegue as gemas e vá para a …" at bounding box center [742, 193] width 337 height 312
click at [755, 324] on button "Rodar" at bounding box center [722, 336] width 389 height 42
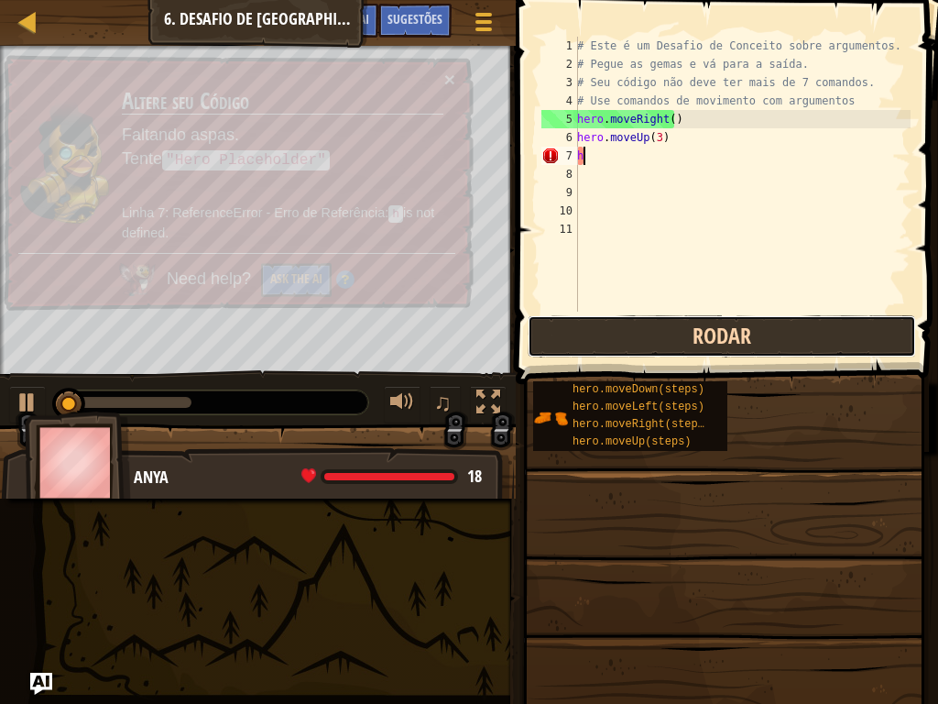
click at [755, 324] on button "Rodar" at bounding box center [722, 336] width 389 height 42
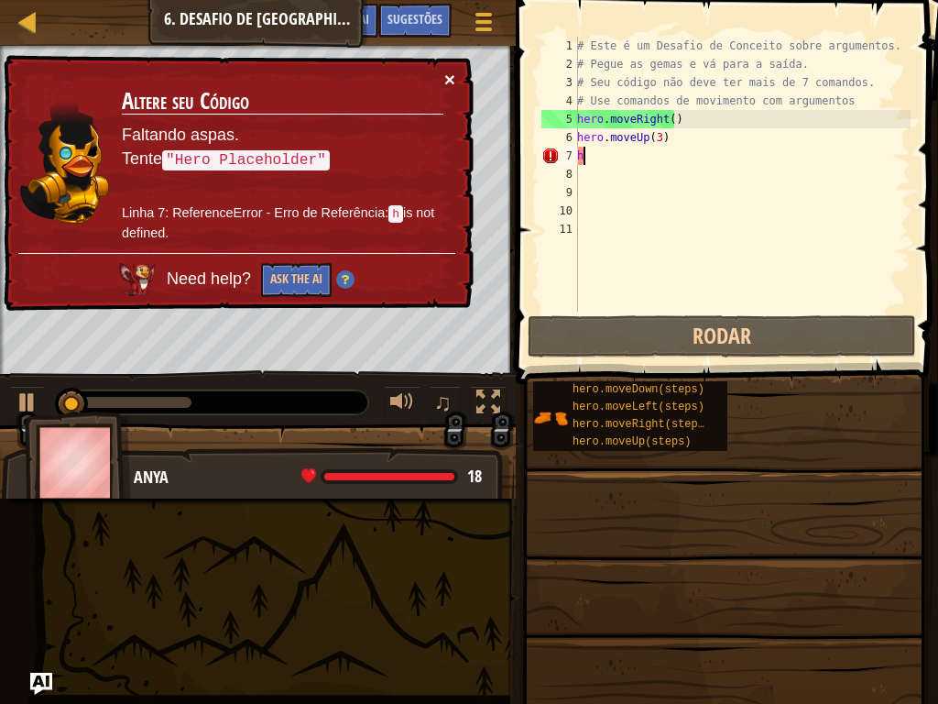
click at [449, 76] on button "×" at bounding box center [451, 82] width 12 height 19
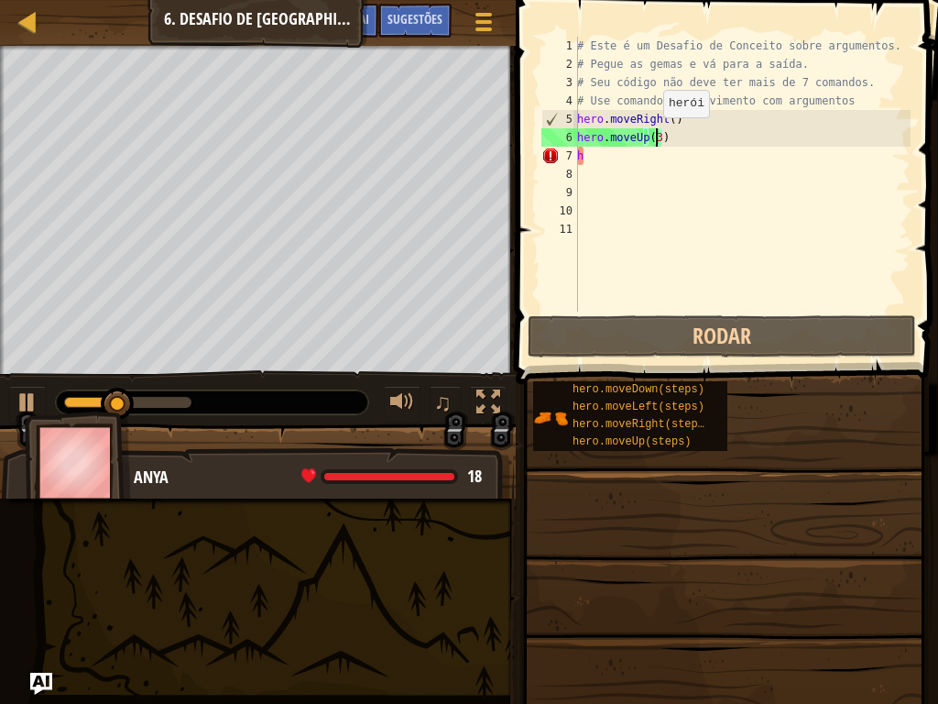
click at [653, 136] on div "# Este é um Desafio de Conceito sobre argumentos. # Pegue as gemas e vá para a …" at bounding box center [742, 193] width 337 height 312
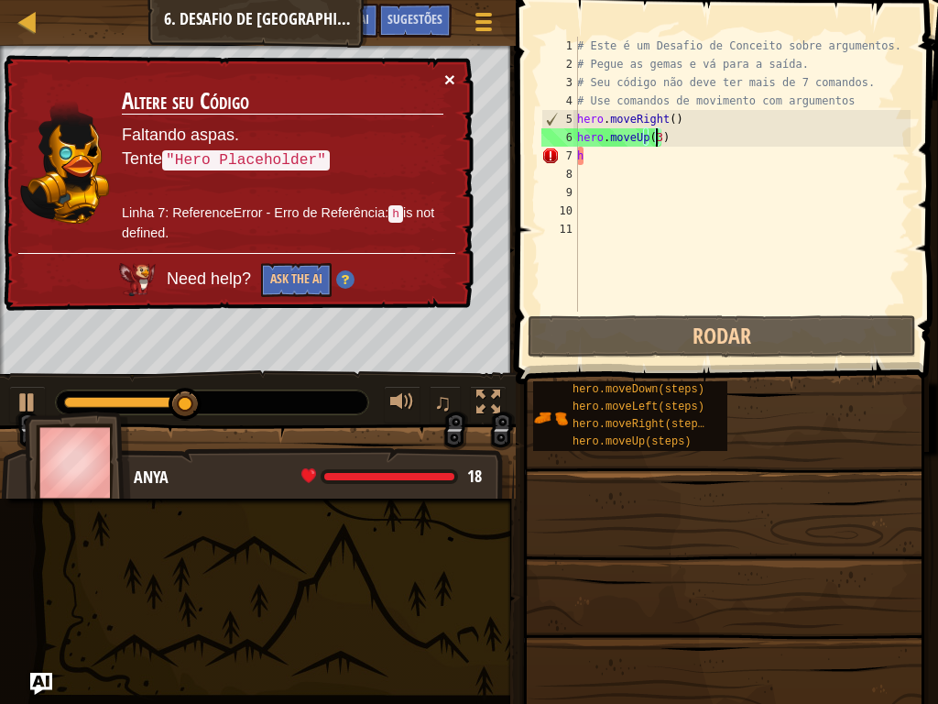
click at [452, 72] on button "×" at bounding box center [449, 78] width 11 height 19
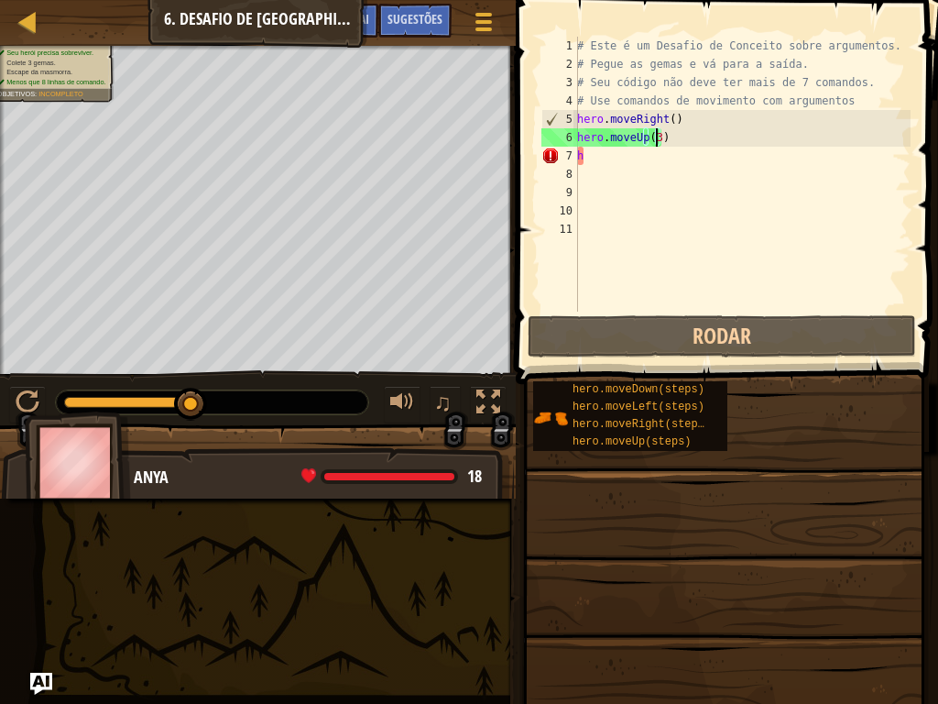
click at [585, 154] on div "# Este é um Desafio de Conceito sobre argumentos. # Pegue as gemas e vá para a …" at bounding box center [742, 193] width 337 height 312
type textarea "h"
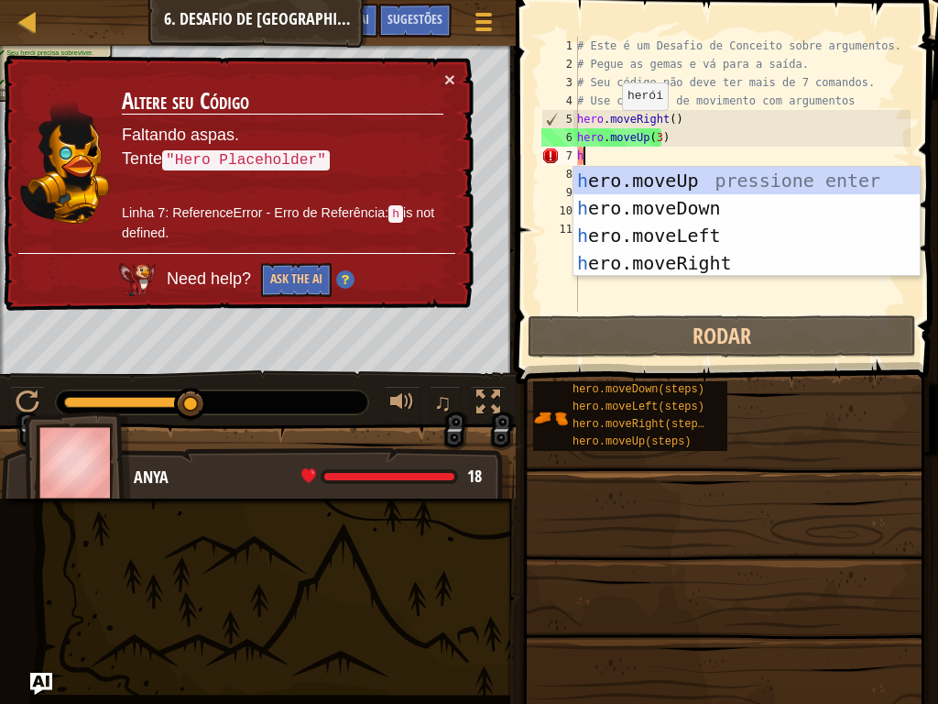
type textarea "h"
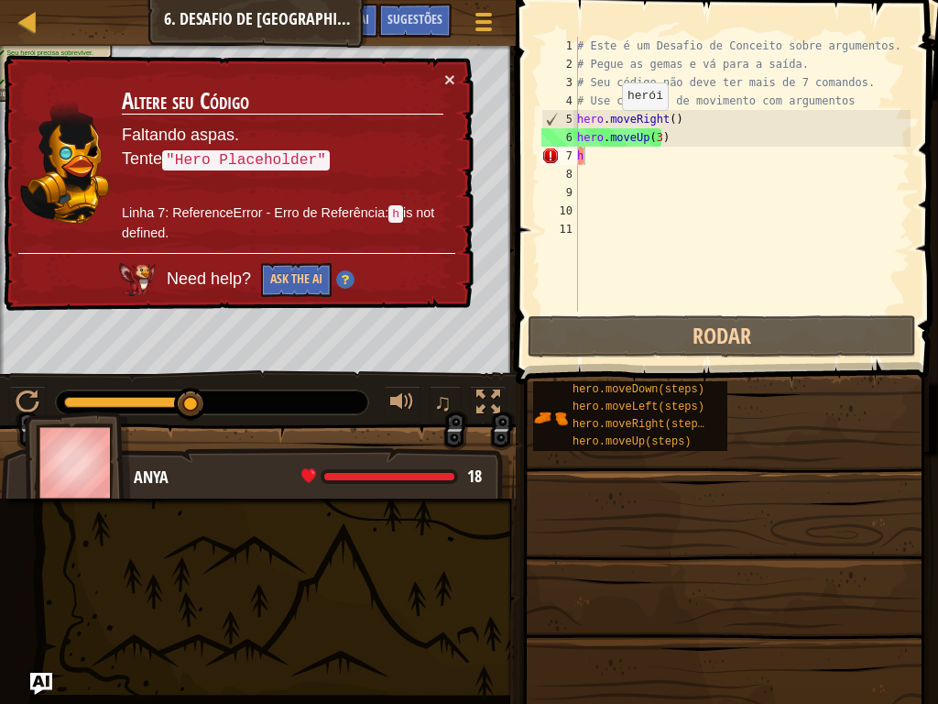
click at [456, 74] on div "× Altere seu Código Faltando aspas. Tente "Hero Placeholder" Linha 7: Reference…" at bounding box center [237, 182] width 476 height 259
click at [448, 83] on button "×" at bounding box center [449, 77] width 11 height 19
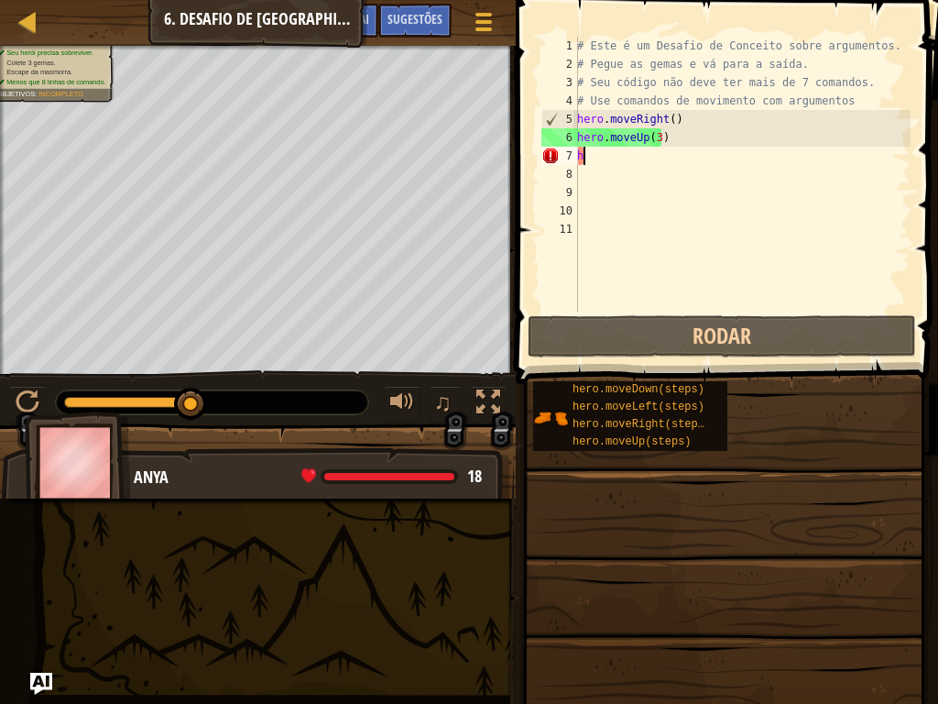
click at [600, 157] on div "# Este é um Desafio de Conceito sobre argumentos. # Pegue as gemas e vá para a …" at bounding box center [742, 193] width 337 height 312
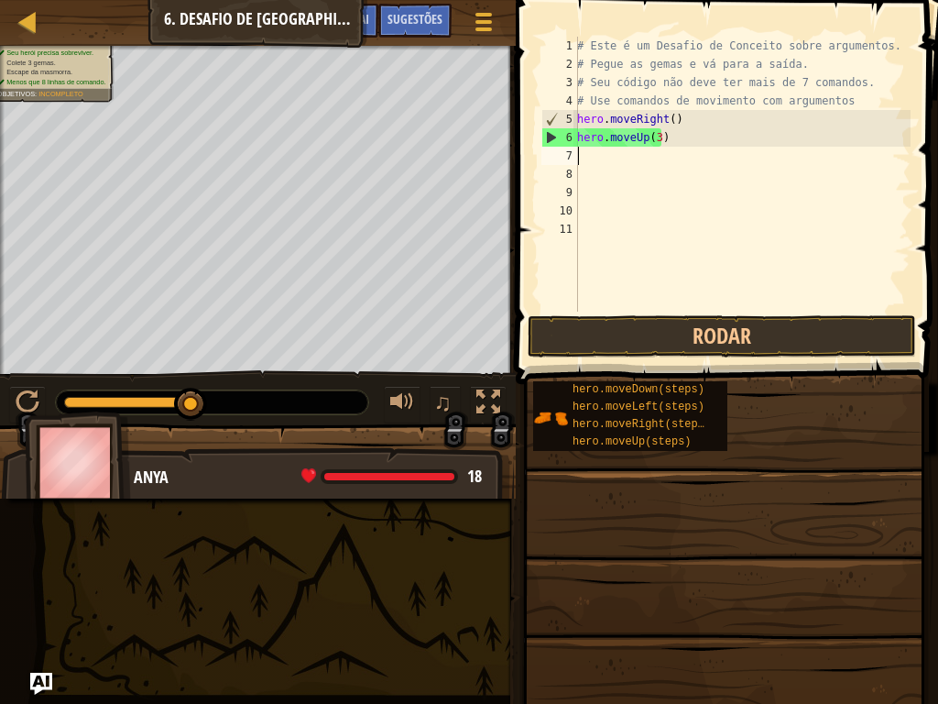
type textarea "h"
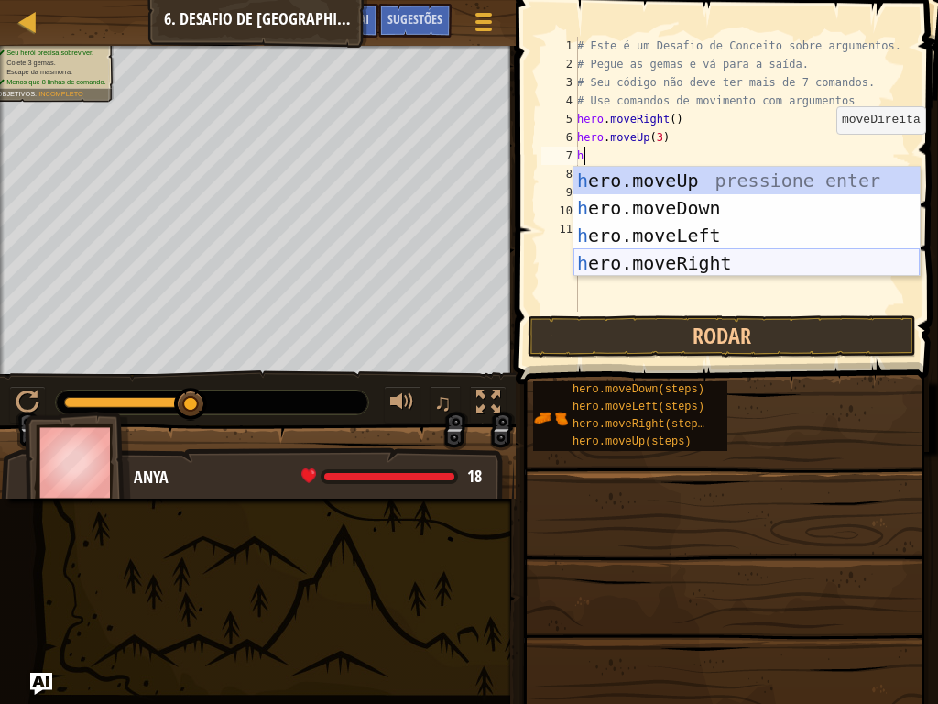
click at [631, 262] on div "h ero.moveUp pressione enter h ero.moveDown pressione enter h ero.moveLeft pres…" at bounding box center [747, 249] width 346 height 165
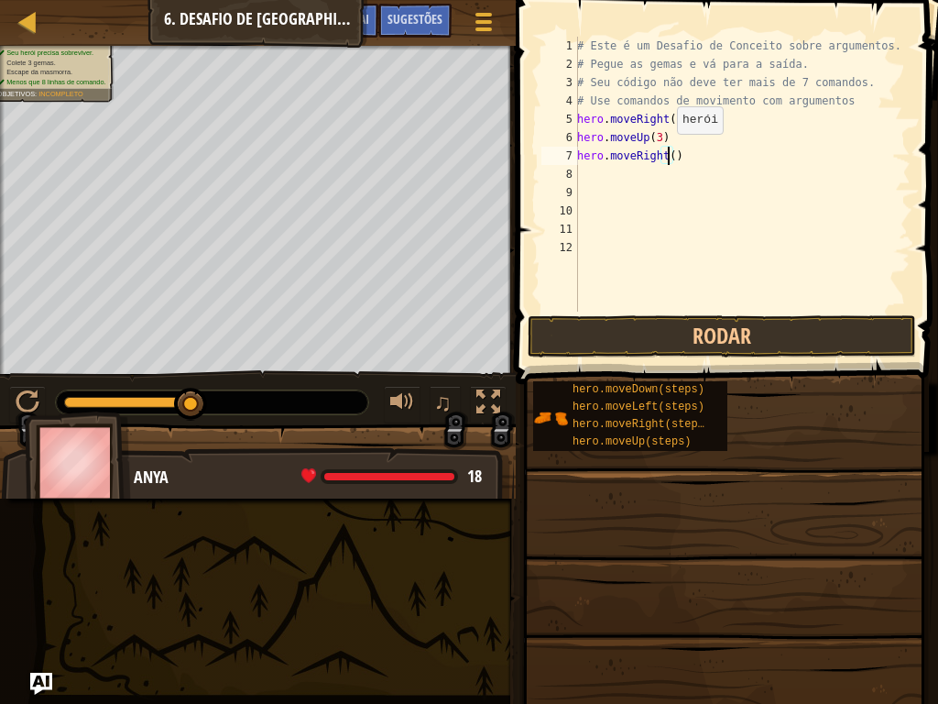
click at [667, 152] on div "# Este é um Desafio de Conceito sobre argumentos. # Pegue as gemas e vá para a …" at bounding box center [742, 193] width 337 height 312
type textarea "hero.moveRight(2)"
click at [697, 344] on button "Rodar" at bounding box center [722, 336] width 389 height 42
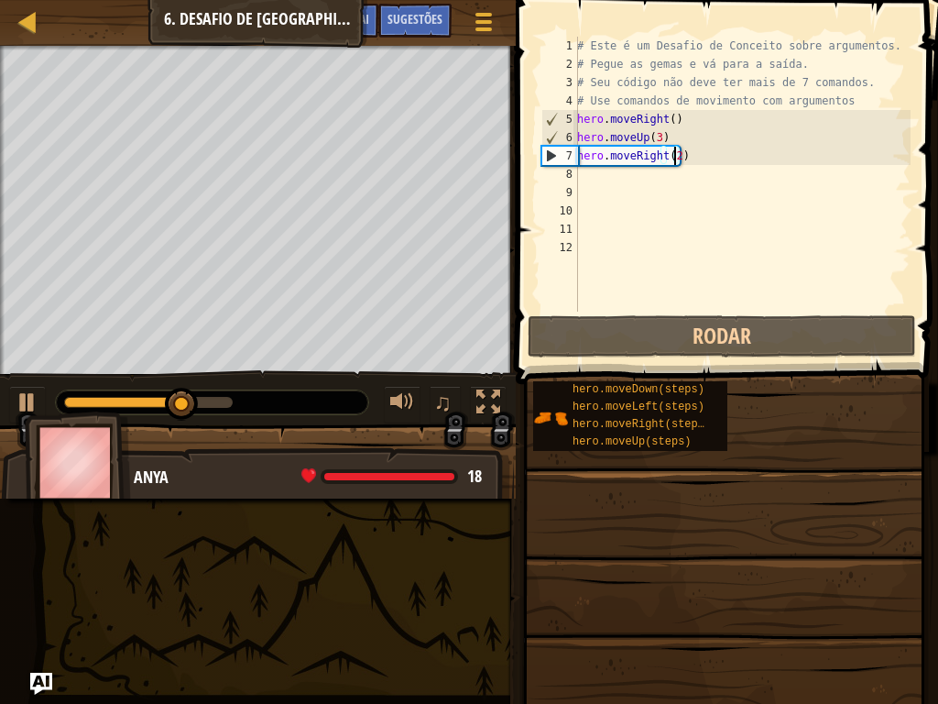
click at [589, 181] on div "# Este é um Desafio de Conceito sobre argumentos. # Pegue as gemas e vá para a …" at bounding box center [742, 193] width 337 height 312
type textarea "h"
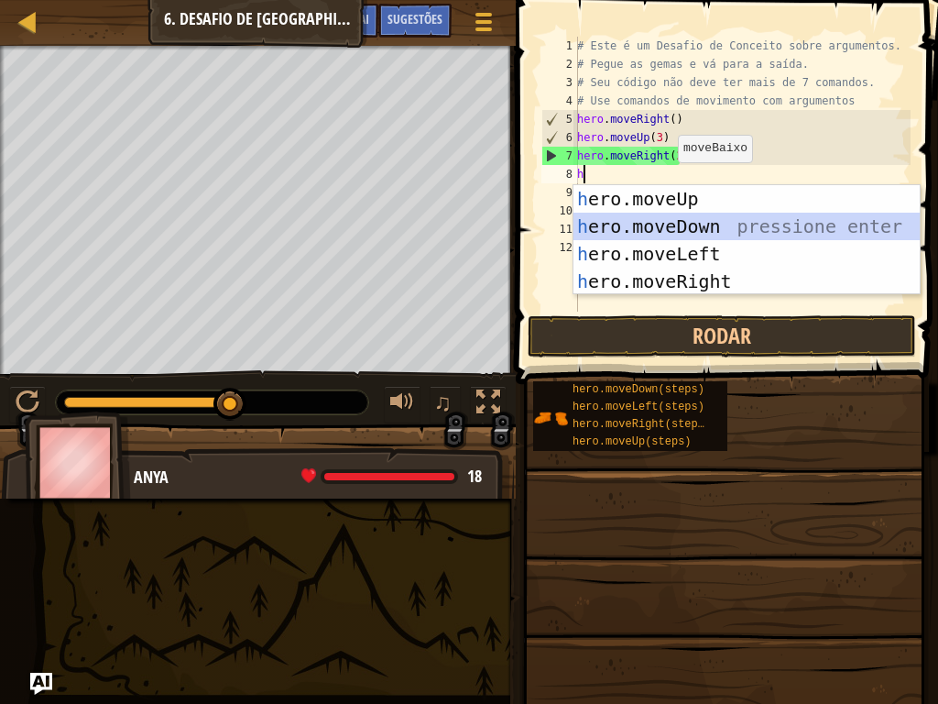
click at [662, 235] on div "h ero.moveUp pressione enter h ero.moveDown pressione enter h ero.moveLeft pres…" at bounding box center [747, 267] width 346 height 165
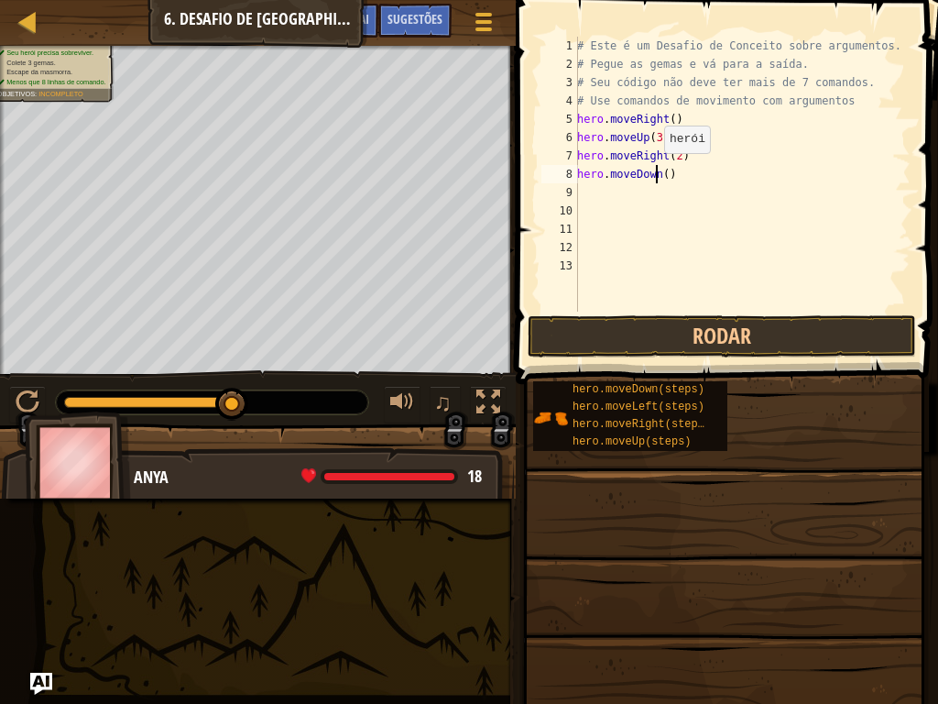
click at [654, 171] on div "# Este é um Desafio de Conceito sobre argumentos. # Pegue as gemas e vá para a …" at bounding box center [742, 193] width 337 height 312
type textarea "hero.moveDown()"
click at [577, 329] on button "Rodar" at bounding box center [722, 336] width 389 height 42
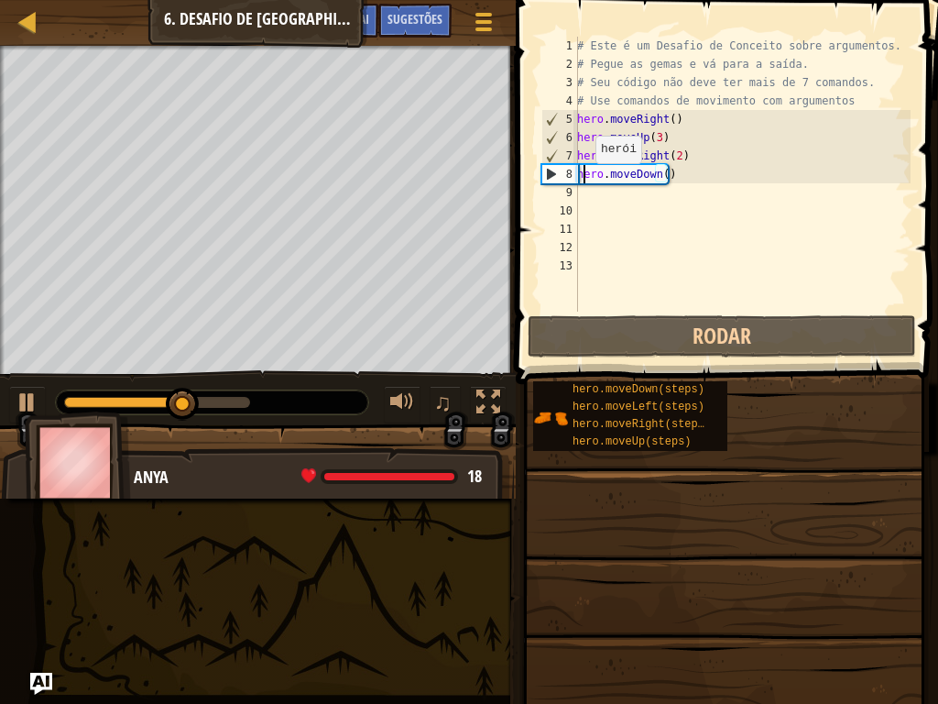
click at [586, 181] on div "# Este é um Desafio de Conceito sobre argumentos. # Pegue as gemas e vá para a …" at bounding box center [742, 193] width 337 height 312
click at [585, 193] on div "# Este é um Desafio de Conceito sobre argumentos. # Pegue as gemas e vá para a …" at bounding box center [742, 193] width 337 height 312
type textarea "h"
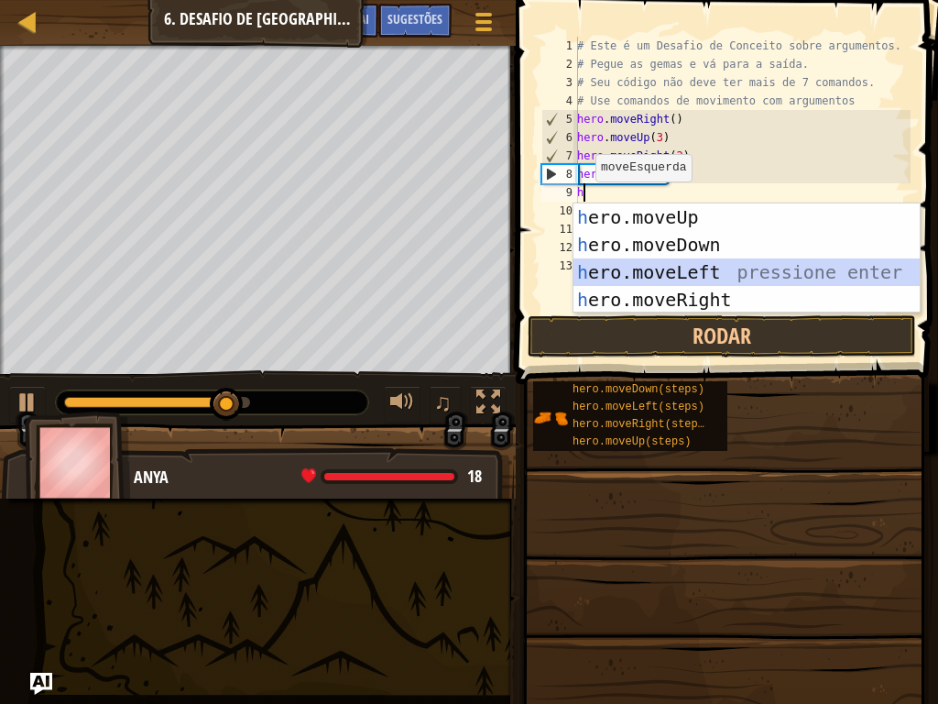
click at [622, 264] on div "h ero.moveUp pressione enter h ero.moveDown pressione enter h ero.moveLeft pres…" at bounding box center [747, 285] width 346 height 165
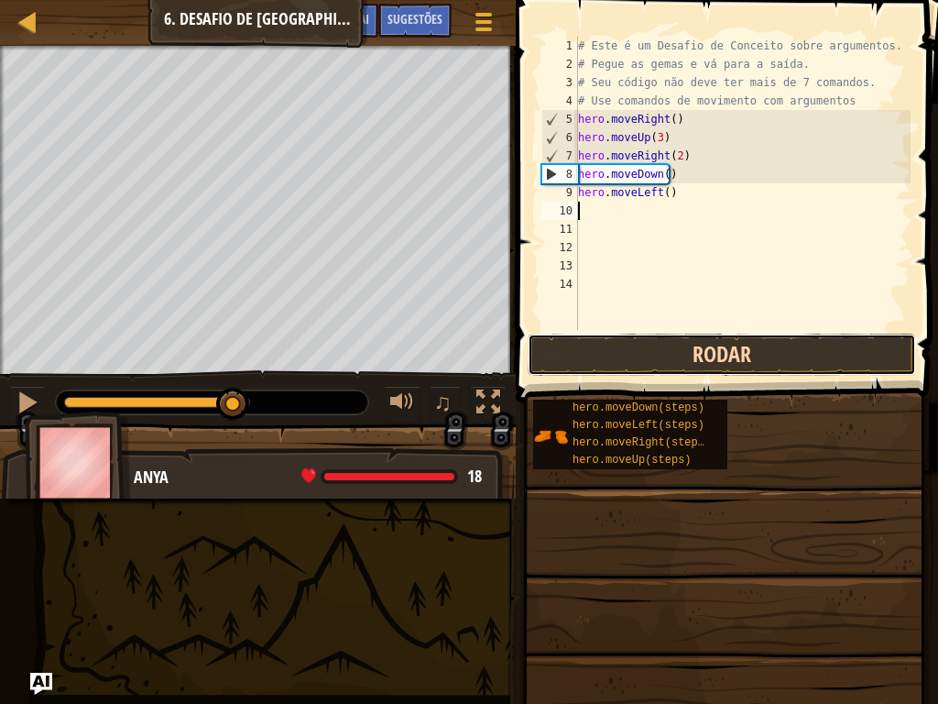
click at [624, 363] on button "Rodar" at bounding box center [722, 355] width 389 height 42
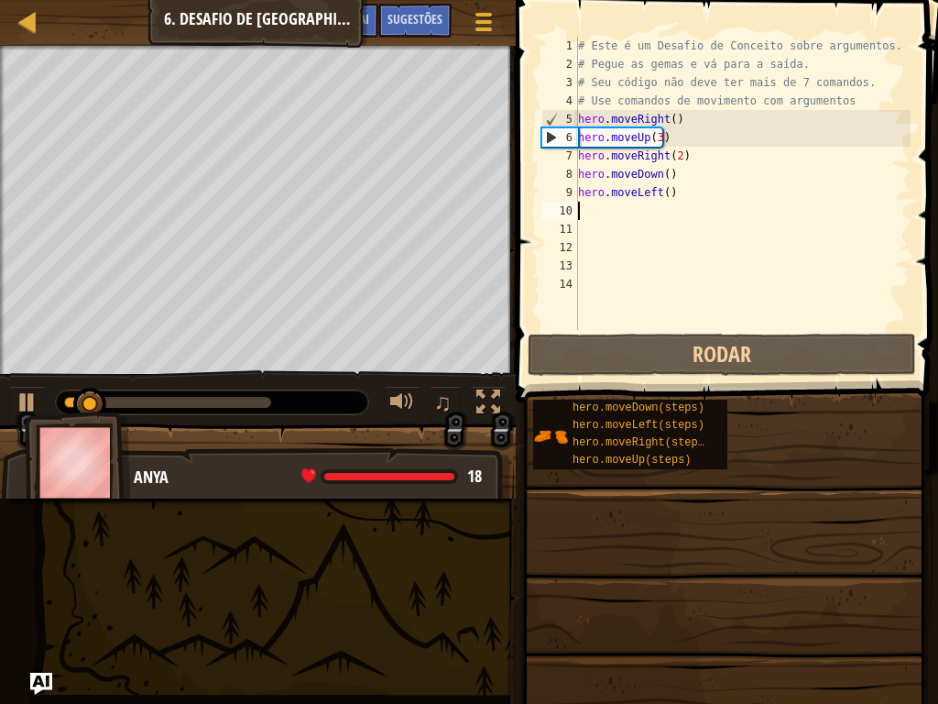
click at [594, 209] on div "# Este é um Desafio de Conceito sobre argumentos. # Pegue as gemas e vá para a …" at bounding box center [743, 202] width 336 height 330
type textarea "h"
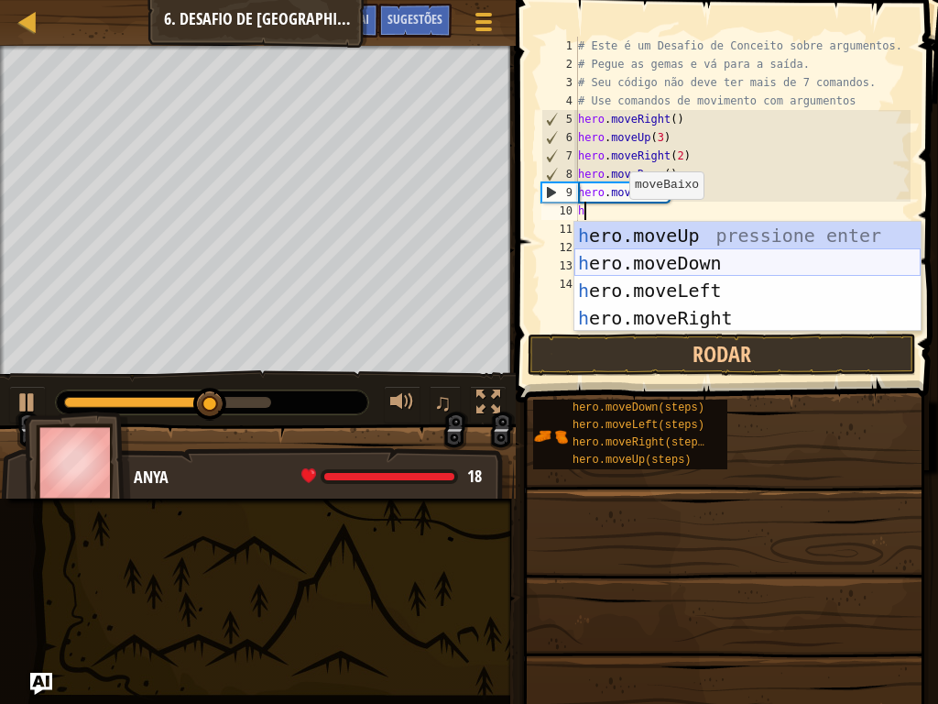
click at [631, 262] on div "h ero.moveUp pressione enter h ero.moveDown pressione enter h ero.moveLeft pres…" at bounding box center [748, 304] width 346 height 165
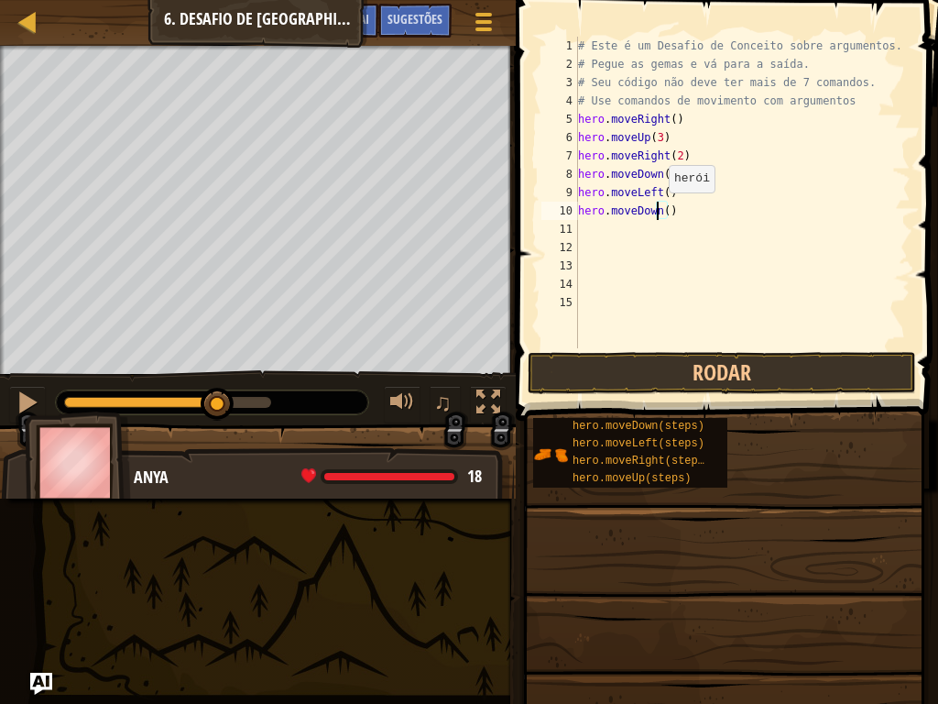
click at [660, 211] on div "# Este é um Desafio de Conceito sobre argumentos. # Pegue as gemas e vá para a …" at bounding box center [743, 211] width 336 height 348
click at [659, 210] on div "# Este é um Desafio de Conceito sobre argumentos. # Pegue as gemas e vá para a …" at bounding box center [743, 211] width 336 height 348
click at [664, 210] on div "# Este é um Desafio de Conceito sobre argumentos. # Pegue as gemas e vá para a …" at bounding box center [743, 211] width 336 height 348
type textarea "hero.moveDown(3)"
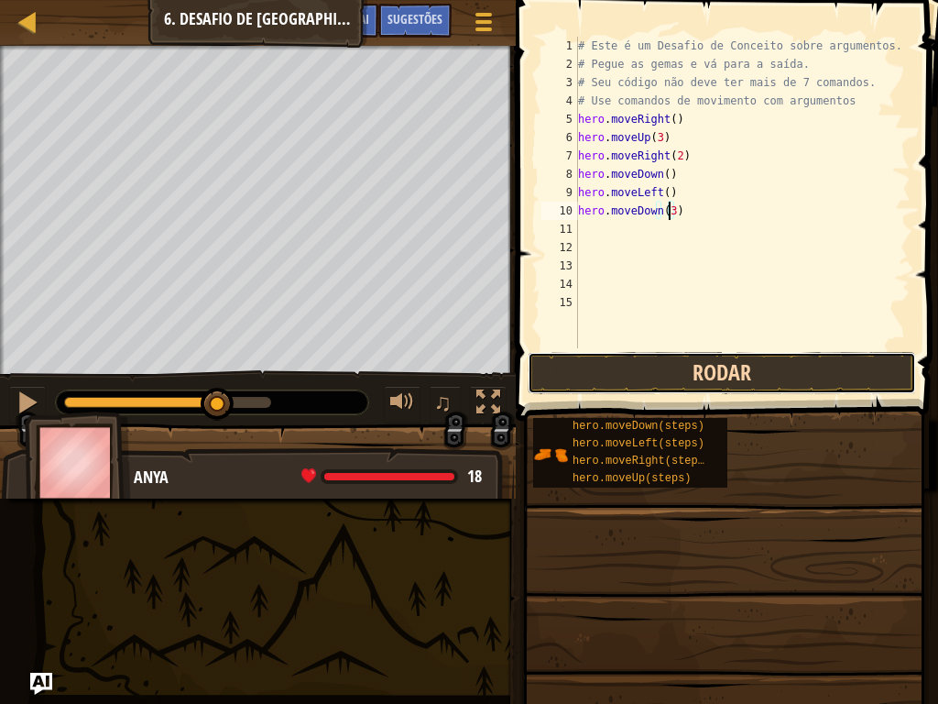
click at [646, 391] on button "Rodar" at bounding box center [722, 373] width 389 height 42
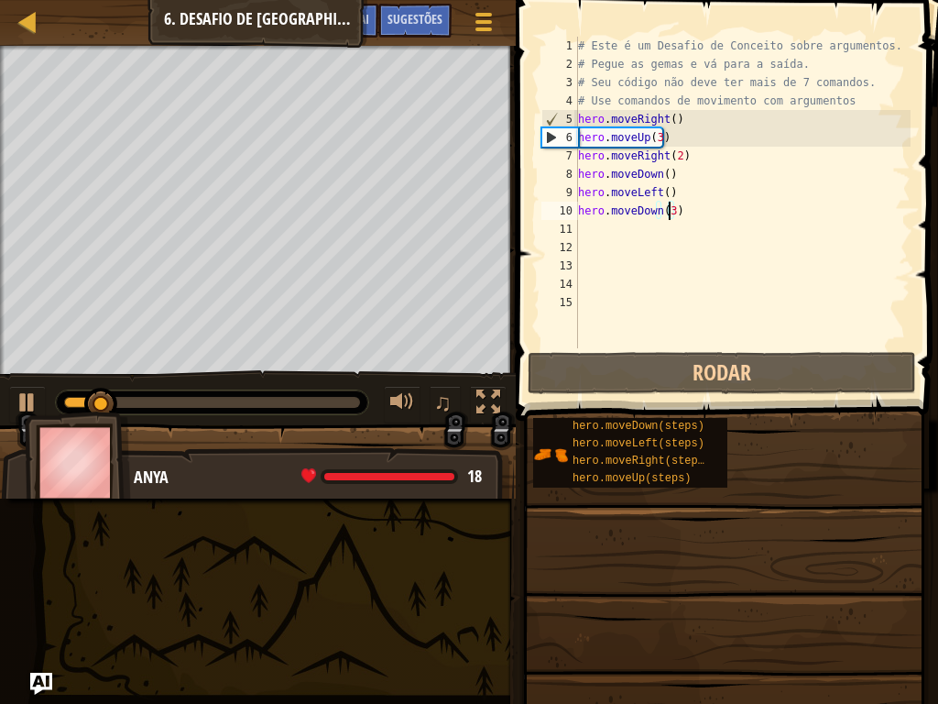
click at [583, 224] on div "# Este é um Desafio de Conceito sobre argumentos. # Pegue as gemas e vá para a …" at bounding box center [743, 211] width 336 height 348
type textarea "h"
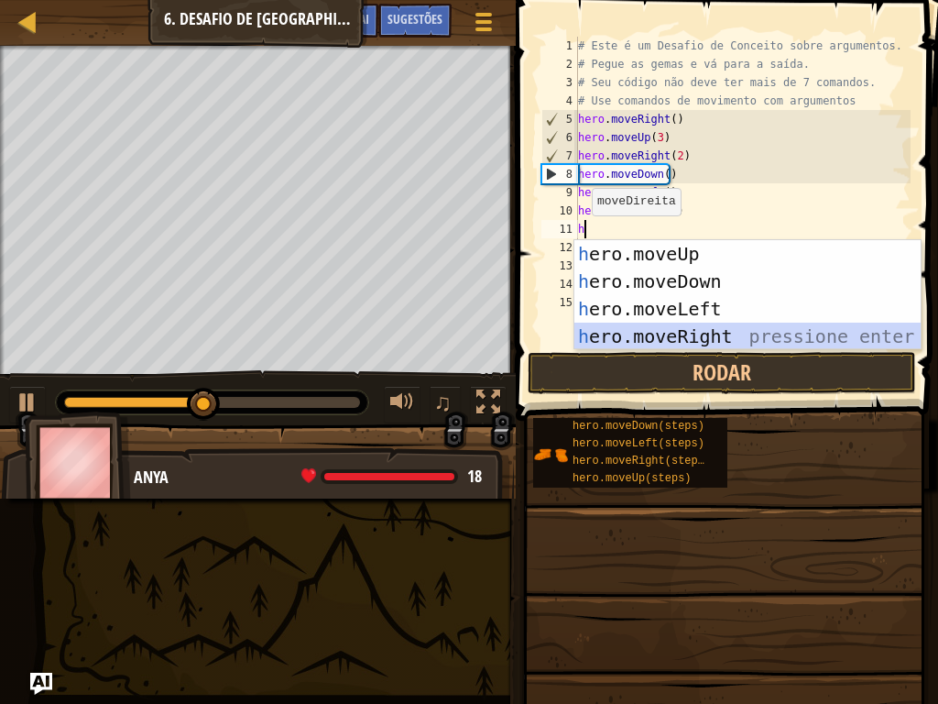
click at [587, 329] on div "h ero.moveUp pressione enter h ero.moveDown pressione enter h ero.moveLeft pres…" at bounding box center [748, 322] width 346 height 165
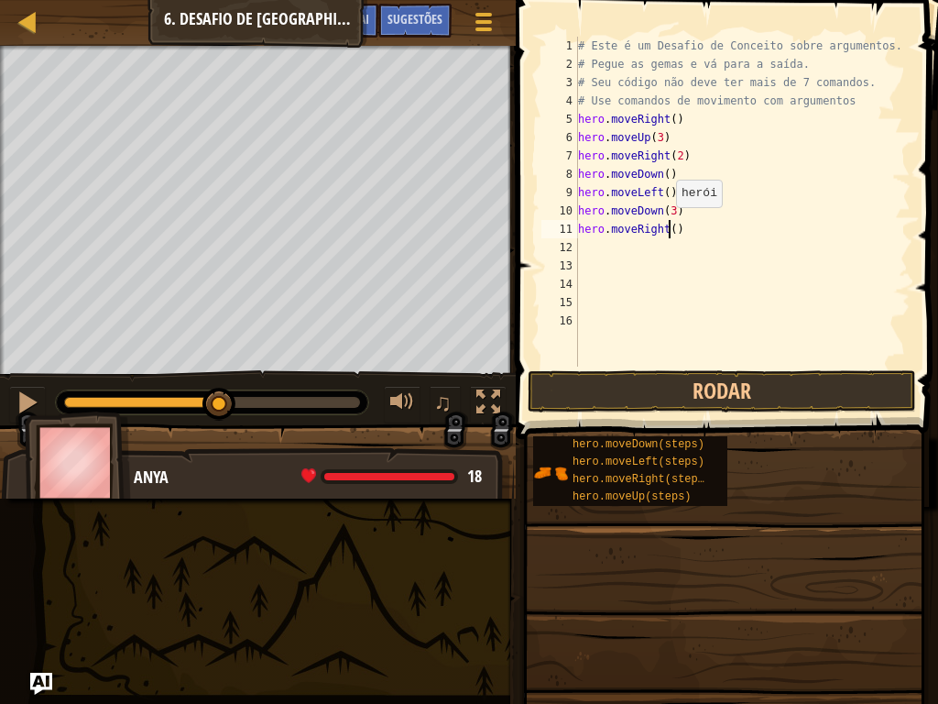
click at [667, 225] on div "# Este é um Desafio de Conceito sobre argumentos. # Pegue as gemas e vá para a …" at bounding box center [743, 220] width 336 height 367
type textarea "hero.moveRight(3)"
click at [676, 399] on button "Rodar" at bounding box center [722, 391] width 389 height 42
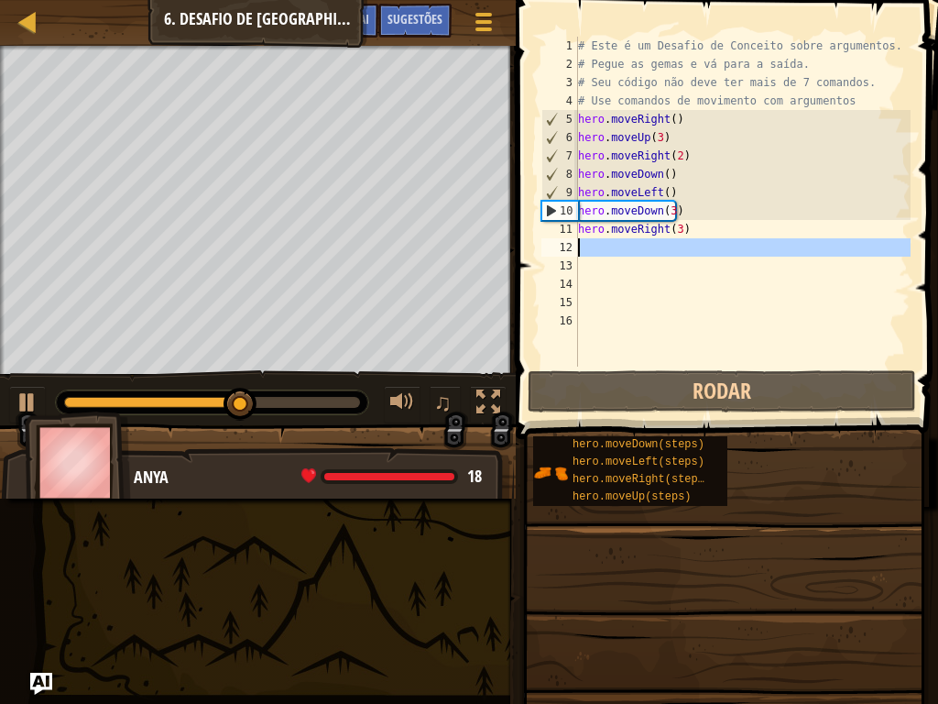
click at [576, 244] on div "12" at bounding box center [560, 247] width 37 height 18
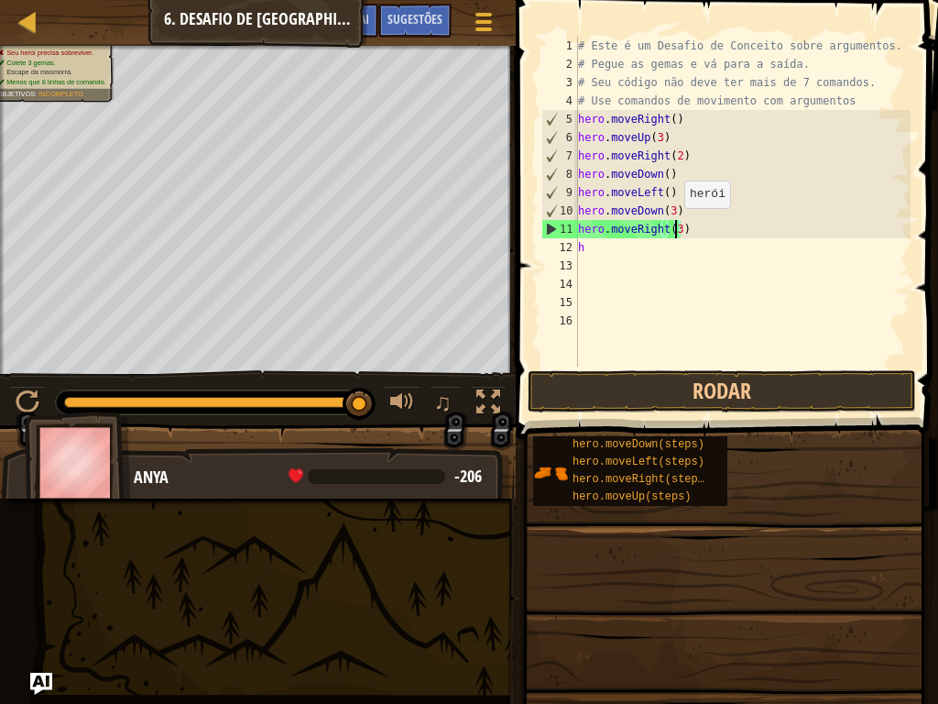
click at [675, 226] on div "# Este é um Desafio de Conceito sobre argumentos. # Pegue as gemas e vá para a …" at bounding box center [743, 220] width 336 height 367
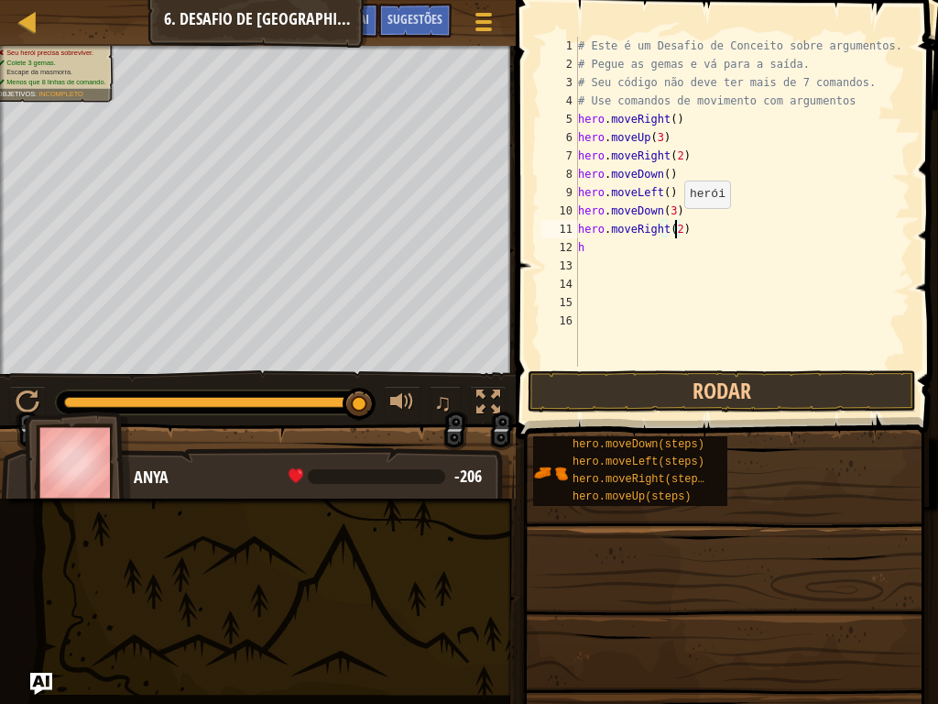
scroll to position [8, 7]
click at [669, 207] on div "# Este é um Desafio de Conceito sobre argumentos. # Pegue as gemas e vá para a …" at bounding box center [743, 220] width 336 height 367
click at [648, 398] on button "Rodar" at bounding box center [722, 391] width 389 height 42
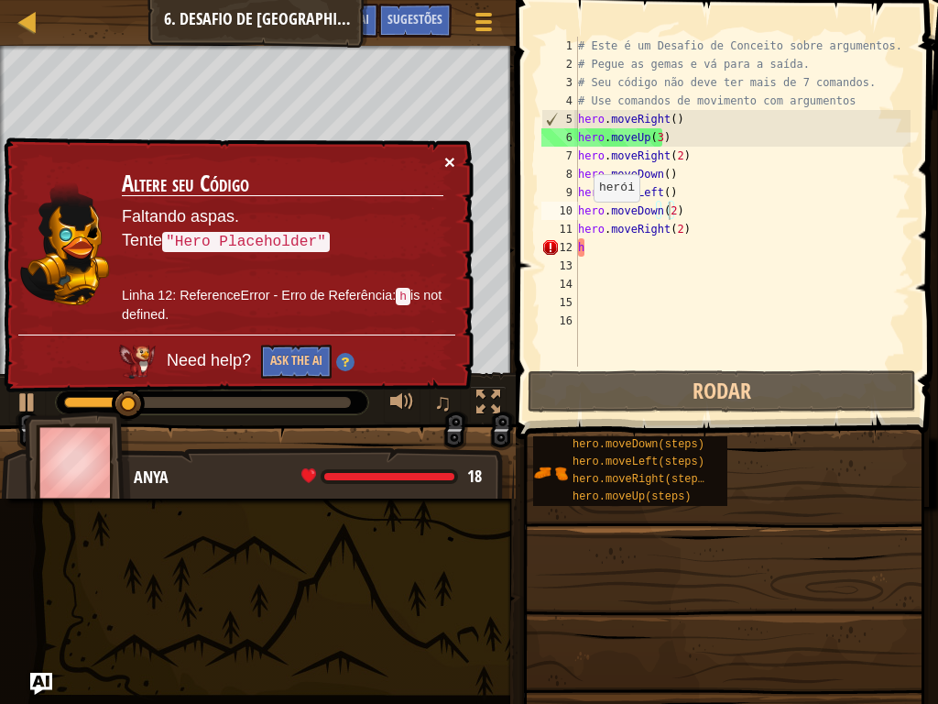
click at [445, 151] on button "×" at bounding box center [449, 157] width 12 height 19
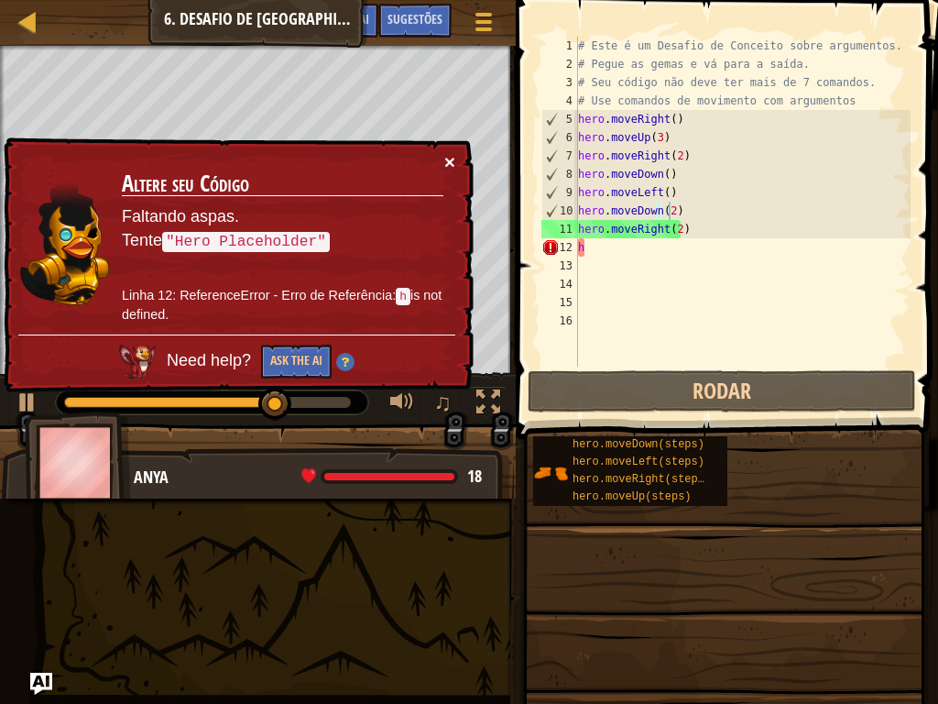
click at [453, 159] on button "×" at bounding box center [449, 157] width 12 height 19
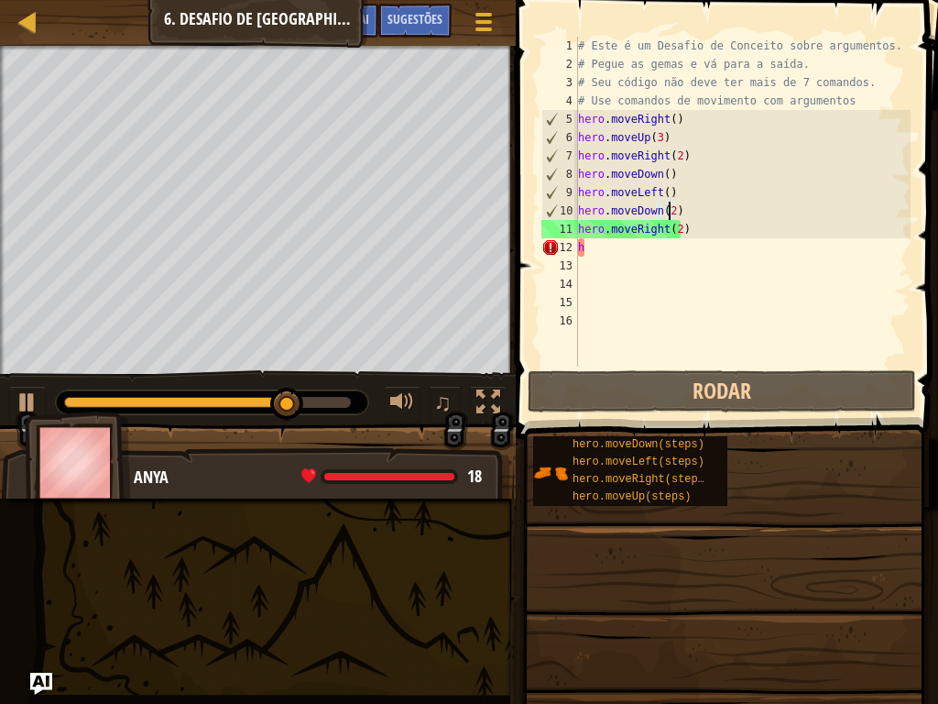
click at [609, 247] on div "# Este é um Desafio de Conceito sobre argumentos. # Pegue as gemas e vá para a …" at bounding box center [743, 220] width 336 height 367
type textarea "h"
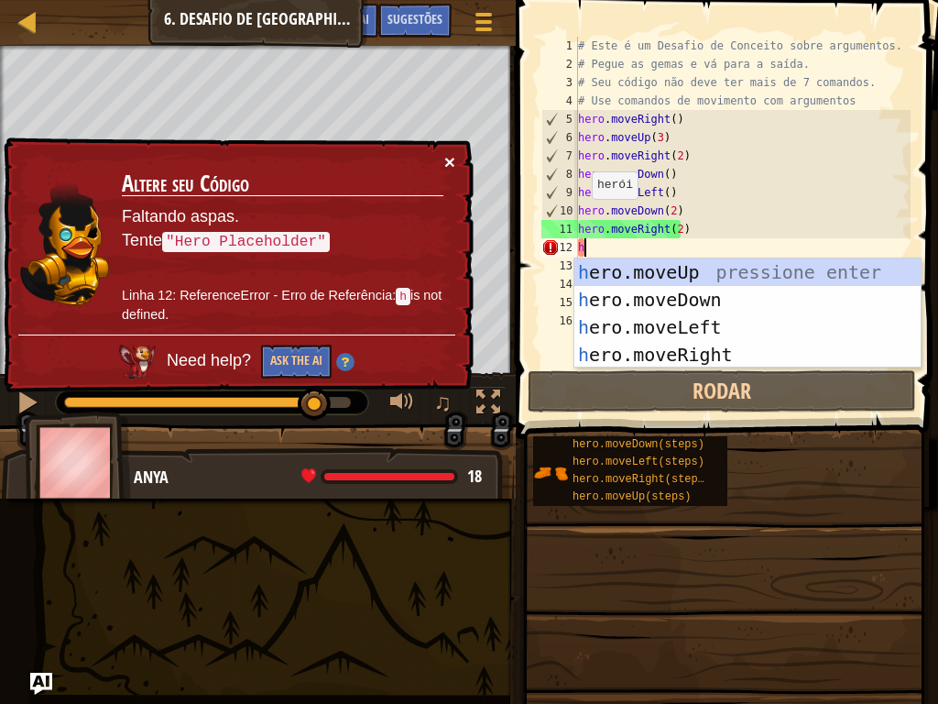
type textarea "h"
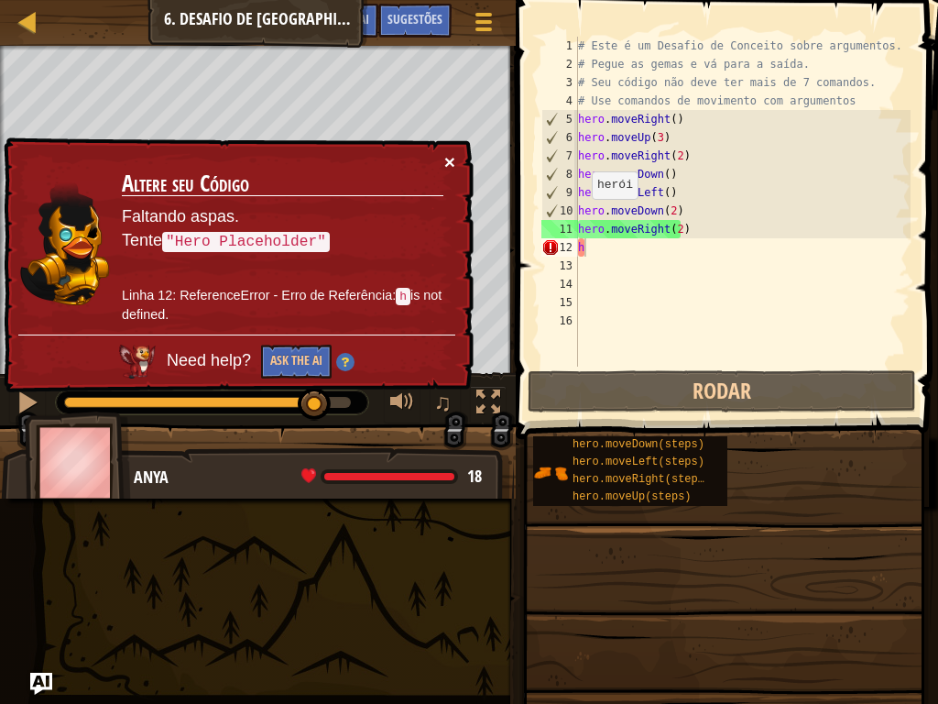
click at [445, 163] on button "×" at bounding box center [450, 162] width 11 height 19
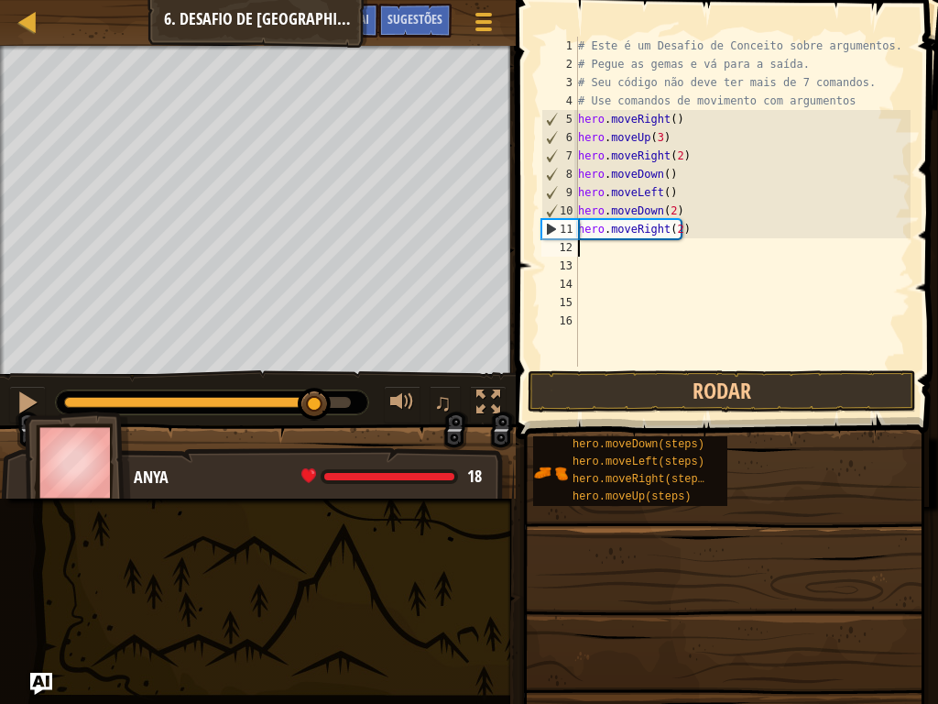
click at [578, 245] on div "# Este é um Desafio de Conceito sobre argumentos. # Pegue as gemas e vá para a …" at bounding box center [743, 220] width 336 height 367
drag, startPoint x: 587, startPoint y: 250, endPoint x: 598, endPoint y: 239, distance: 15.6
click at [588, 250] on div "# Este é um Desafio de Conceito sobre argumentos. # Pegue as gemas e vá para a …" at bounding box center [743, 220] width 336 height 367
type textarea "h"
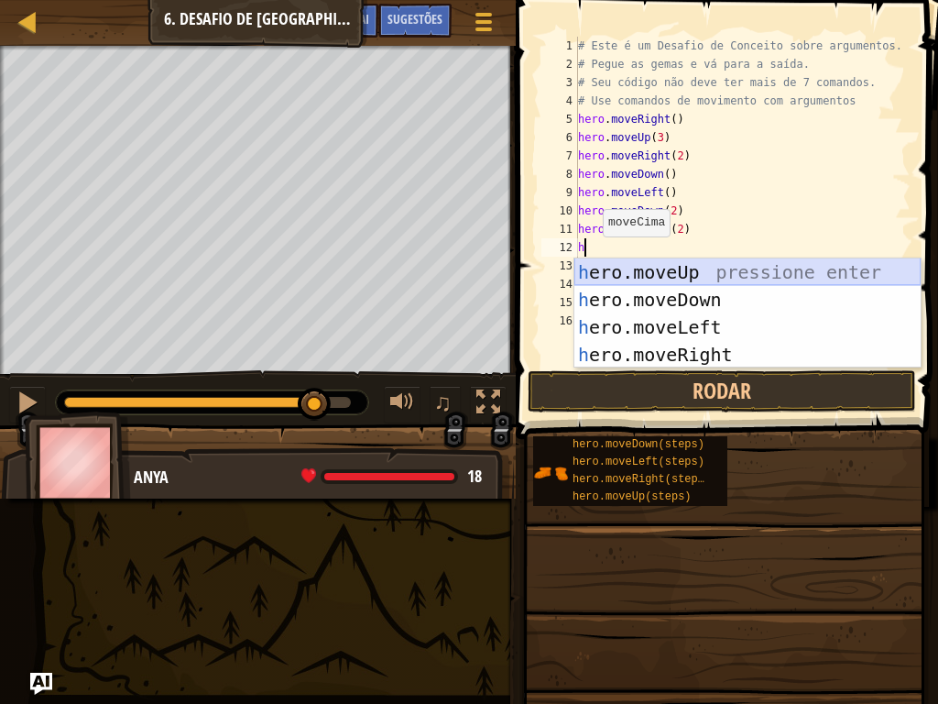
click at [594, 273] on div "h ero.moveUp pressione enter h ero.moveDown pressione enter h ero.moveLeft pres…" at bounding box center [748, 340] width 346 height 165
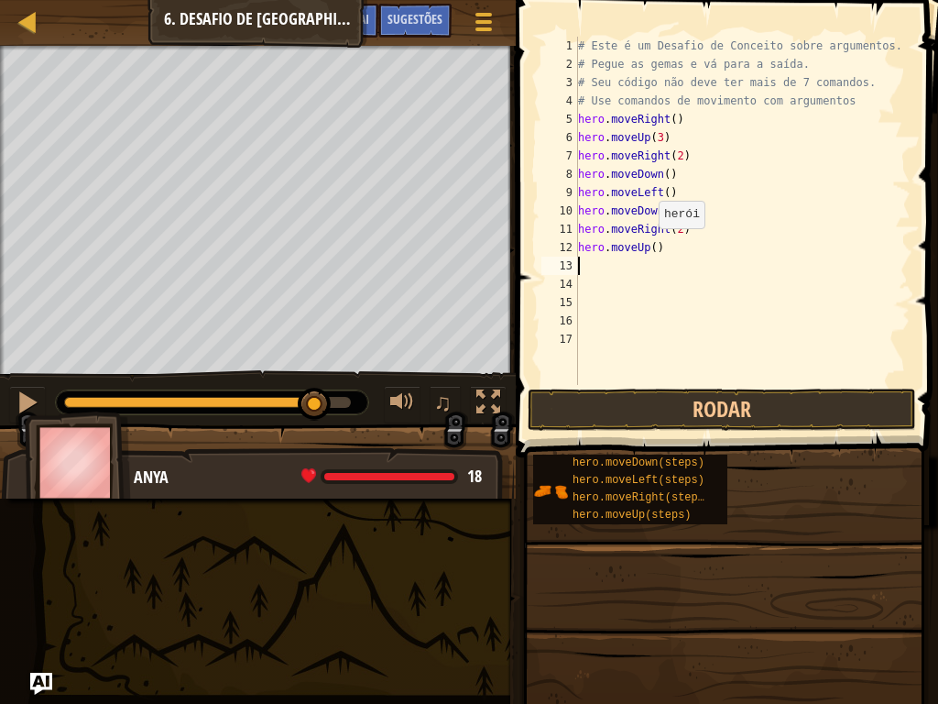
click at [650, 247] on div "# Este é um Desafio de Conceito sobre argumentos. # Pegue as gemas e vá para a …" at bounding box center [743, 229] width 336 height 385
type textarea "hero.moveUp(2)"
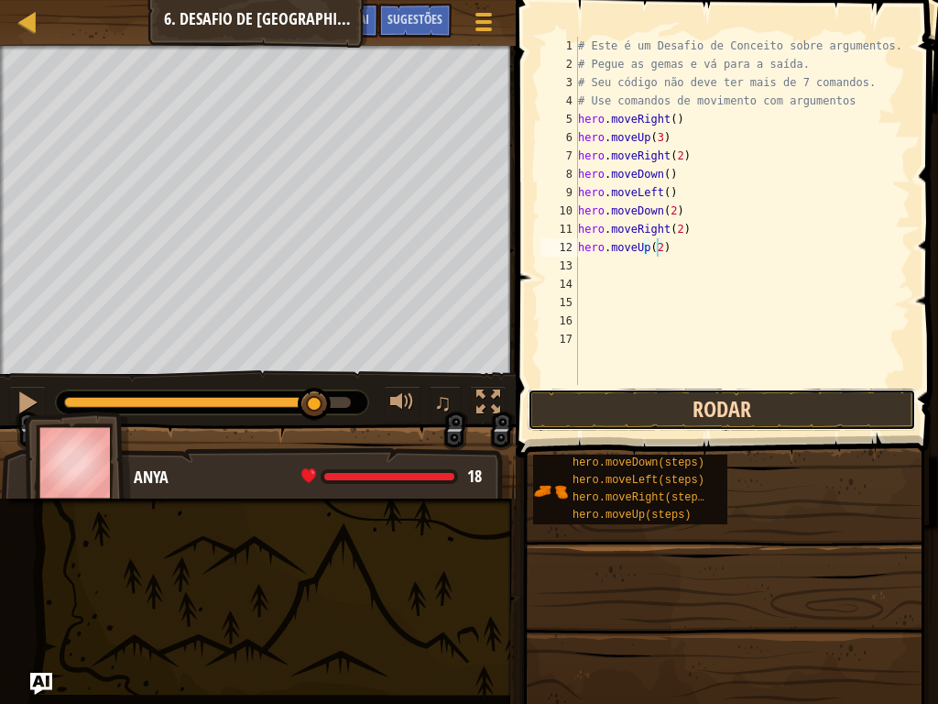
click at [689, 401] on button "Rodar" at bounding box center [722, 410] width 389 height 42
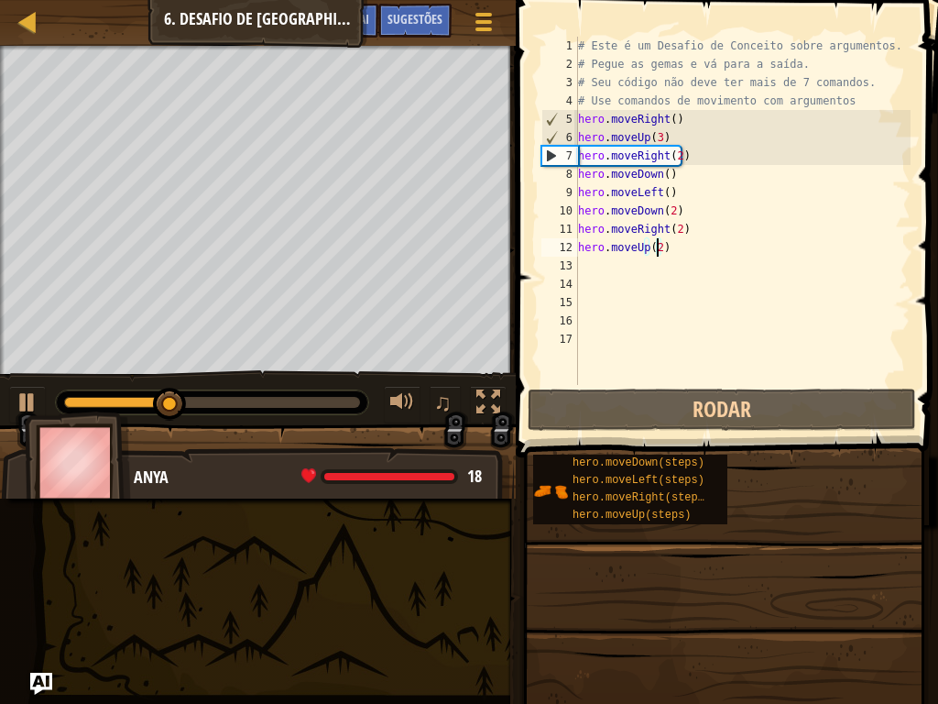
click at [593, 267] on div "# Este é um Desafio de Conceito sobre argumentos. # Pegue as gemas e vá para a …" at bounding box center [743, 229] width 336 height 385
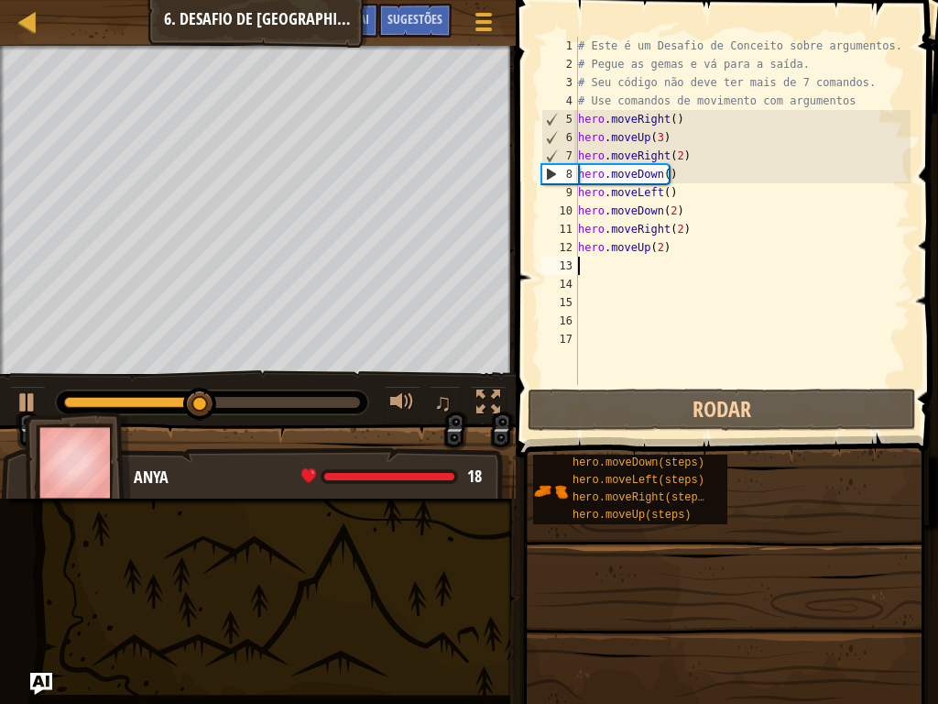
type textarea "h"
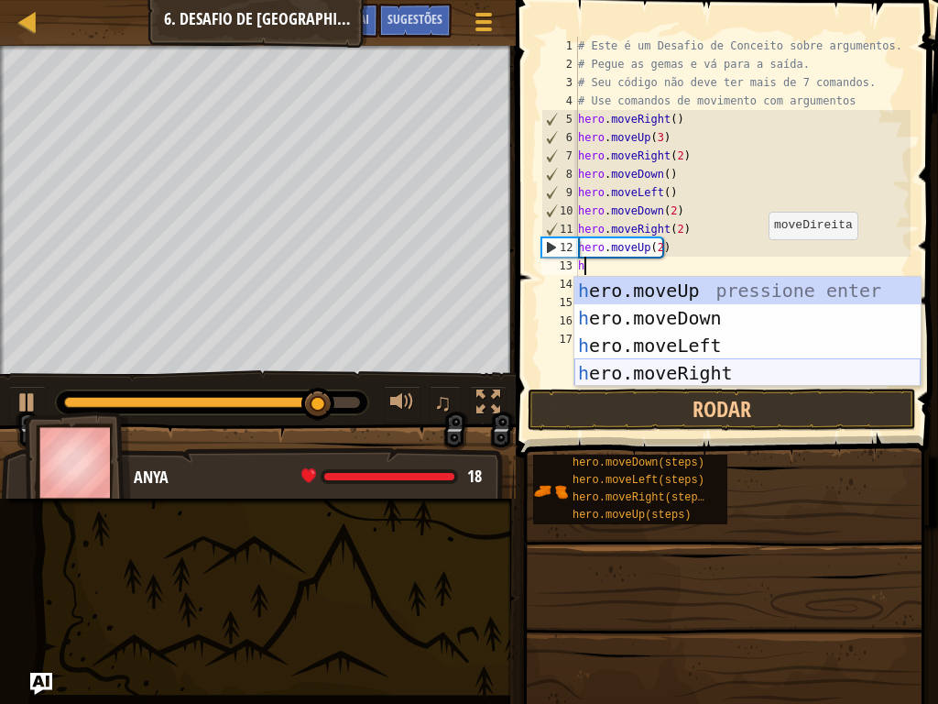
click at [655, 359] on div "h ero.moveUp pressione enter h ero.moveDown pressione enter h ero.moveLeft pres…" at bounding box center [748, 359] width 346 height 165
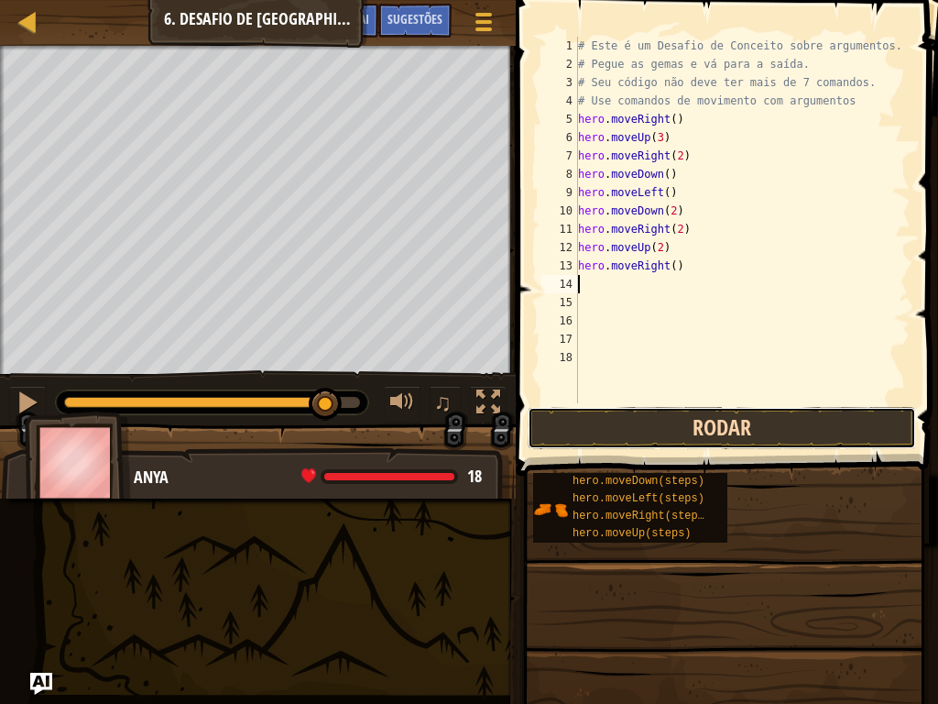
click at [655, 418] on button "Rodar" at bounding box center [722, 428] width 389 height 42
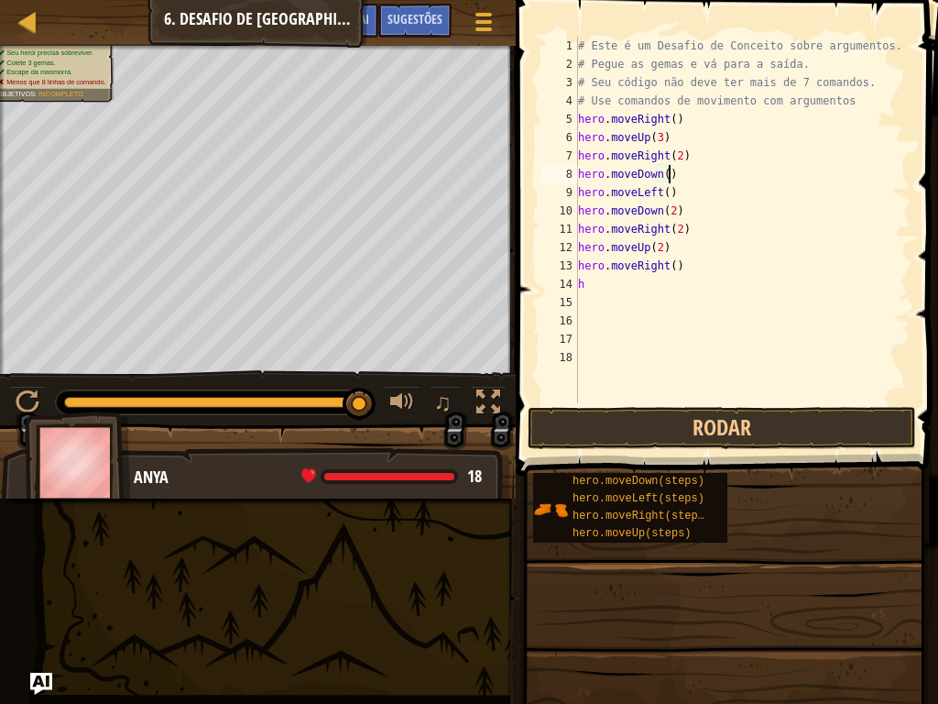
click at [765, 170] on div "# Este é um Desafio de Conceito sobre argumentos. # Pegue as gemas e vá para a …" at bounding box center [743, 238] width 336 height 403
click at [16, 510] on div "Mapa Introdução à Ciência da Computação 6. Desafio de [GEOGRAPHIC_DATA]. Passos…" at bounding box center [469, 352] width 938 height 704
click at [924, 587] on div "Sugestões Vídeos hero.moveDown() 1 2 3 4 5 6 7 8 9 10 11 12 13 14 15 16 17 18 #…" at bounding box center [724, 352] width 428 height 704
drag, startPoint x: 938, startPoint y: 703, endPoint x: 516, endPoint y: 445, distance: 494.5
click at [516, 445] on span at bounding box center [728, 212] width 437 height 530
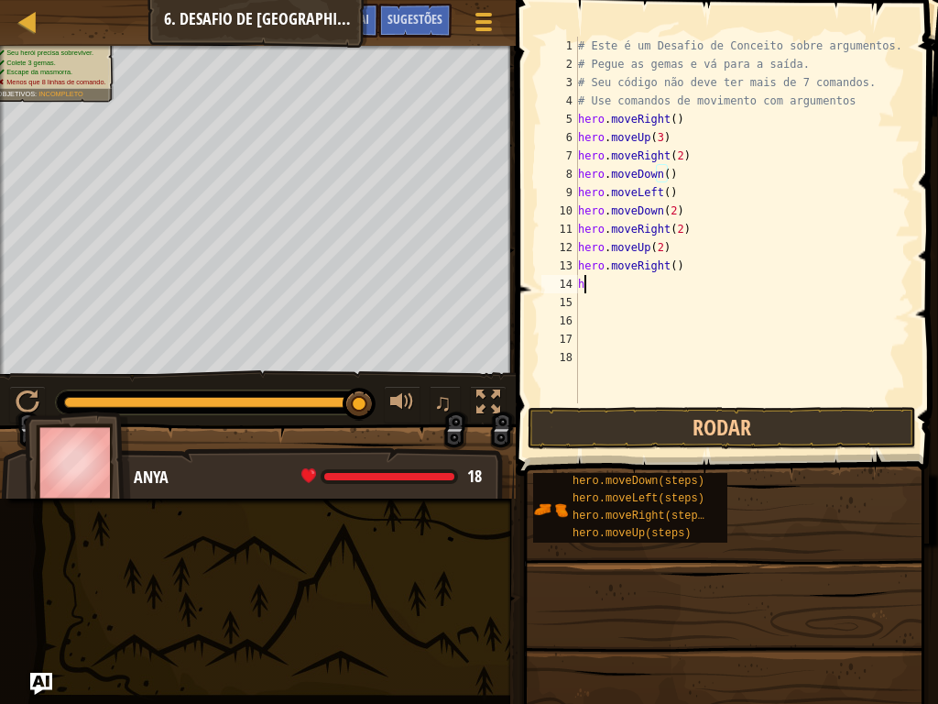
click at [587, 285] on div "# Este é um Desafio de Conceito sobre argumentos. # Pegue as gemas e vá para a …" at bounding box center [743, 238] width 336 height 403
type textarea "h"
